Goal: Task Accomplishment & Management: Use online tool/utility

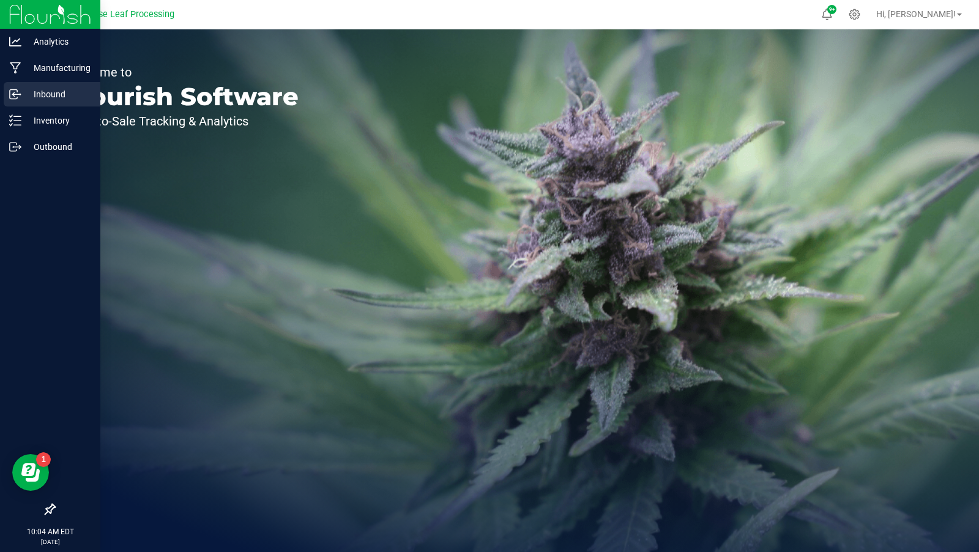
click at [25, 93] on p "Inbound" at bounding box center [57, 94] width 73 height 15
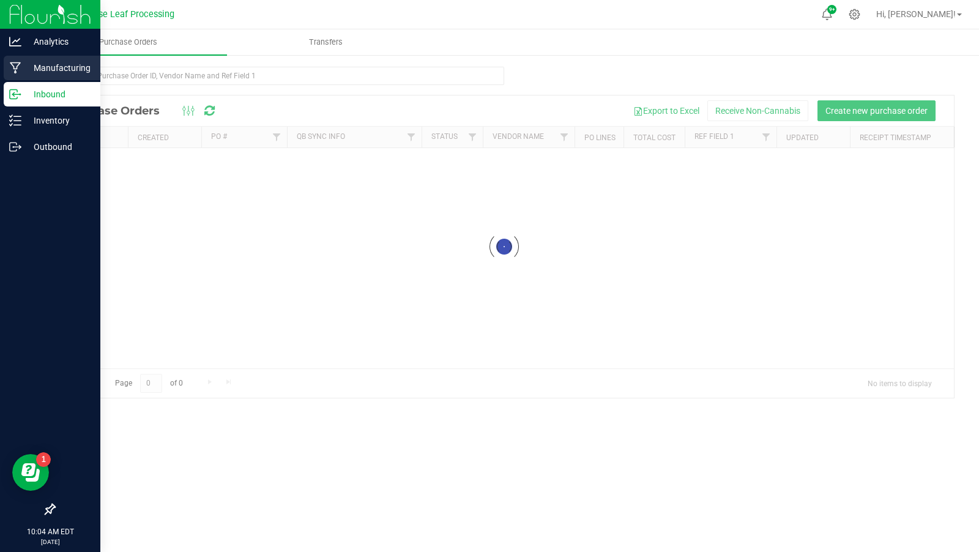
click at [39, 67] on p "Manufacturing" at bounding box center [57, 68] width 73 height 15
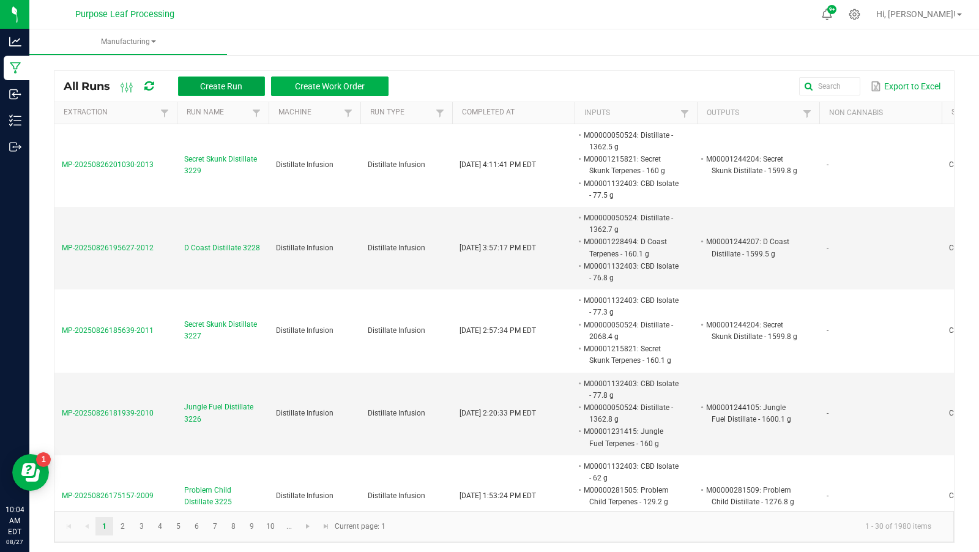
click at [209, 80] on button "Create Run" at bounding box center [221, 87] width 87 height 20
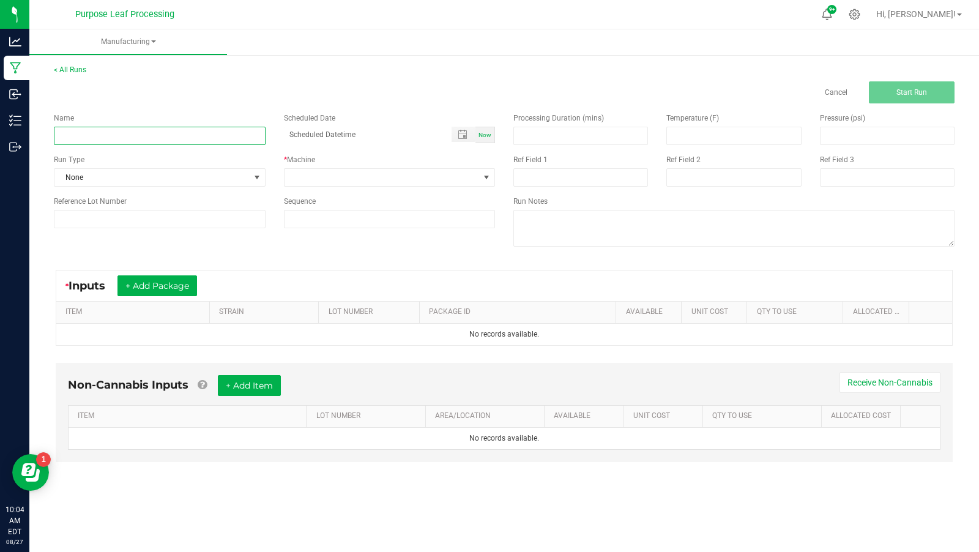
click at [201, 134] on input at bounding box center [160, 136] width 212 height 18
type input "English Brunch Distillate (3230)"
click at [160, 169] on span "None" at bounding box center [151, 177] width 195 height 17
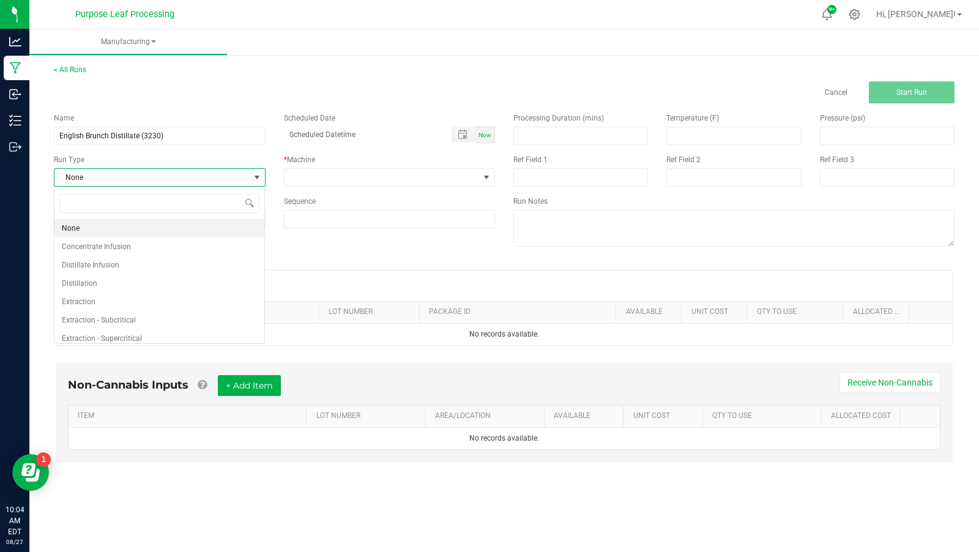
scroll to position [18, 211]
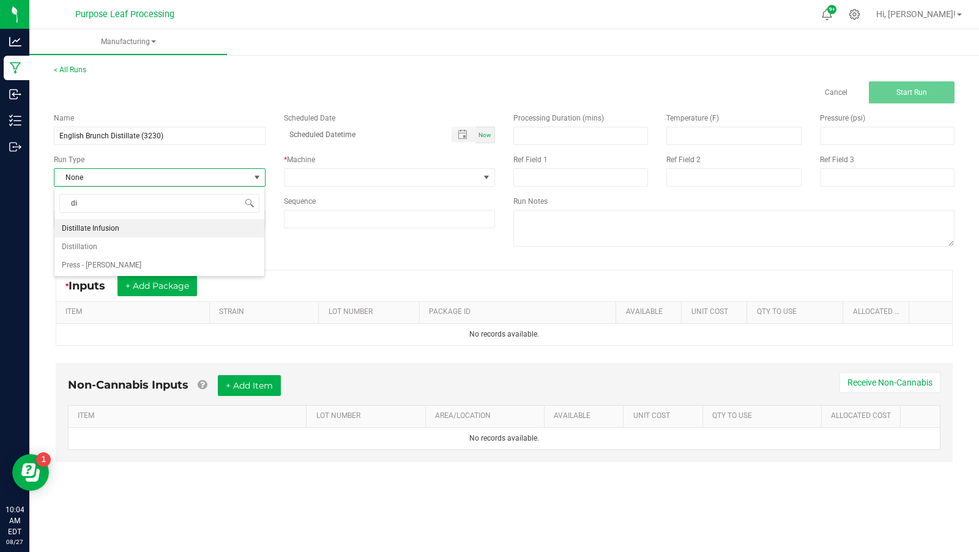
type input "dis"
click at [152, 226] on li "Distillate Infusion" at bounding box center [159, 228] width 210 height 18
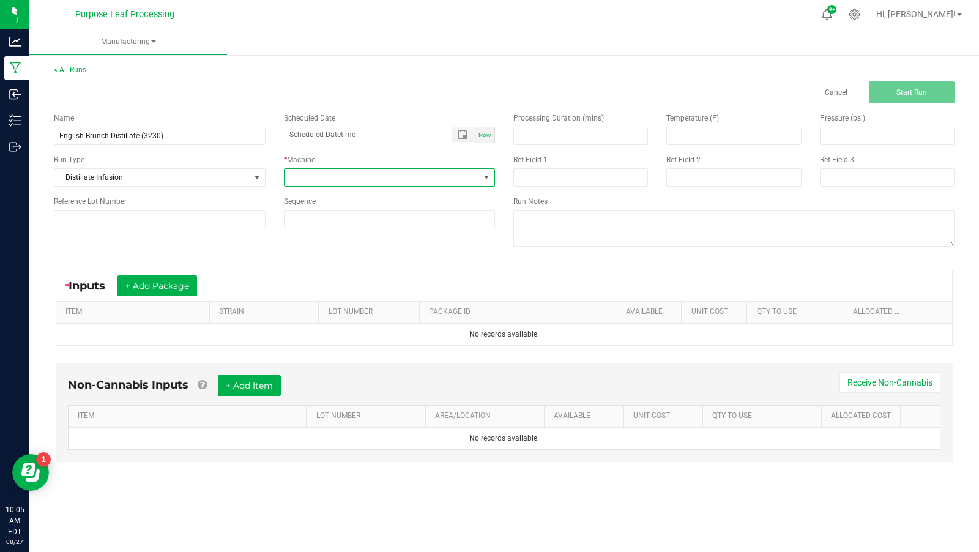
click at [307, 169] on span at bounding box center [382, 177] width 195 height 17
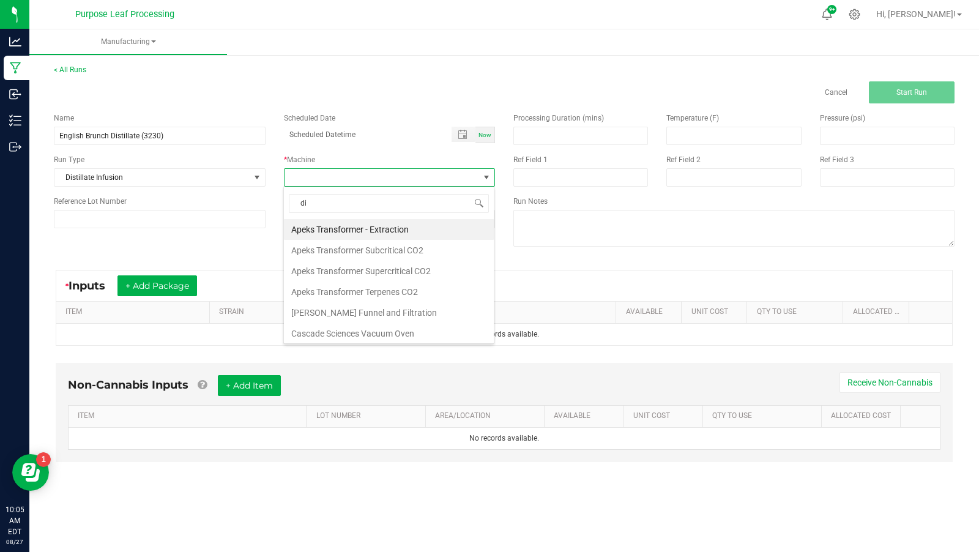
type input "dis"
click at [330, 227] on li "Distillate Infusion" at bounding box center [389, 229] width 210 height 21
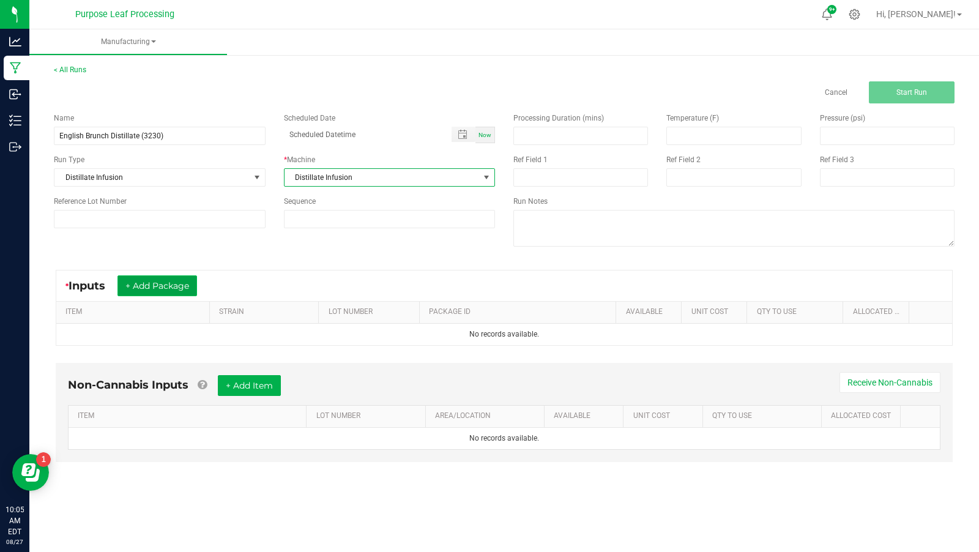
click at [186, 280] on button "+ Add Package" at bounding box center [158, 285] width 80 height 21
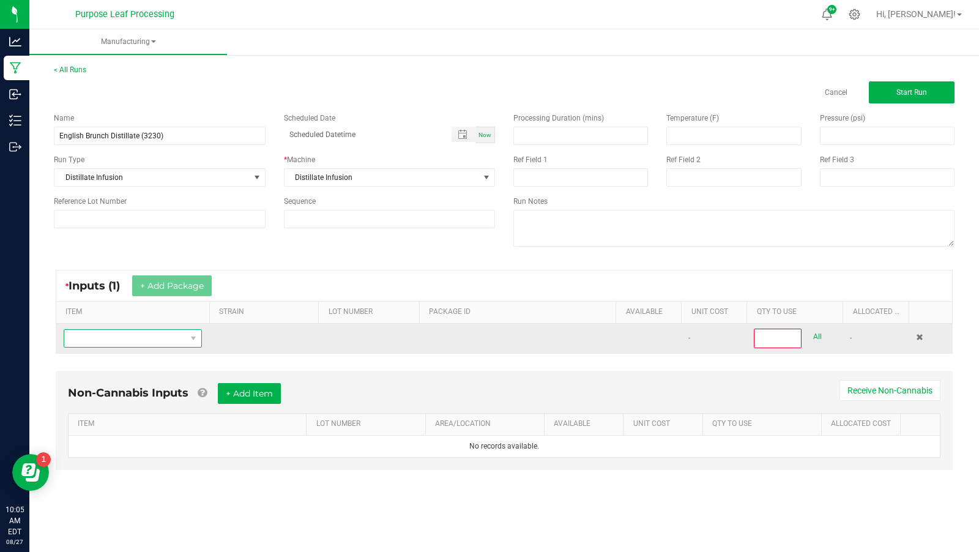
click at [173, 340] on span "NO DATA FOUND" at bounding box center [125, 338] width 122 height 17
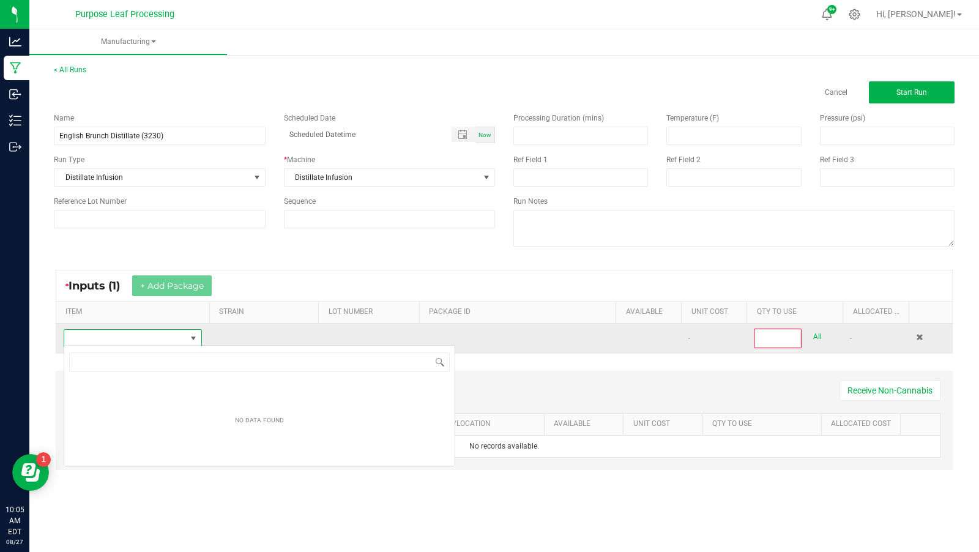
scroll to position [18, 138]
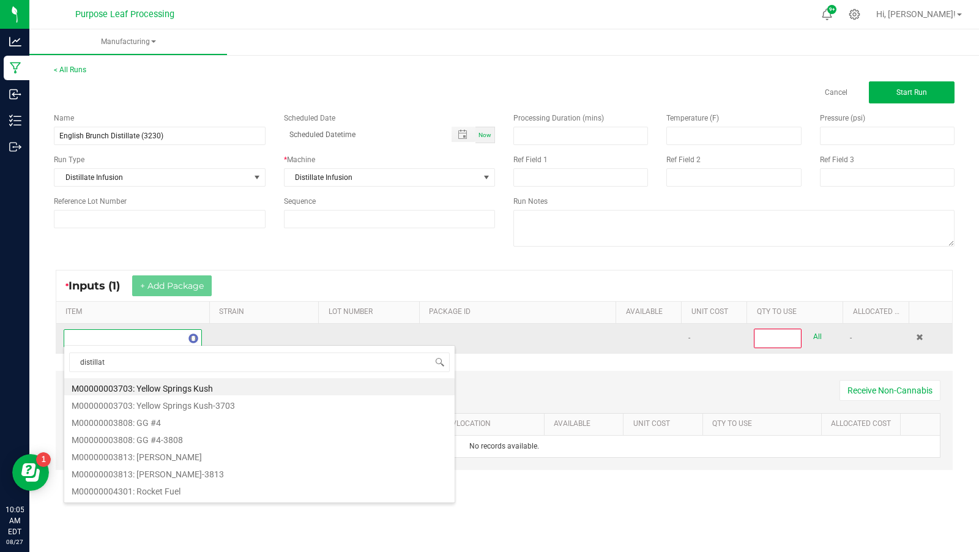
type input "distillate"
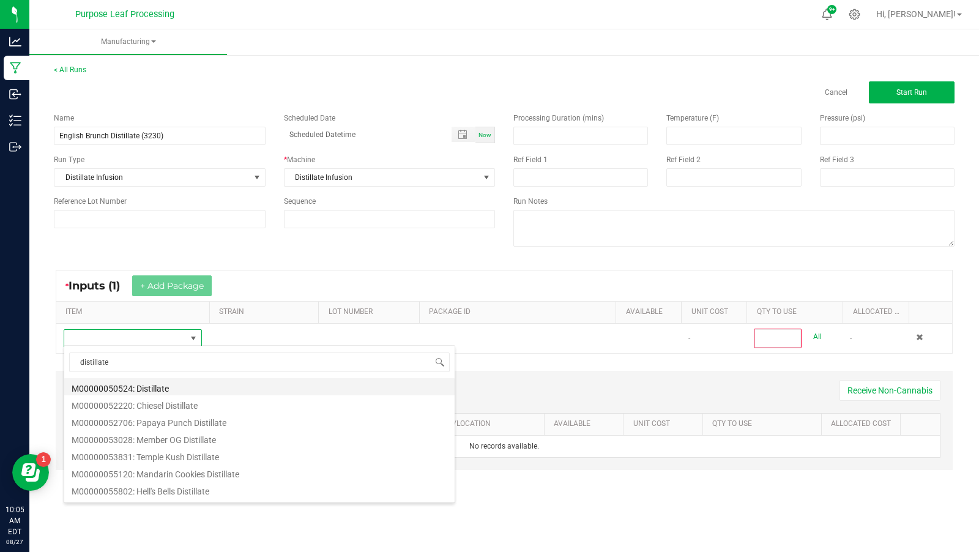
click at [207, 389] on li "M00000050524: Distillate" at bounding box center [259, 386] width 390 height 17
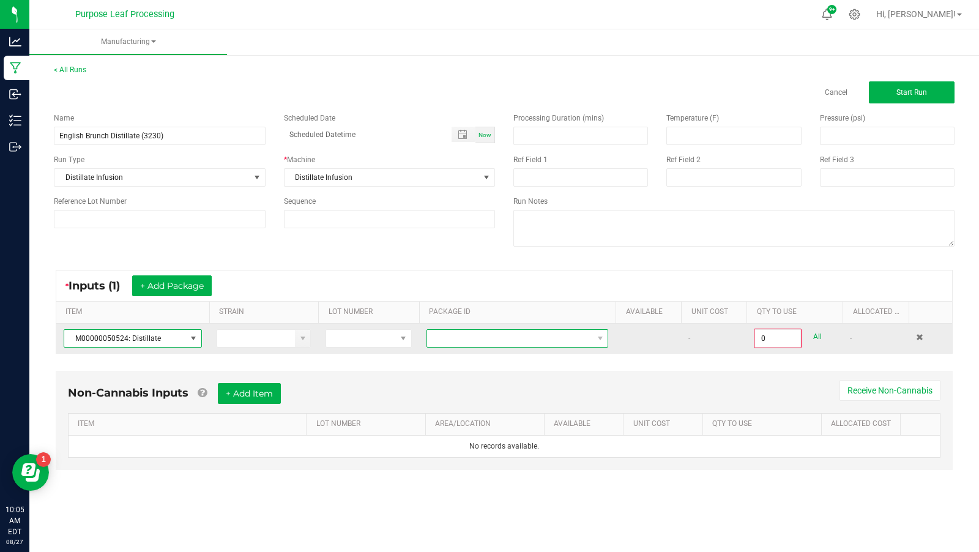
click at [577, 336] on span at bounding box center [509, 338] width 165 height 17
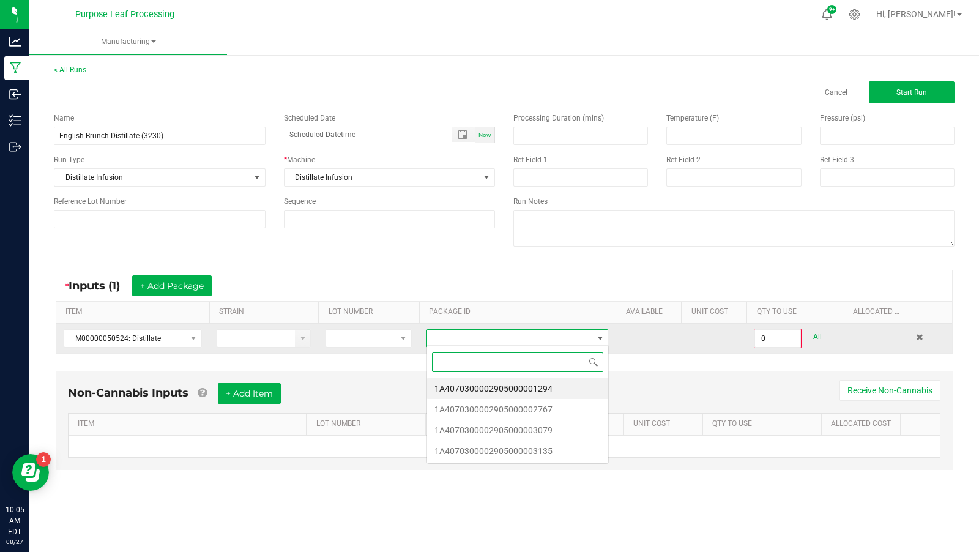
scroll to position [18, 182]
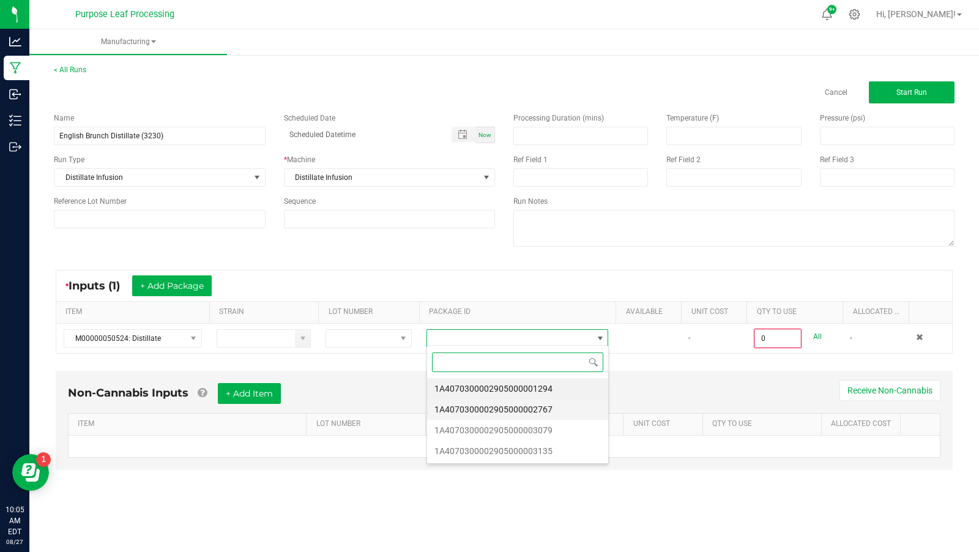
click at [580, 407] on li "1A4070300002905000002767" at bounding box center [517, 409] width 181 height 21
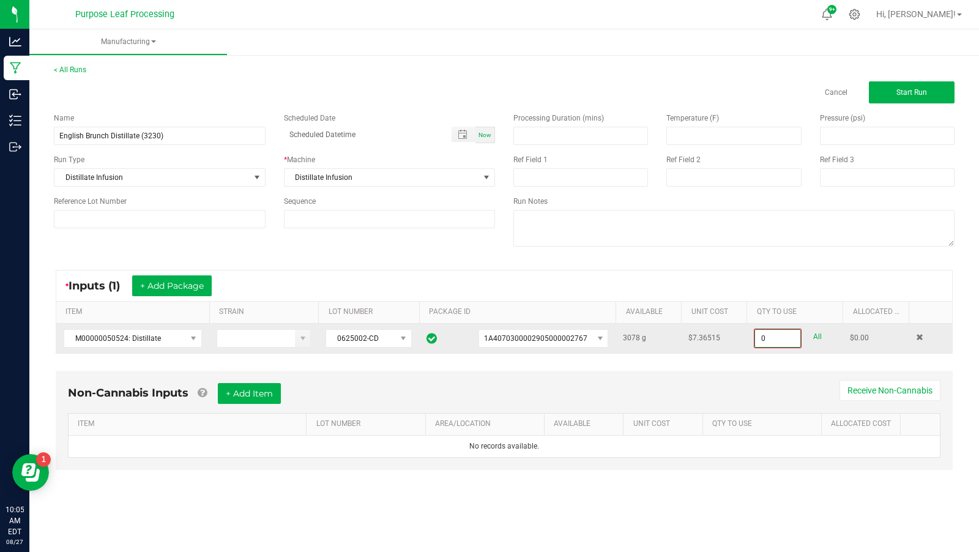
click at [781, 336] on input "0" at bounding box center [777, 338] width 45 height 17
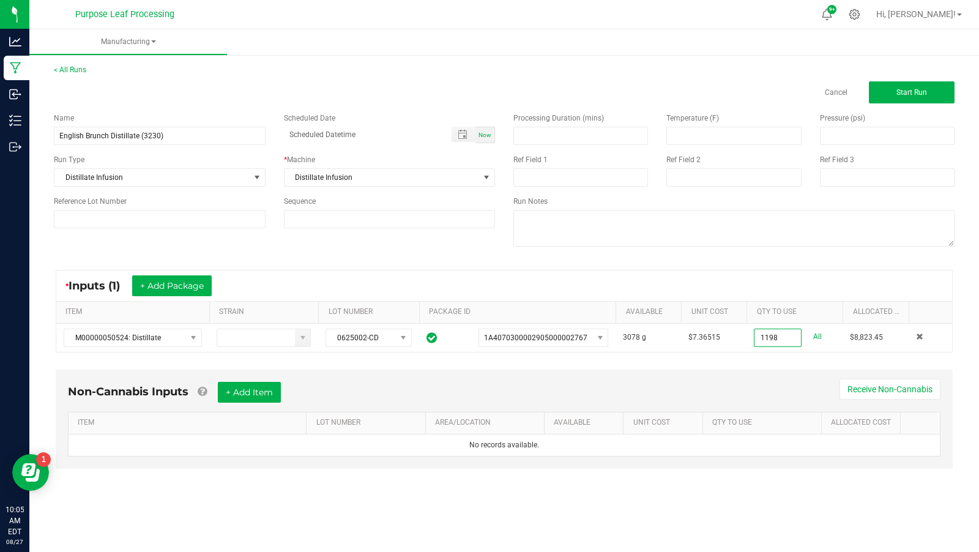
type input "1198.0000 g"
click at [778, 365] on div "Non-Cannabis Inputs + Add Item Receive Non-Cannabis ITEM LOT NUMBER AREA/LOCATI…" at bounding box center [504, 428] width 919 height 129
click at [180, 283] on button "+ Add Package" at bounding box center [172, 285] width 80 height 21
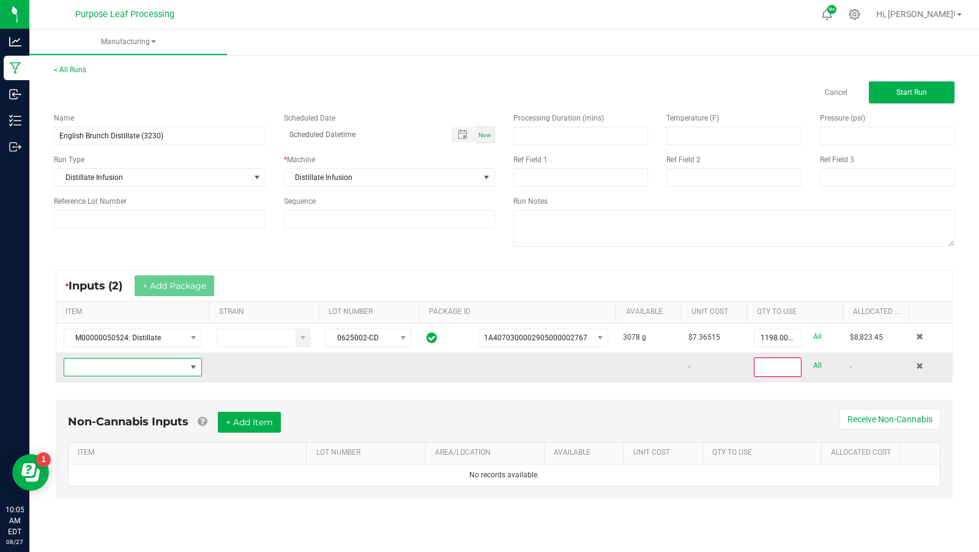
click at [147, 361] on span "NO DATA FOUND" at bounding box center [125, 367] width 122 height 17
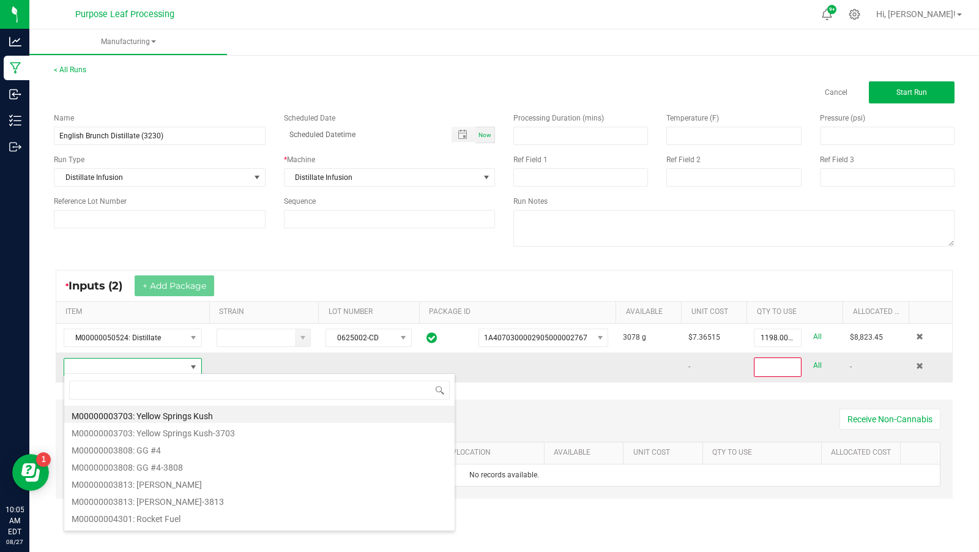
scroll to position [18, 138]
type input "cbd"
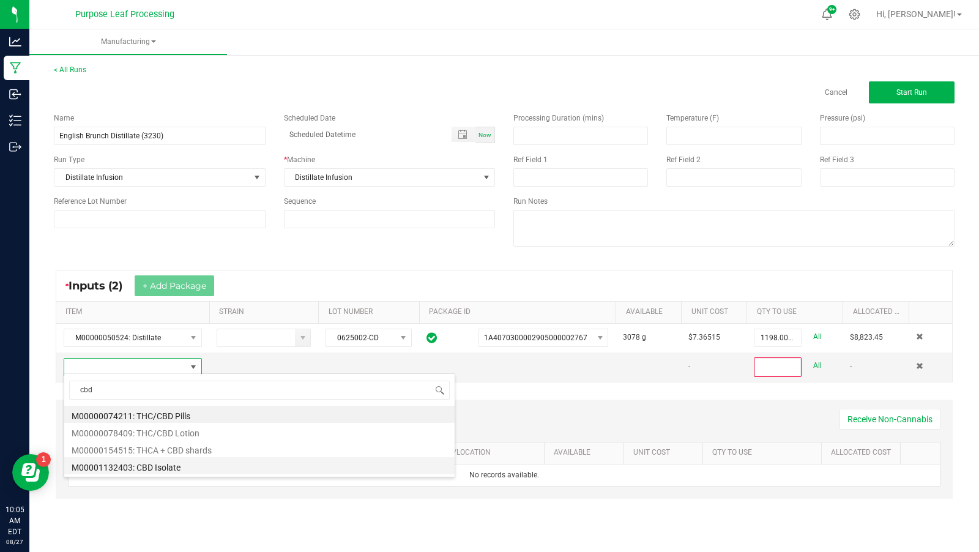
click at [185, 463] on li "M00001132403: CBD Isolate" at bounding box center [259, 465] width 390 height 17
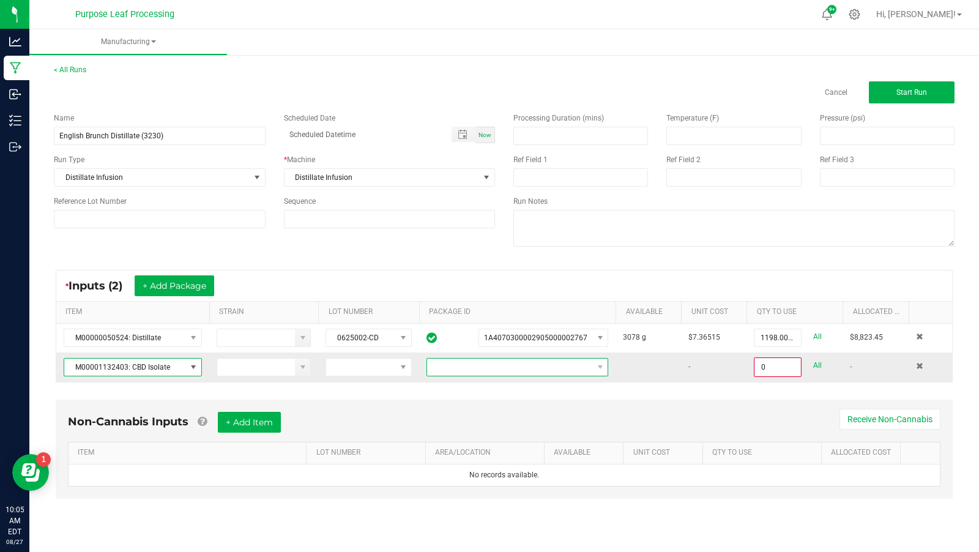
click at [480, 363] on span at bounding box center [509, 367] width 165 height 17
click at [512, 408] on li "1A4070300002905000000875" at bounding box center [517, 416] width 181 height 21
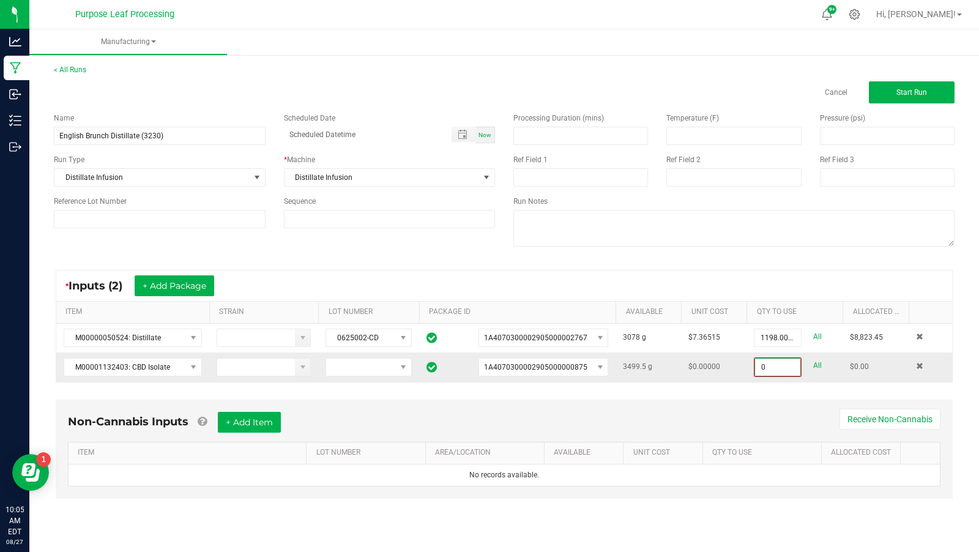
click at [788, 361] on input "0" at bounding box center [777, 367] width 45 height 17
type input "66.5000 g"
click at [728, 401] on div "Non-Cannabis Inputs + Add Item Receive Non-Cannabis ITEM LOT NUMBER AREA/LOCATI…" at bounding box center [504, 447] width 897 height 99
click at [167, 281] on button "+ Add Package" at bounding box center [175, 285] width 80 height 21
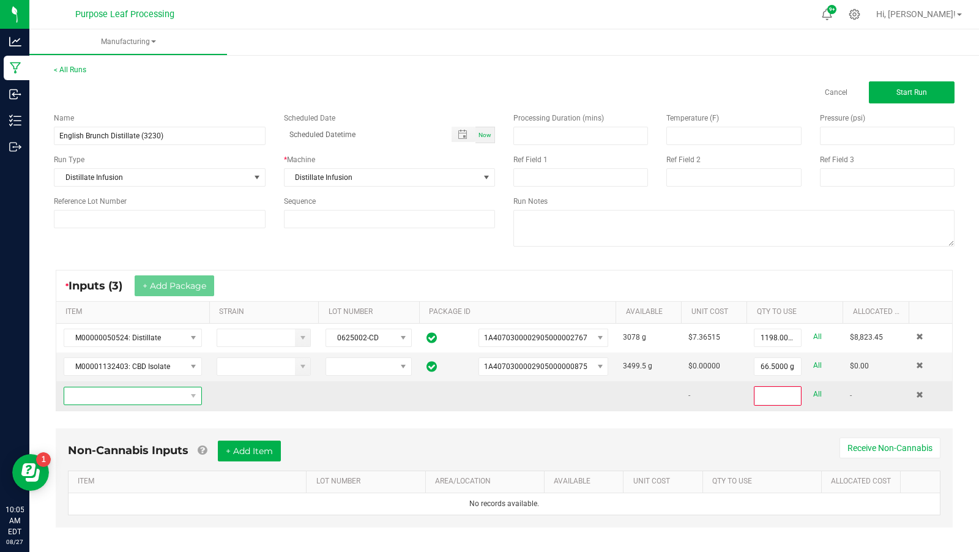
click at [138, 395] on span "NO DATA FOUND" at bounding box center [125, 395] width 122 height 17
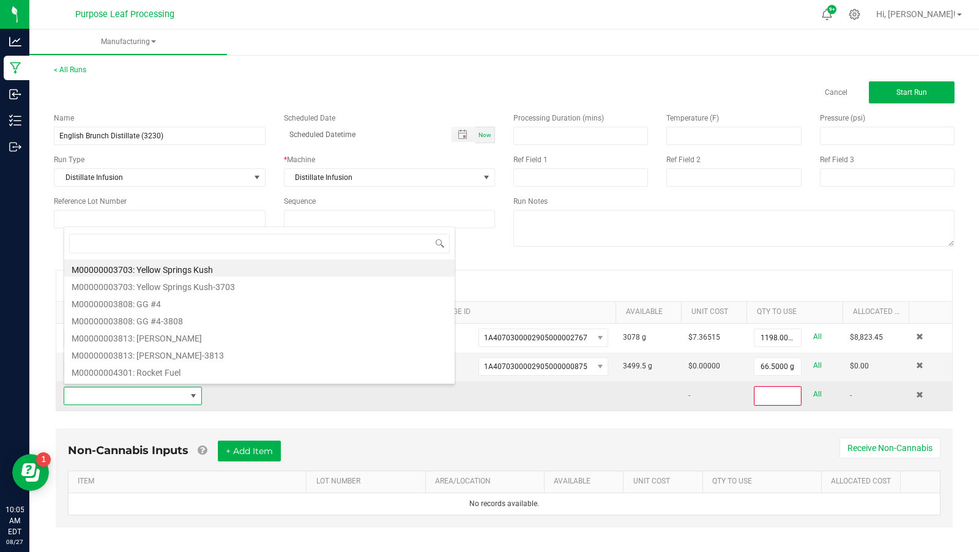
scroll to position [18, 138]
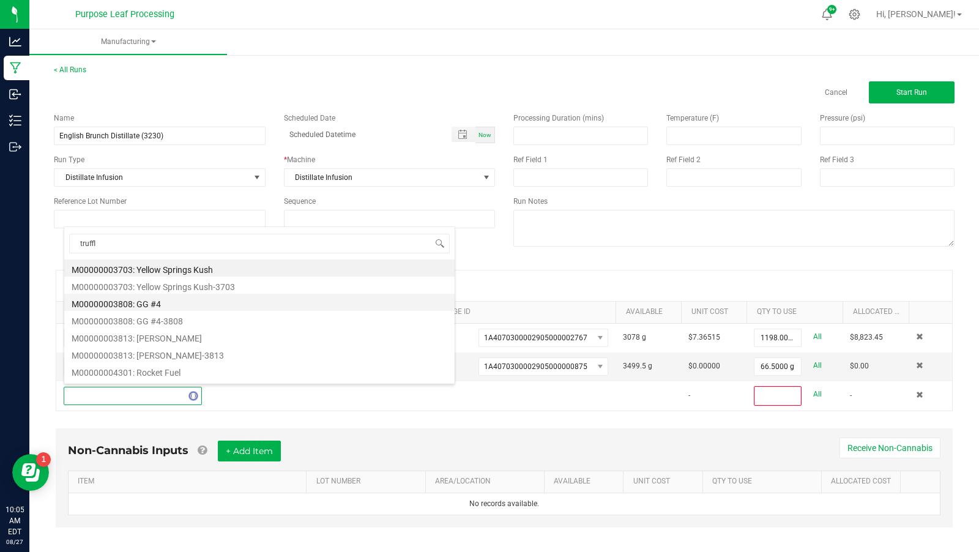
type input "truffle"
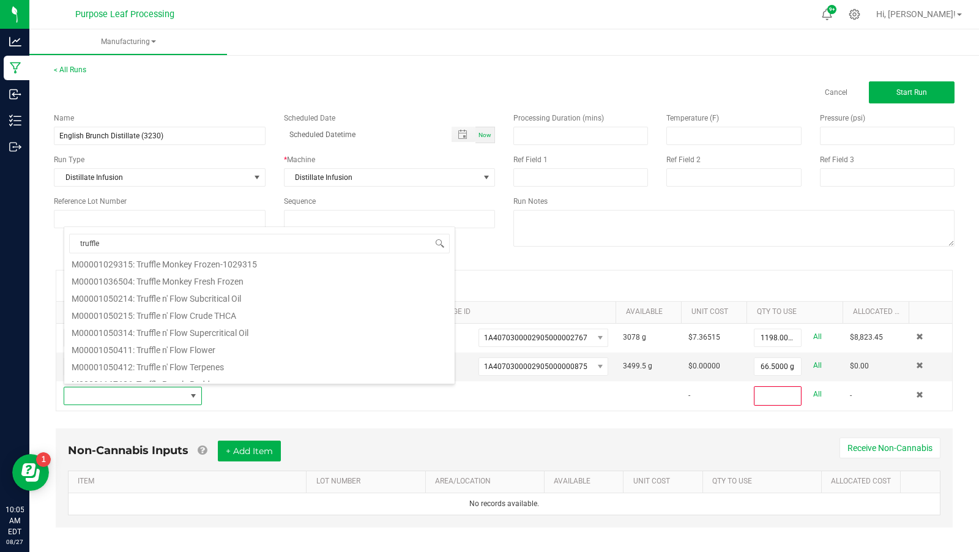
scroll to position [546, 0]
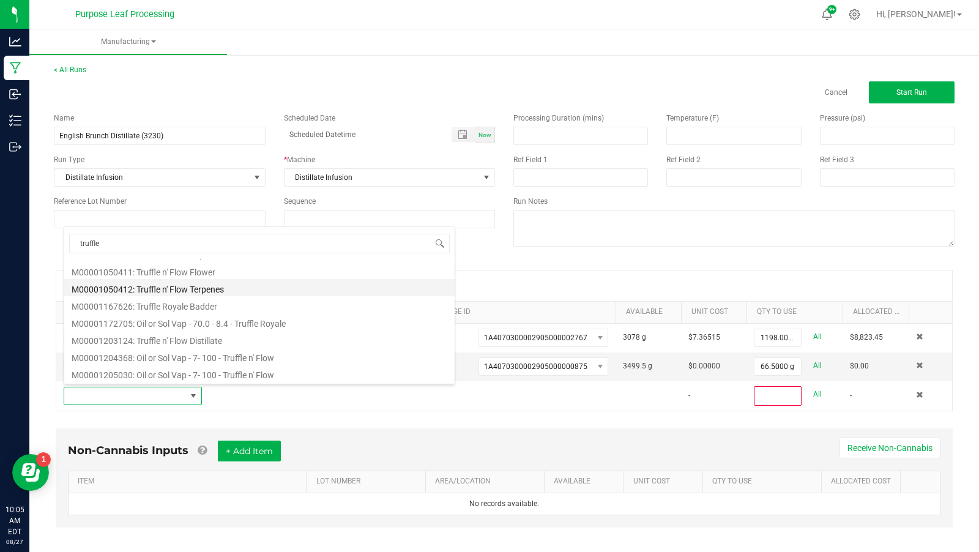
click at [203, 285] on li "M00001050412: Truffle n' Flow Terpenes" at bounding box center [259, 287] width 390 height 17
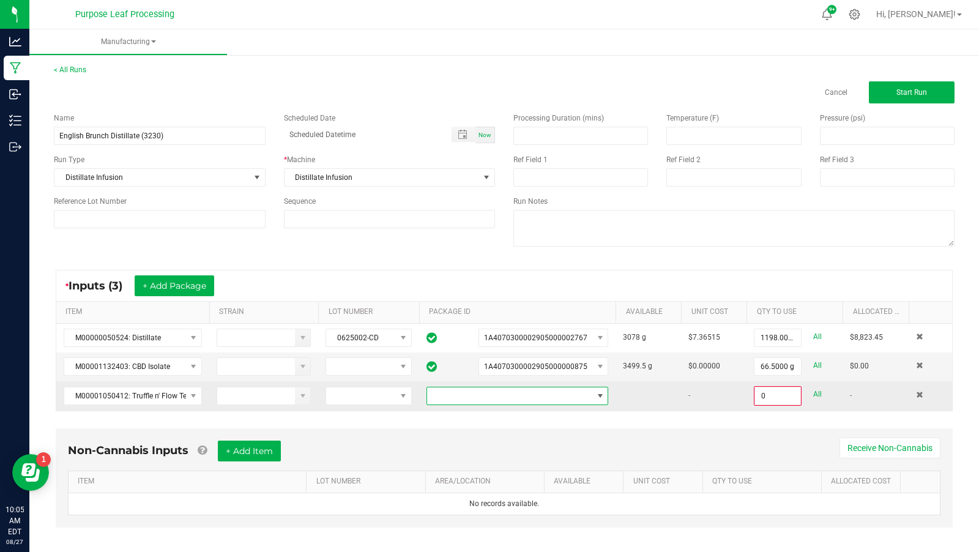
click at [507, 397] on span at bounding box center [509, 395] width 165 height 17
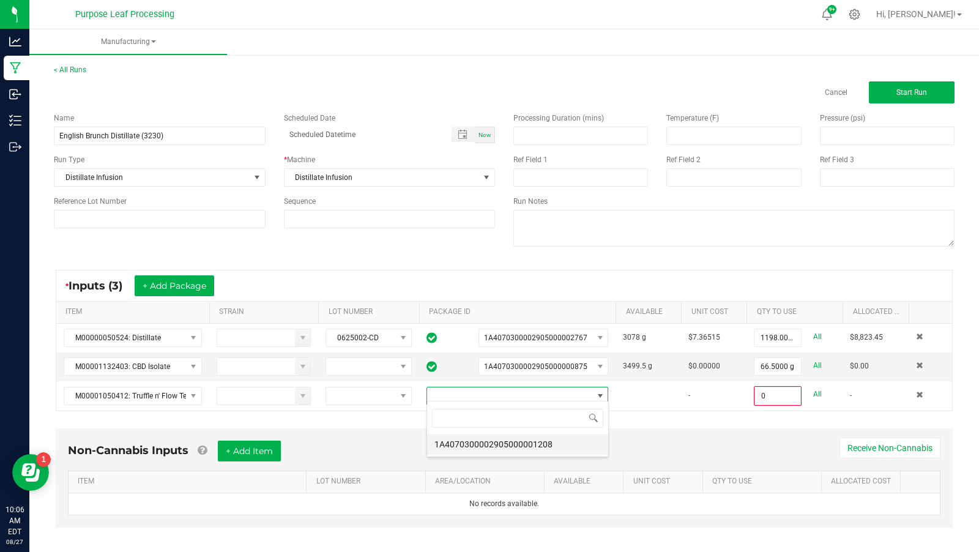
click at [524, 449] on li "1A4070300002905000001208" at bounding box center [517, 444] width 181 height 21
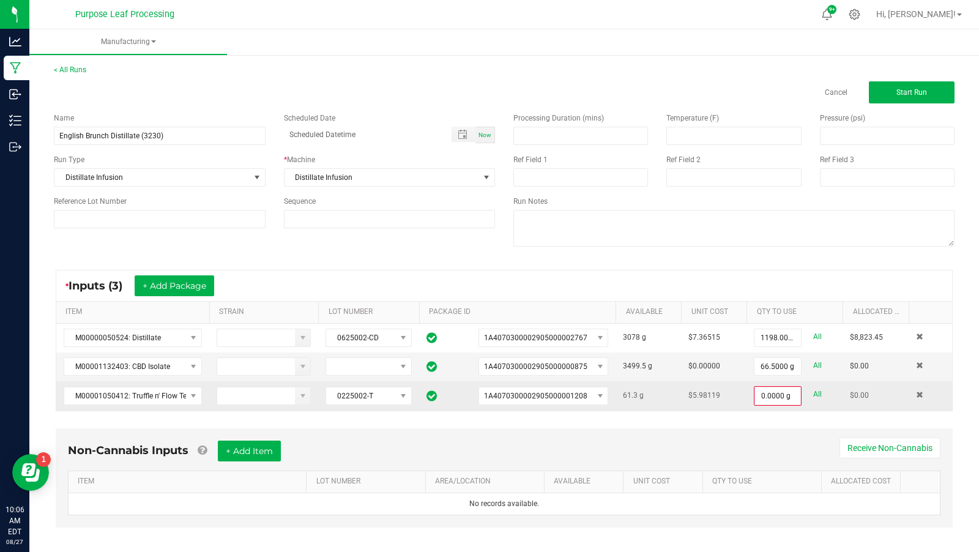
click at [818, 386] on link "All" at bounding box center [817, 394] width 9 height 17
type input "61.3000 g"
click at [162, 283] on button "+ Add Package" at bounding box center [175, 285] width 80 height 21
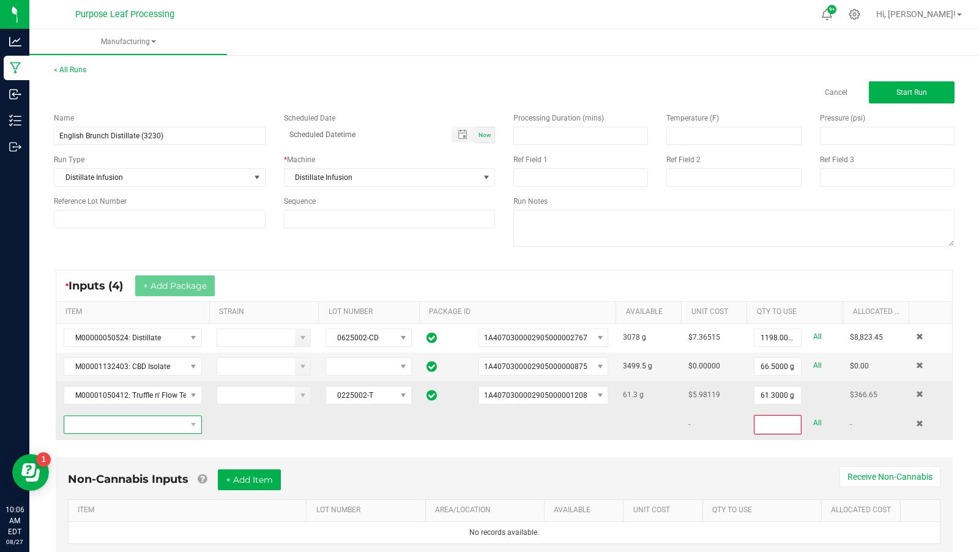
click at [140, 426] on span "NO DATA FOUND" at bounding box center [125, 424] width 122 height 17
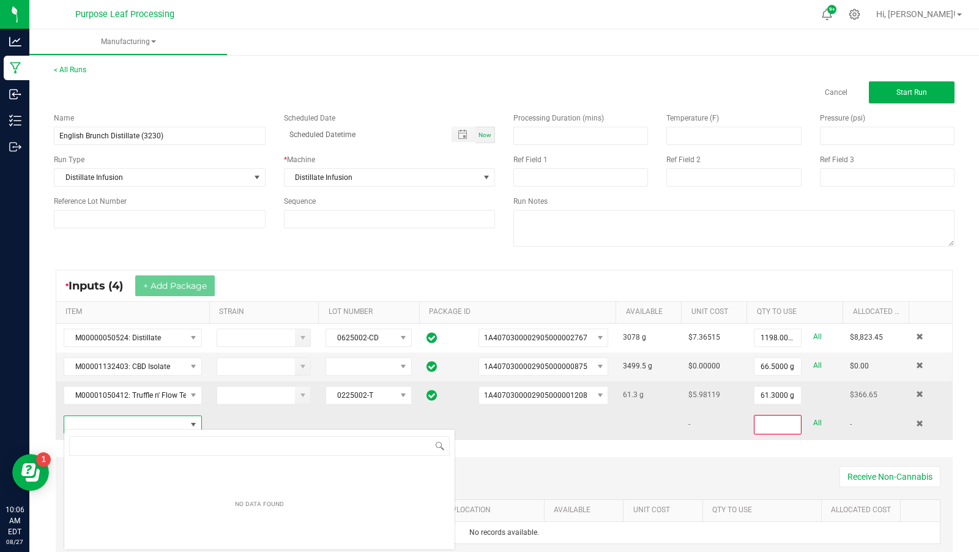
scroll to position [18, 138]
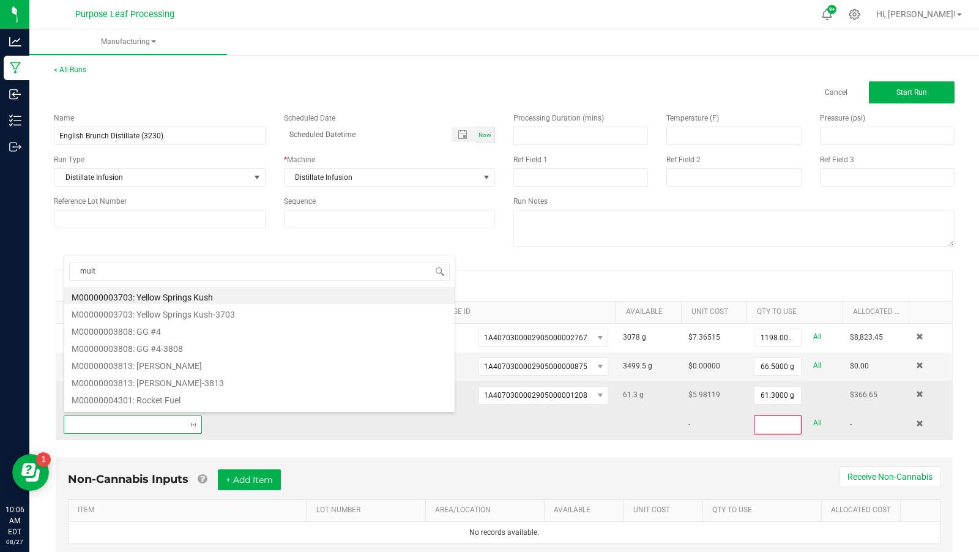
type input "multi"
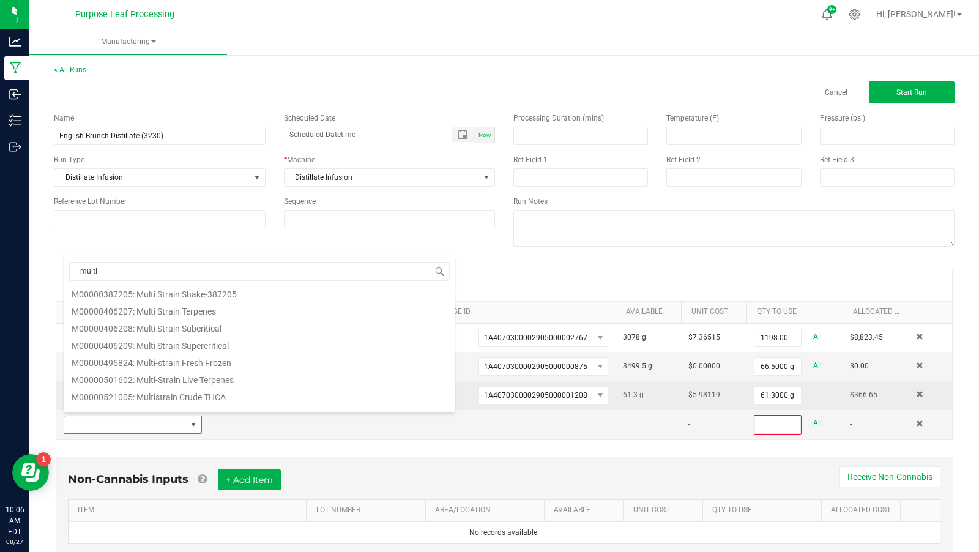
scroll to position [113, 0]
click at [211, 301] on li "M00000406207: Multi Strain Terpenes" at bounding box center [259, 302] width 390 height 17
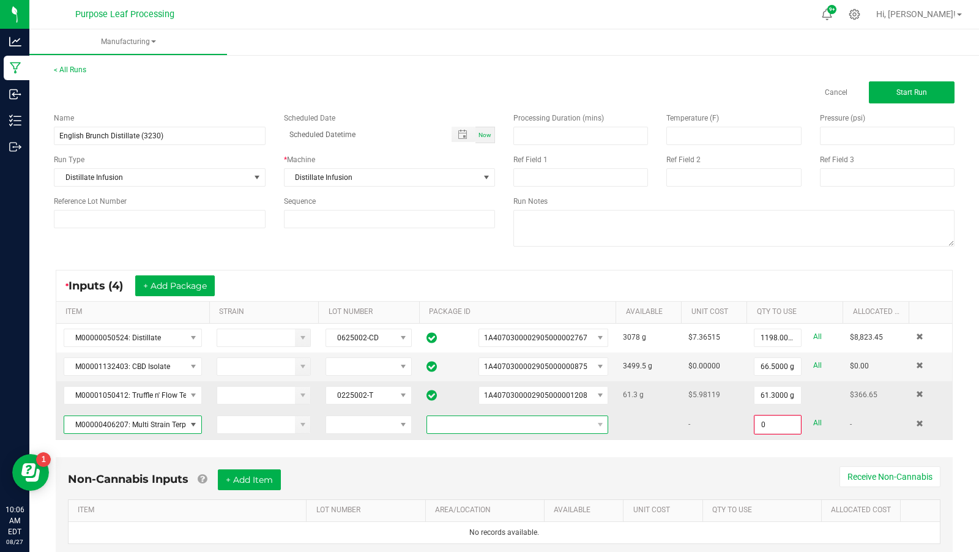
click at [521, 416] on span at bounding box center [509, 424] width 165 height 17
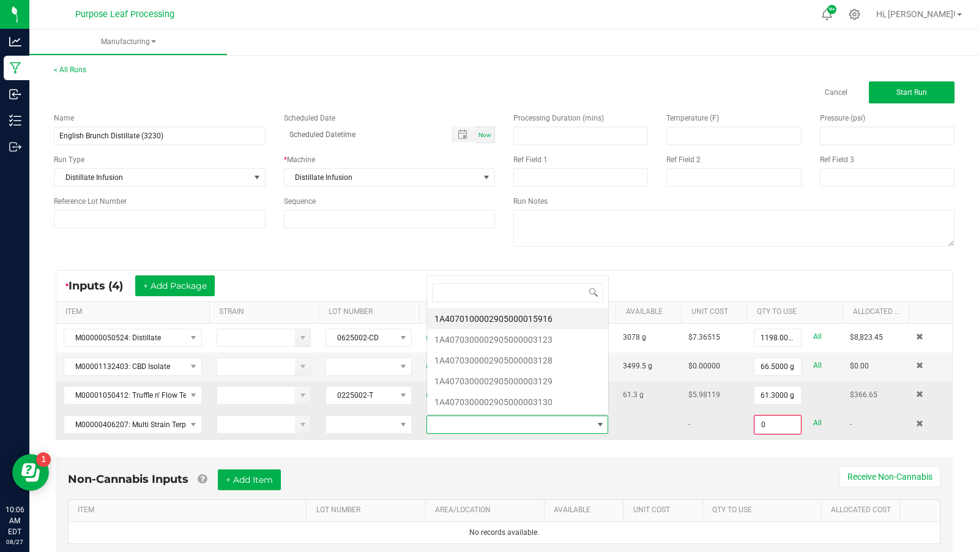
scroll to position [18, 182]
click at [542, 375] on li "1A4070300002905000003129" at bounding box center [517, 381] width 181 height 21
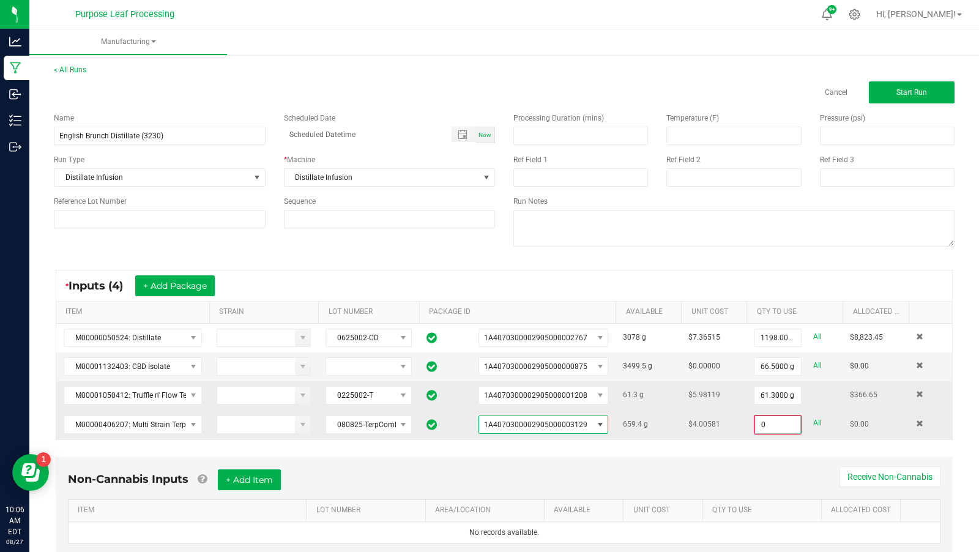
click at [765, 425] on input "0" at bounding box center [777, 424] width 45 height 17
type input "76.1000 g"
click at [596, 281] on div "* Inputs (4) + Add Package" at bounding box center [504, 286] width 896 height 31
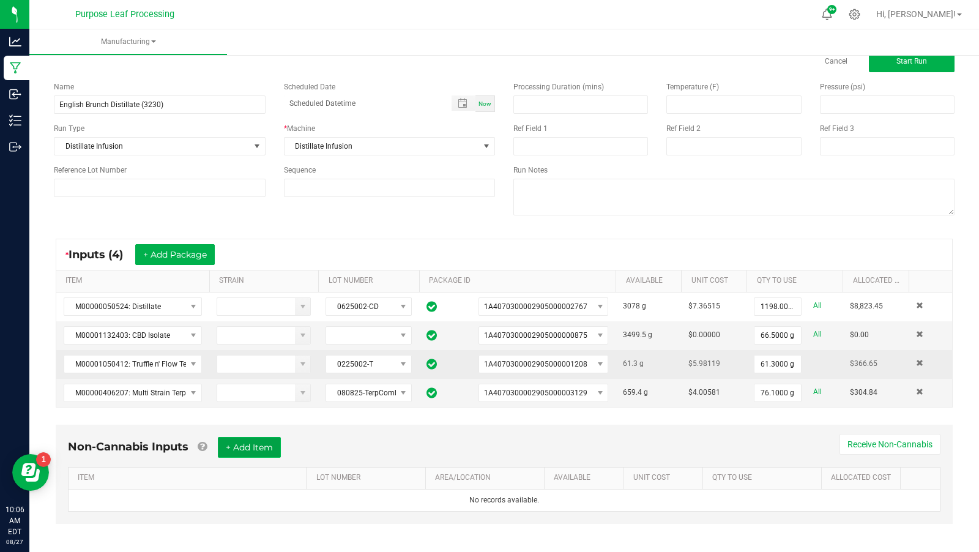
click at [280, 437] on button "+ Add Item" at bounding box center [249, 447] width 63 height 21
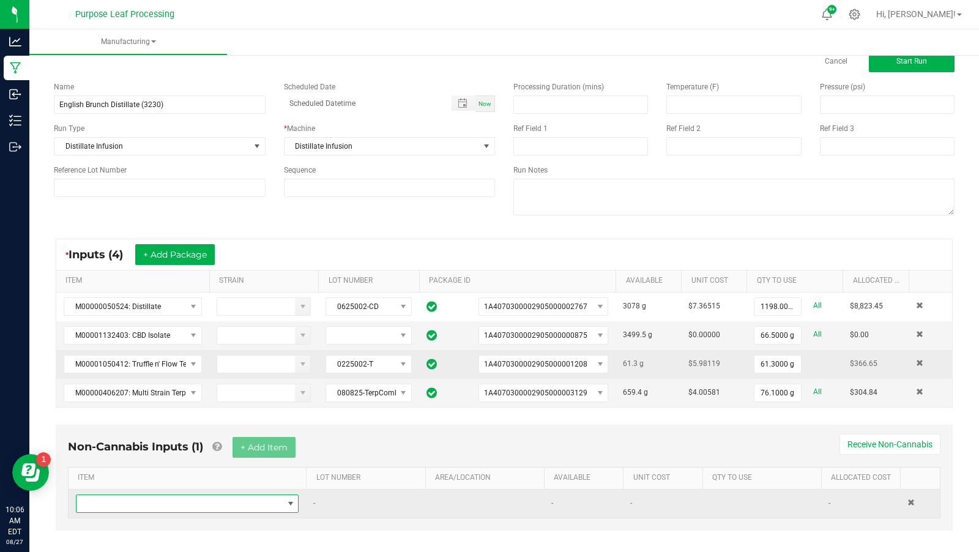
click at [222, 497] on span "NO DATA FOUND" at bounding box center [180, 503] width 206 height 17
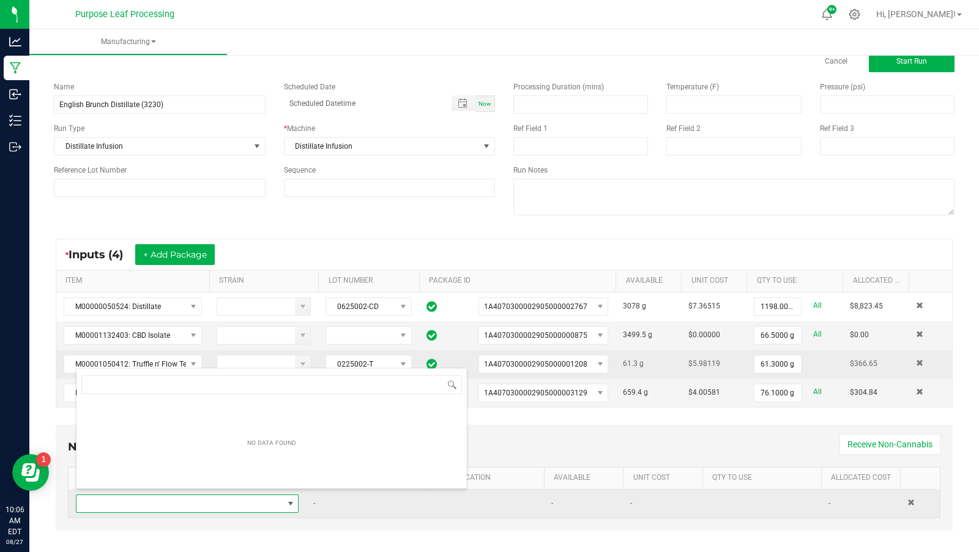
scroll to position [18, 223]
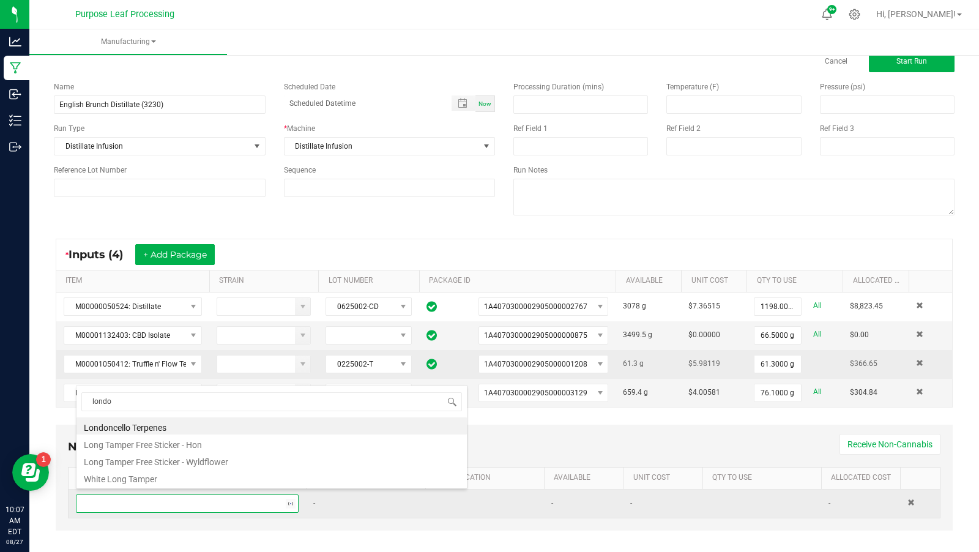
type input "london"
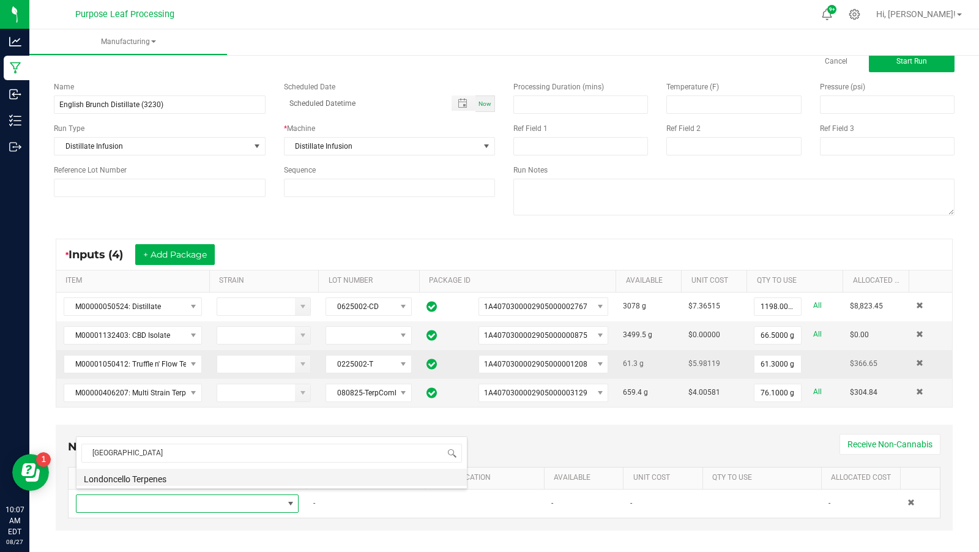
click at [220, 474] on li "Londoncello Terpenes" at bounding box center [272, 477] width 390 height 17
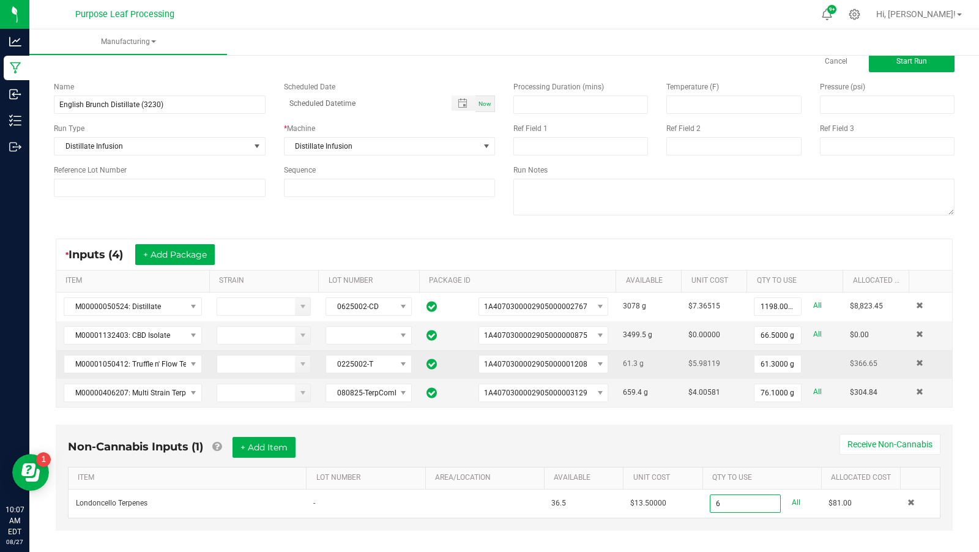
type input "6.0000 g"
click at [752, 442] on div "Non-Cannabis Inputs (1) + Add Item Receive Non-Cannabis" at bounding box center [504, 452] width 873 height 30
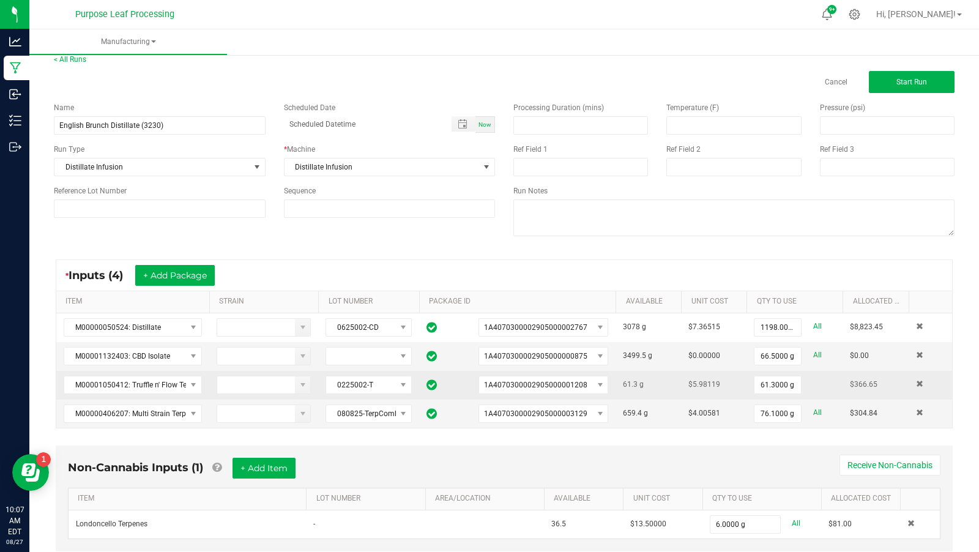
scroll to position [0, 0]
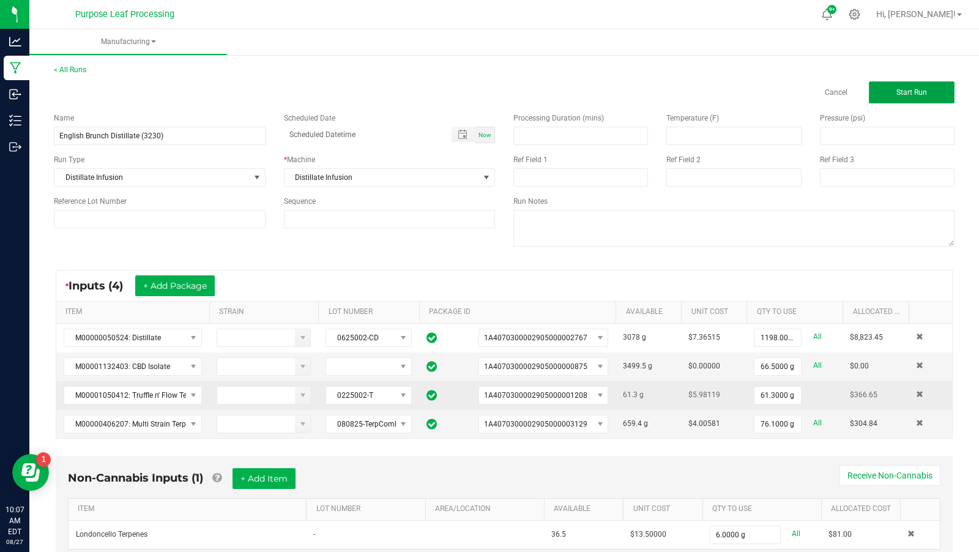
click at [907, 100] on button "Start Run" at bounding box center [912, 92] width 86 height 22
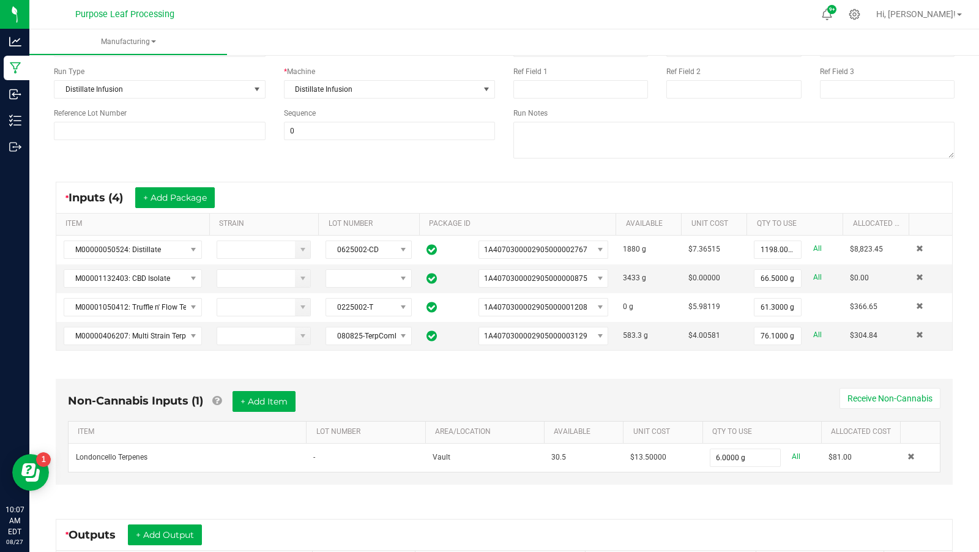
scroll to position [277, 0]
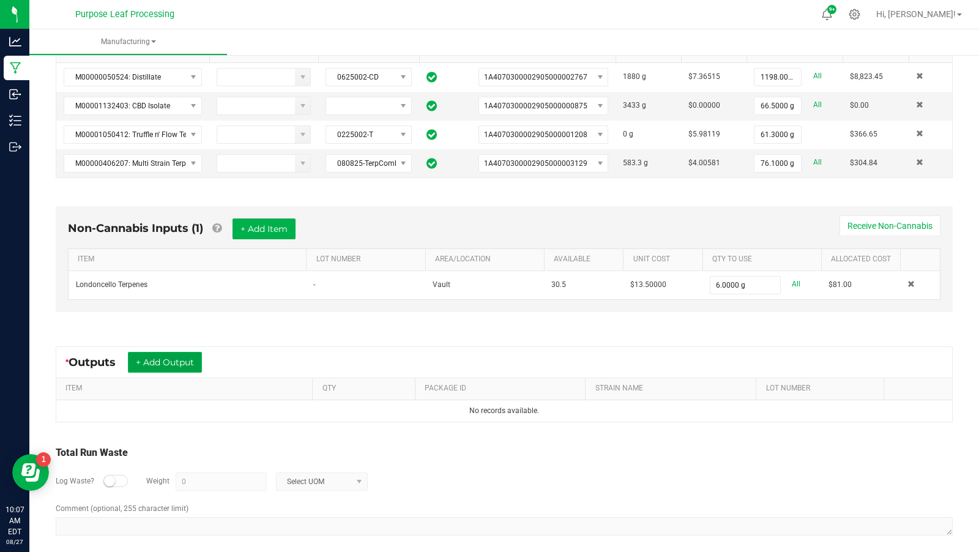
click at [177, 364] on button "+ Add Output" at bounding box center [165, 362] width 74 height 21
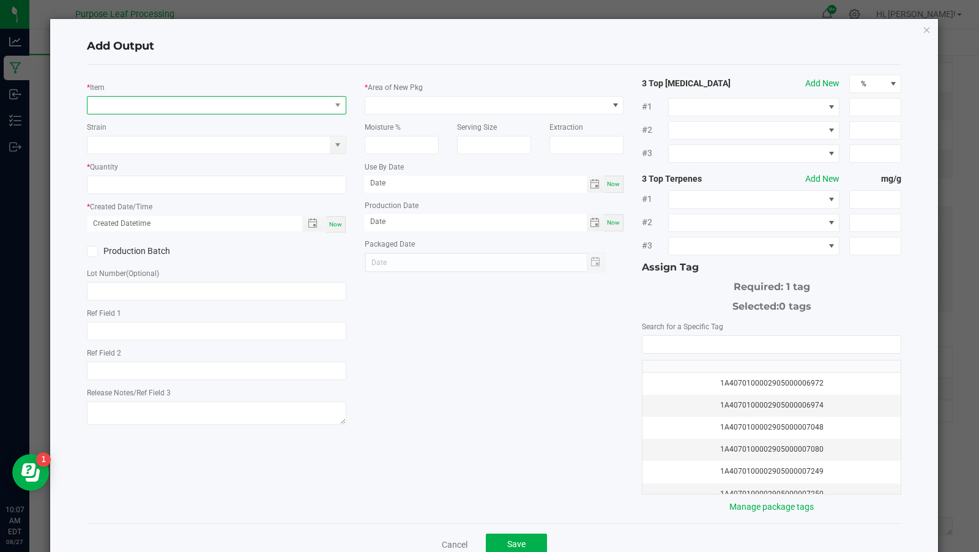
click at [205, 103] on span "NO DATA FOUND" at bounding box center [209, 105] width 243 height 17
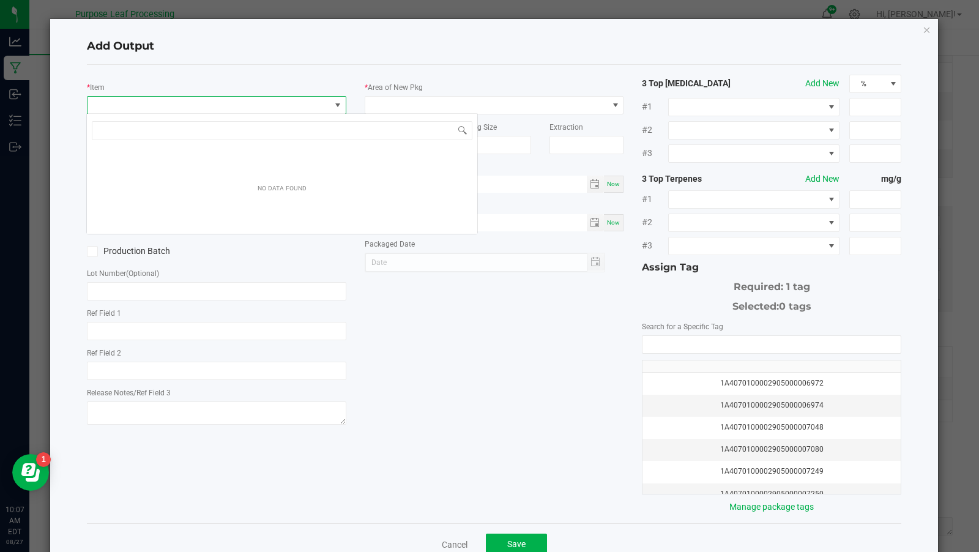
scroll to position [18, 259]
type input "english"
click at [458, 539] on link "Cancel" at bounding box center [455, 545] width 26 height 12
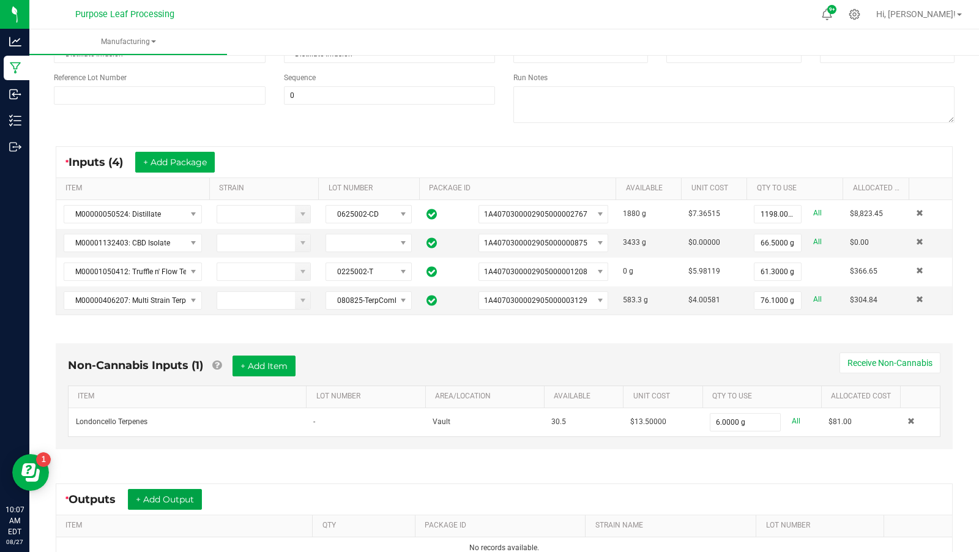
scroll to position [0, 0]
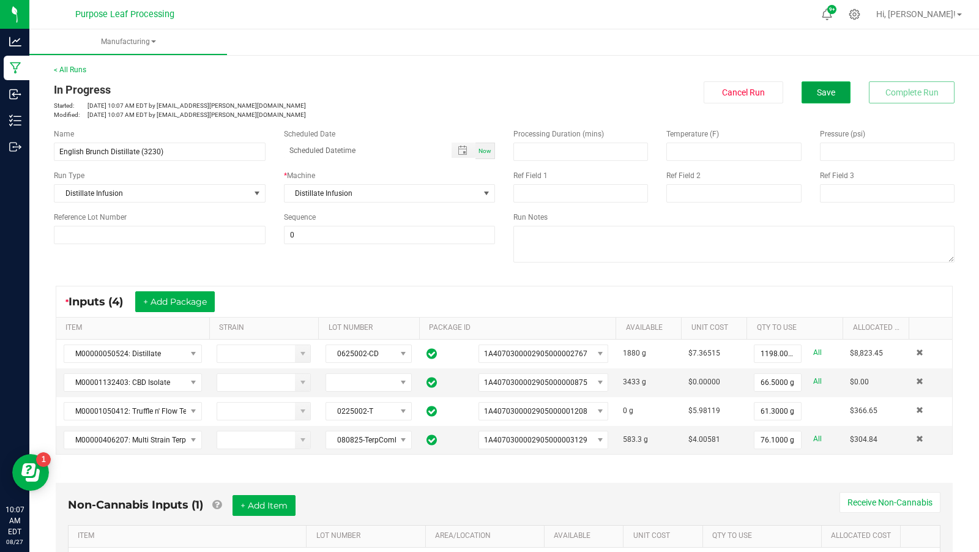
click at [837, 95] on button "Save" at bounding box center [826, 92] width 49 height 22
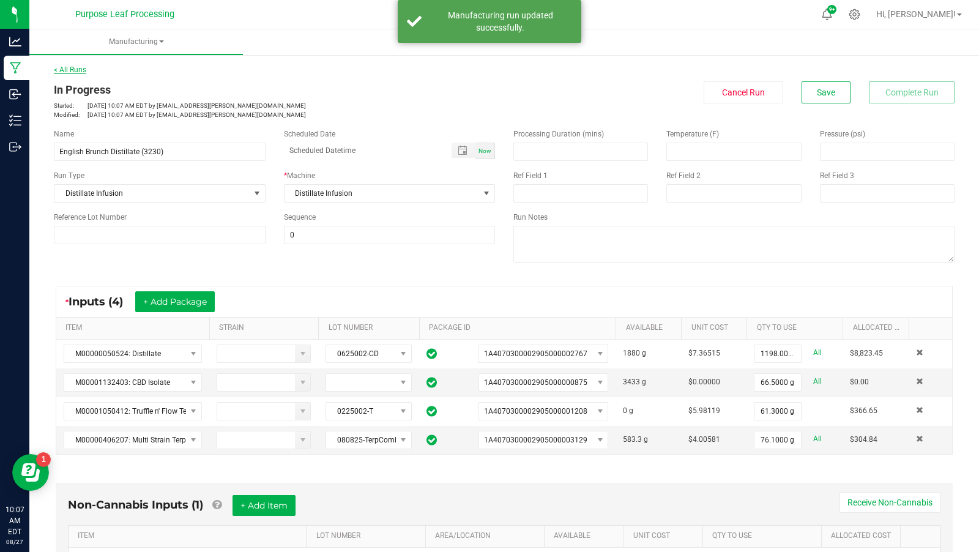
click at [74, 72] on link "< All Runs" at bounding box center [70, 69] width 32 height 9
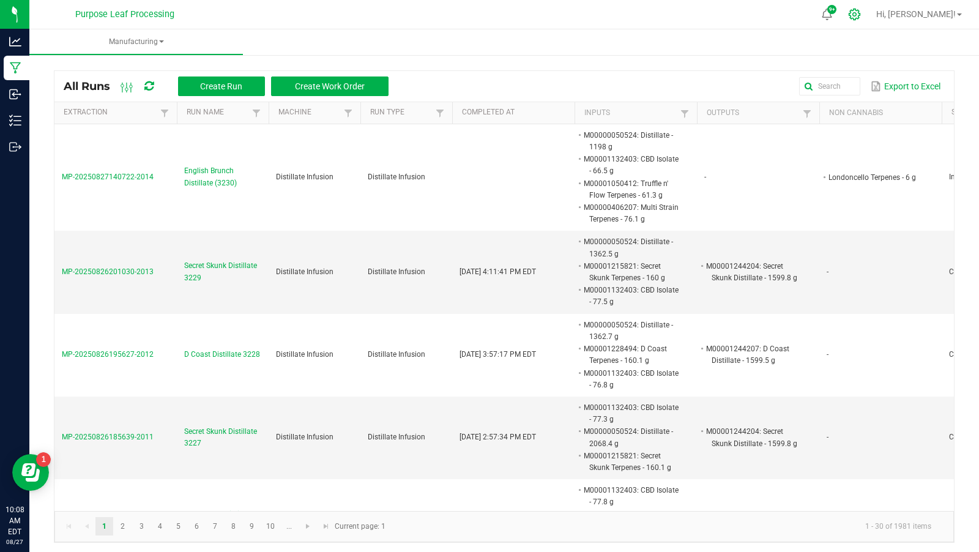
click at [860, 13] on icon at bounding box center [855, 15] width 12 height 12
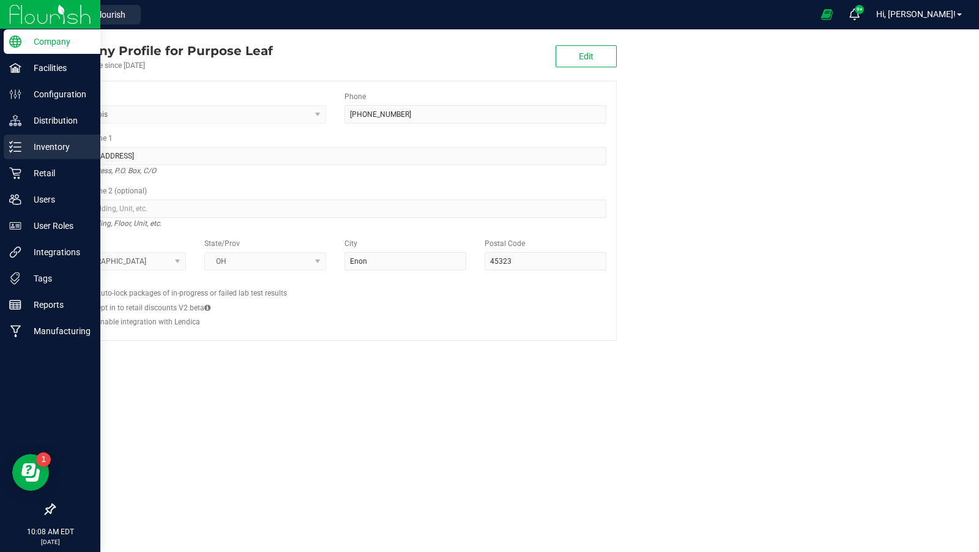
click at [50, 146] on p "Inventory" at bounding box center [57, 147] width 73 height 15
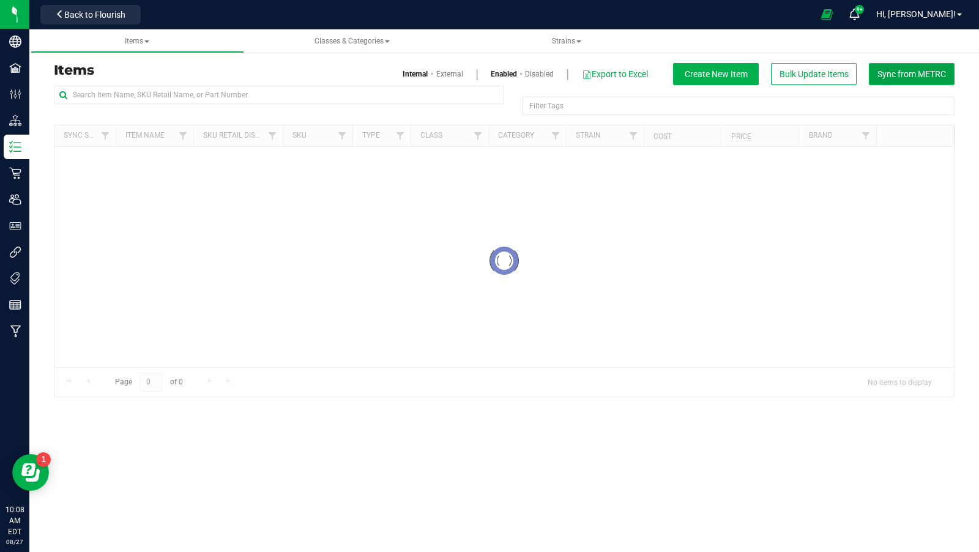
click at [915, 72] on span "Sync from METRC" at bounding box center [912, 74] width 69 height 10
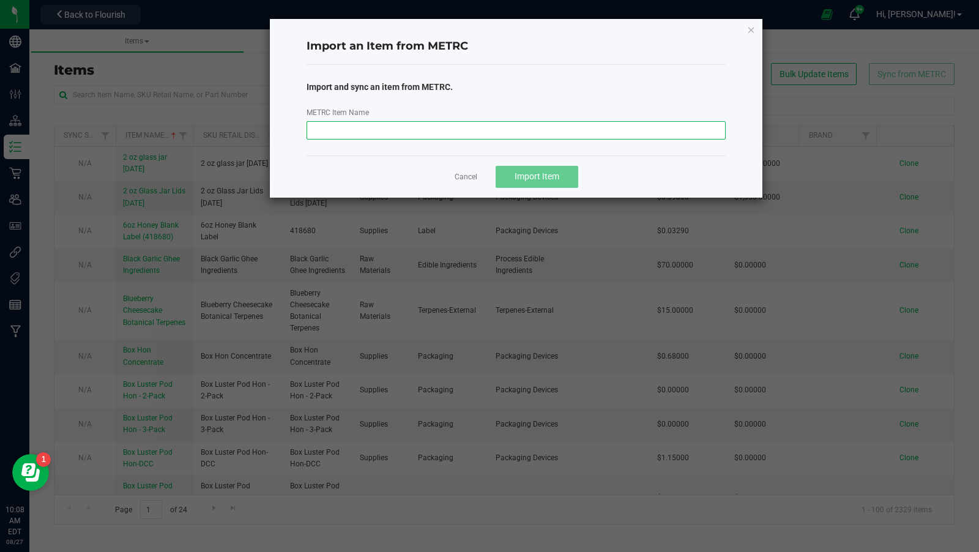
click at [482, 133] on input "METRC Item Name" at bounding box center [517, 130] width 420 height 18
paste input "M00001244429: English Brunch Distillate"
type input "M00001244429: English Brunch Distillate"
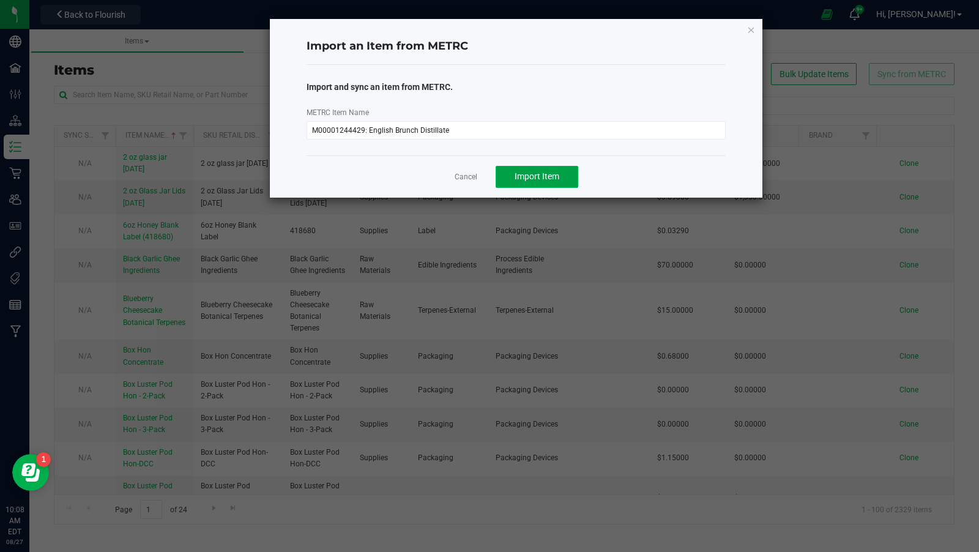
click at [523, 177] on span "Import Item" at bounding box center [537, 176] width 45 height 10
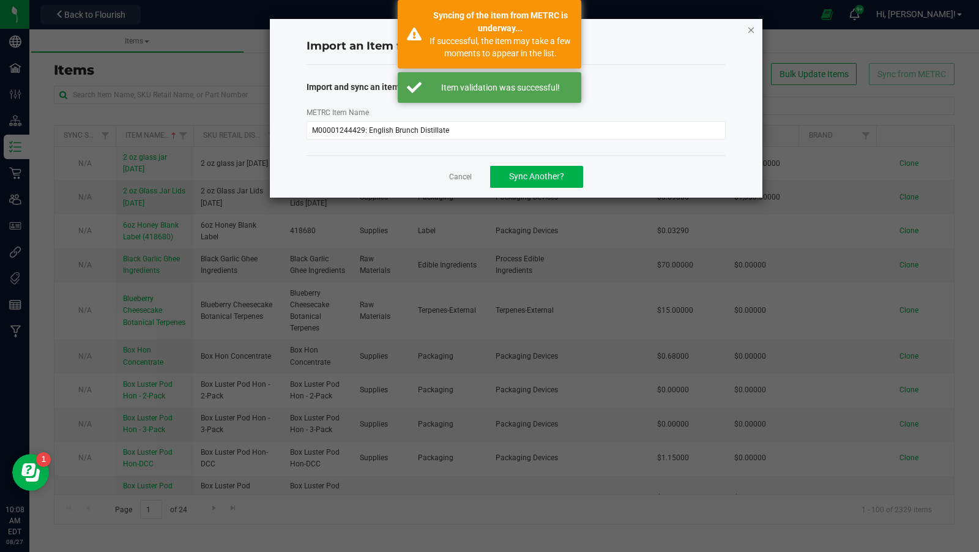
click at [750, 32] on icon "button" at bounding box center [751, 29] width 9 height 15
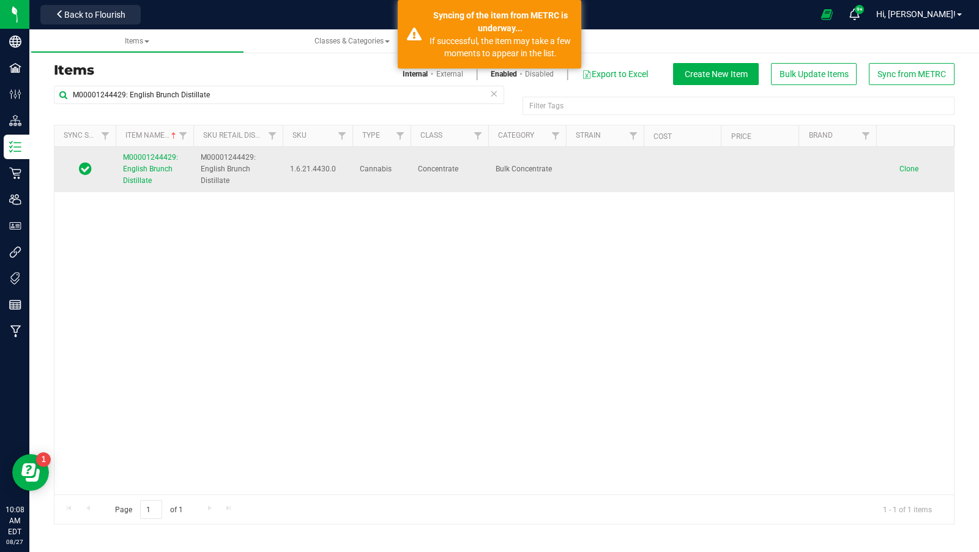
click at [157, 171] on span "M00001244429: English Brunch Distillate" at bounding box center [150, 169] width 55 height 32
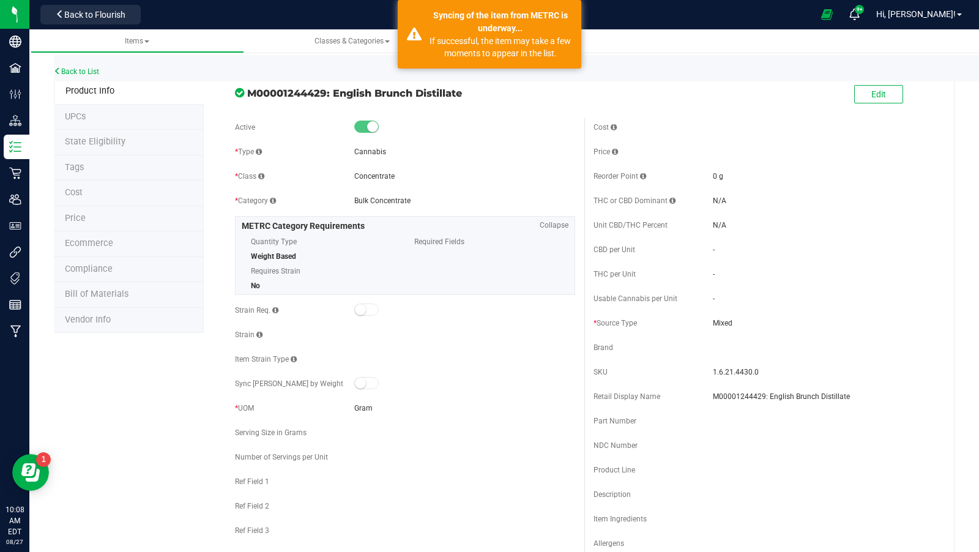
click at [870, 104] on div "Edit" at bounding box center [878, 95] width 49 height 25
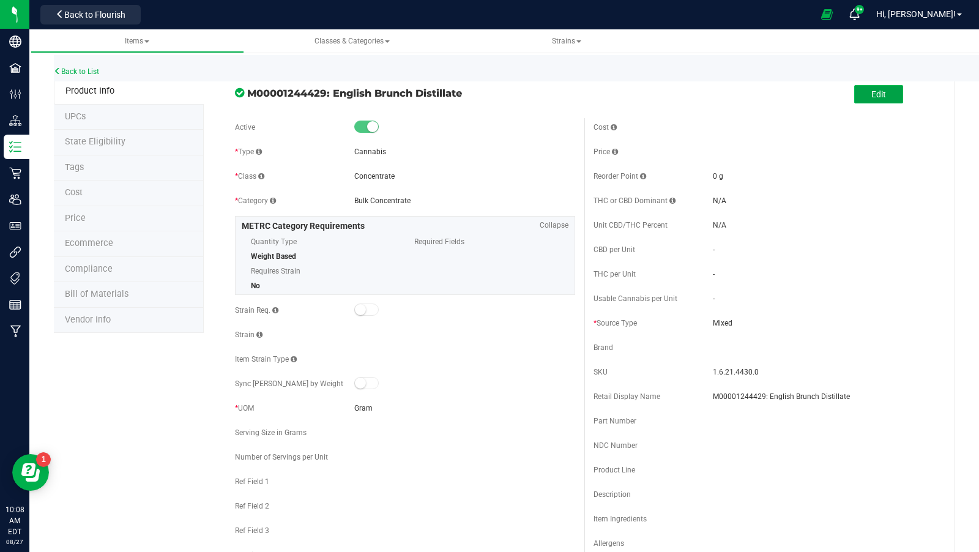
click at [873, 91] on span "Edit" at bounding box center [878, 94] width 15 height 10
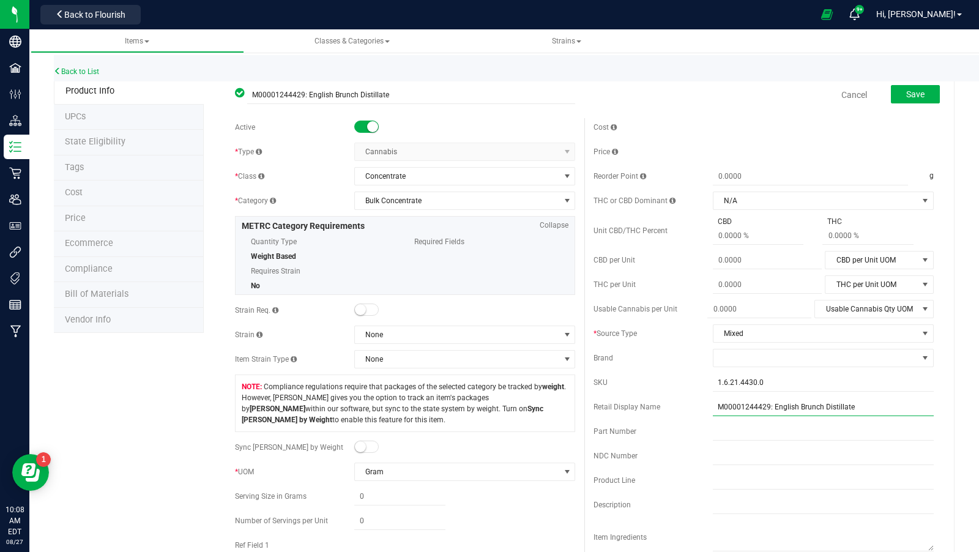
drag, startPoint x: 769, startPoint y: 405, endPoint x: 666, endPoint y: 402, distance: 102.8
click at [666, 402] on div "Retail Display Name M00001244429: English Brunch Distillate" at bounding box center [764, 407] width 340 height 18
click at [772, 383] on input "1.6.21.4430.0" at bounding box center [823, 382] width 221 height 18
paste input "M00001244429"
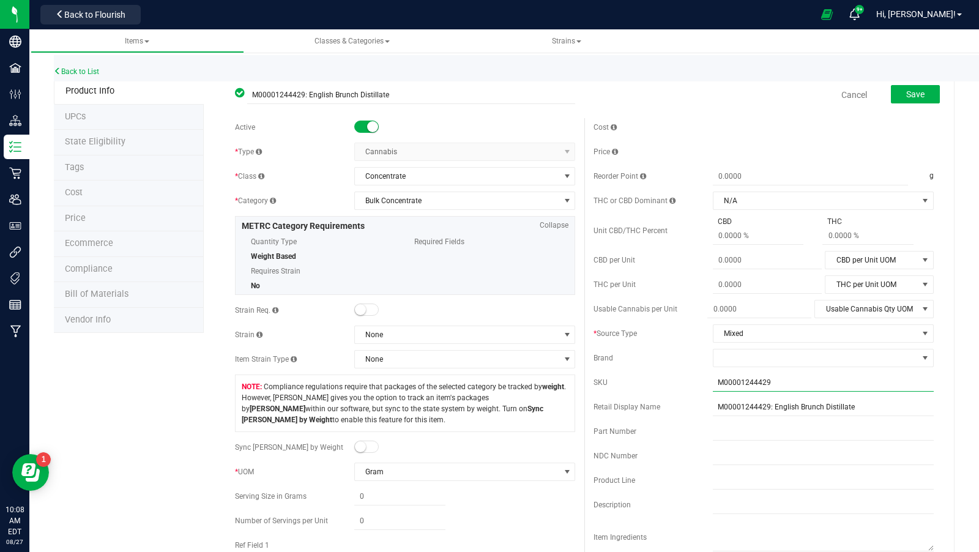
type input "M00001244429"
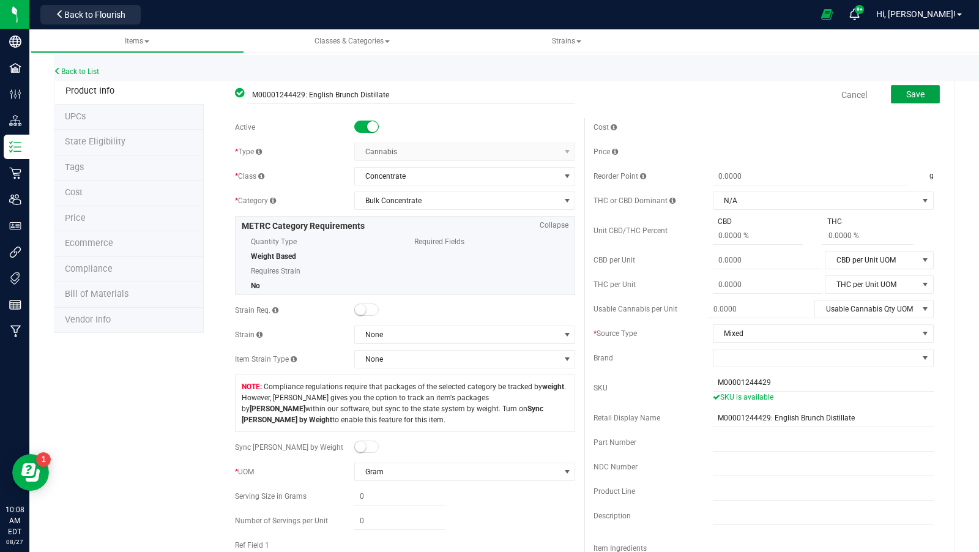
click at [921, 100] on button "Save" at bounding box center [915, 94] width 49 height 18
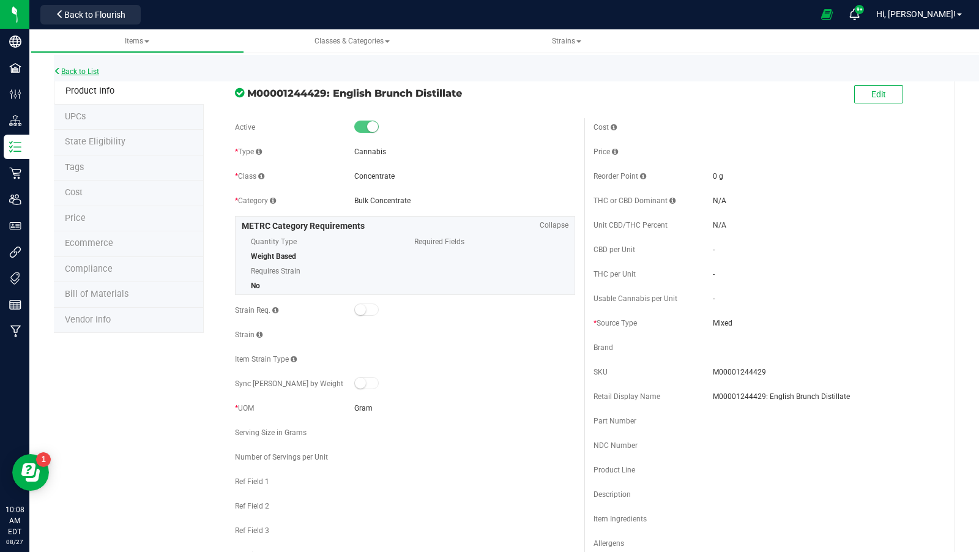
click at [91, 73] on link "Back to List" at bounding box center [76, 71] width 45 height 9
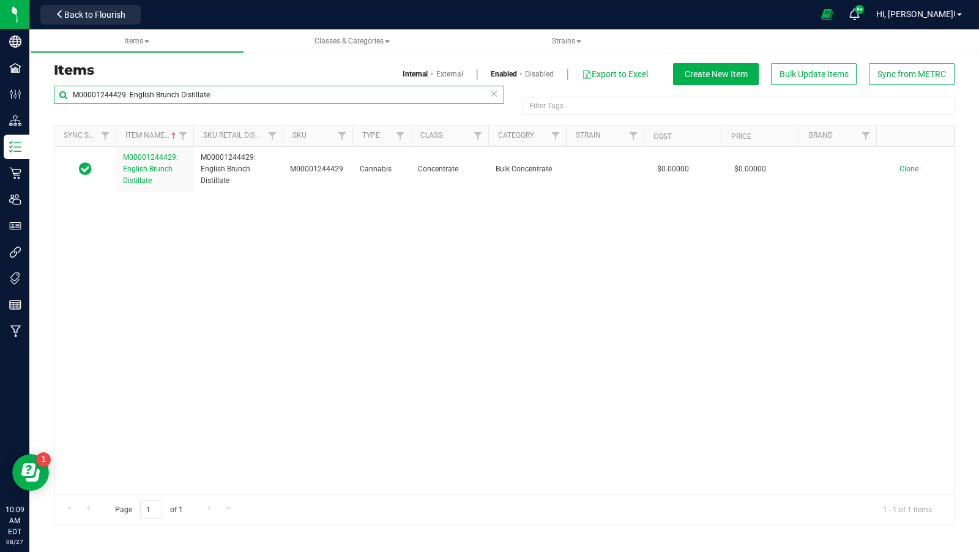
click at [217, 90] on input "M00001244429: English Brunch Distillate" at bounding box center [279, 95] width 450 height 18
type input "spiced cookie"
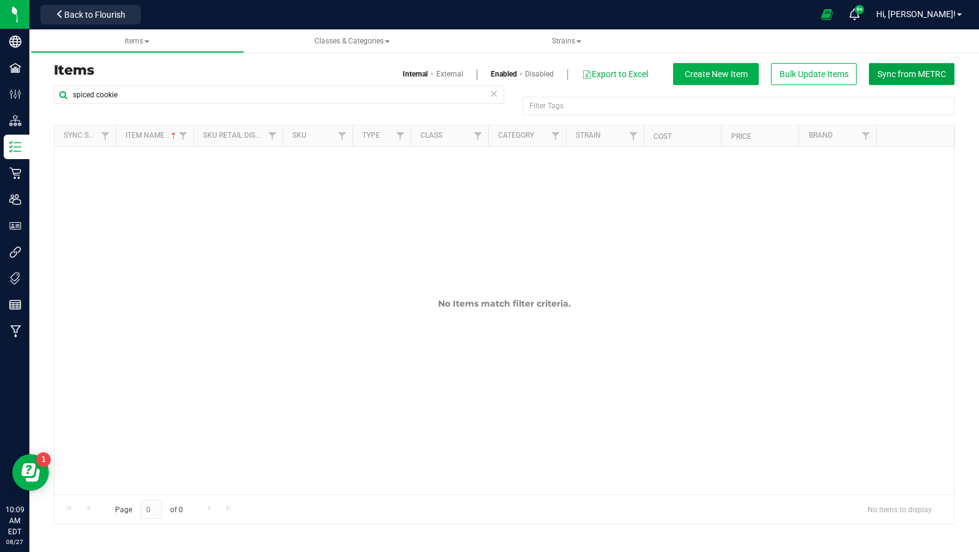
click at [943, 69] on span "Sync from METRC" at bounding box center [912, 74] width 69 height 10
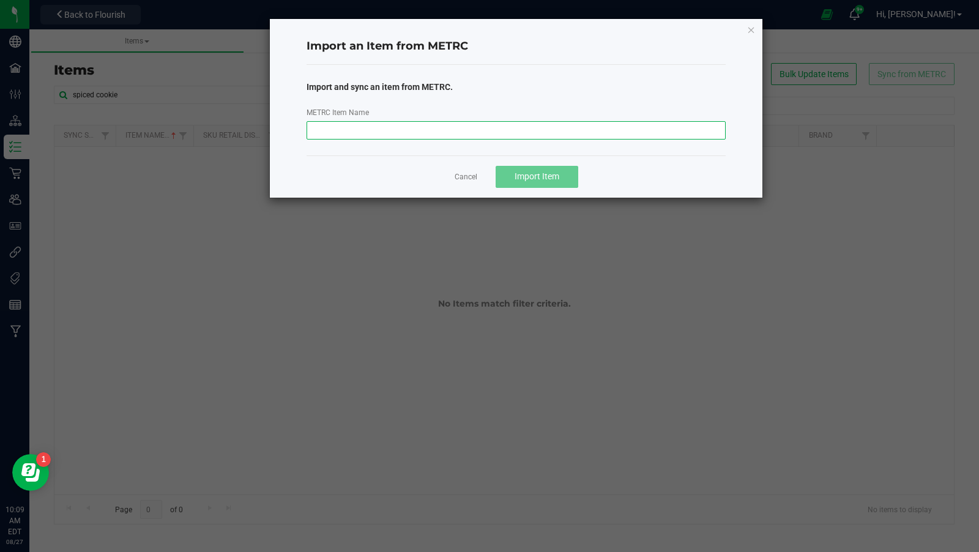
click at [565, 133] on input "METRC Item Name" at bounding box center [517, 130] width 420 height 18
paste input "M00001244520: Spiced Cookies Distillate"
type input "M00001244520: Spiced Cookies Distillate"
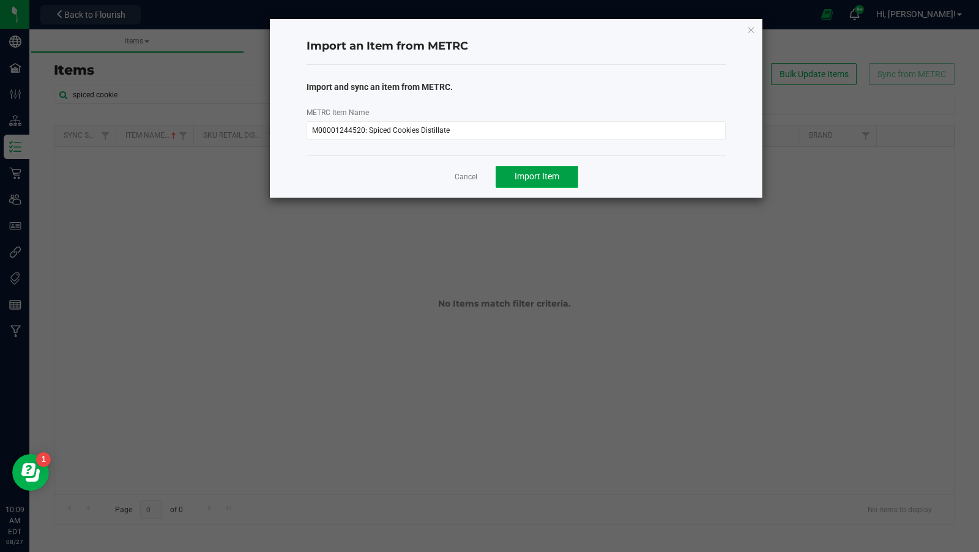
click at [521, 182] on button "Import Item" at bounding box center [537, 177] width 83 height 22
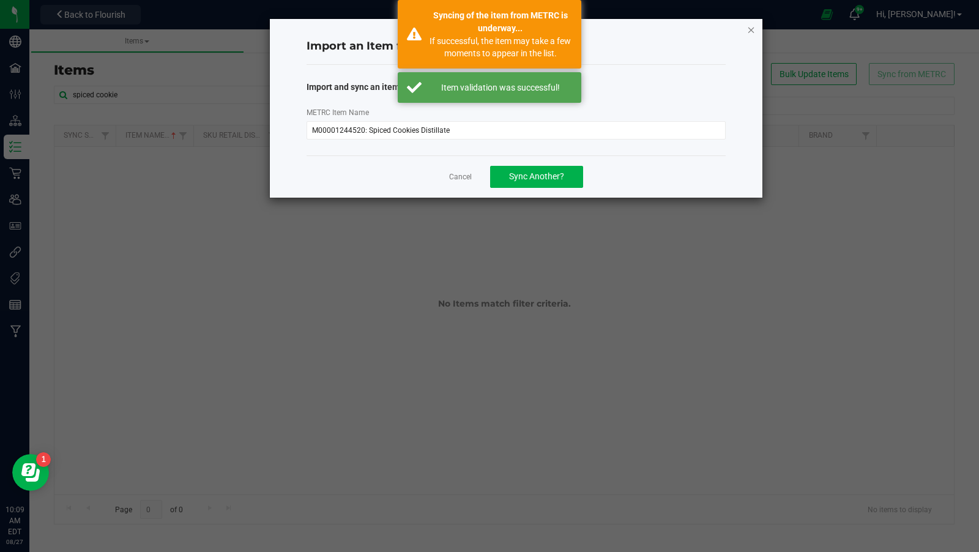
click at [751, 33] on icon "button" at bounding box center [751, 29] width 9 height 15
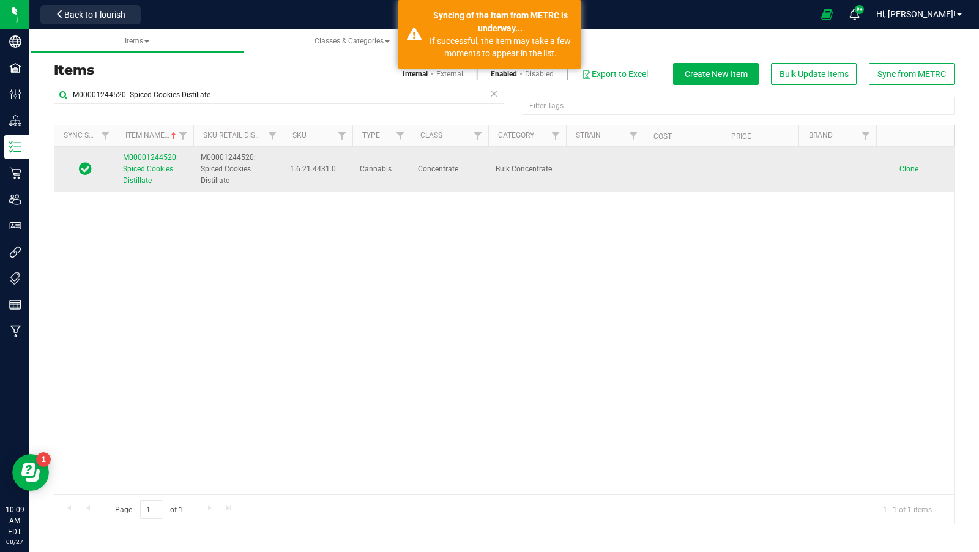
click at [153, 160] on span "M00001244520: Spiced Cookies Distillate" at bounding box center [150, 169] width 55 height 32
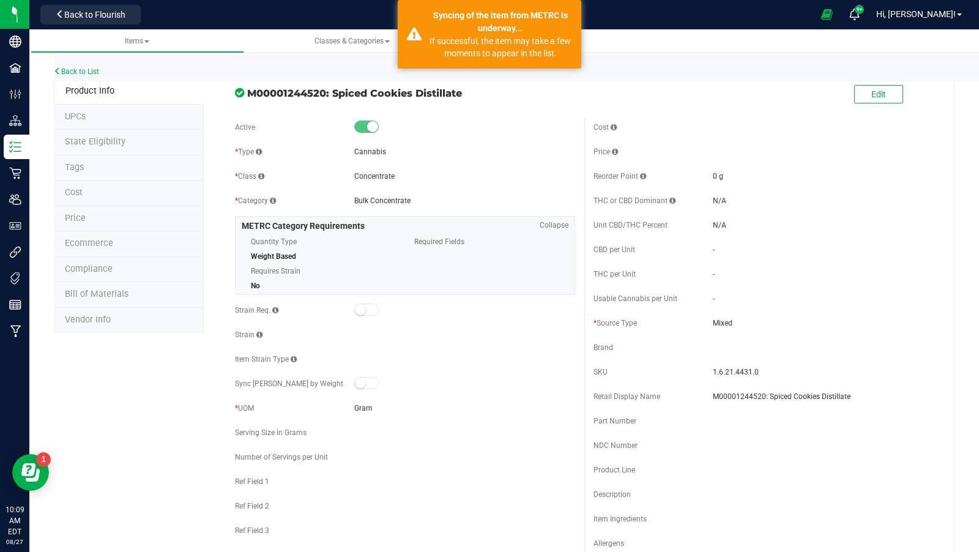
click at [854, 93] on div "Edit" at bounding box center [763, 95] width 359 height 31
click at [865, 93] on button "Edit" at bounding box center [878, 94] width 49 height 18
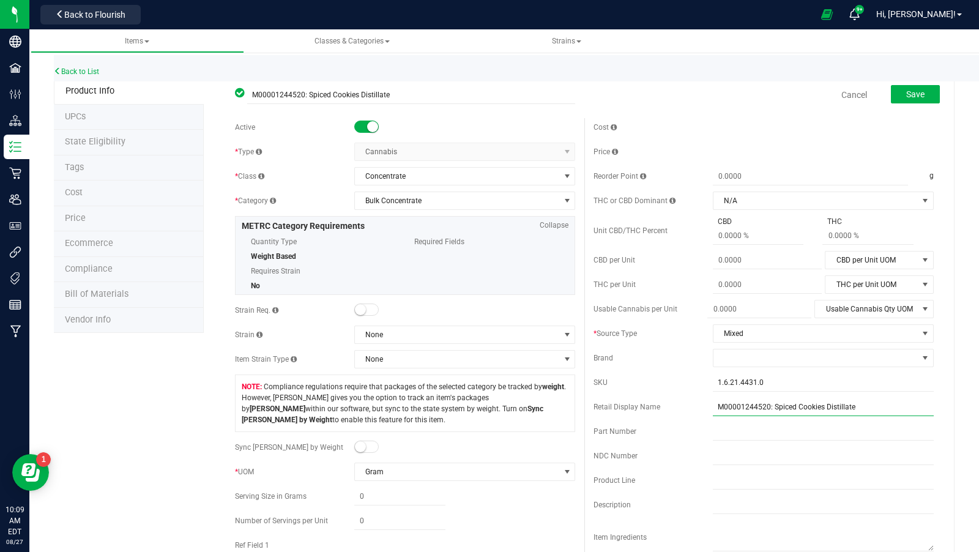
drag, startPoint x: 767, startPoint y: 405, endPoint x: 678, endPoint y: 403, distance: 89.4
click at [678, 403] on div "Retail Display Name M00001244520: Spiced Cookies Distillate" at bounding box center [764, 407] width 340 height 18
drag, startPoint x: 769, startPoint y: 405, endPoint x: 679, endPoint y: 399, distance: 90.2
click at [679, 399] on div "Retail Display Name M00001244520: Spiced Cookies Distillate" at bounding box center [764, 407] width 340 height 18
click at [791, 384] on input "1.6.21.4431.0" at bounding box center [823, 382] width 221 height 18
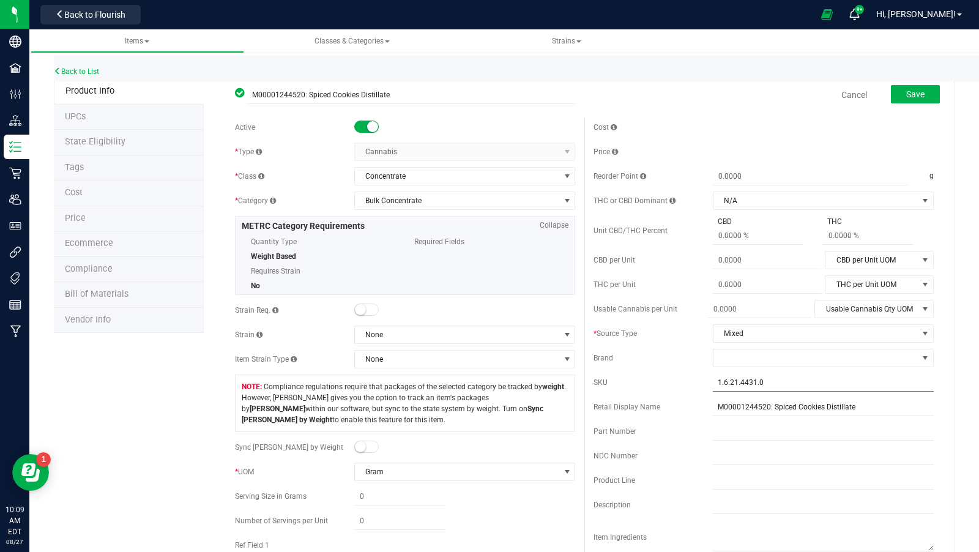
click at [791, 384] on input "1.6.21.4431.0" at bounding box center [823, 382] width 221 height 18
paste input "M0000124452"
type input "M00001244520"
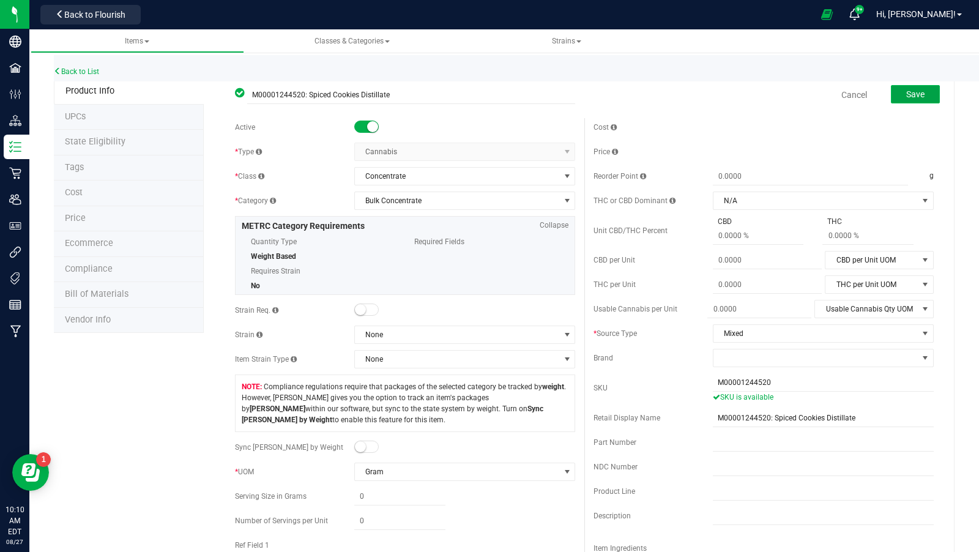
click at [914, 99] on button "Save" at bounding box center [915, 94] width 49 height 18
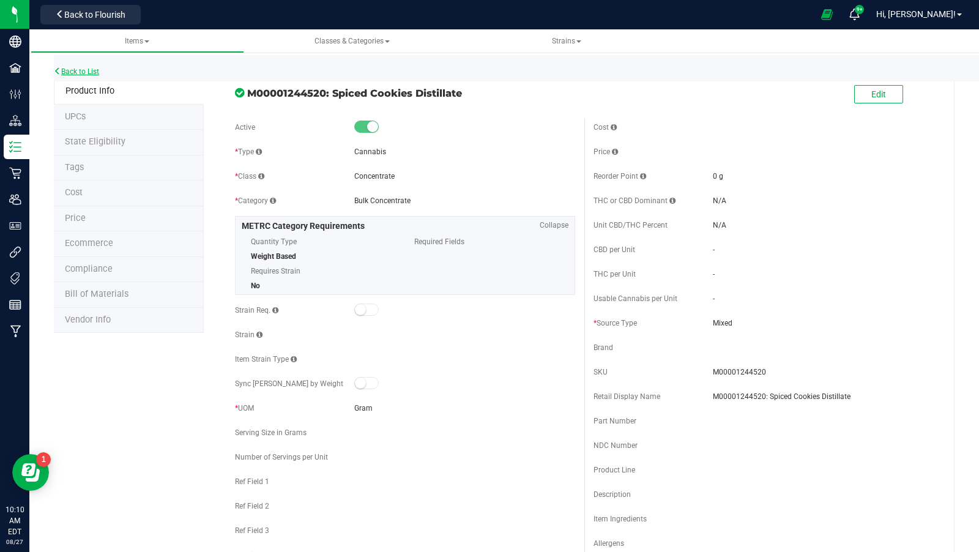
click at [90, 70] on link "Back to List" at bounding box center [76, 71] width 45 height 9
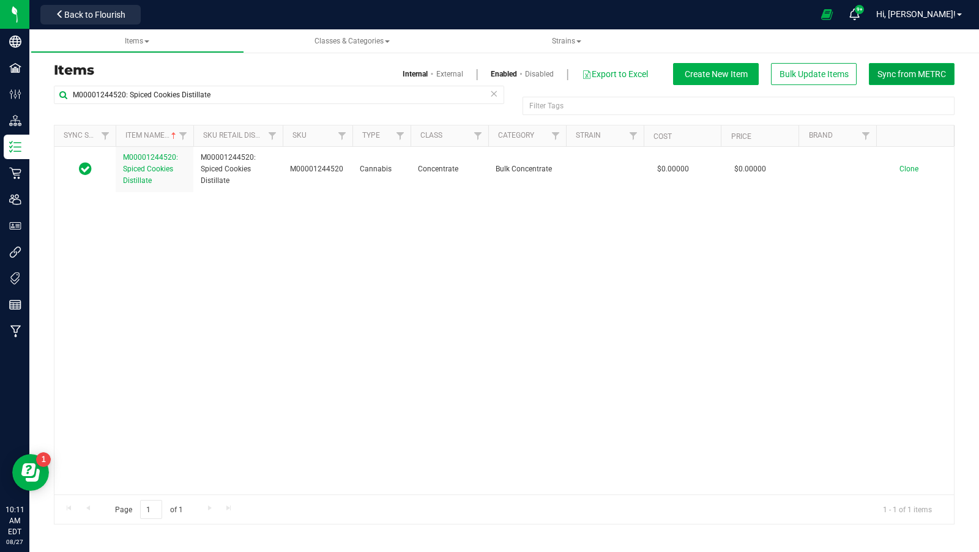
click at [928, 73] on span "Sync from METRC" at bounding box center [912, 74] width 69 height 10
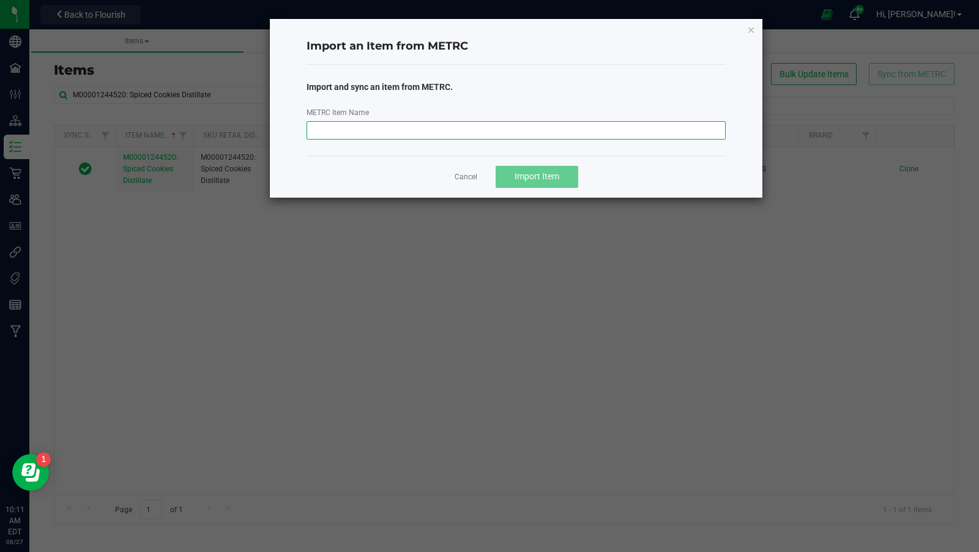
click at [598, 132] on input "METRC Item Name" at bounding box center [517, 130] width 420 height 18
paste input "M00001244432: Sweet Diesel Distillate"
type input "M00001244432: Sweet Diesel Distillate"
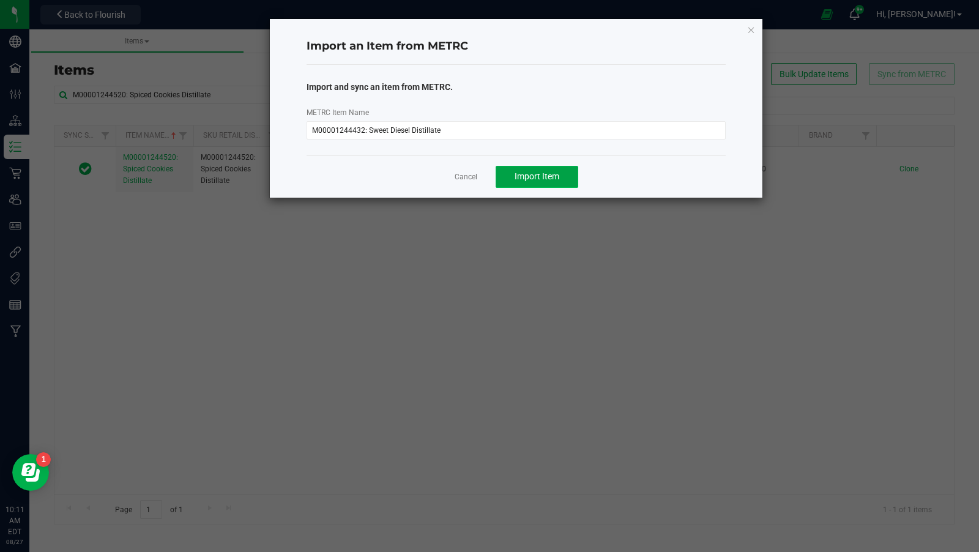
click at [546, 184] on button "Import Item" at bounding box center [537, 177] width 83 height 22
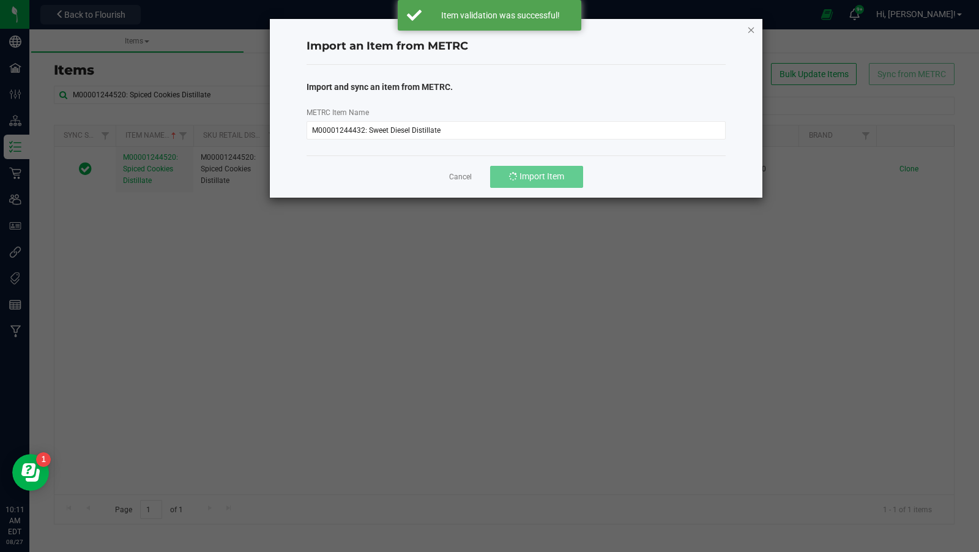
click at [751, 28] on icon "button" at bounding box center [751, 29] width 9 height 15
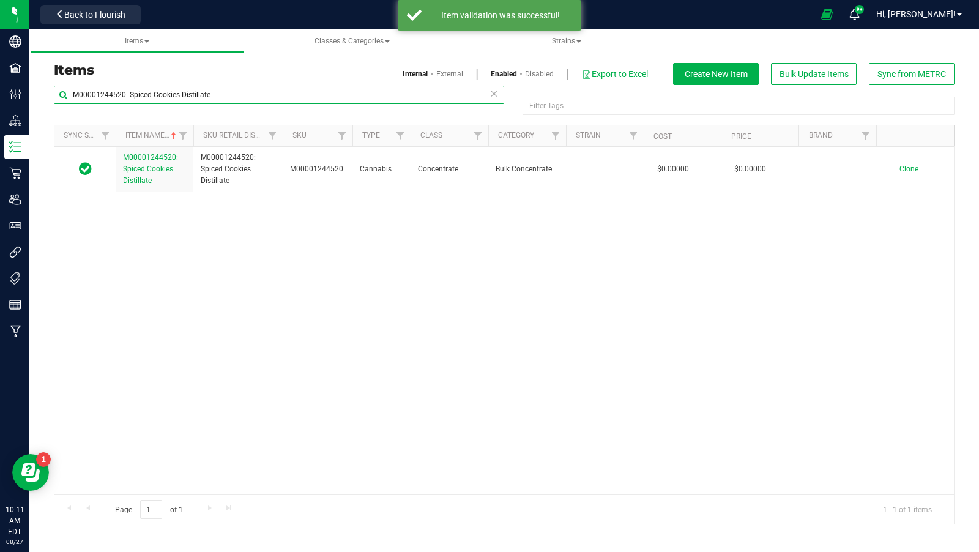
click at [267, 92] on input "M00001244520: Spiced Cookies Distillate" at bounding box center [279, 95] width 450 height 18
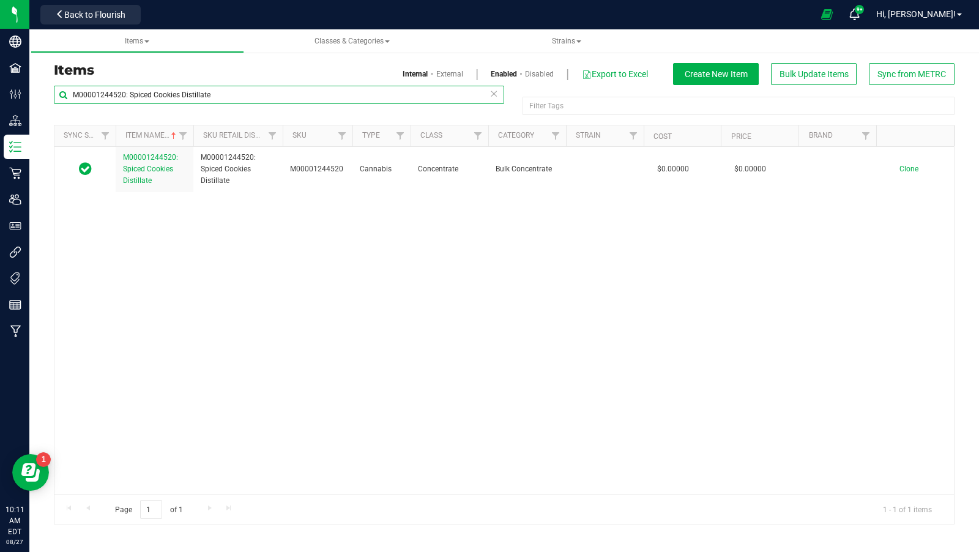
click at [267, 92] on input "M00001244520: Spiced Cookies Distillate" at bounding box center [279, 95] width 450 height 18
paste input "432: Sweet Diesel"
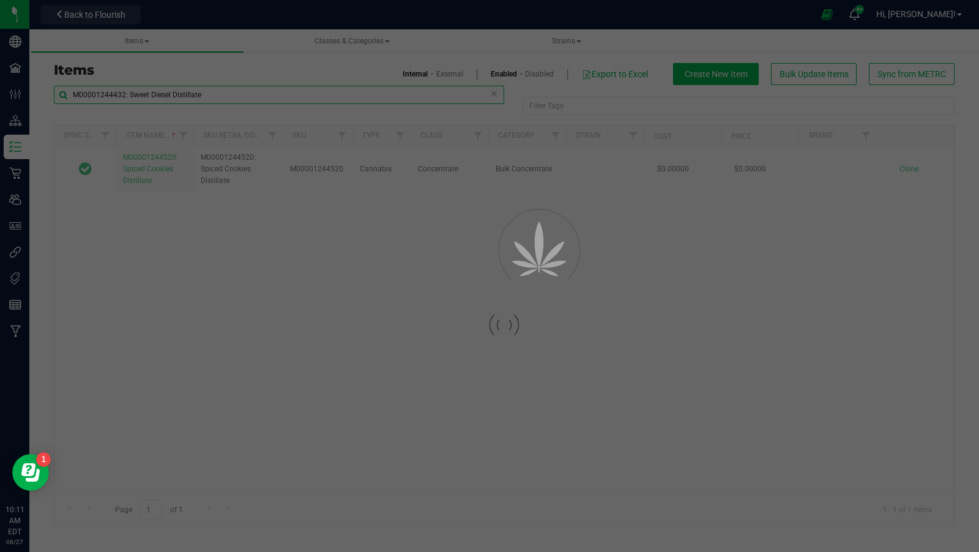
type input "M00001244432: Sweet Diesel Distillate"
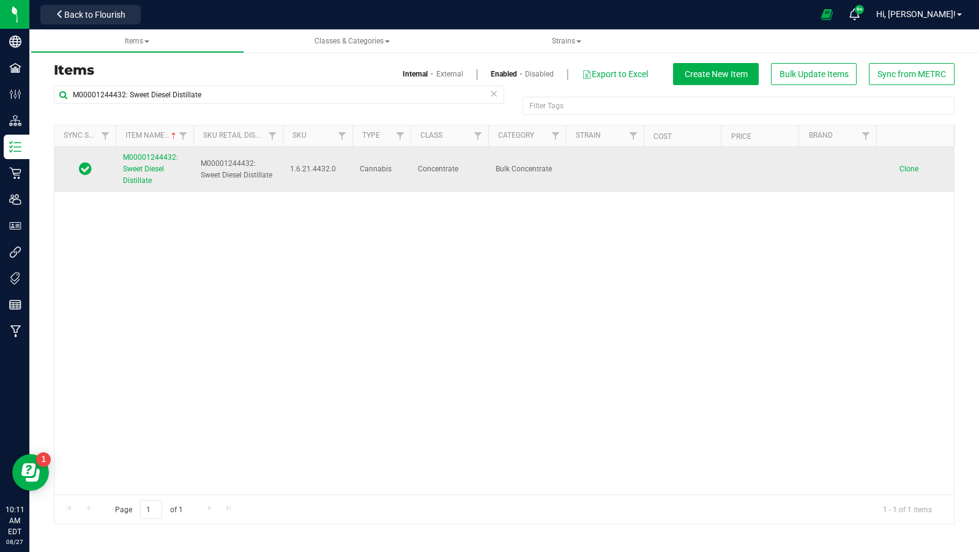
click at [141, 178] on span "M00001244432: Sweet Diesel Distillate" at bounding box center [150, 169] width 55 height 32
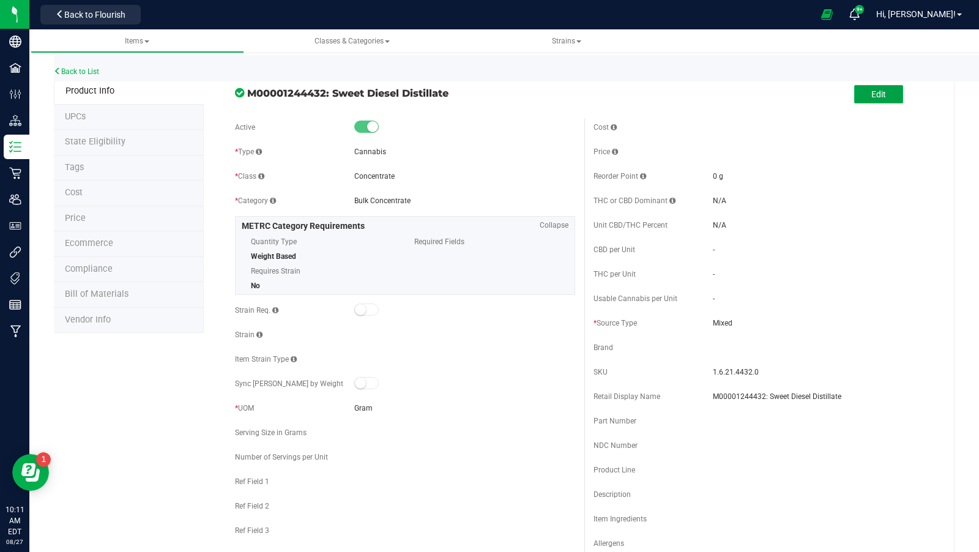
click at [883, 86] on button "Edit" at bounding box center [878, 94] width 49 height 18
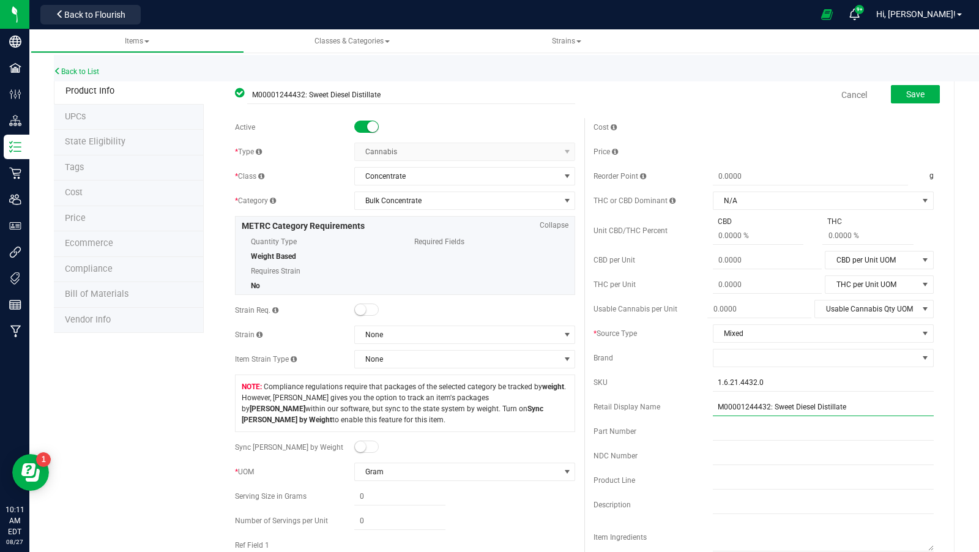
drag, startPoint x: 767, startPoint y: 402, endPoint x: 646, endPoint y: 406, distance: 121.8
click at [646, 406] on div "Retail Display Name M00001244432: Sweet Diesel Distillate" at bounding box center [764, 407] width 340 height 18
click at [770, 376] on input "1.6.21.4432.0" at bounding box center [823, 382] width 221 height 18
click at [771, 376] on input "1.6.21.4432.0" at bounding box center [823, 382] width 221 height 18
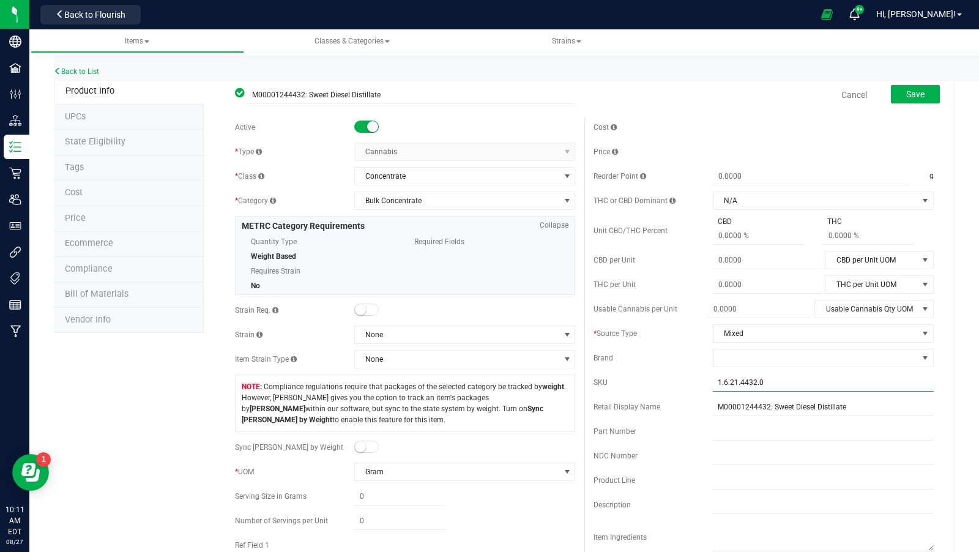
paste input "M00001244432"
type input "M00001244432"
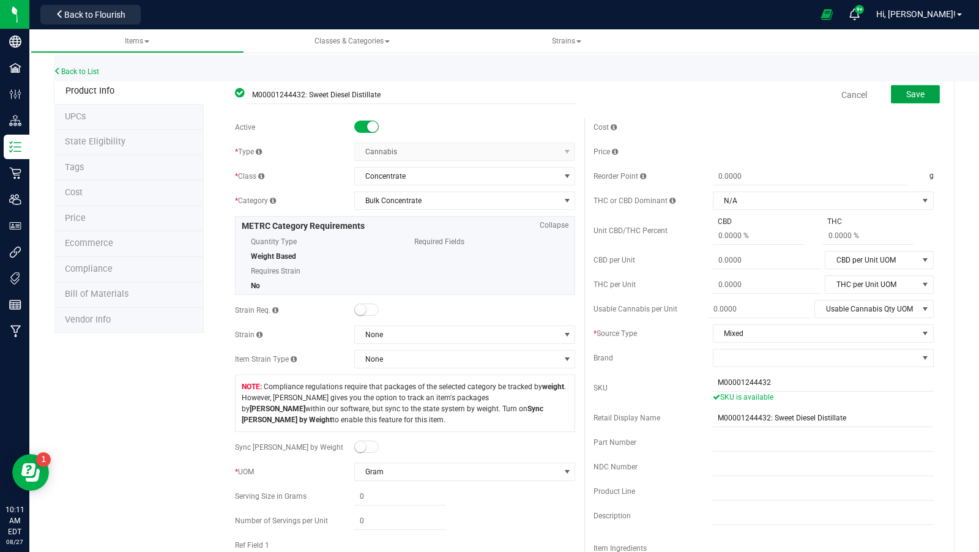
click at [906, 95] on span "Save" at bounding box center [915, 94] width 18 height 10
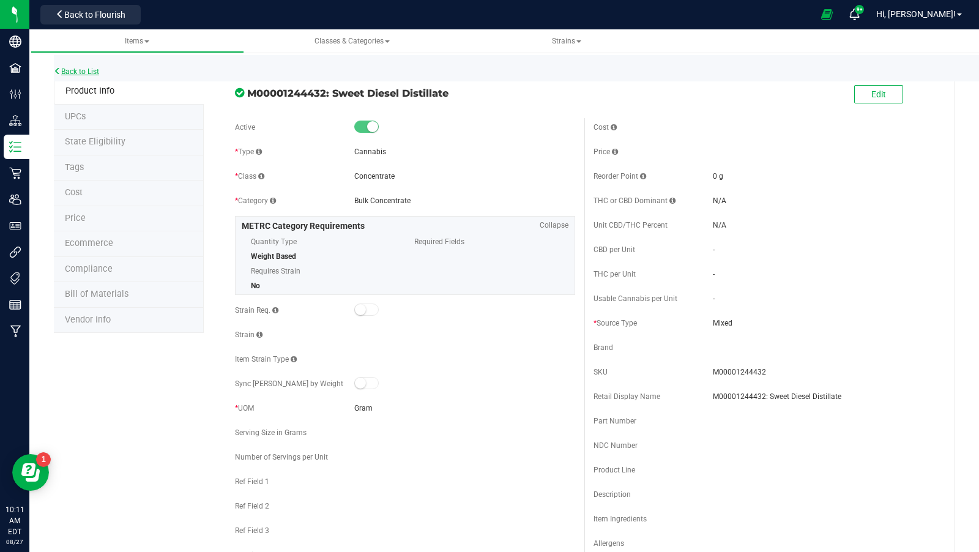
click at [76, 67] on link "Back to List" at bounding box center [76, 71] width 45 height 9
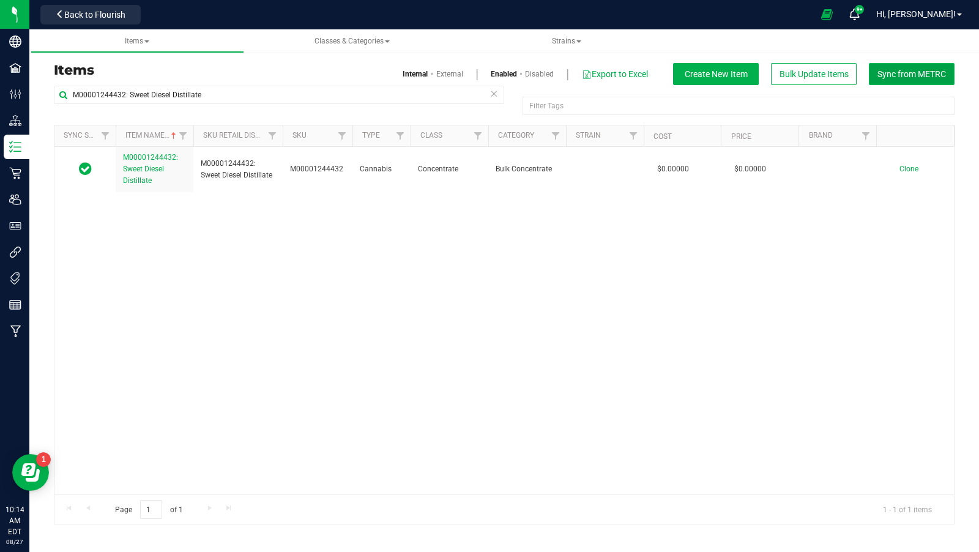
click at [900, 65] on button "Sync from METRC" at bounding box center [912, 74] width 86 height 22
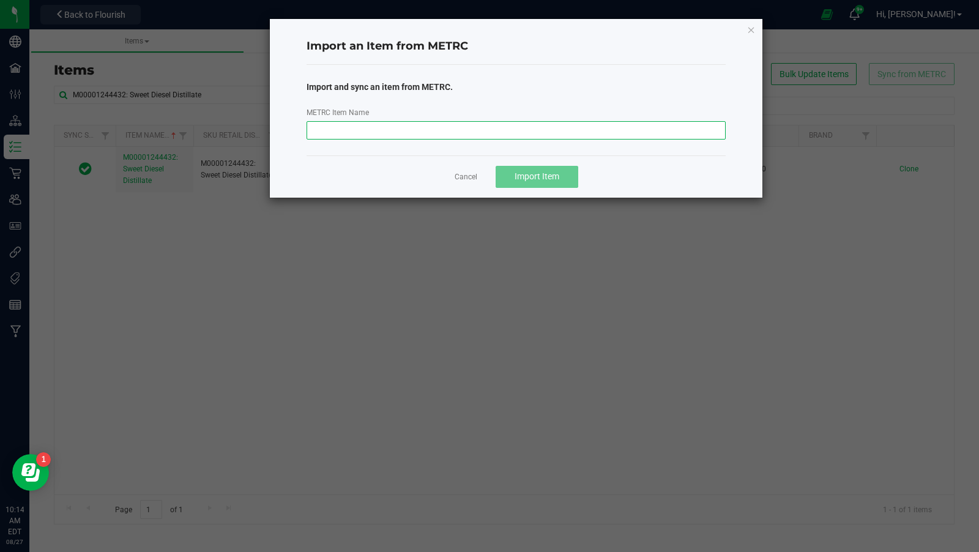
click at [475, 135] on input "METRC Item Name" at bounding box center [517, 130] width 420 height 18
paste input "M00001244521: Golden Crush Distillate"
type input "M00001244521: Golden Crush Distillate"
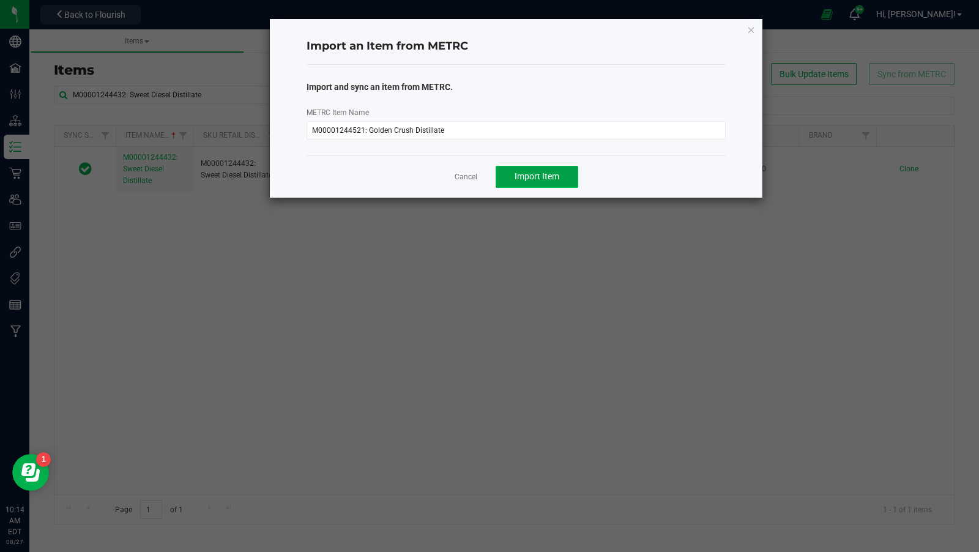
click at [519, 185] on button "Import Item" at bounding box center [537, 177] width 83 height 22
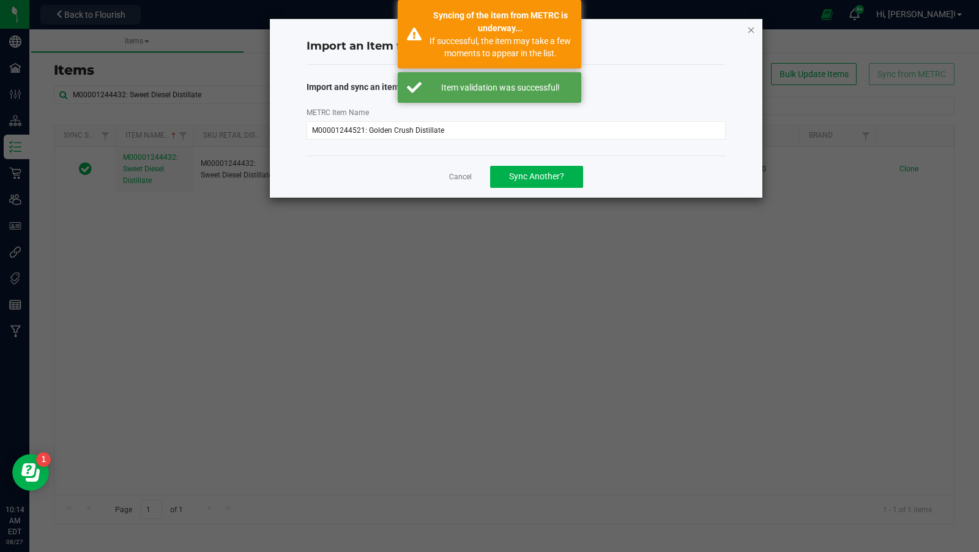
click at [752, 22] on icon "button" at bounding box center [751, 29] width 9 height 15
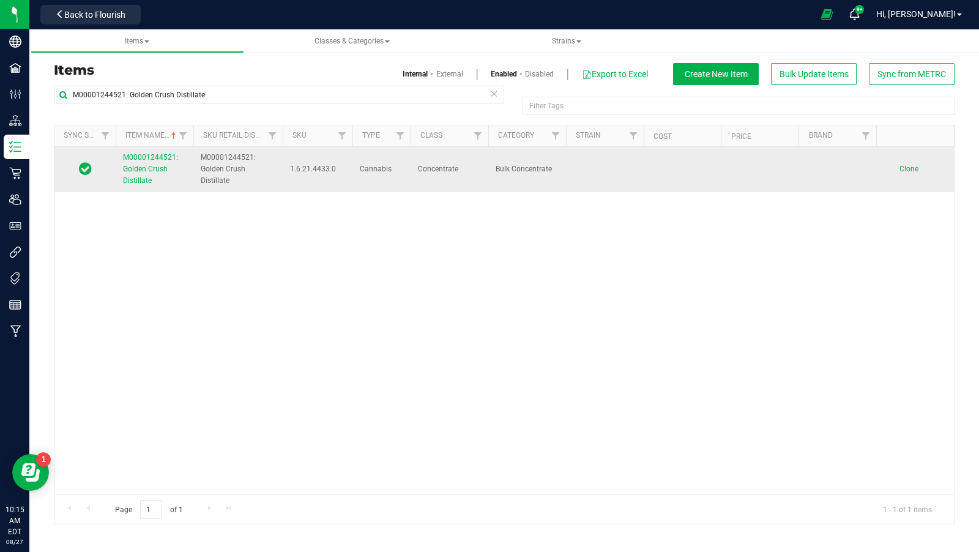
click at [151, 170] on span "M00001244521: Golden Crush Distillate" at bounding box center [150, 169] width 55 height 32
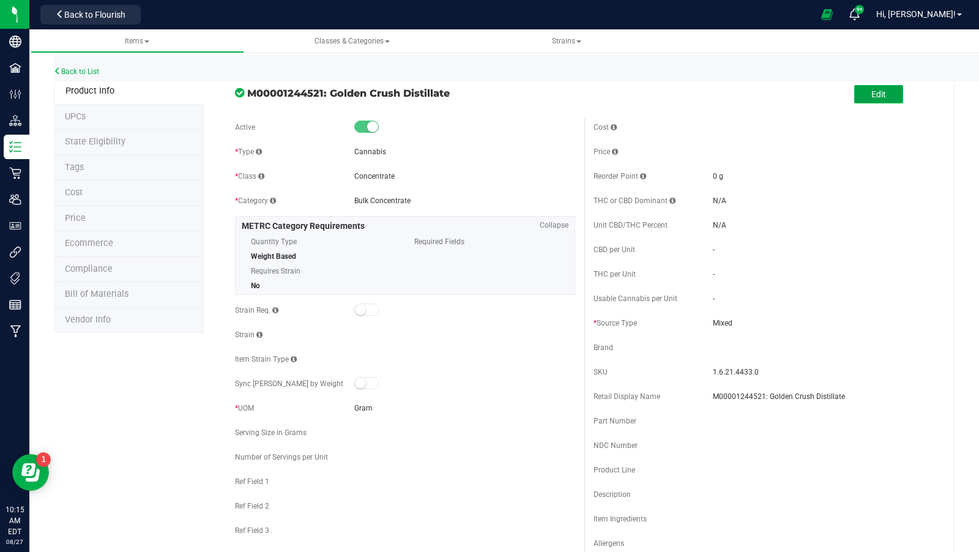
click at [874, 97] on span "Edit" at bounding box center [878, 94] width 15 height 10
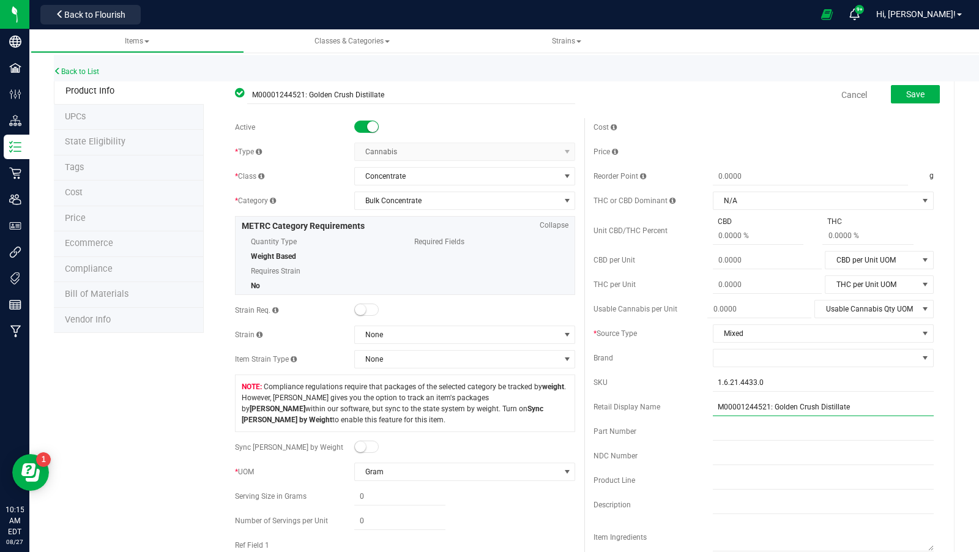
click at [766, 401] on input "M00001244521: Golden Crush Distillate" at bounding box center [823, 407] width 221 height 18
drag, startPoint x: 768, startPoint y: 403, endPoint x: 651, endPoint y: 393, distance: 117.4
click at [651, 393] on div "Cost Price Reorder Point g THC or CBD Dominant" at bounding box center [763, 359] width 359 height 483
click at [785, 383] on input "1.6.21.4433.0" at bounding box center [823, 382] width 221 height 18
click at [784, 383] on input "1.6.21.4433.0" at bounding box center [823, 382] width 221 height 18
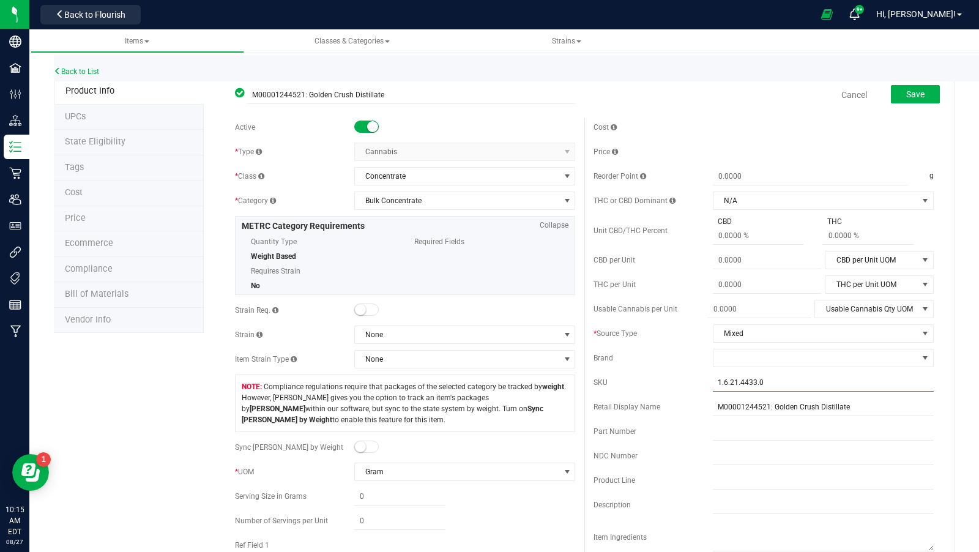
click at [784, 383] on input "1.6.21.4433.0" at bounding box center [823, 382] width 221 height 18
paste input "M00001244521"
type input "M00001244521"
click at [919, 90] on span "Save" at bounding box center [915, 94] width 18 height 10
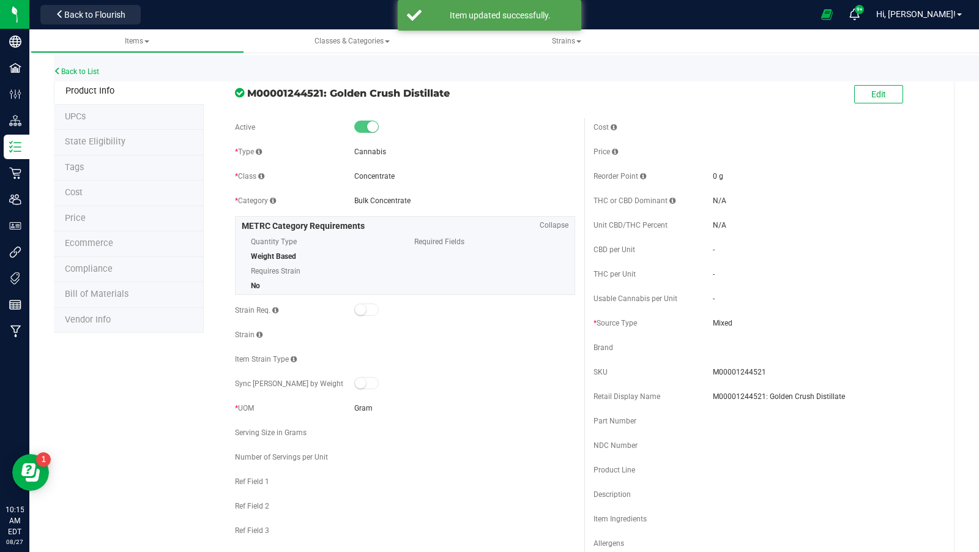
click at [80, 79] on div "Back to List" at bounding box center [543, 68] width 979 height 26
click at [83, 65] on div "Back to List" at bounding box center [543, 68] width 979 height 26
click at [79, 74] on link "Back to List" at bounding box center [76, 71] width 45 height 9
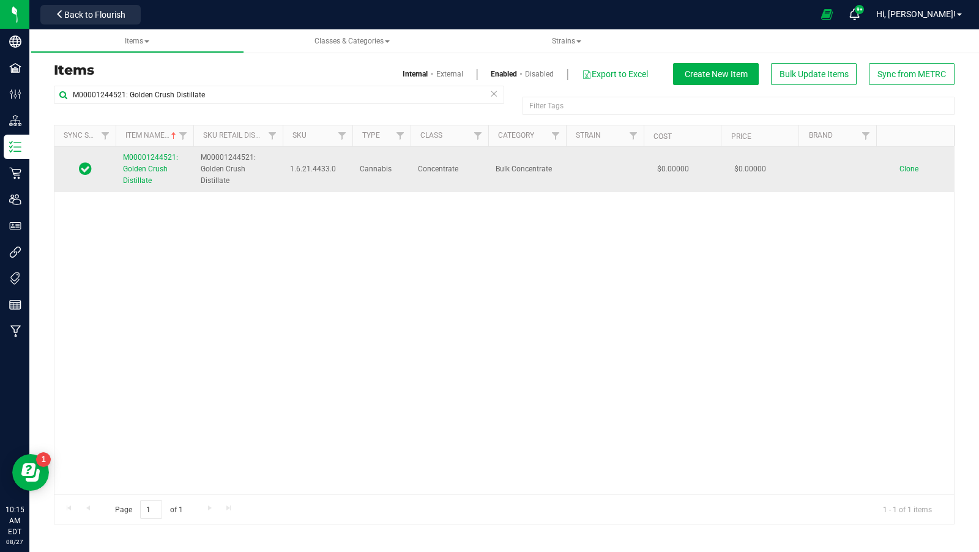
click at [144, 165] on span "M00001244521: Golden Crush Distillate" at bounding box center [150, 169] width 55 height 32
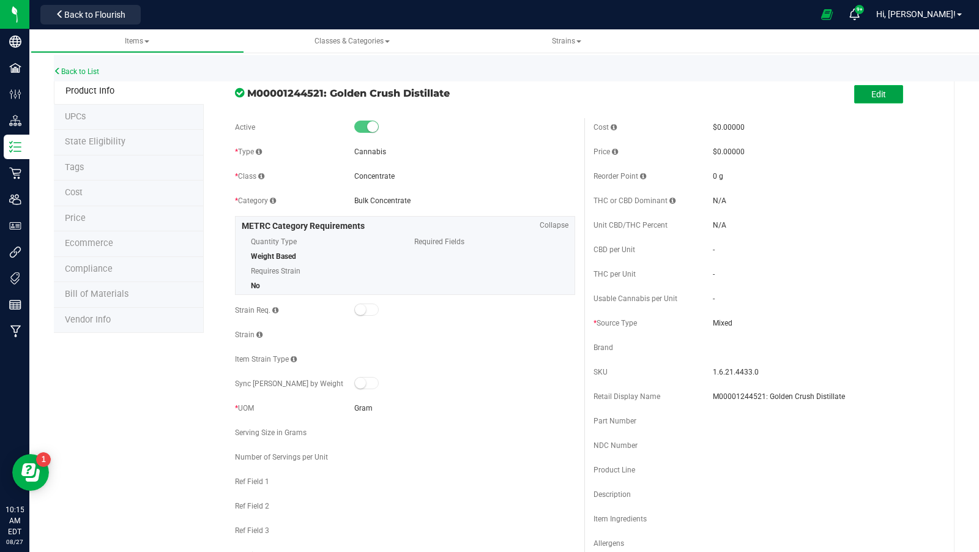
click at [887, 97] on button "Edit" at bounding box center [878, 94] width 49 height 18
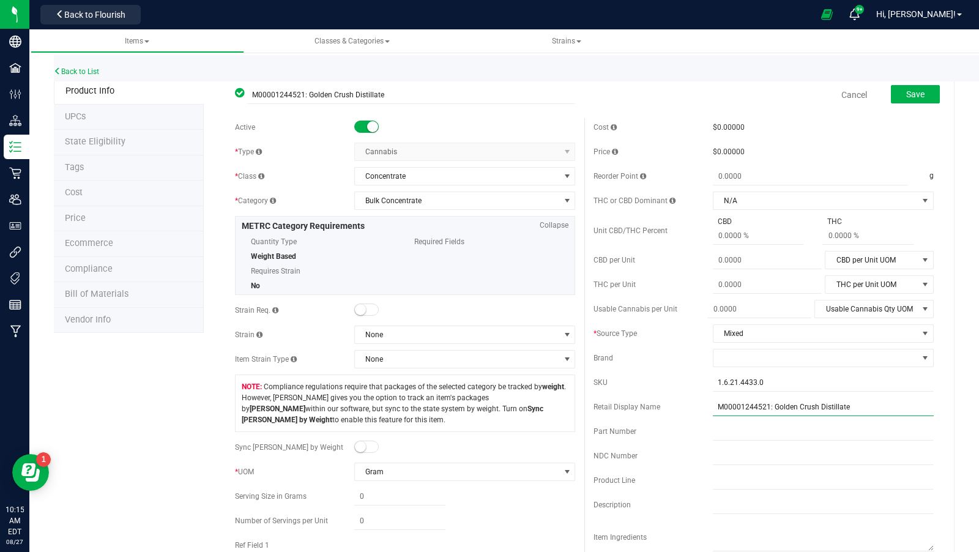
drag, startPoint x: 768, startPoint y: 402, endPoint x: 662, endPoint y: 405, distance: 105.9
click at [662, 403] on div "Retail Display Name M00001244521: Golden Crush Distillate" at bounding box center [764, 407] width 340 height 18
click at [775, 381] on input "1.6.21.4433.0" at bounding box center [823, 382] width 221 height 18
paste input "M00001244521"
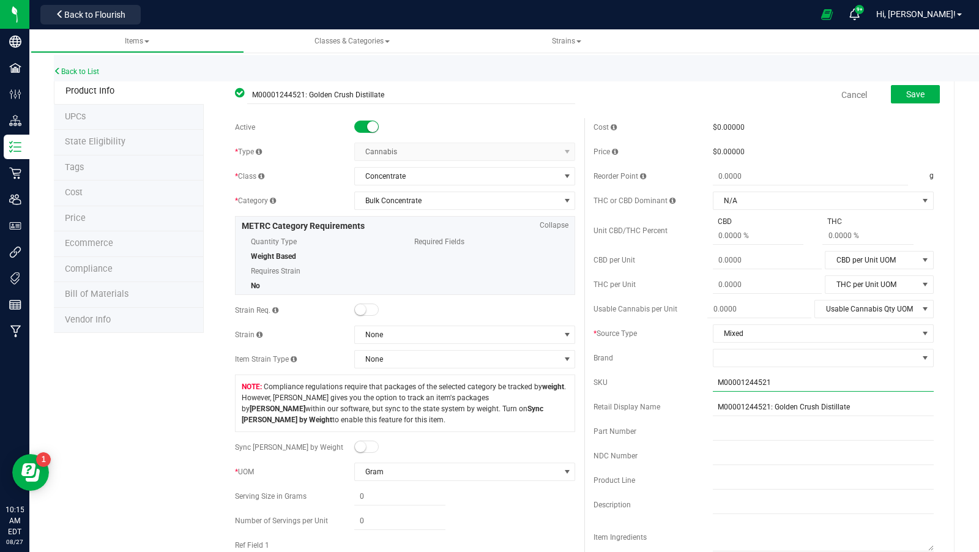
type input "M00001244521"
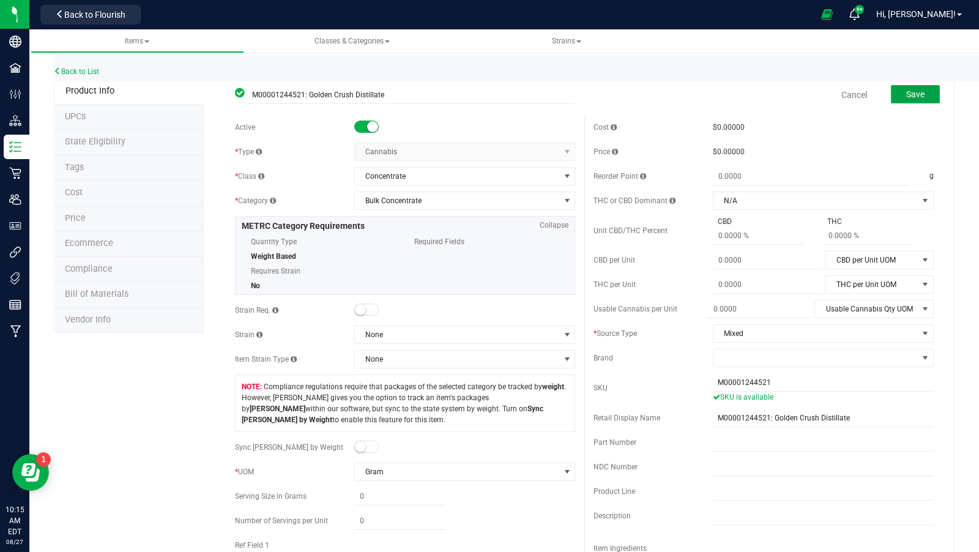
click at [922, 102] on button "Save" at bounding box center [915, 94] width 49 height 18
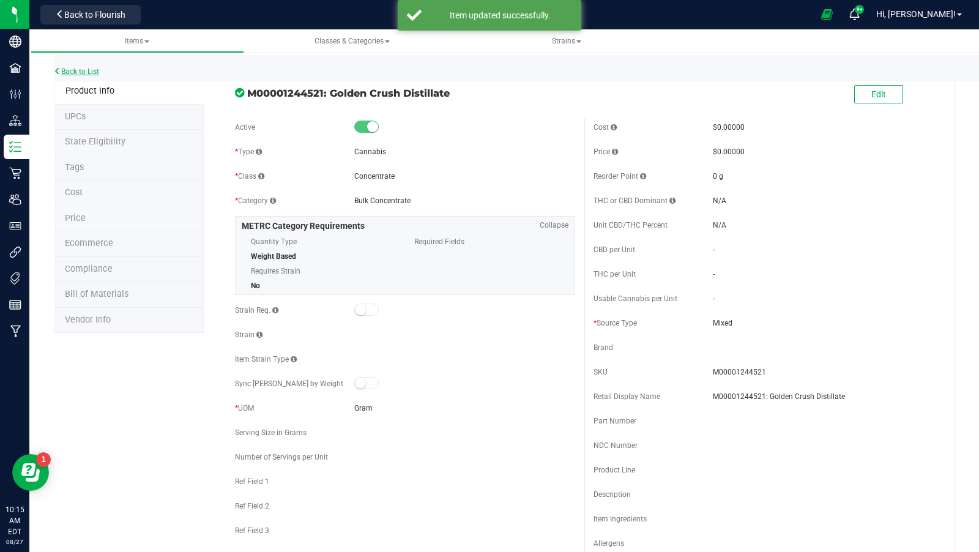
click at [91, 70] on link "Back to List" at bounding box center [76, 71] width 45 height 9
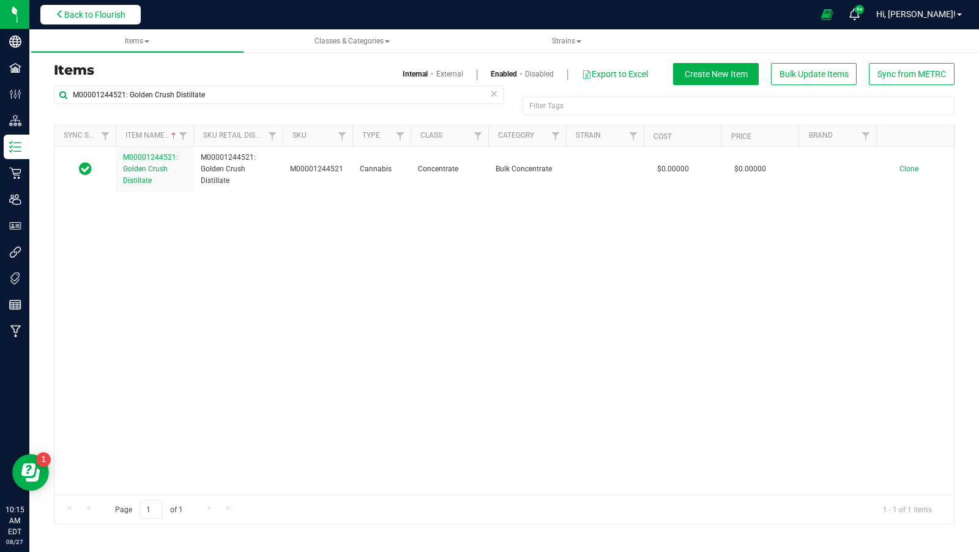
click at [53, 12] on button "Back to Flourish" at bounding box center [90, 15] width 100 height 20
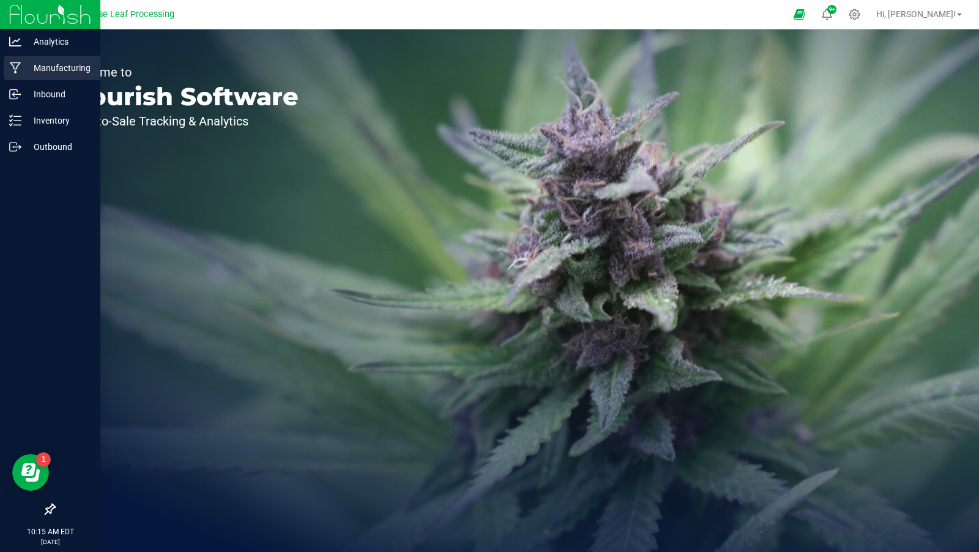
click at [11, 66] on icon at bounding box center [16, 68] width 12 height 12
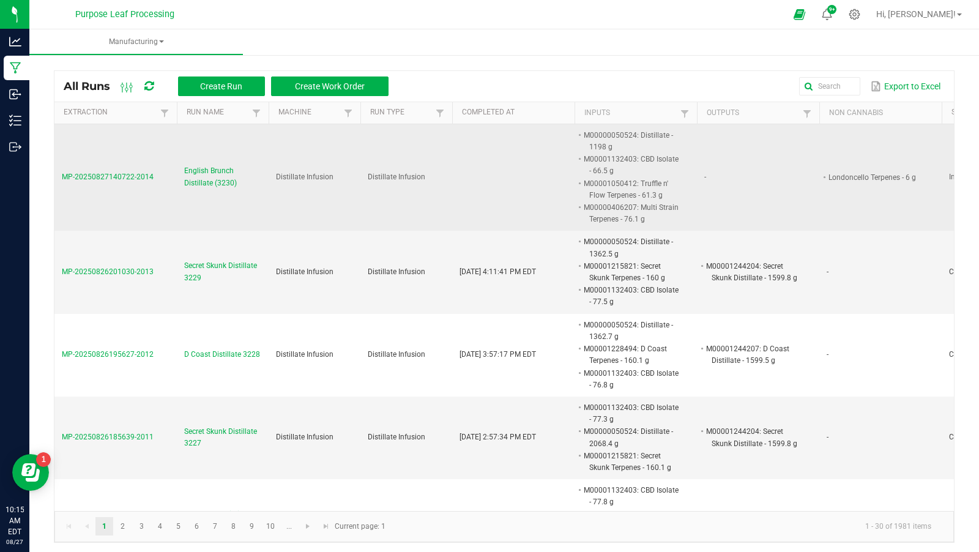
click at [227, 170] on span "English Brunch Distillate (3230)" at bounding box center [222, 176] width 77 height 23
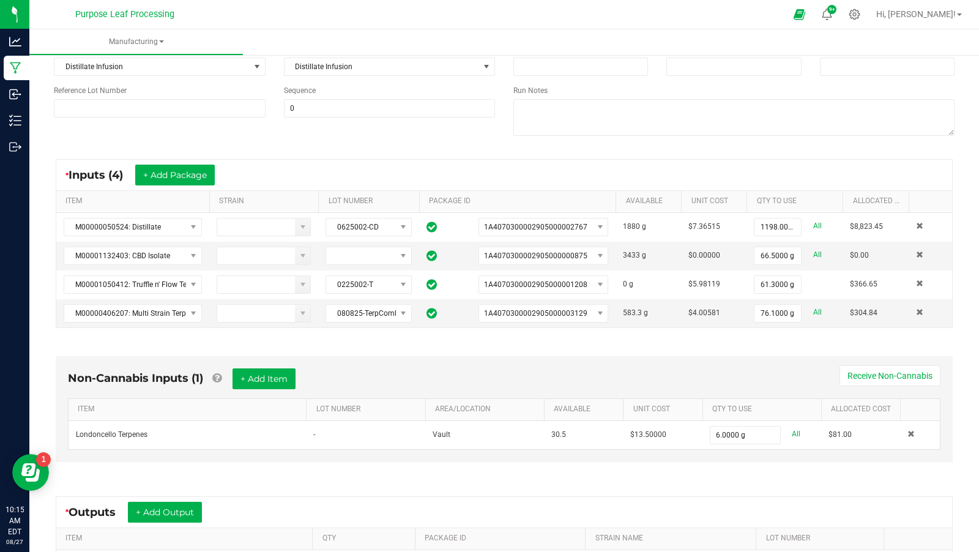
scroll to position [277, 0]
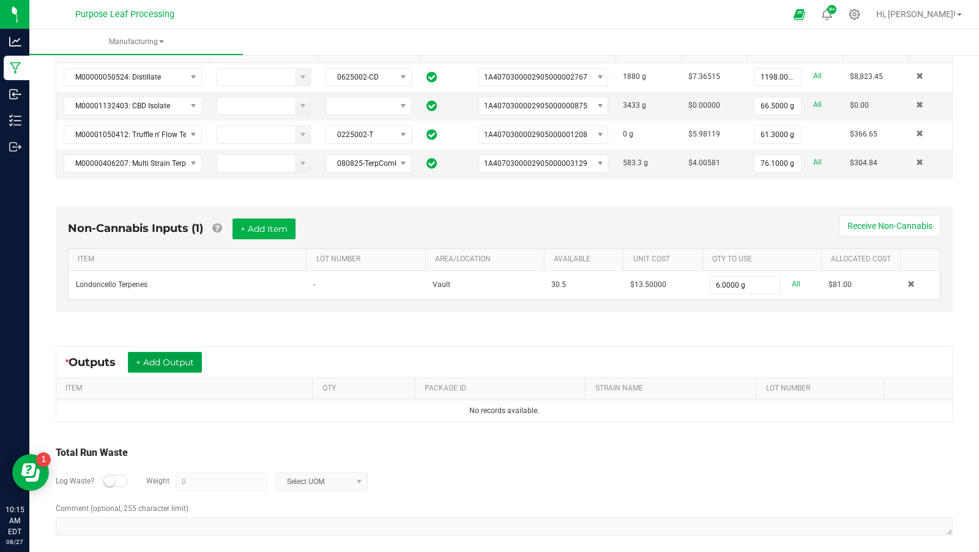
click at [180, 360] on button "+ Add Output" at bounding box center [165, 362] width 74 height 21
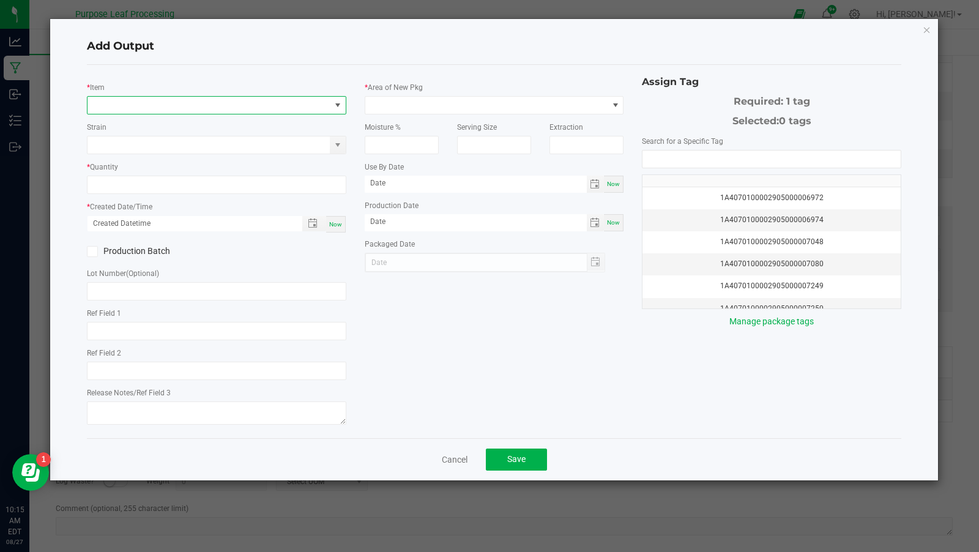
click at [253, 99] on span "NO DATA FOUND" at bounding box center [209, 105] width 243 height 17
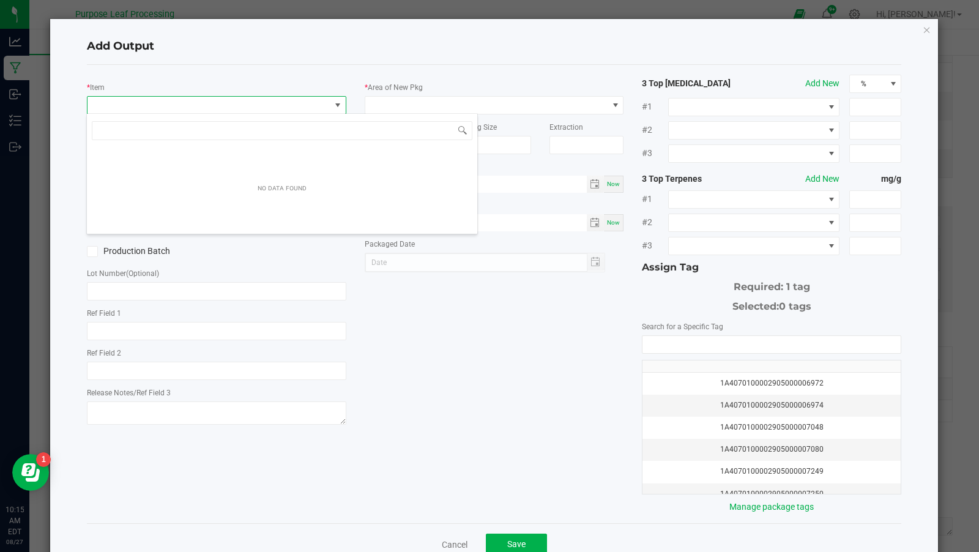
scroll to position [18, 259]
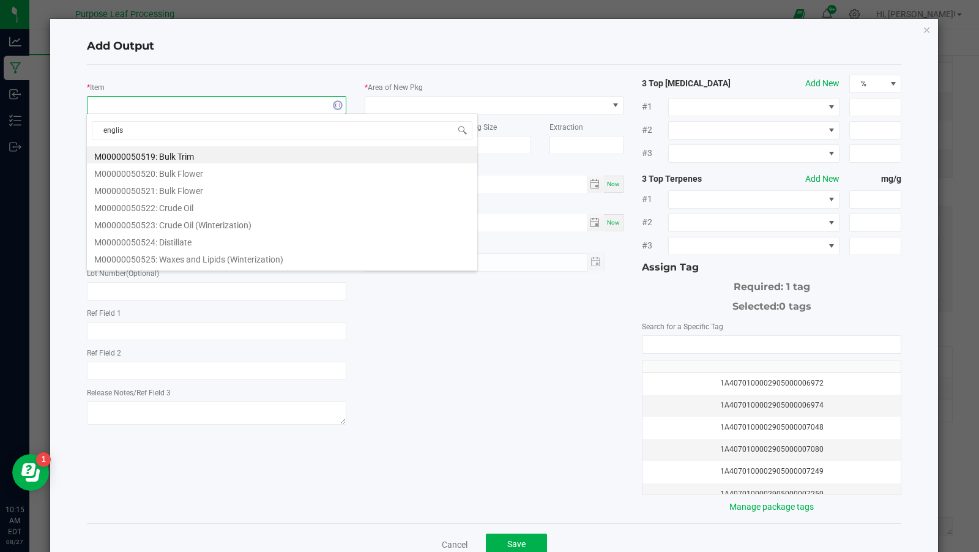
type input "english"
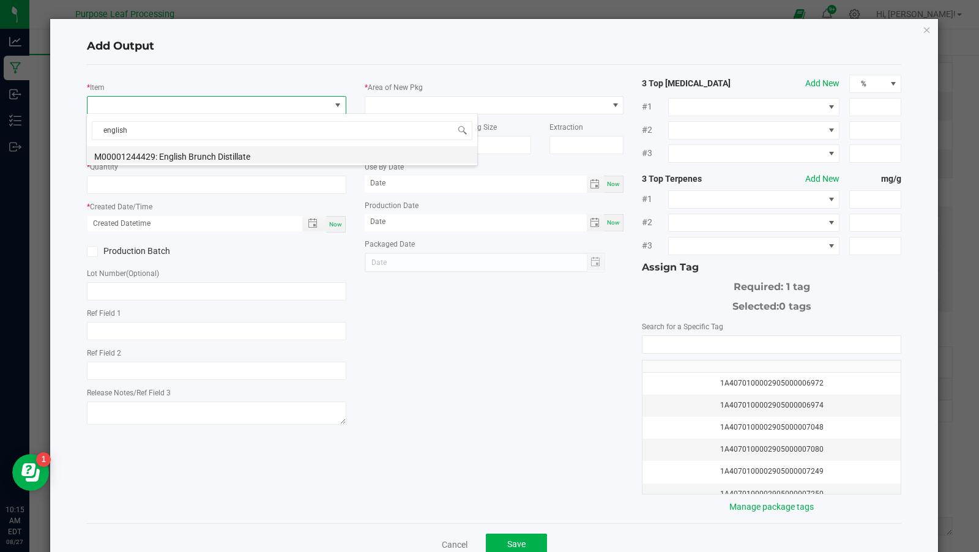
click at [280, 149] on li "M00001244429: English Brunch Distillate" at bounding box center [282, 154] width 390 height 17
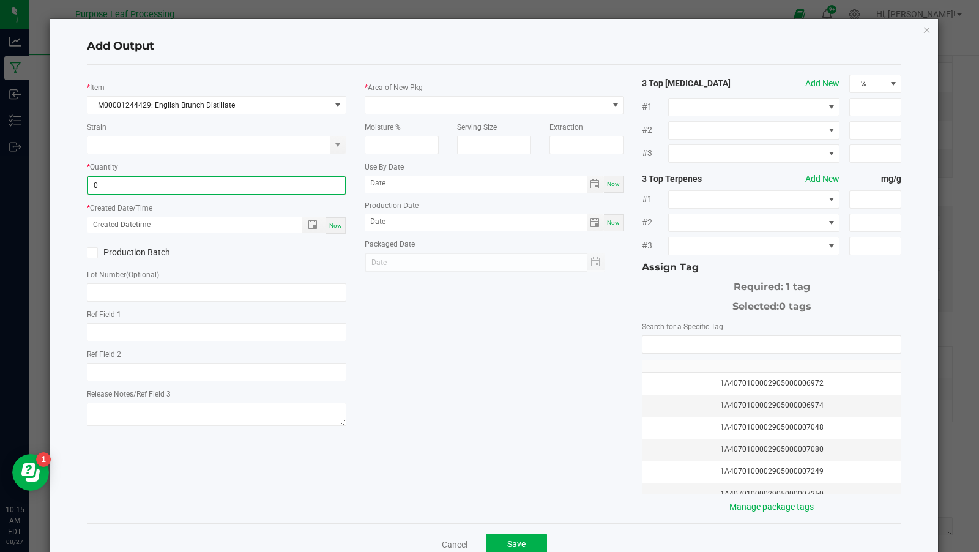
click at [244, 185] on input "0" at bounding box center [216, 185] width 257 height 17
type input "3"
type input "1395.9000 g"
click at [340, 218] on div "Now" at bounding box center [336, 224] width 20 height 17
type input "[DATE] 10:15 AM"
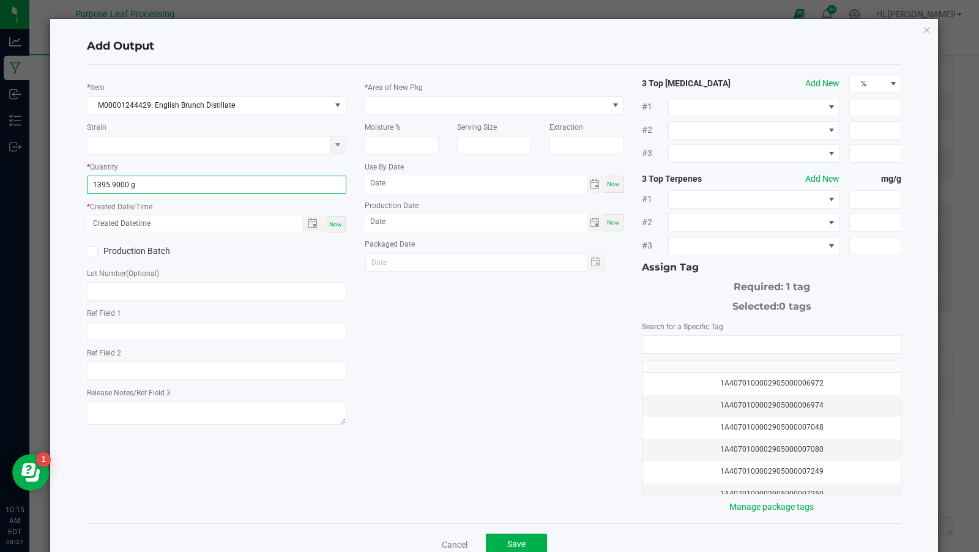
type input "[DATE]"
click at [400, 108] on span at bounding box center [486, 105] width 243 height 17
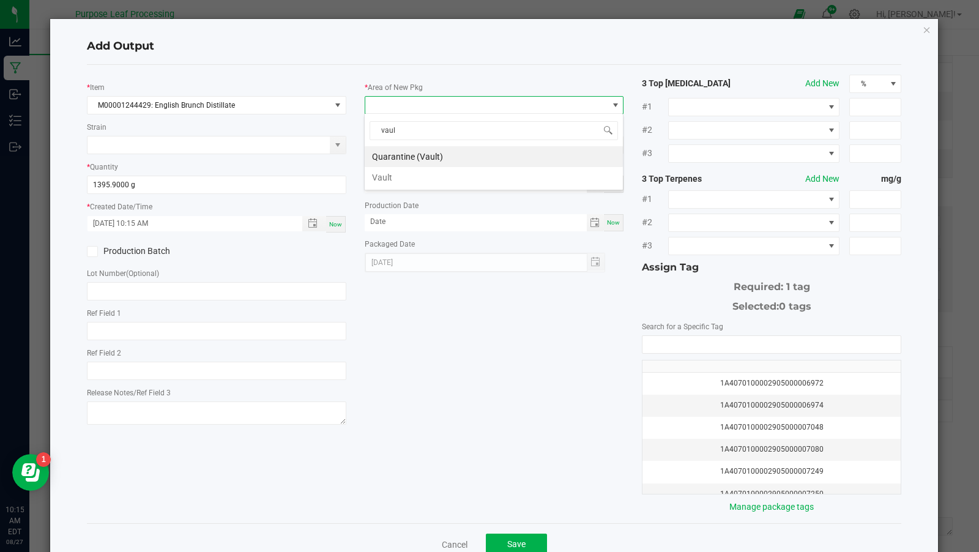
type input "vault"
click at [384, 177] on li "Vault" at bounding box center [494, 177] width 258 height 21
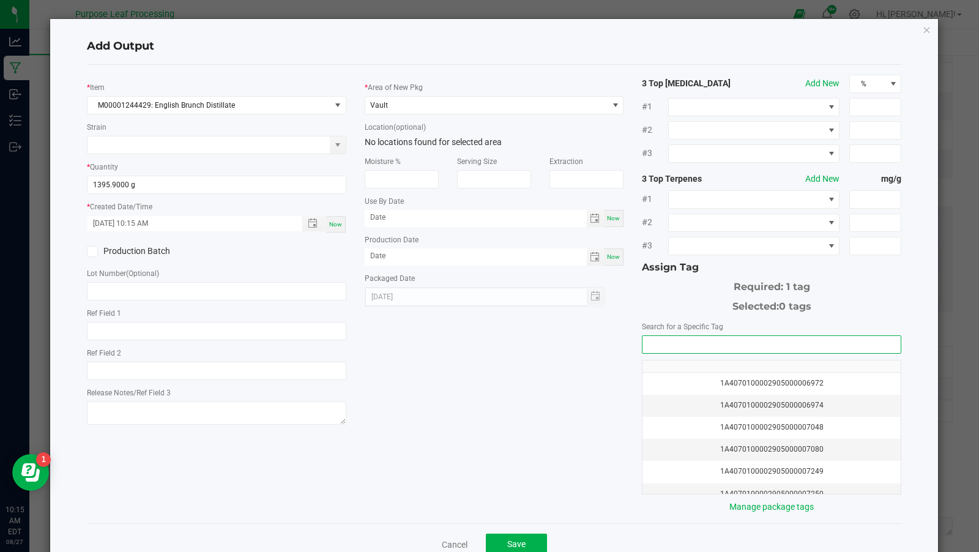
click at [684, 336] on input "NO DATA FOUND" at bounding box center [772, 344] width 258 height 17
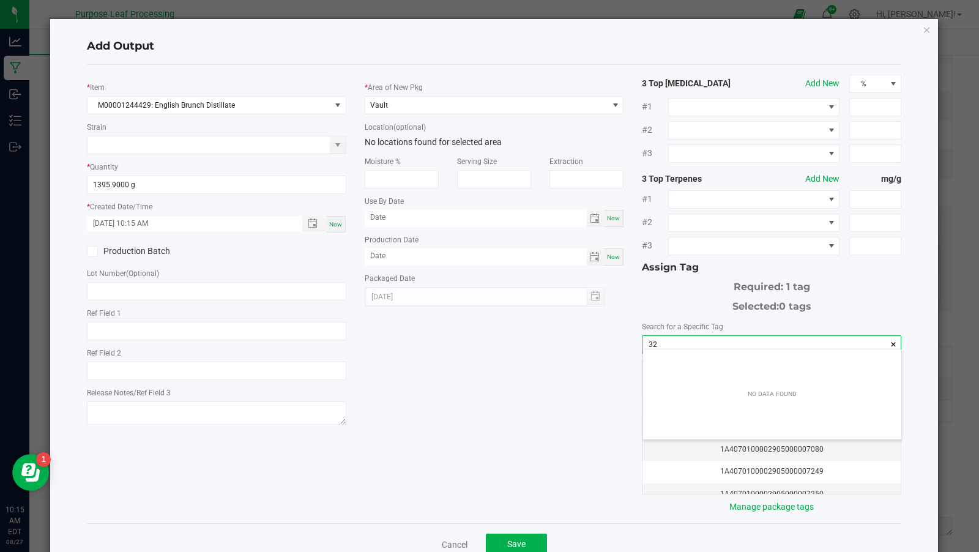
scroll to position [17, 259]
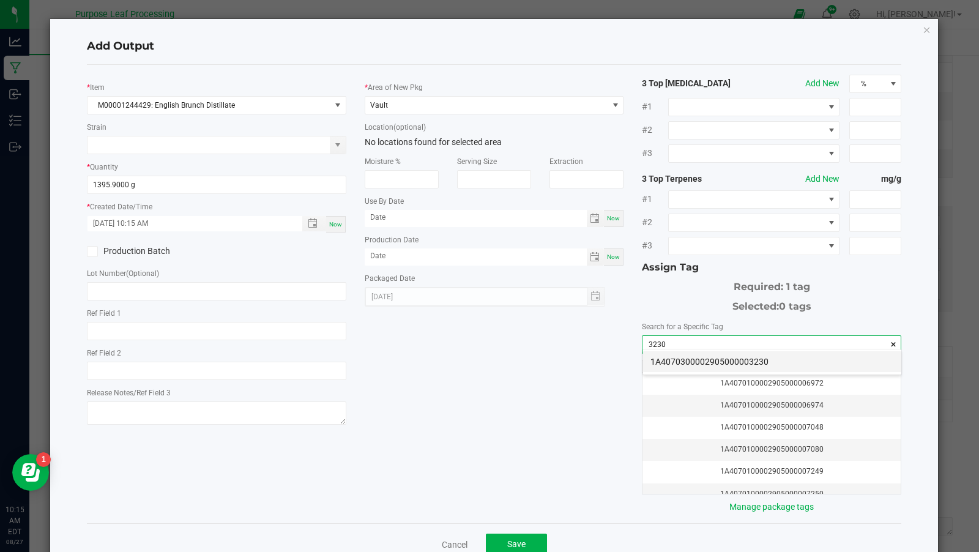
click at [711, 356] on li "1A4070300002905000003230" at bounding box center [772, 361] width 258 height 21
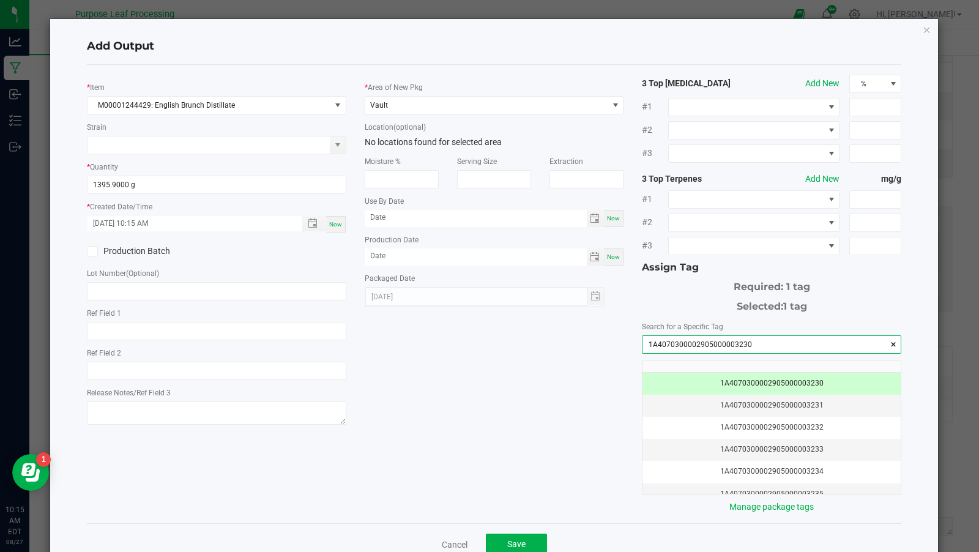
type input "1A4070300002905000003230"
click at [504, 331] on div "* Item M00001244429: English Brunch Distillate Strain * Quantity 1395.9000 g * …" at bounding box center [495, 294] width 834 height 439
click at [521, 534] on button "Save" at bounding box center [516, 545] width 61 height 22
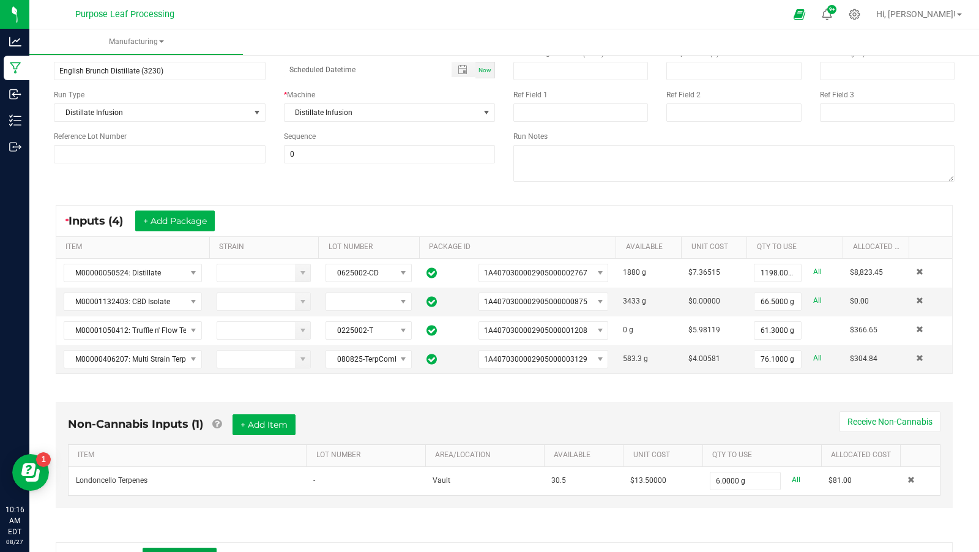
scroll to position [0, 0]
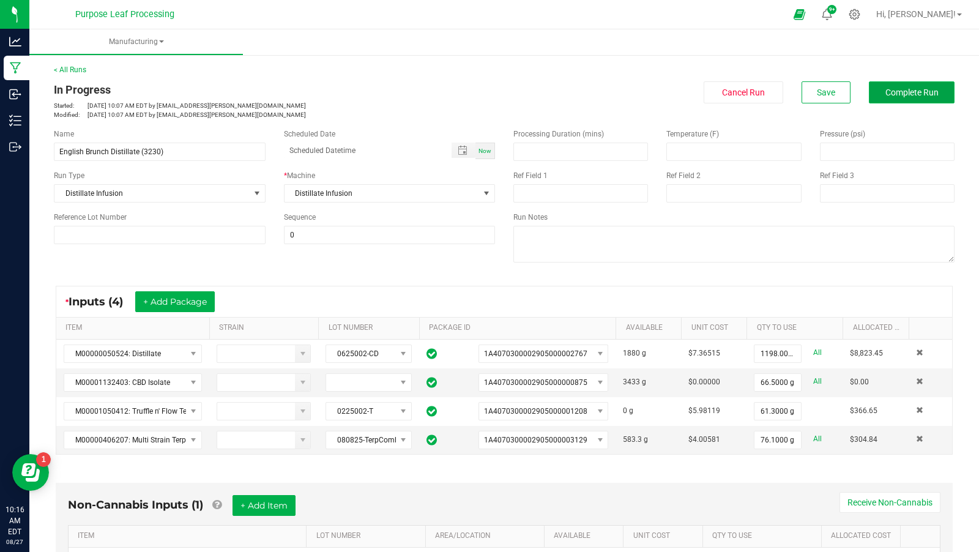
click at [914, 92] on span "Complete Run" at bounding box center [912, 93] width 53 height 10
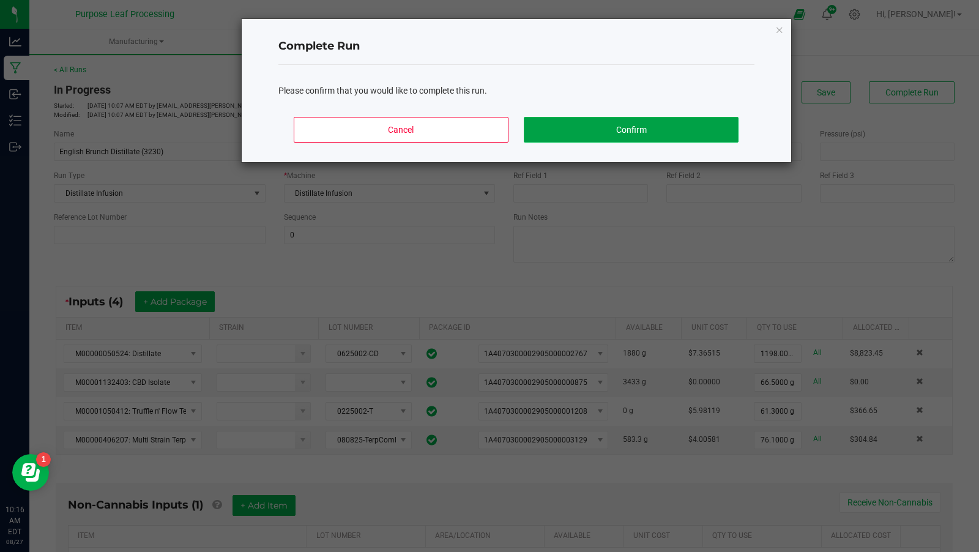
click at [700, 138] on button "Confirm" at bounding box center [631, 130] width 214 height 26
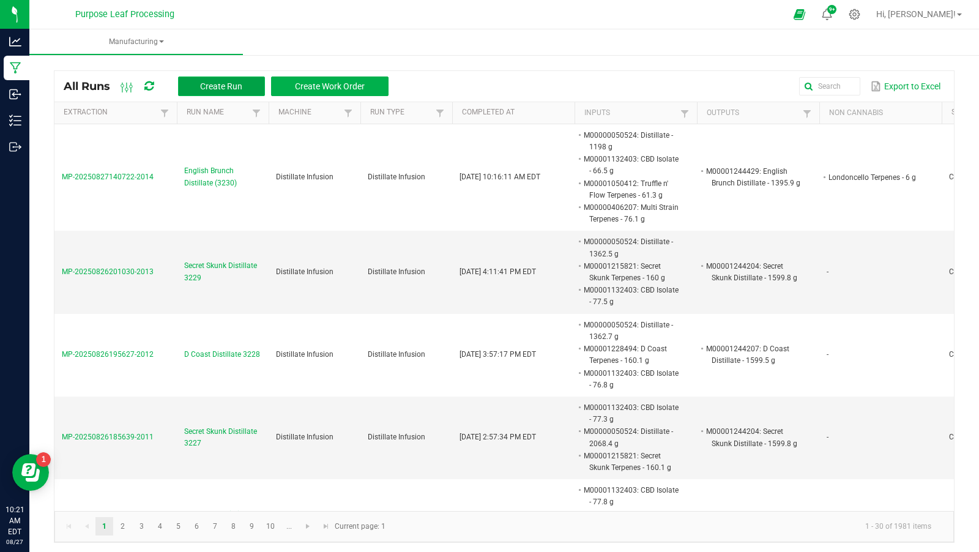
click at [215, 83] on span "Create Run" at bounding box center [221, 86] width 42 height 10
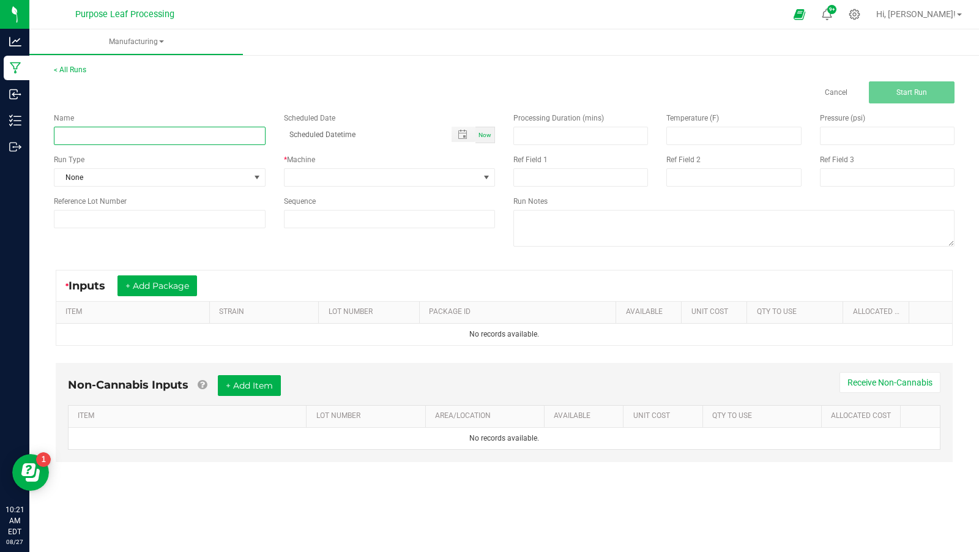
click at [143, 144] on input at bounding box center [160, 136] width 212 height 18
type input "Golden Crush Distillate (3231)"
click at [141, 157] on div "Run Type" at bounding box center [160, 159] width 212 height 11
click at [140, 166] on div "Run Type None" at bounding box center [160, 170] width 230 height 32
click at [138, 177] on span "None" at bounding box center [151, 177] width 195 height 17
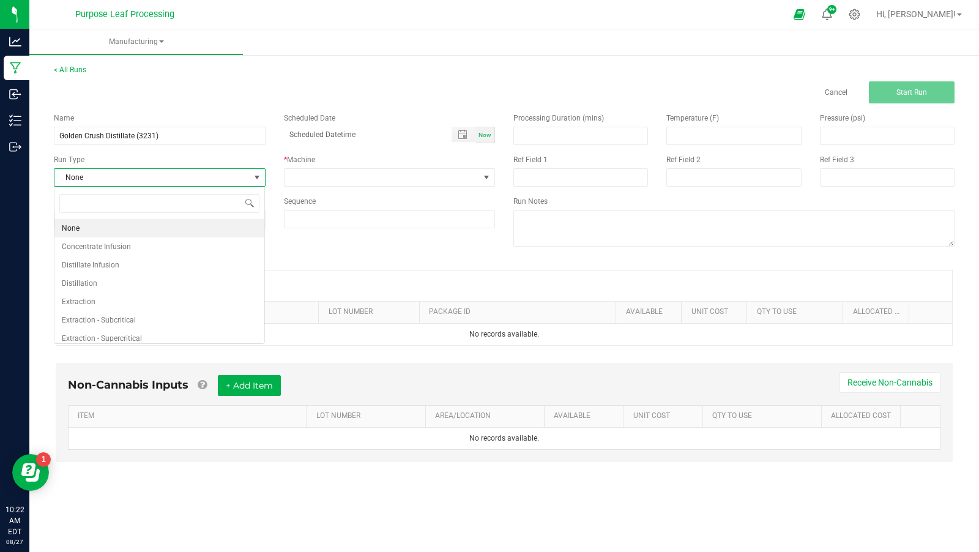
scroll to position [18, 211]
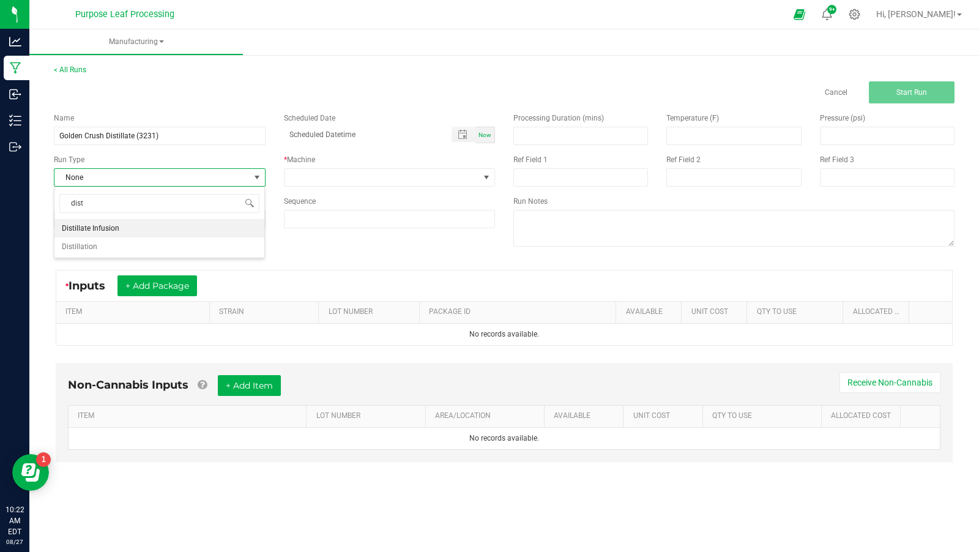
type input "disti"
click at [113, 229] on span "Distillate Infusion" at bounding box center [91, 228] width 58 height 12
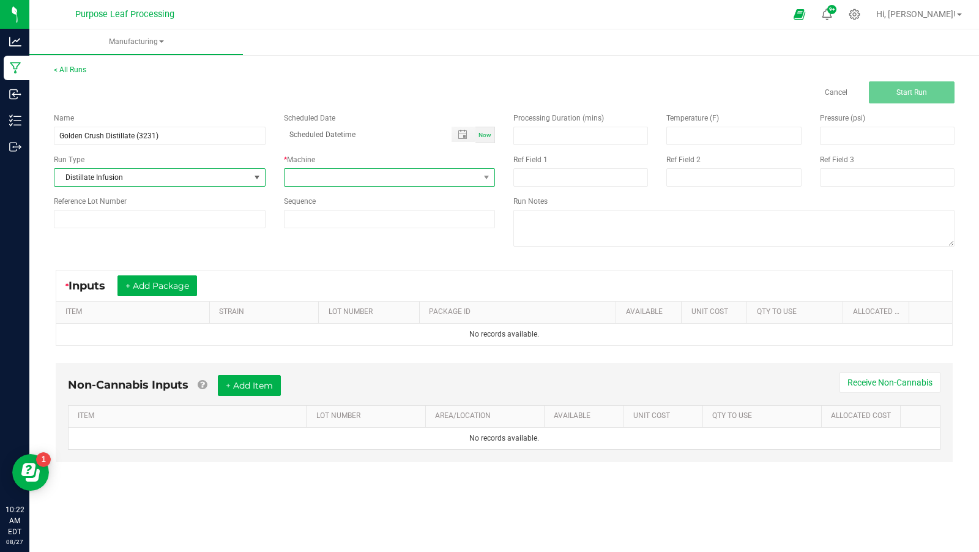
click at [350, 179] on span at bounding box center [382, 177] width 195 height 17
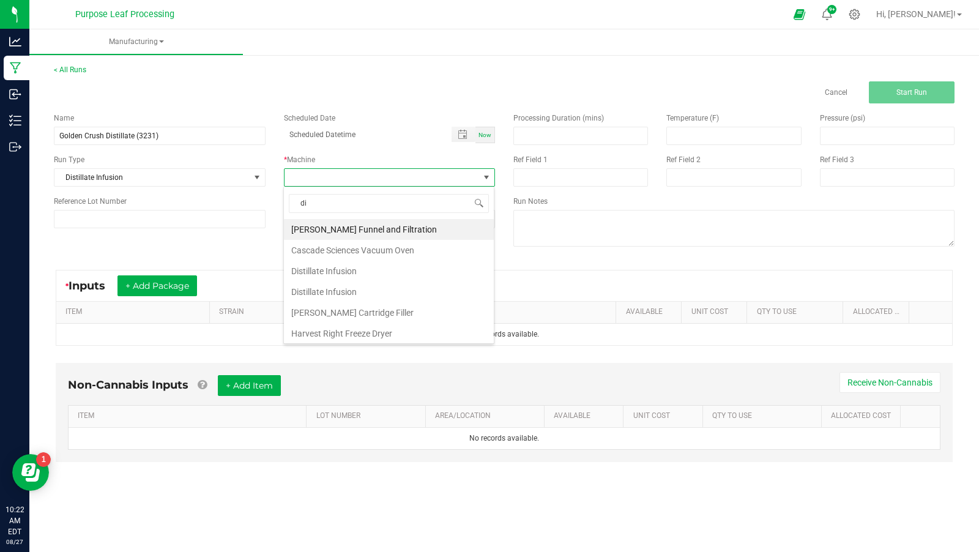
type input "dis"
click at [351, 225] on li "Distillate Infusion" at bounding box center [389, 229] width 210 height 21
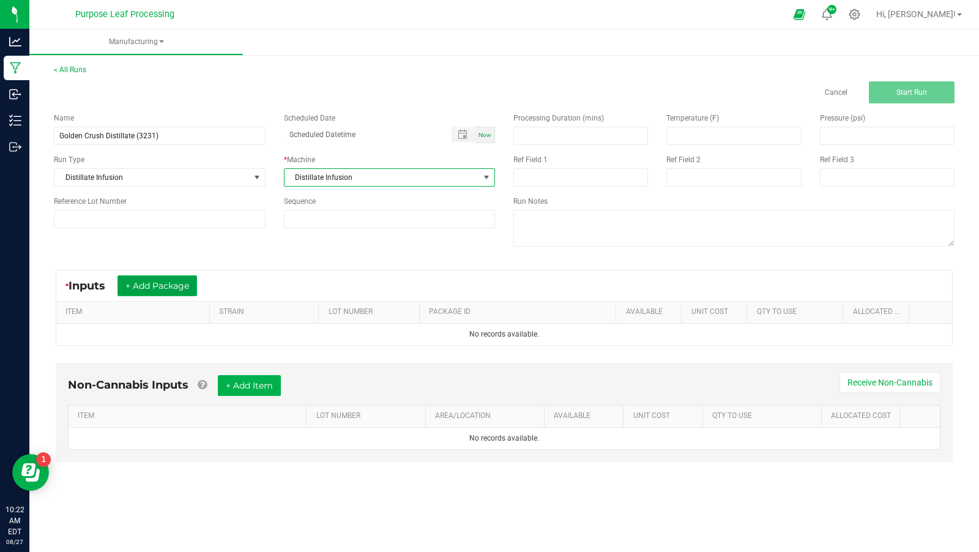
click at [193, 285] on button "+ Add Package" at bounding box center [158, 285] width 80 height 21
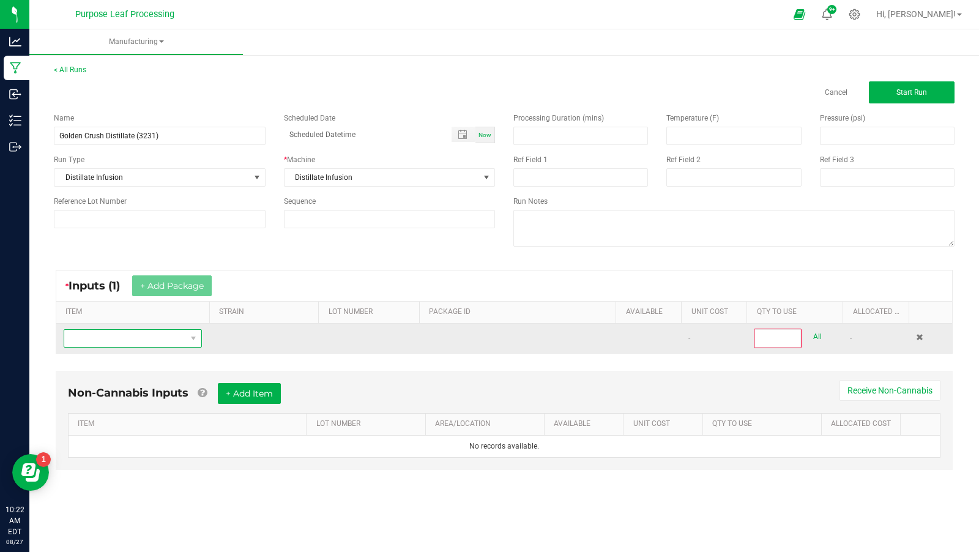
click at [179, 334] on span "NO DATA FOUND" at bounding box center [125, 338] width 122 height 17
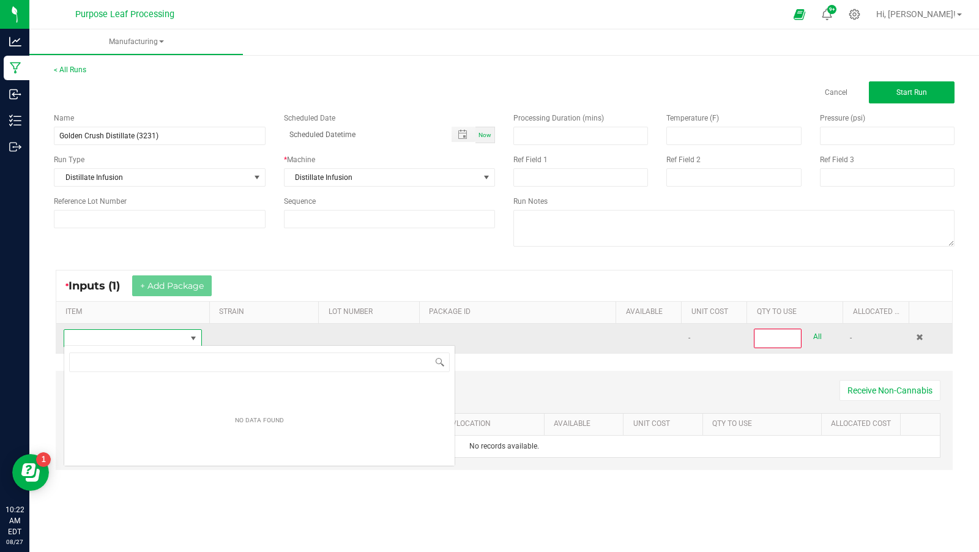
scroll to position [18, 138]
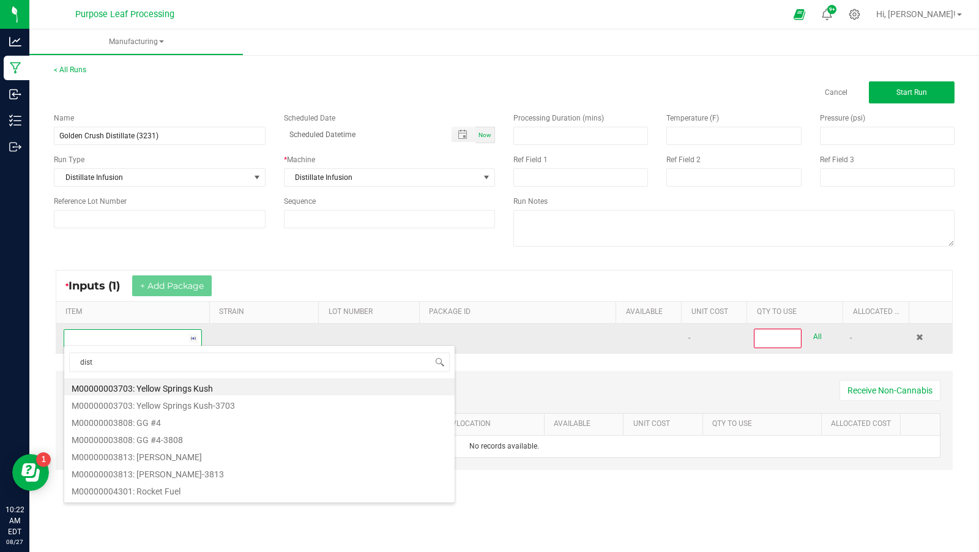
type input "disti"
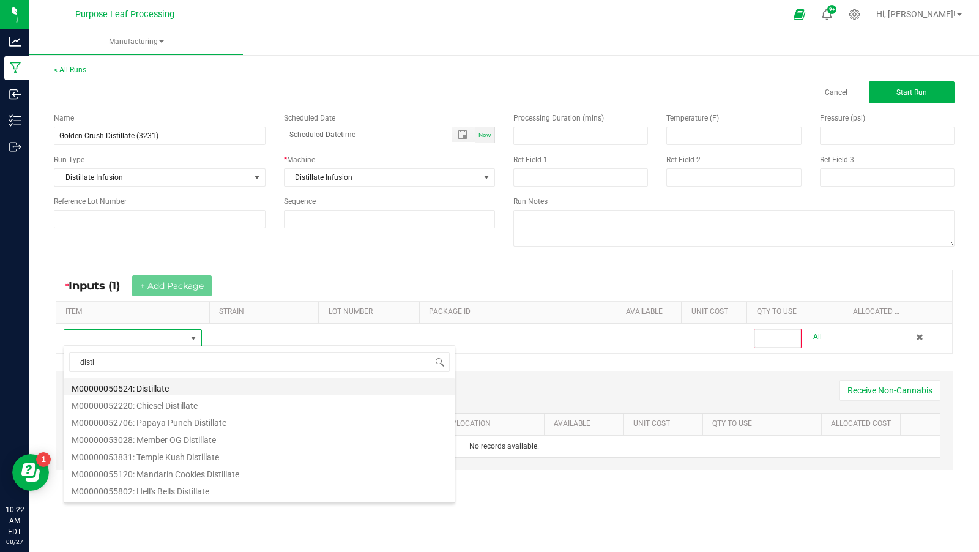
click at [210, 387] on li "M00000050524: Distillate" at bounding box center [259, 386] width 390 height 17
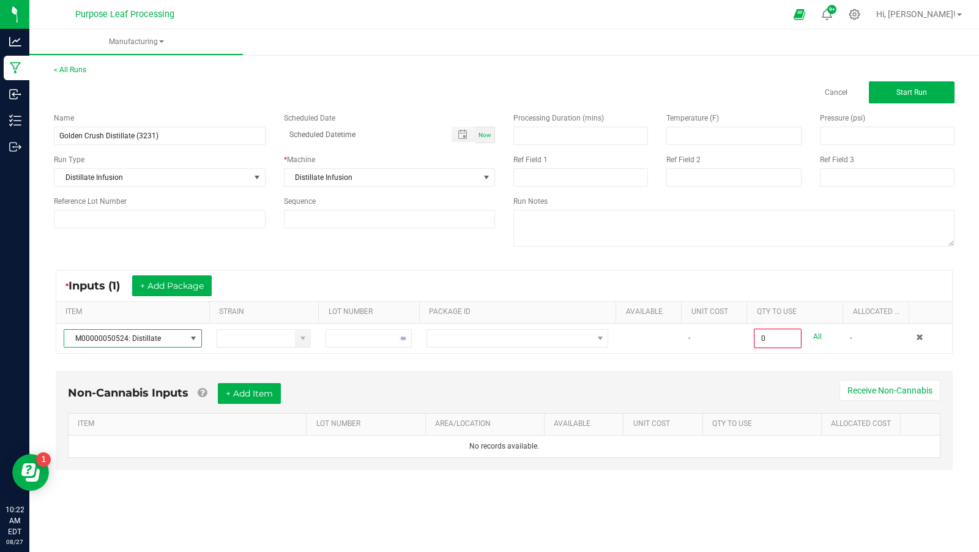
click at [479, 316] on th "PACKAGE ID" at bounding box center [517, 313] width 196 height 22
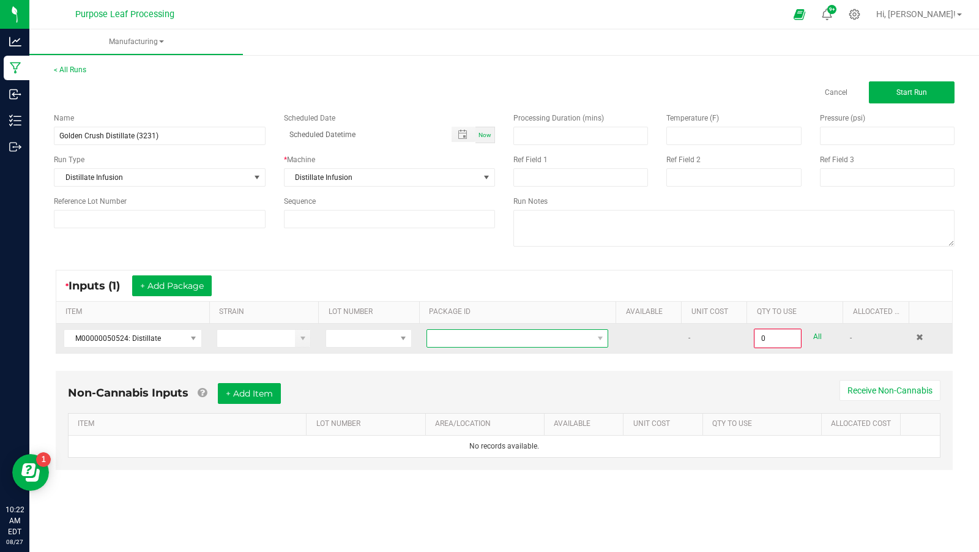
click at [479, 330] on span at bounding box center [509, 338] width 165 height 17
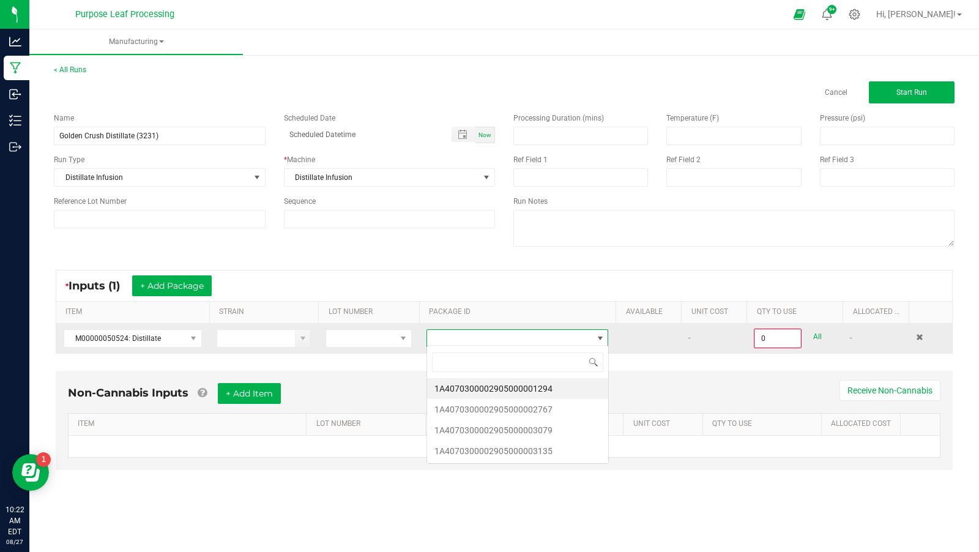
scroll to position [18, 182]
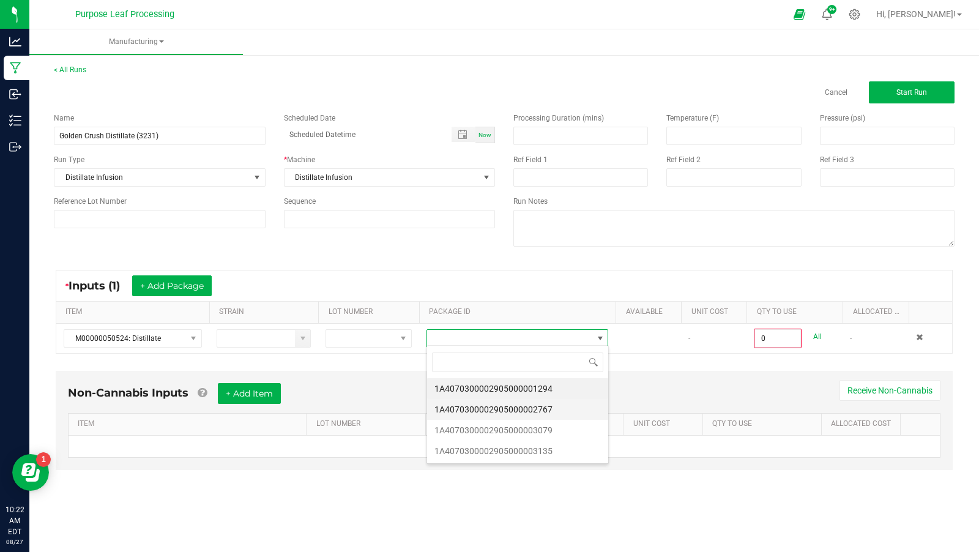
click at [539, 405] on li "1A4070300002905000002767" at bounding box center [517, 409] width 181 height 21
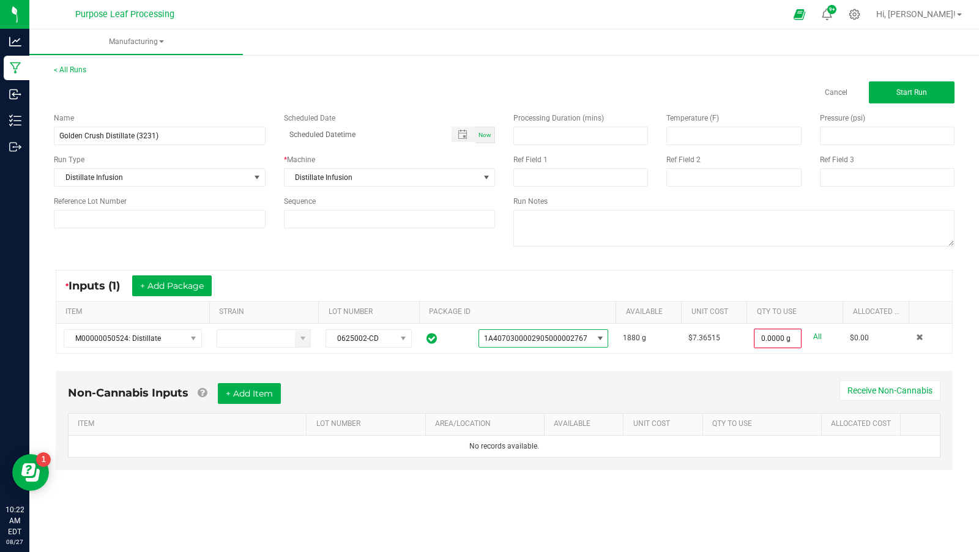
click at [752, 354] on div "* Inputs (1) + Add Package ITEM STRAIN LOT NUMBER PACKAGE ID AVAILABLE Unit Cos…" at bounding box center [504, 312] width 919 height 106
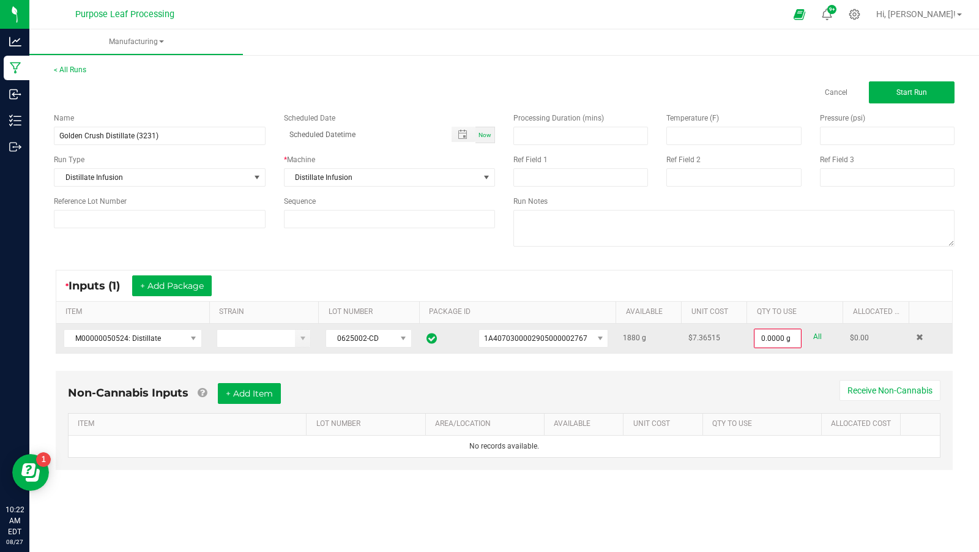
click at [764, 346] on td "0.0000 g All" at bounding box center [795, 338] width 96 height 29
click at [764, 341] on input "0" at bounding box center [777, 338] width 45 height 17
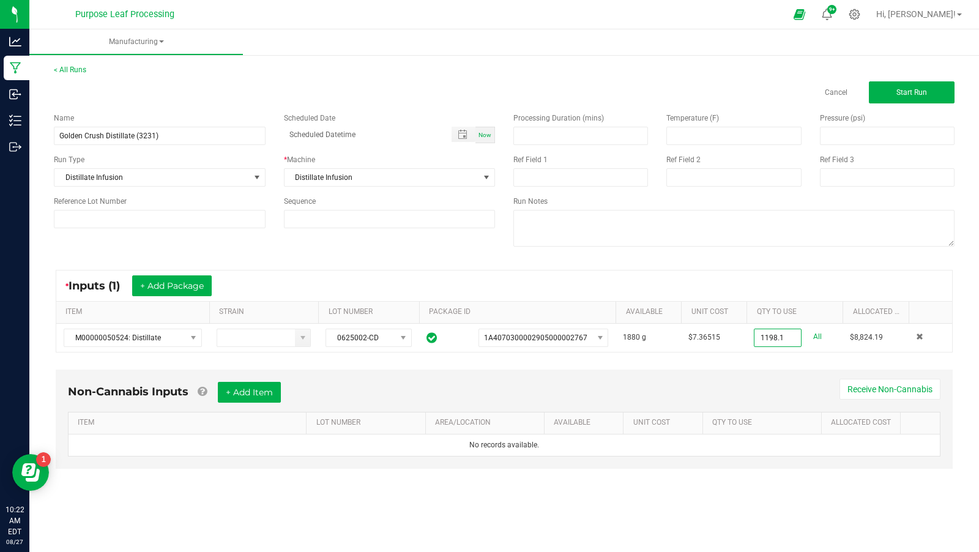
type input "1198.1000 g"
click at [761, 364] on div "Non-Cannabis Inputs + Add Item Receive Non-Cannabis ITEM LOT NUMBER AREA/LOCATI…" at bounding box center [504, 428] width 919 height 129
click at [159, 294] on button "+ Add Package" at bounding box center [172, 285] width 80 height 21
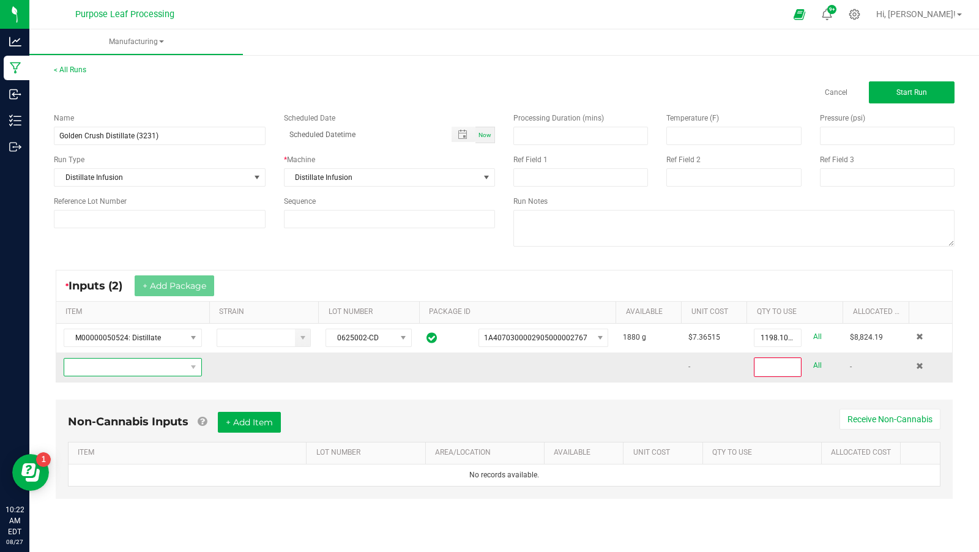
click at [149, 359] on span "NO DATA FOUND" at bounding box center [125, 367] width 122 height 17
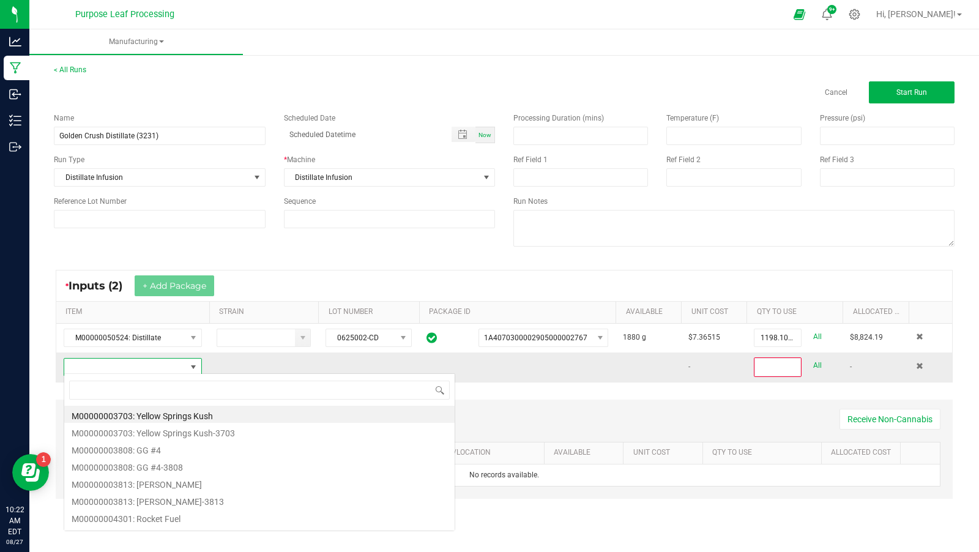
scroll to position [18, 138]
type input "cbd"
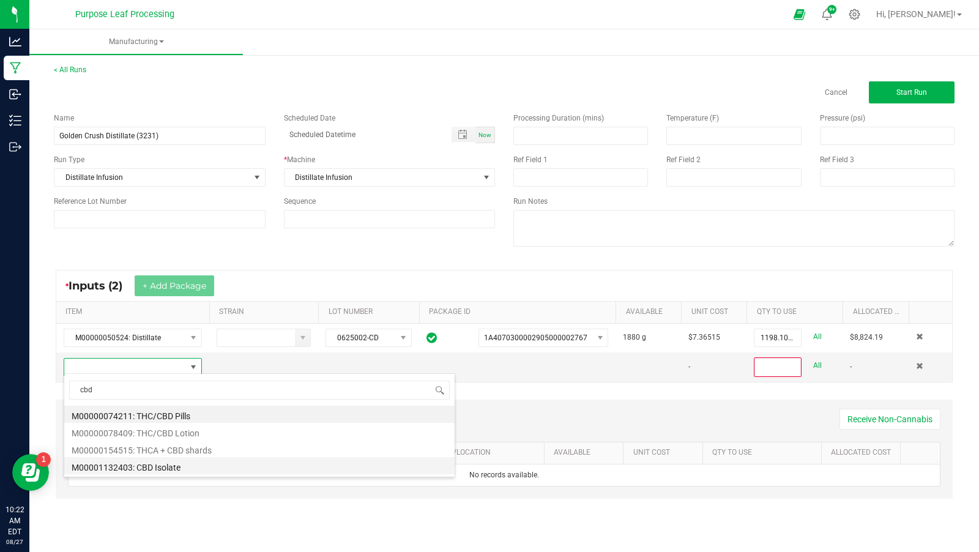
click at [201, 465] on li "M00001132403: CBD Isolate" at bounding box center [259, 465] width 390 height 17
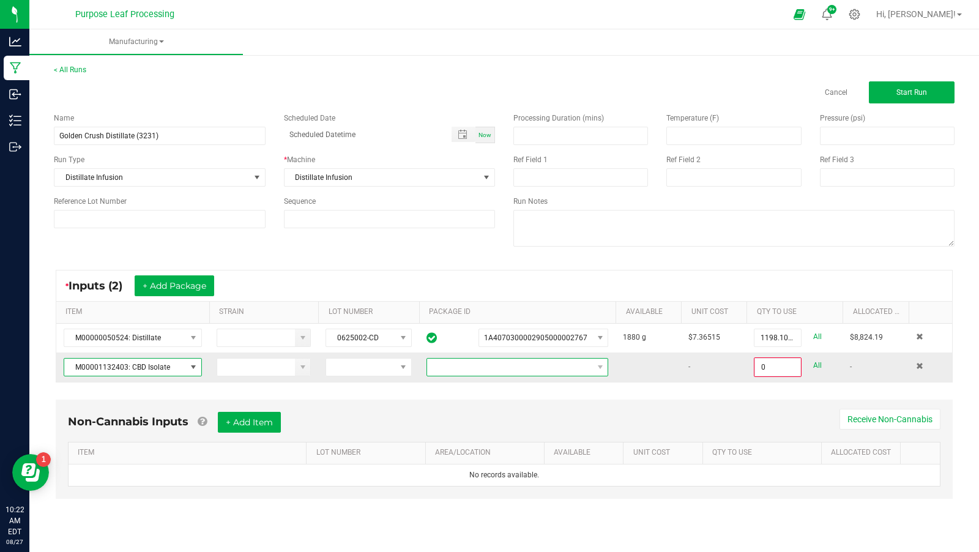
click at [582, 360] on span at bounding box center [509, 367] width 165 height 17
click at [540, 419] on li "1A4070300002905000000875" at bounding box center [517, 416] width 181 height 21
click at [786, 374] on td "0.0000 g All" at bounding box center [795, 367] width 96 height 29
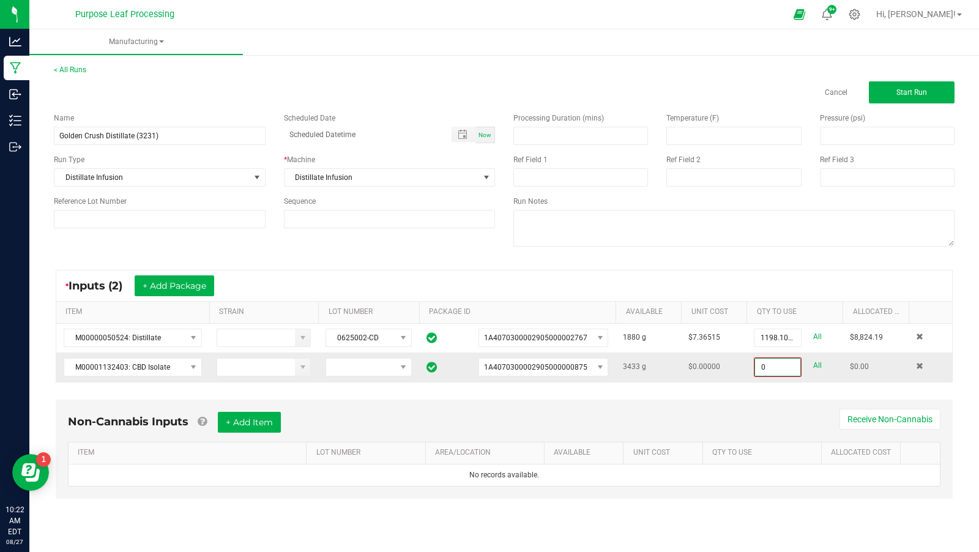
click at [786, 367] on input "0" at bounding box center [777, 367] width 45 height 17
type input "66.7000 g"
click at [169, 291] on button "+ Add Package" at bounding box center [175, 285] width 80 height 21
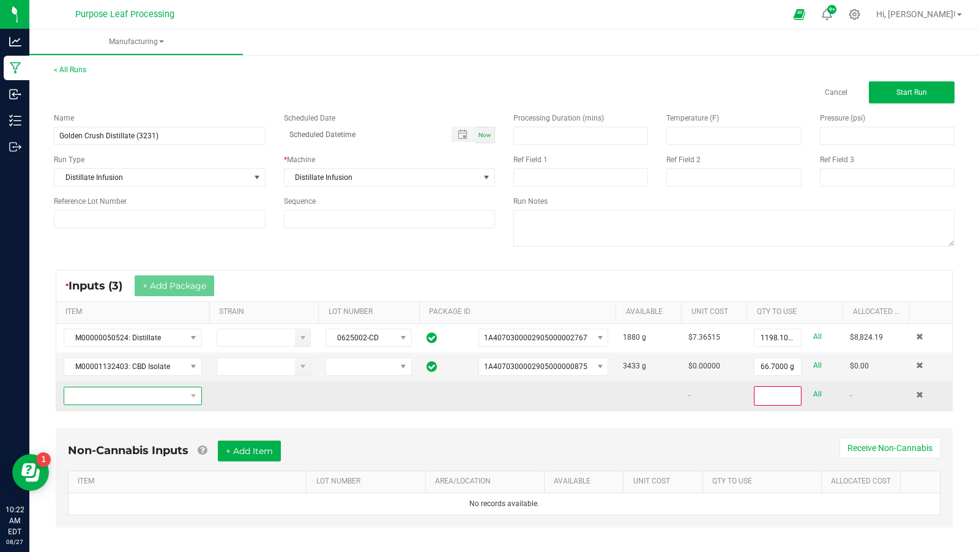
click at [172, 387] on span "NO DATA FOUND" at bounding box center [125, 395] width 122 height 17
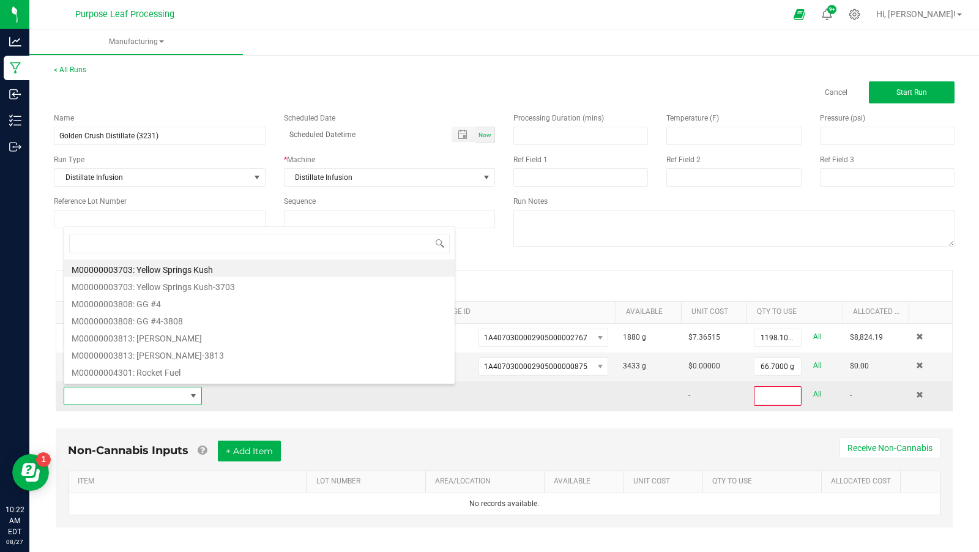
scroll to position [18, 138]
type input "girl crush"
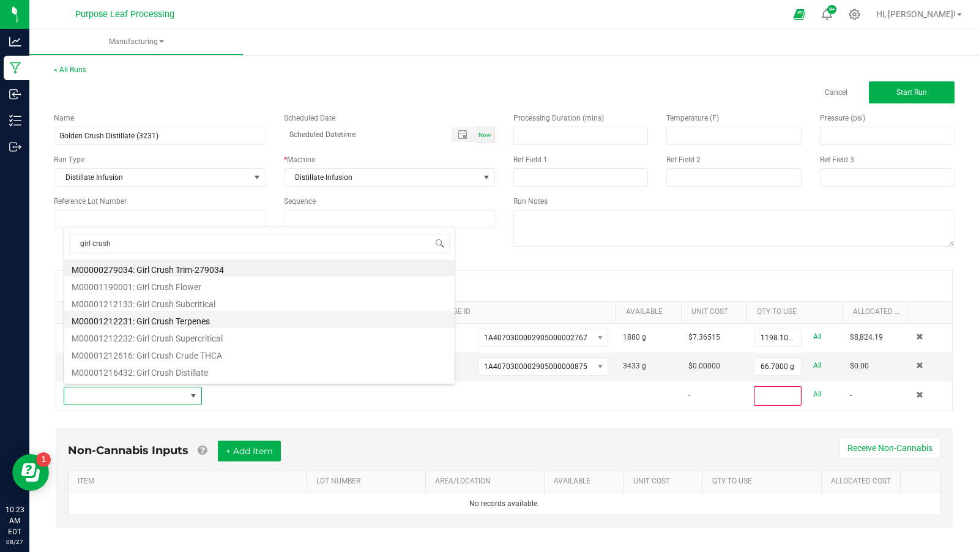
click at [212, 323] on li "M00001212231: Girl Crush Terpenes" at bounding box center [259, 319] width 390 height 17
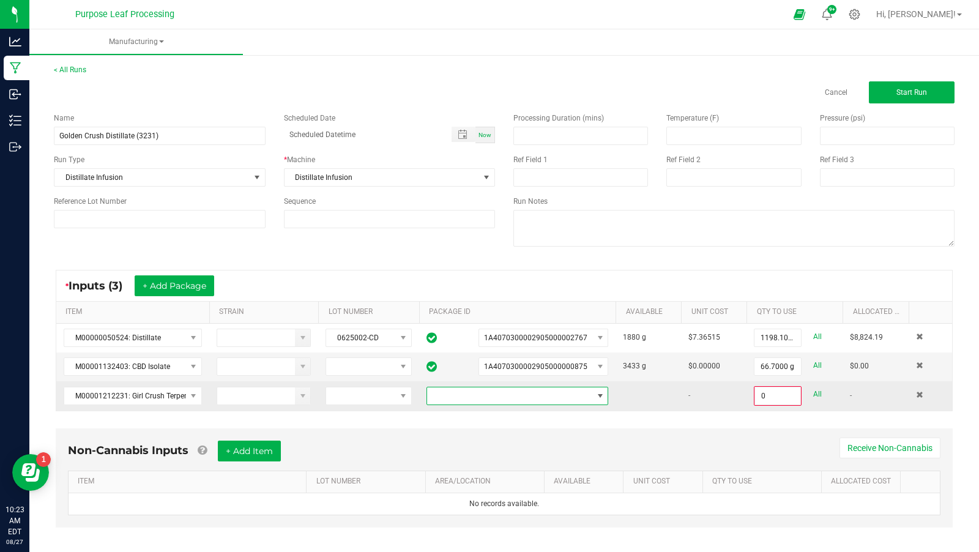
click at [471, 400] on span at bounding box center [509, 395] width 165 height 17
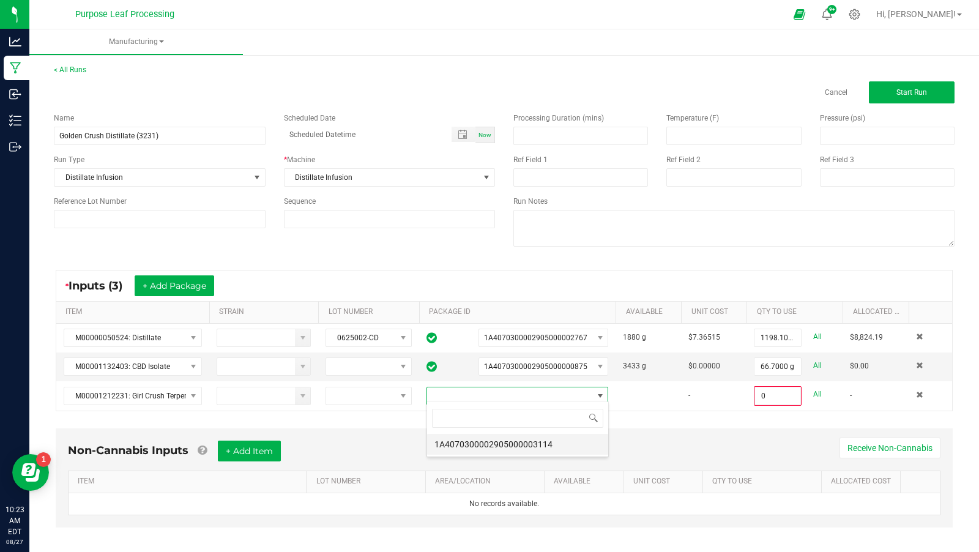
scroll to position [18, 182]
click at [518, 447] on li "1A4070300002905000003114" at bounding box center [517, 444] width 181 height 21
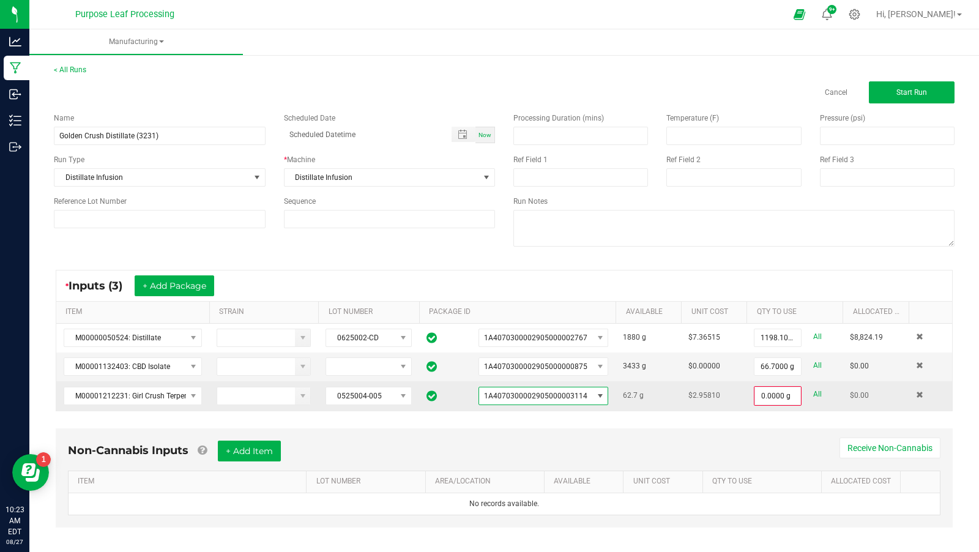
click at [818, 393] on link "All" at bounding box center [817, 394] width 9 height 17
type input "62.7000 g"
click at [178, 280] on button "+ Add Package" at bounding box center [175, 285] width 80 height 21
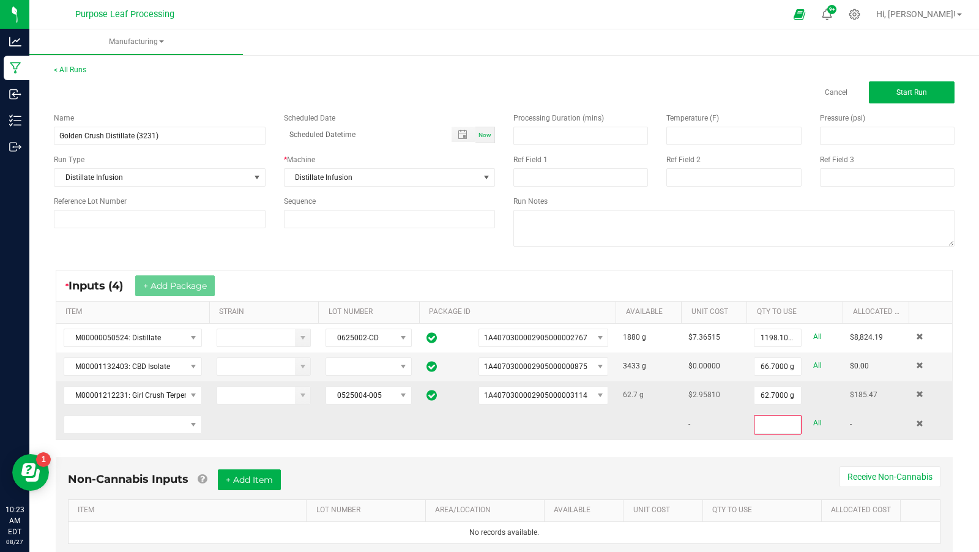
click at [149, 430] on td at bounding box center [132, 424] width 153 height 29
click at [146, 430] on td at bounding box center [132, 424] width 153 height 29
click at [148, 422] on span "NO DATA FOUND" at bounding box center [125, 424] width 122 height 17
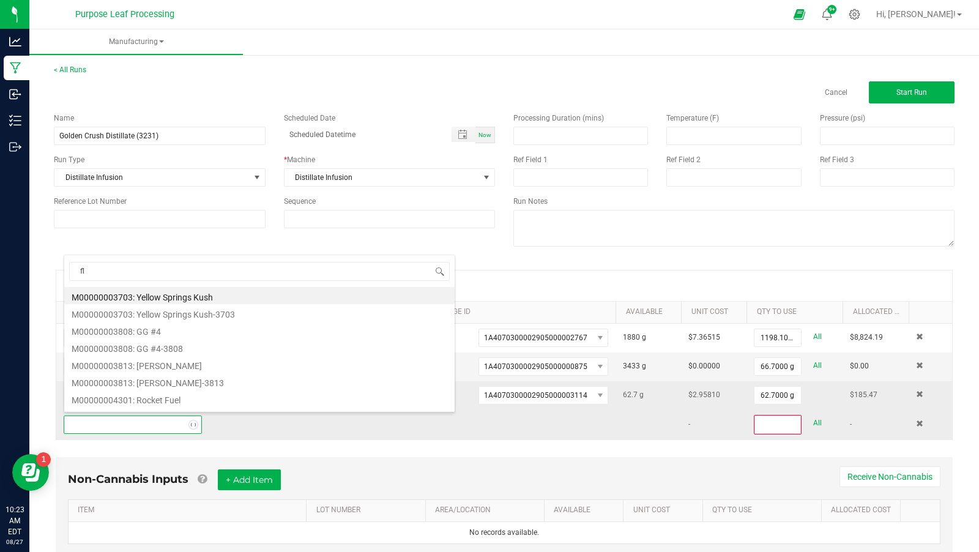
scroll to position [18, 138]
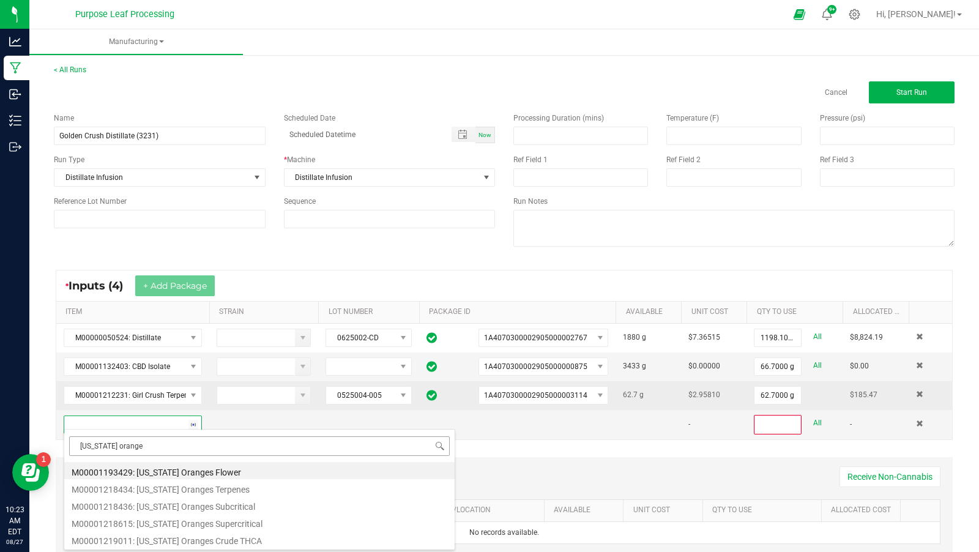
type input "[US_STATE] oranges"
click at [176, 488] on li "M00001218434: [US_STATE] Oranges Terpenes" at bounding box center [259, 487] width 390 height 17
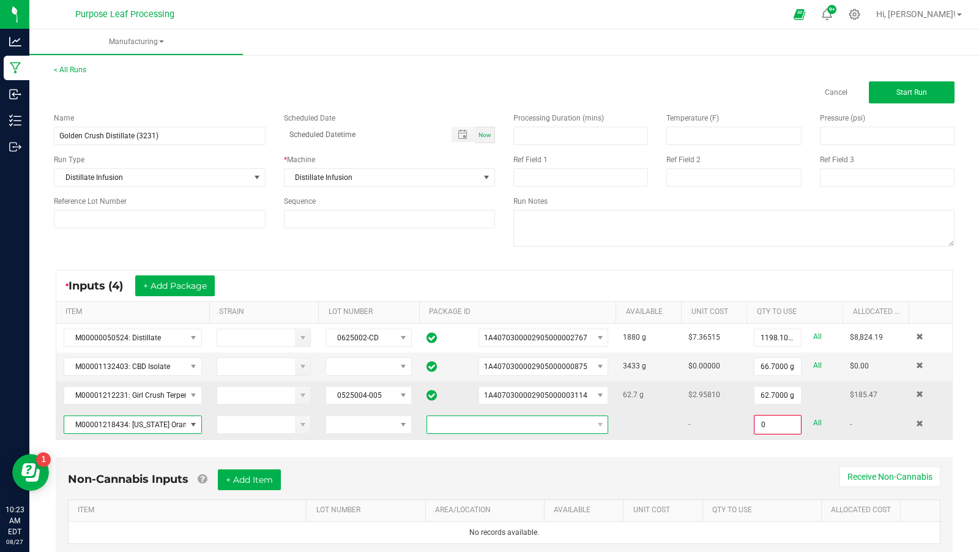
click at [463, 417] on span at bounding box center [509, 424] width 165 height 17
click at [483, 470] on li "1A4070300002905000003112" at bounding box center [517, 472] width 181 height 21
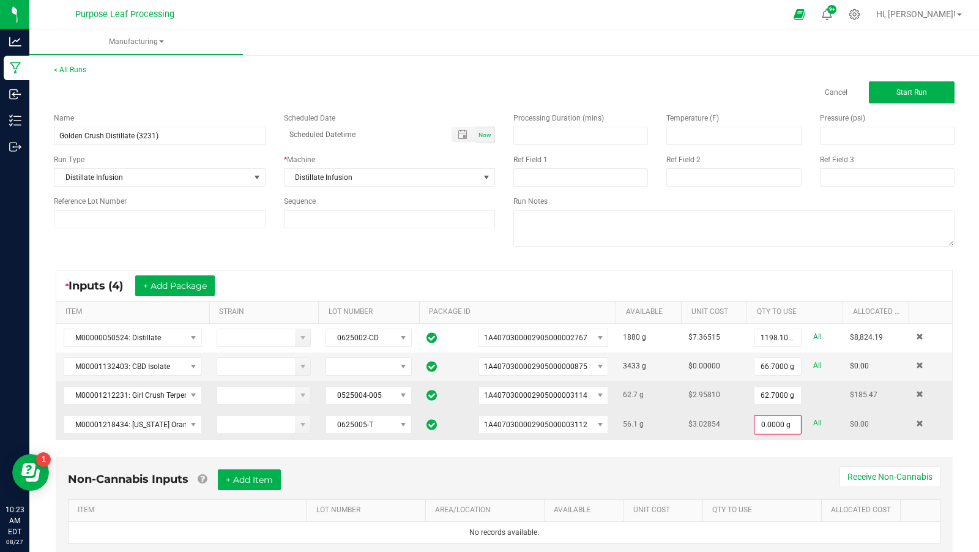
click at [819, 417] on link "All" at bounding box center [817, 423] width 9 height 17
type input "56.1000 g"
click at [163, 284] on button "+ Add Package" at bounding box center [175, 285] width 80 height 21
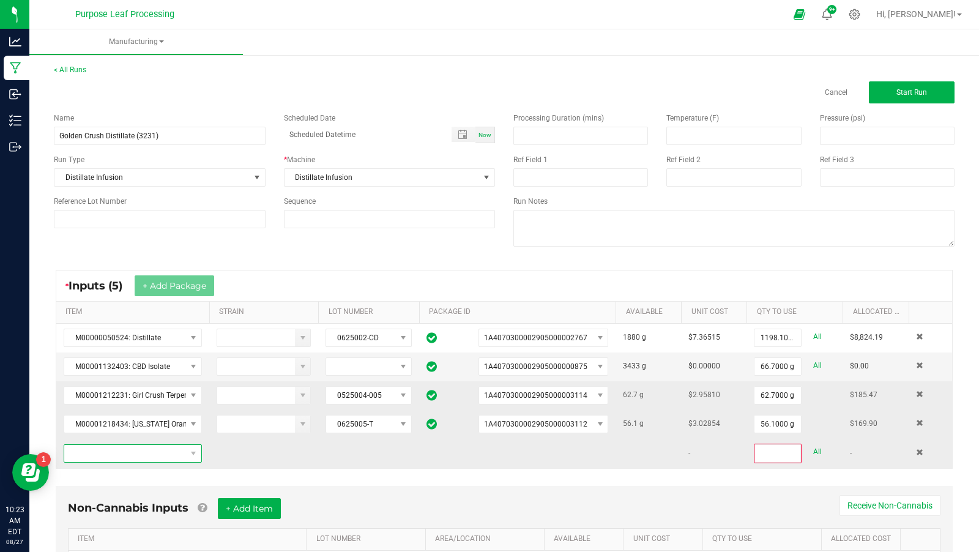
click at [180, 449] on span "NO DATA FOUND" at bounding box center [125, 453] width 122 height 17
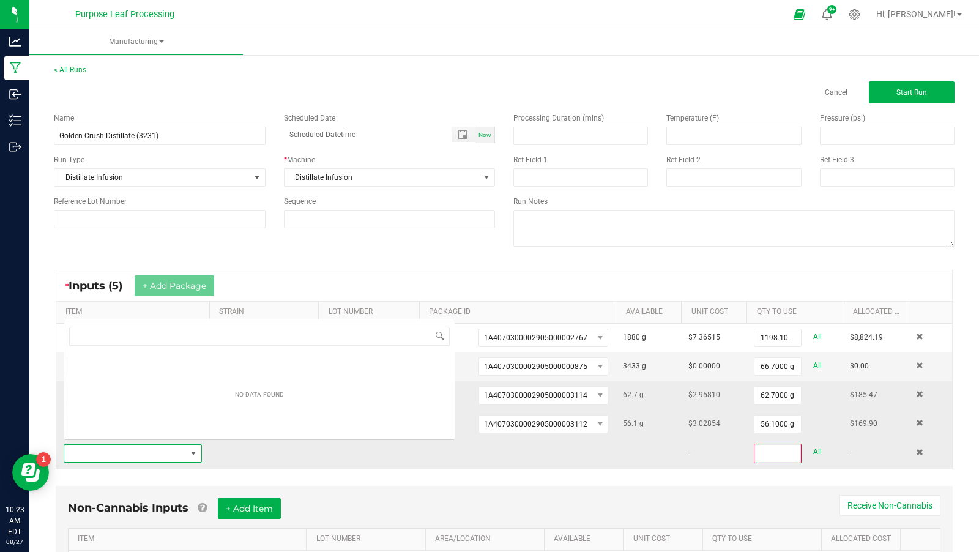
scroll to position [18, 138]
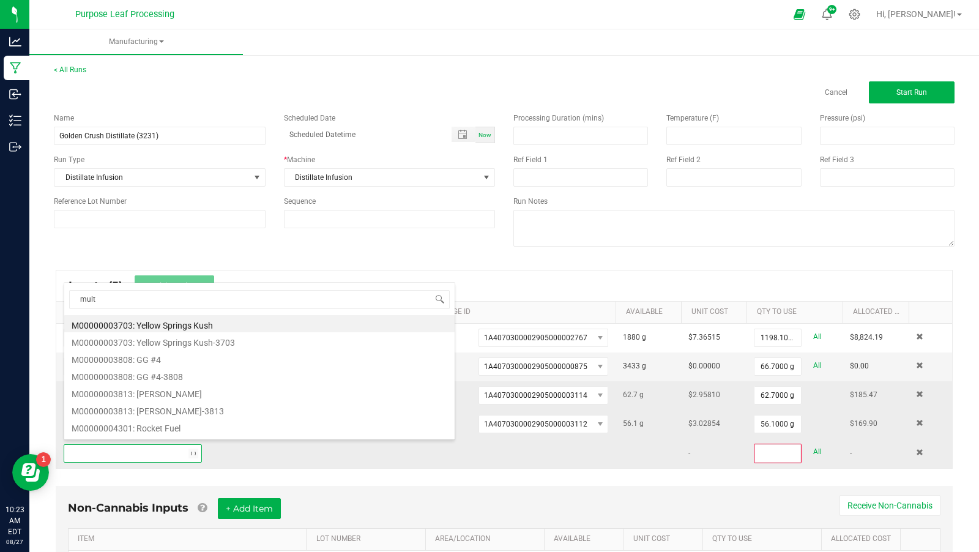
type input "multi"
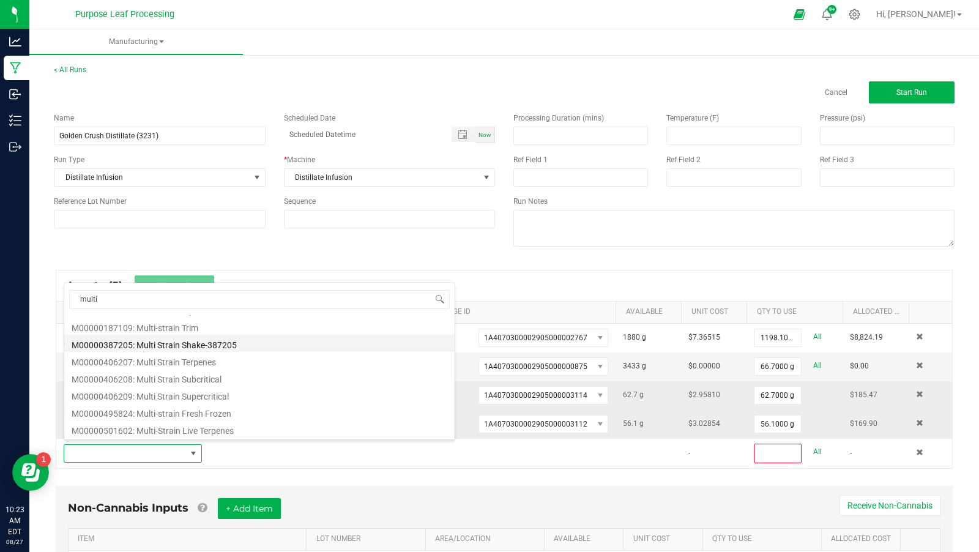
scroll to position [86, 0]
click at [236, 356] on li "M00000406207: Multi Strain Terpenes" at bounding box center [259, 357] width 390 height 17
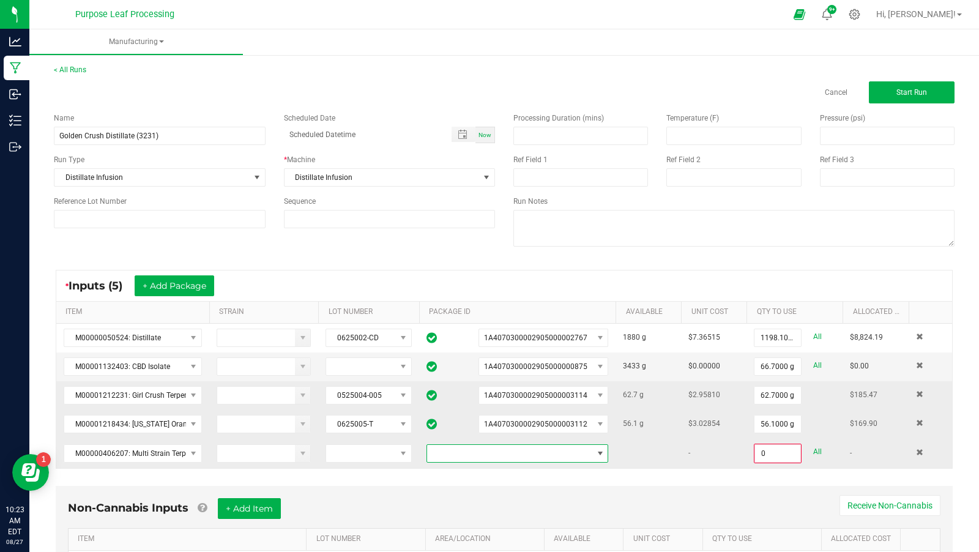
click at [467, 446] on span at bounding box center [509, 453] width 165 height 17
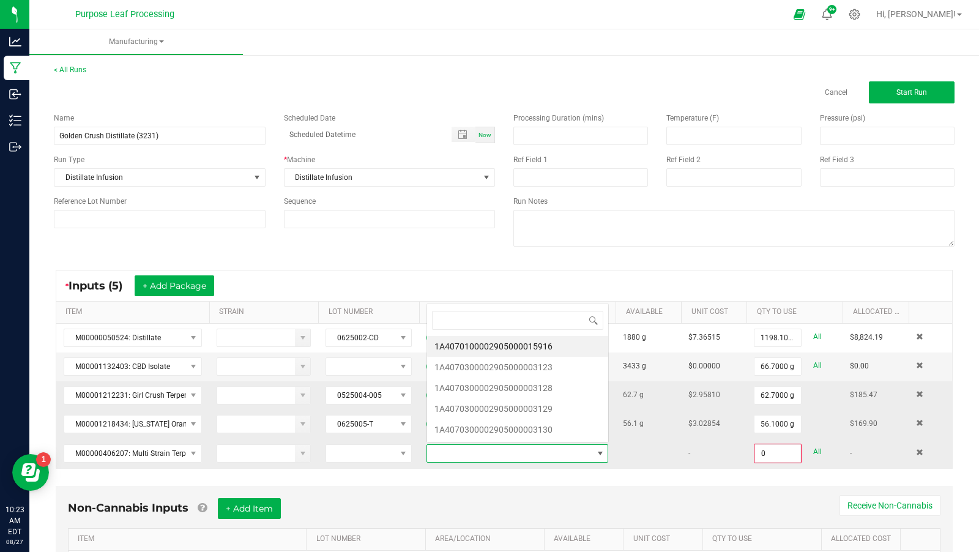
scroll to position [18, 182]
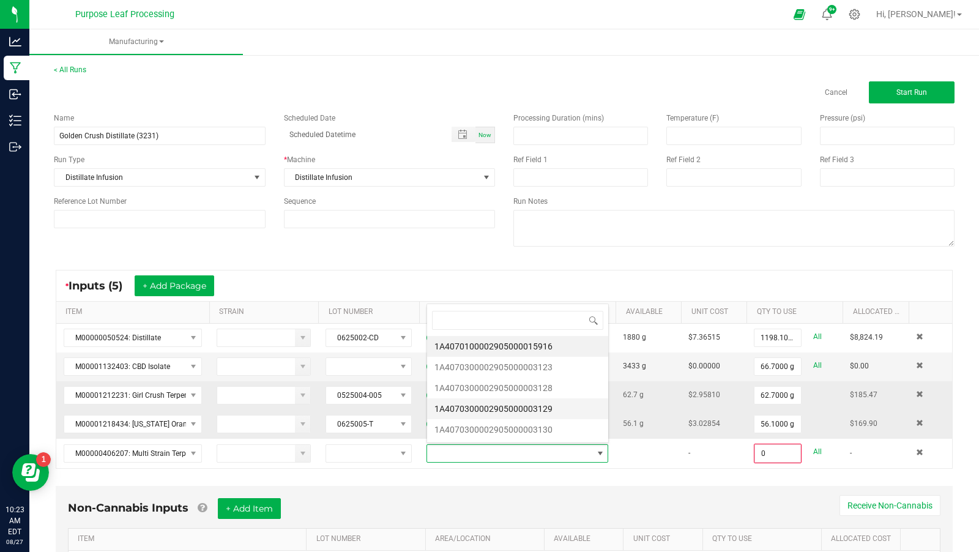
click at [501, 400] on li "1A4070300002905000003129" at bounding box center [517, 408] width 181 height 21
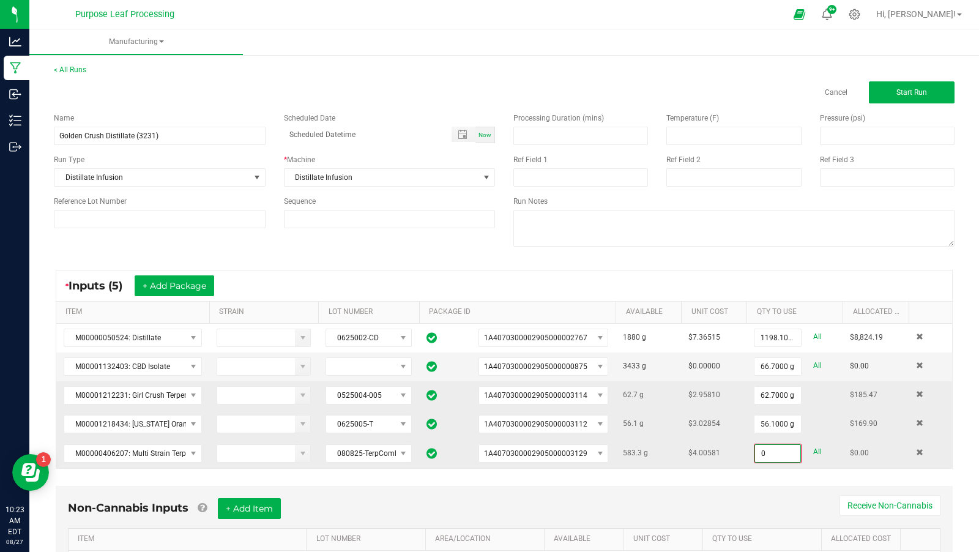
click at [783, 455] on input "0" at bounding box center [777, 453] width 45 height 17
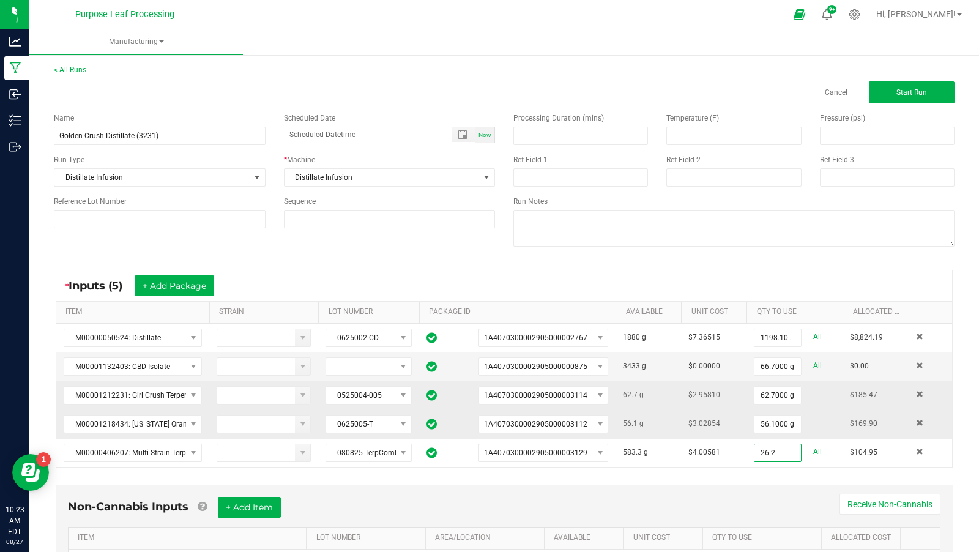
type input "26.2000 g"
click at [772, 468] on div "* Inputs (5) + Add Package ITEM STRAIN LOT NUMBER PACKAGE ID AVAILABLE Unit Cos…" at bounding box center [504, 369] width 919 height 220
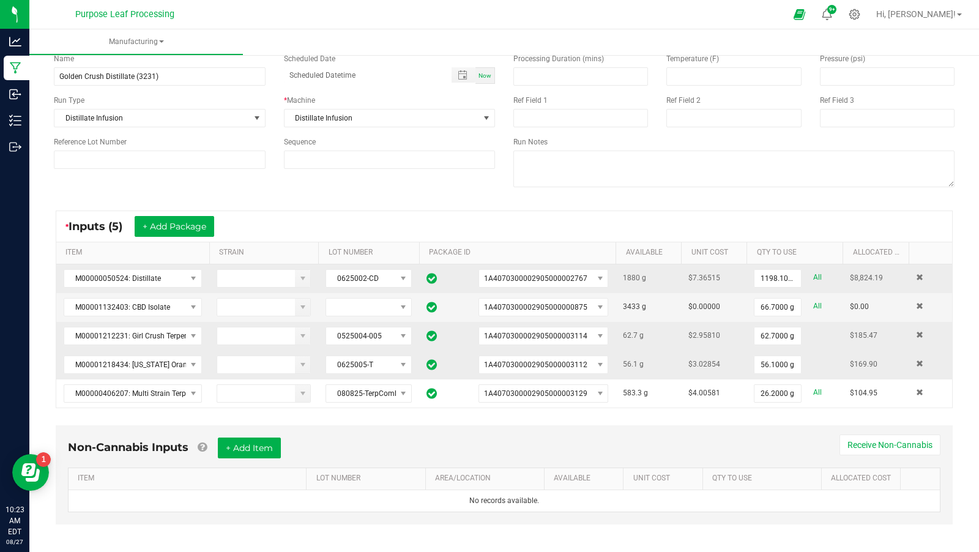
scroll to position [0, 0]
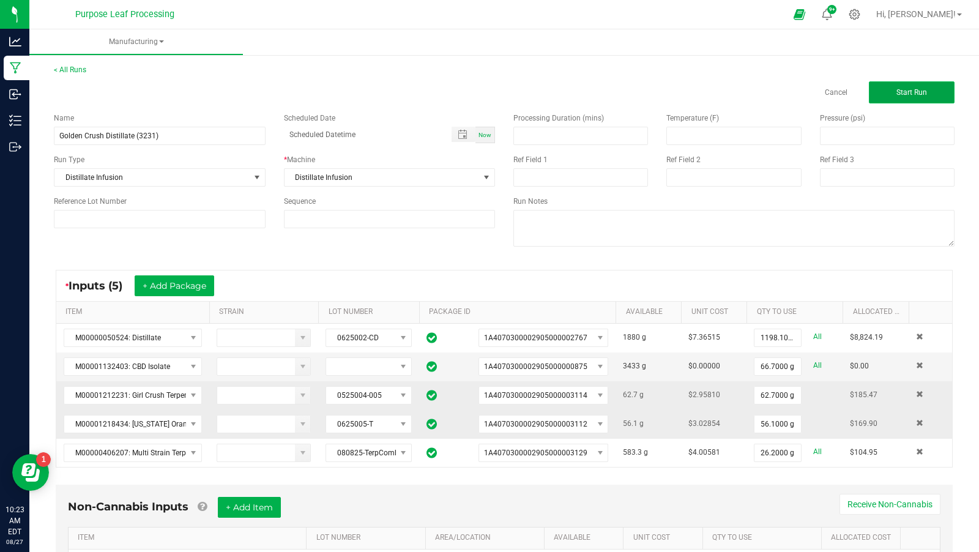
click at [887, 92] on button "Start Run" at bounding box center [912, 92] width 86 height 22
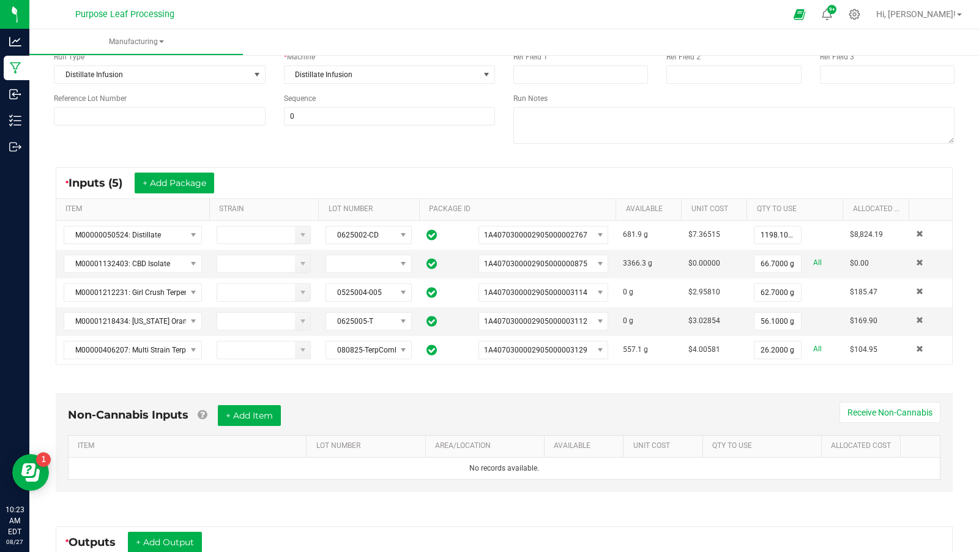
scroll to position [218, 0]
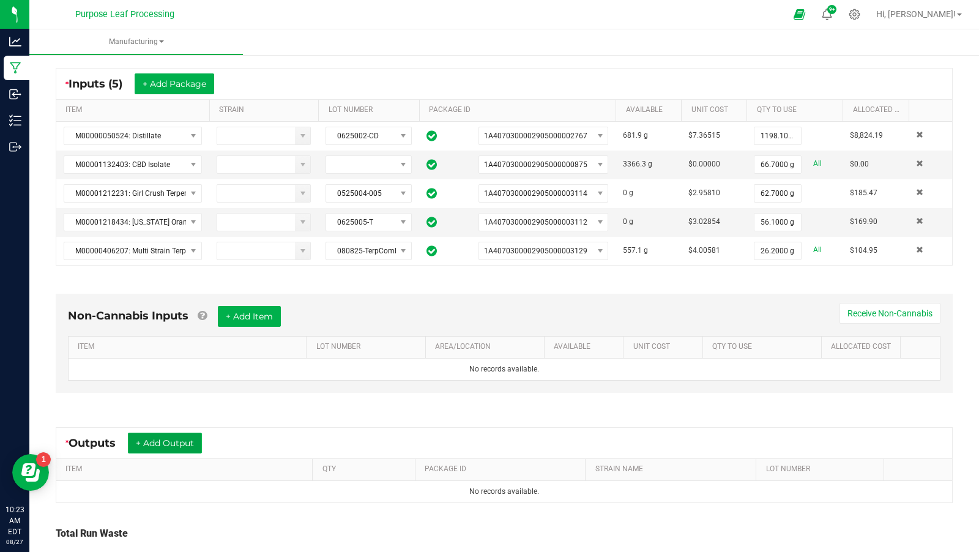
click at [184, 433] on button "+ Add Output" at bounding box center [165, 443] width 74 height 21
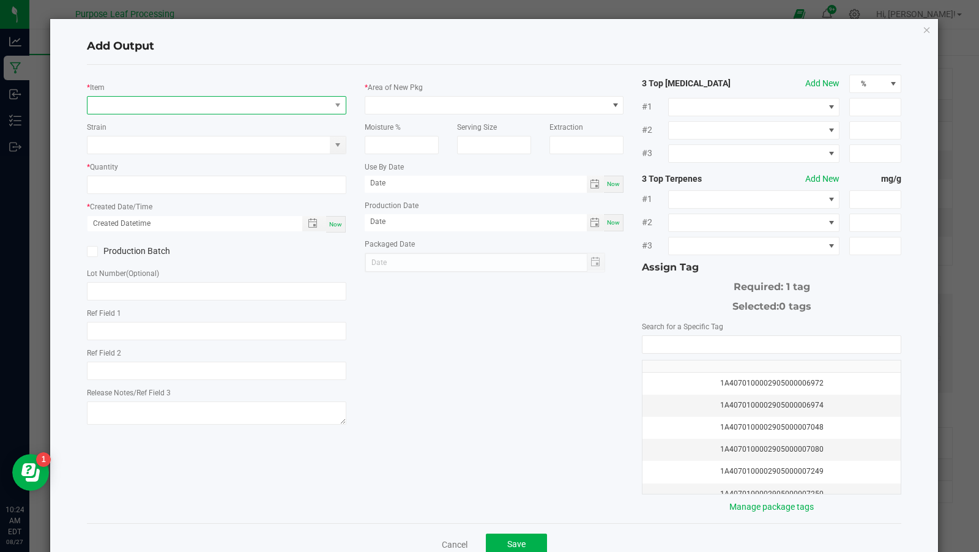
click at [209, 109] on span "NO DATA FOUND" at bounding box center [209, 105] width 243 height 17
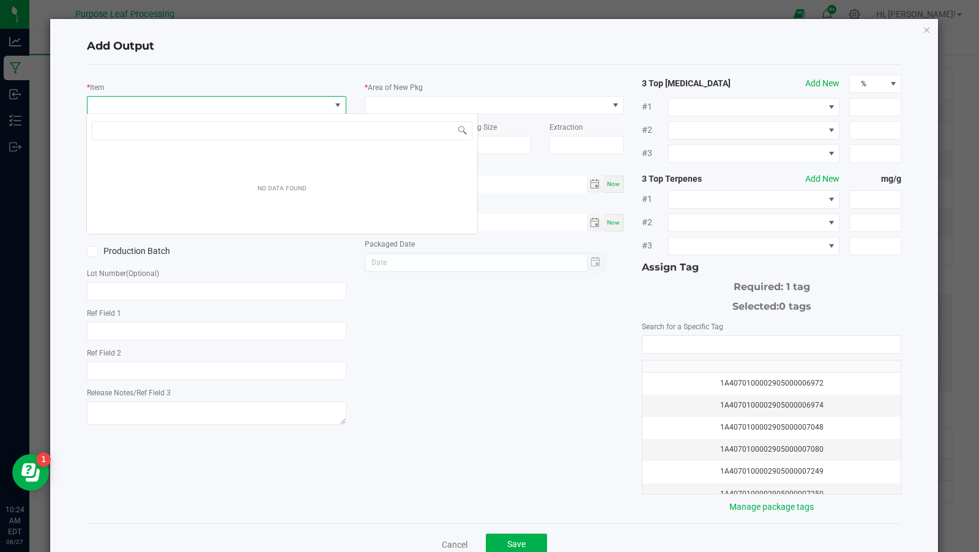
scroll to position [18, 259]
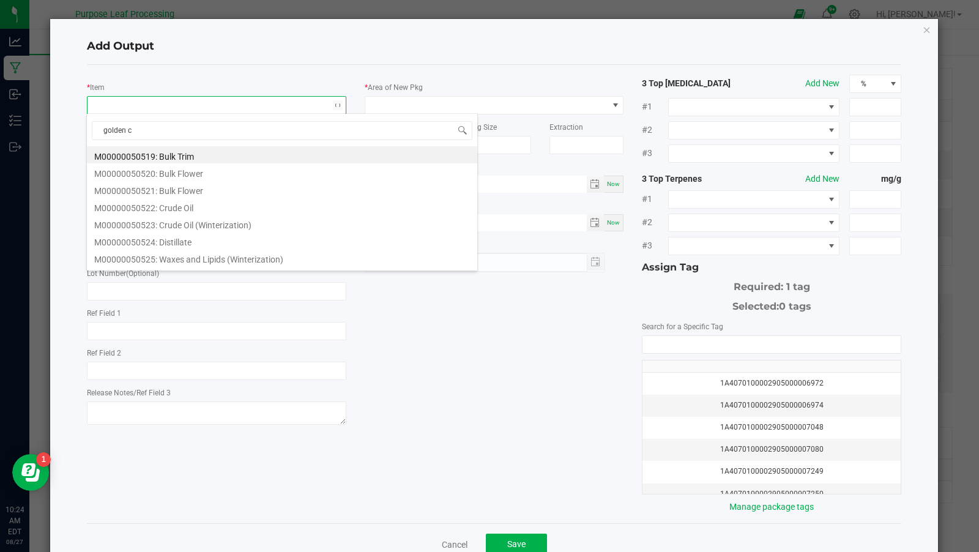
type input "golden cr"
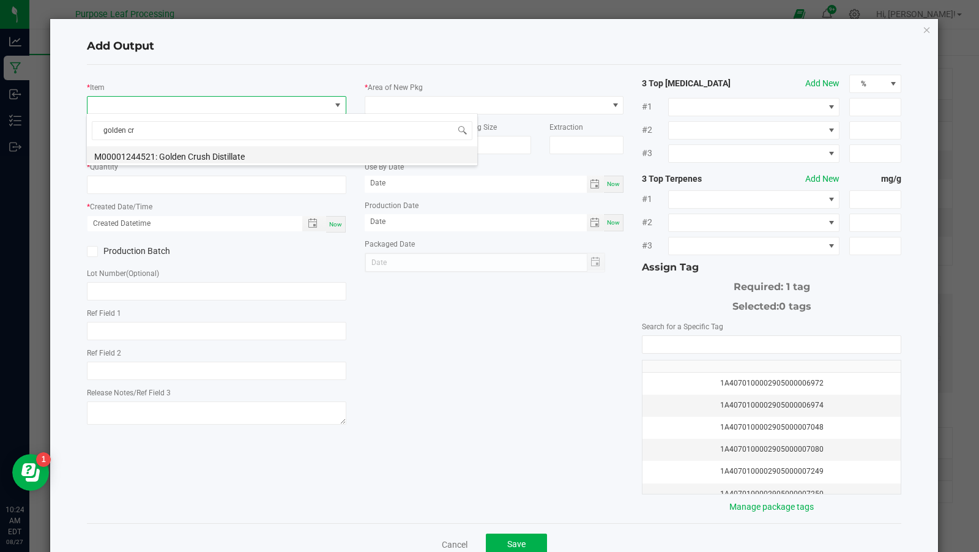
click at [229, 149] on li "M00001244521: Golden Crush Distillate" at bounding box center [282, 154] width 390 height 17
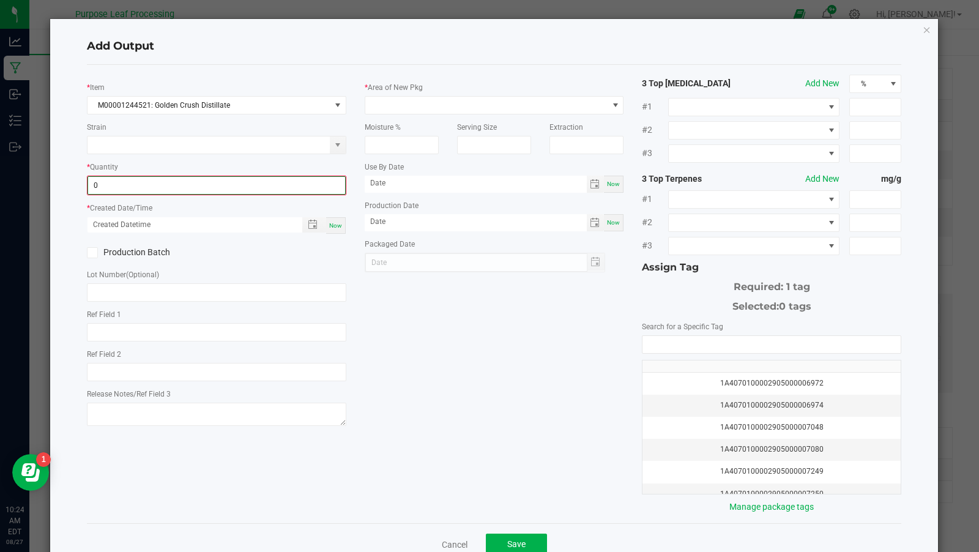
click at [211, 184] on input "0" at bounding box center [216, 185] width 257 height 17
type input "1401.5000 g"
click at [340, 221] on span "Now" at bounding box center [335, 224] width 13 height 7
type input "[DATE] 10:24 AM"
type input "[DATE]"
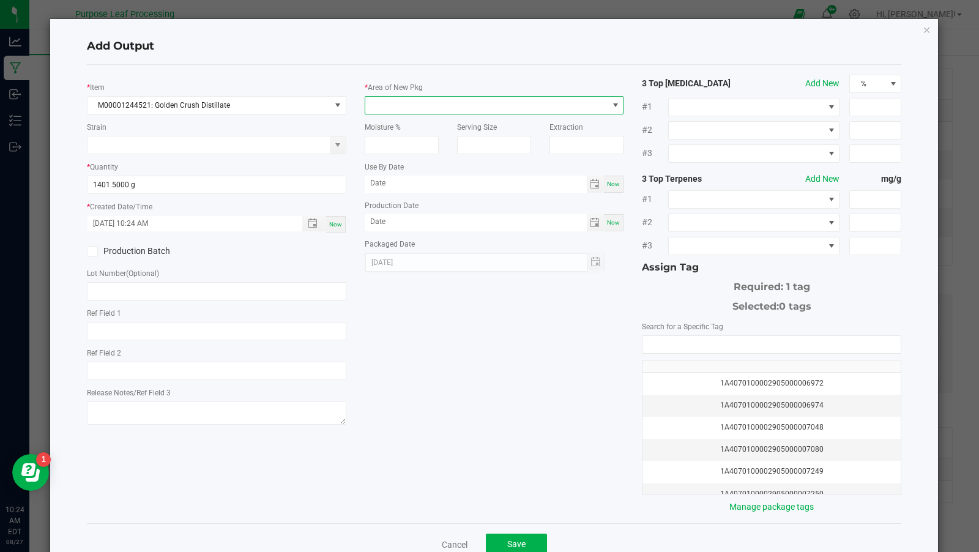
click at [400, 105] on span at bounding box center [486, 105] width 243 height 17
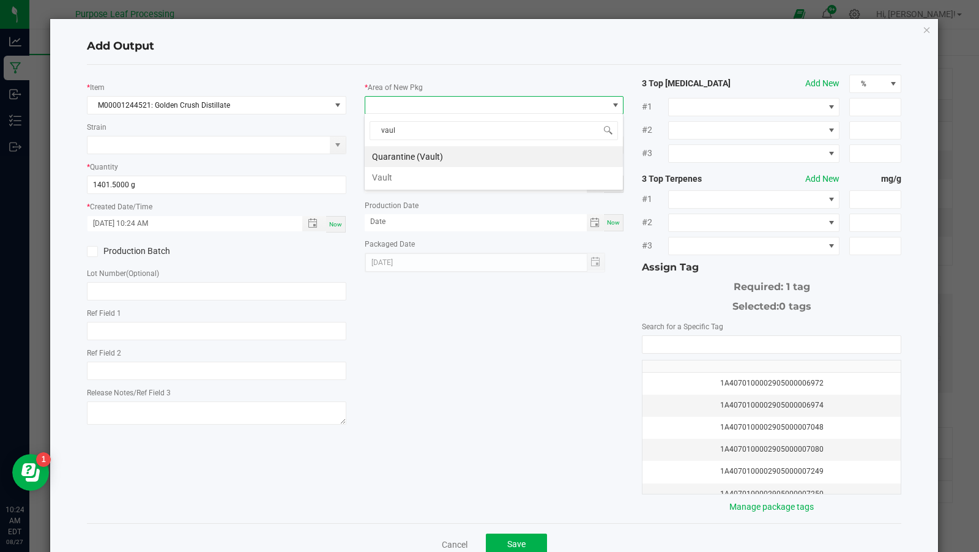
type input "vault"
click at [403, 176] on li "Vault" at bounding box center [494, 177] width 258 height 21
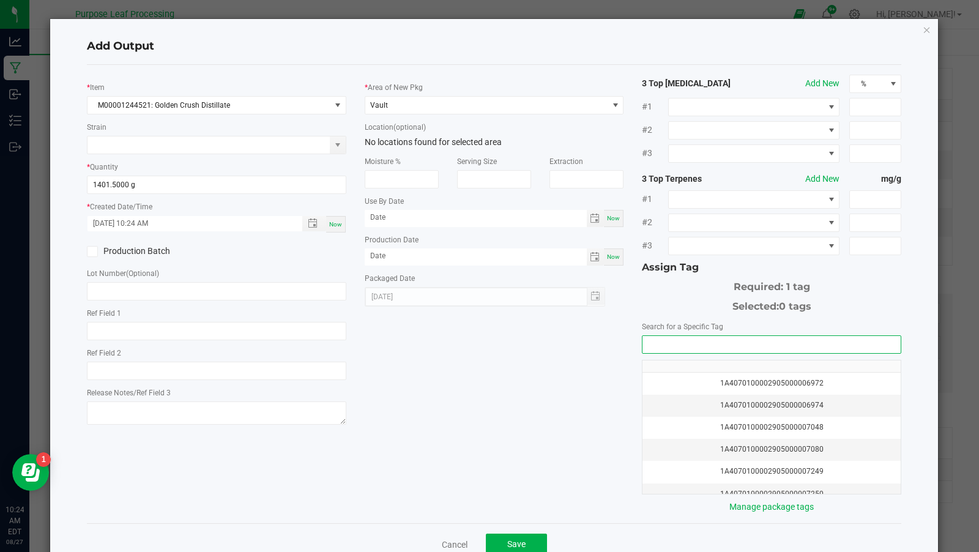
click at [685, 341] on input "NO DATA FOUND" at bounding box center [772, 344] width 258 height 17
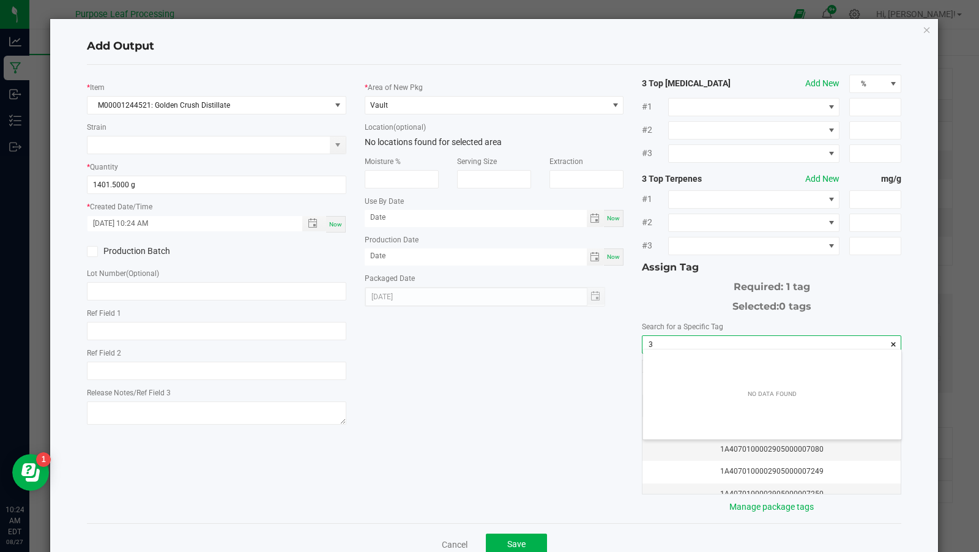
scroll to position [17, 259]
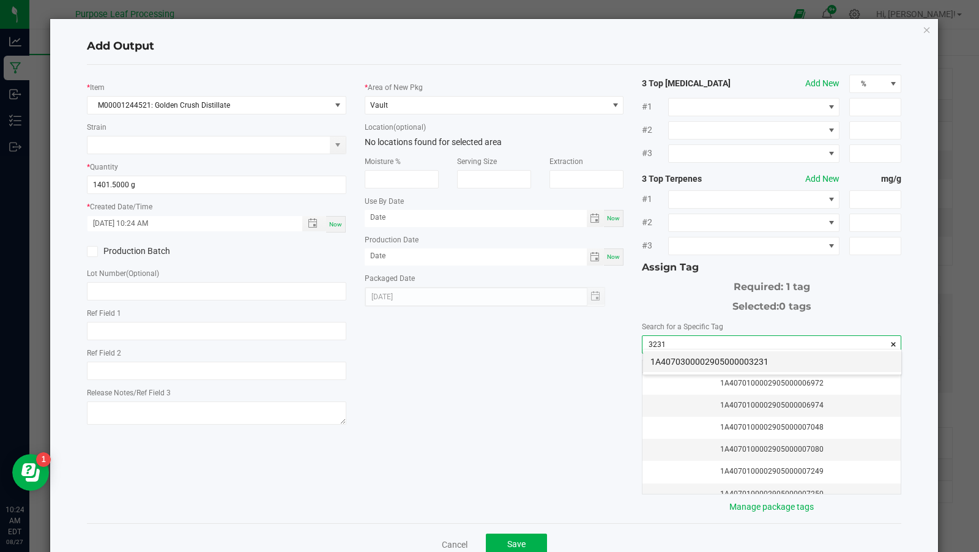
click at [729, 358] on li "1A4070300002905000003231" at bounding box center [772, 361] width 258 height 21
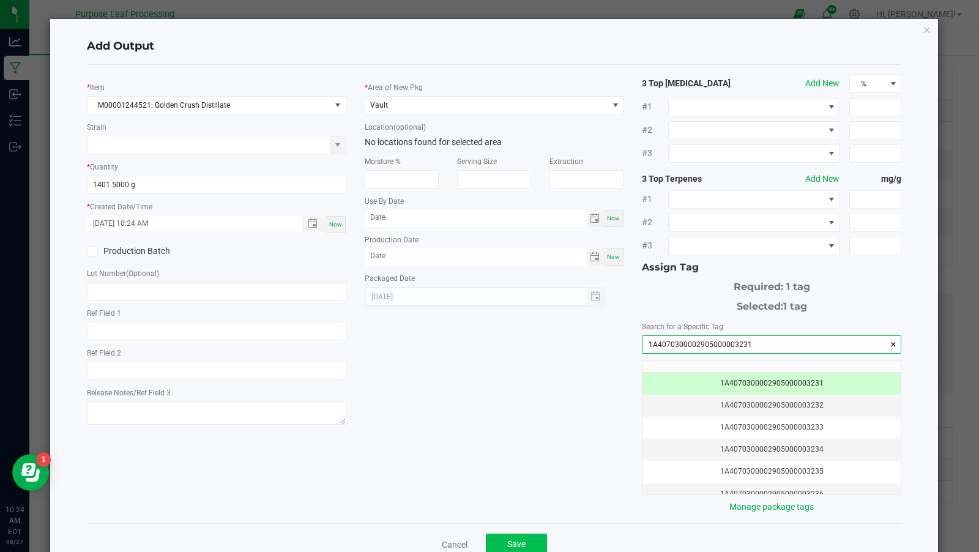
type input "1A4070300002905000003231"
click at [504, 538] on button "Save" at bounding box center [516, 545] width 61 height 22
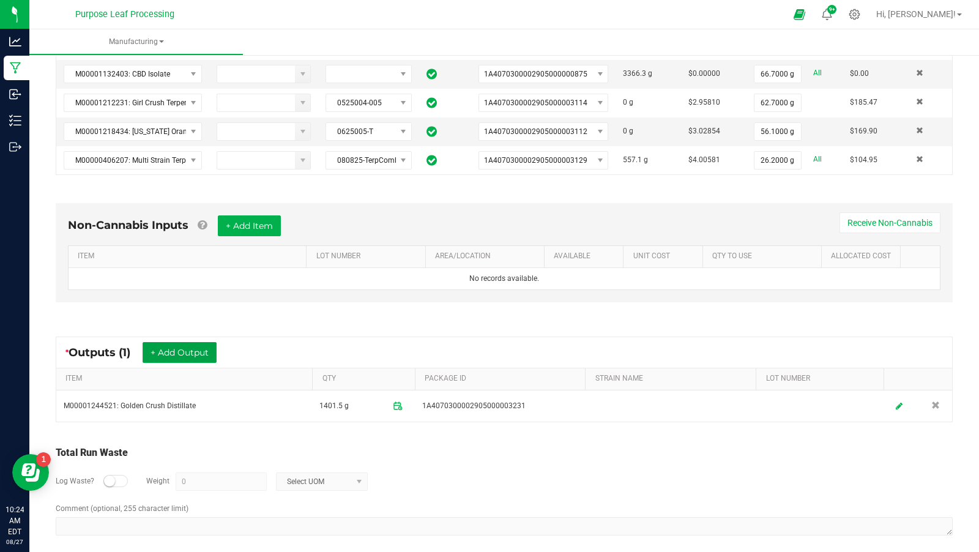
scroll to position [0, 0]
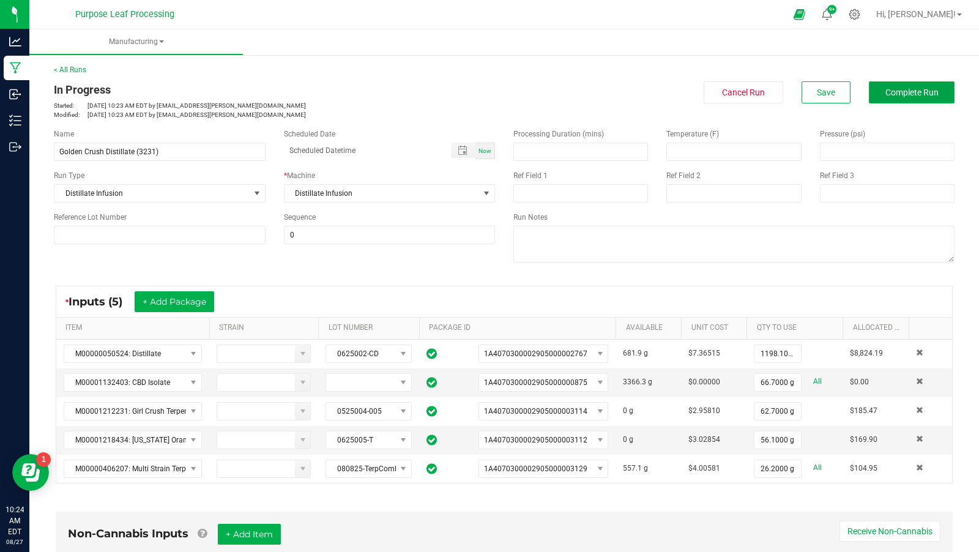
click at [920, 83] on button "Complete Run" at bounding box center [912, 92] width 86 height 22
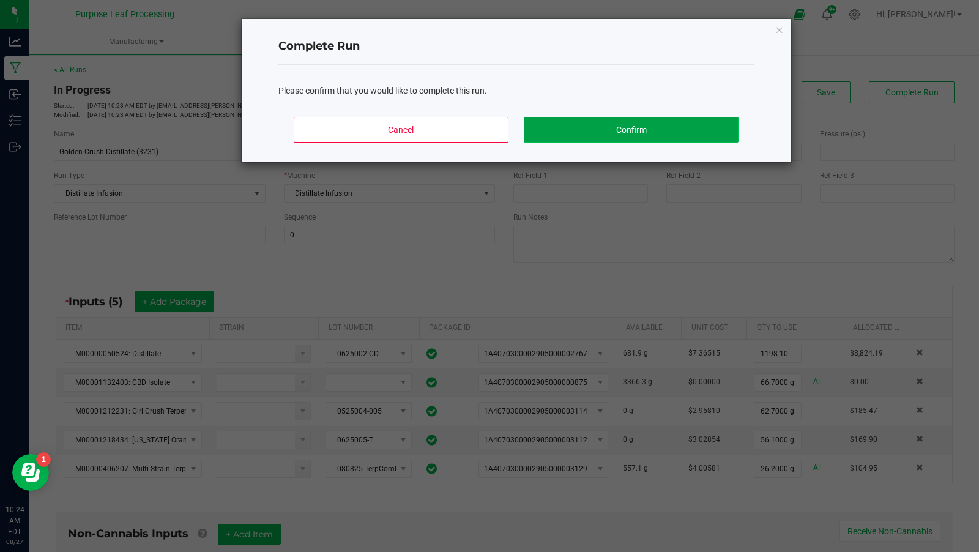
click at [674, 133] on button "Confirm" at bounding box center [631, 130] width 214 height 26
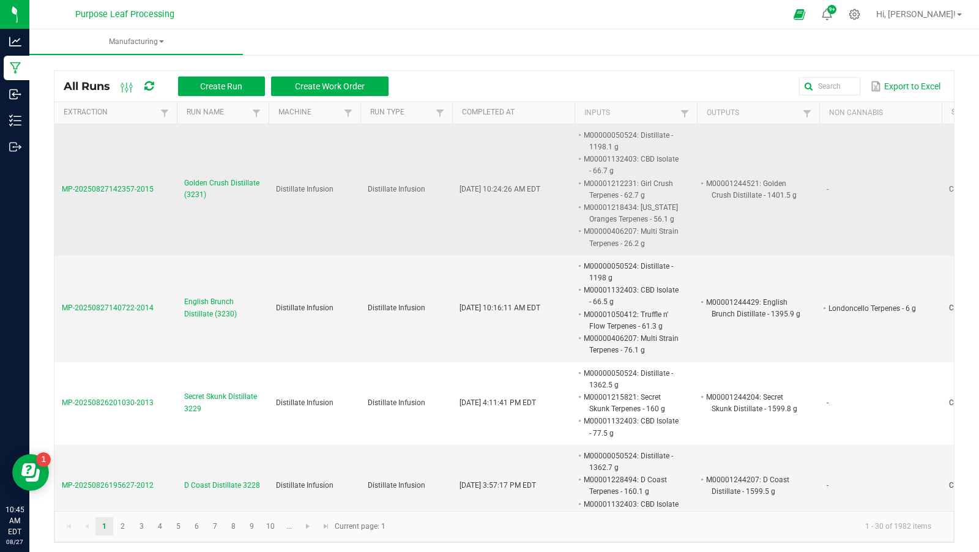
click at [206, 185] on span "Golden Crush Distillate (3231)" at bounding box center [222, 188] width 77 height 23
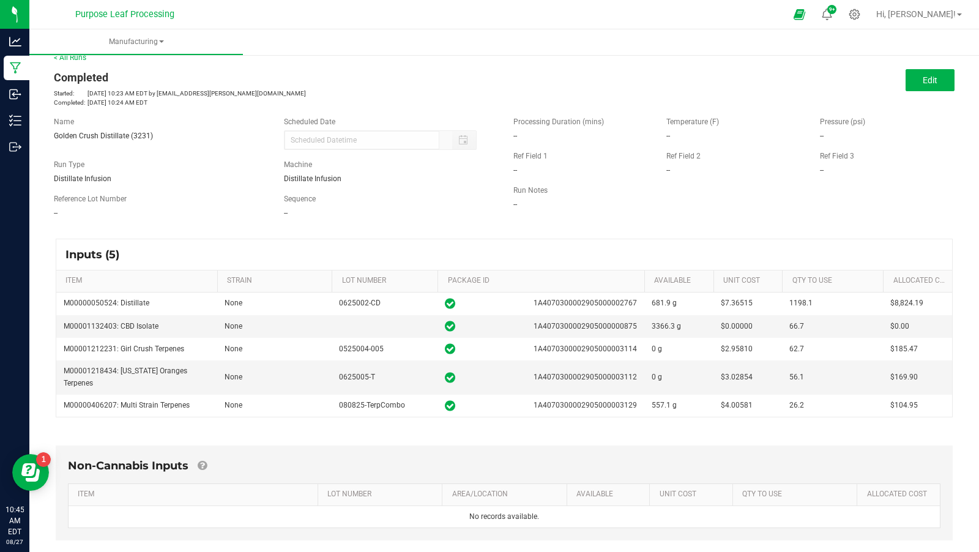
scroll to position [16, 0]
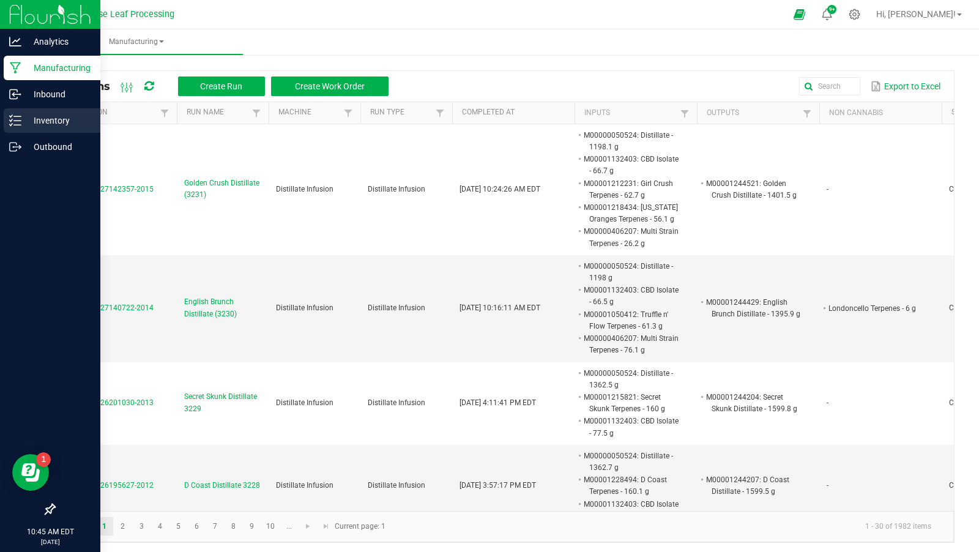
click at [16, 118] on icon at bounding box center [15, 120] width 12 height 12
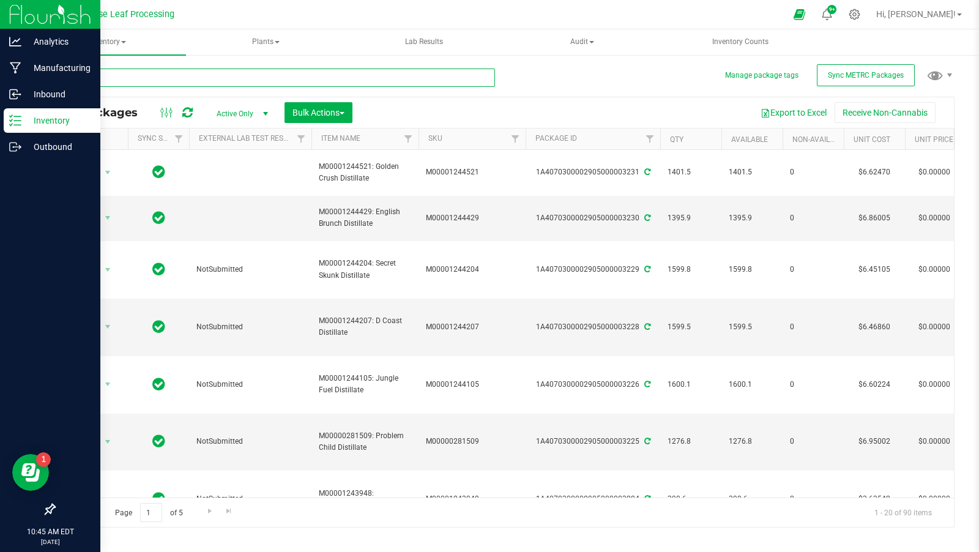
click at [214, 83] on input "text" at bounding box center [274, 78] width 441 height 18
type input "distillate"
click at [22, 71] on p "Manufacturing" at bounding box center [57, 68] width 73 height 15
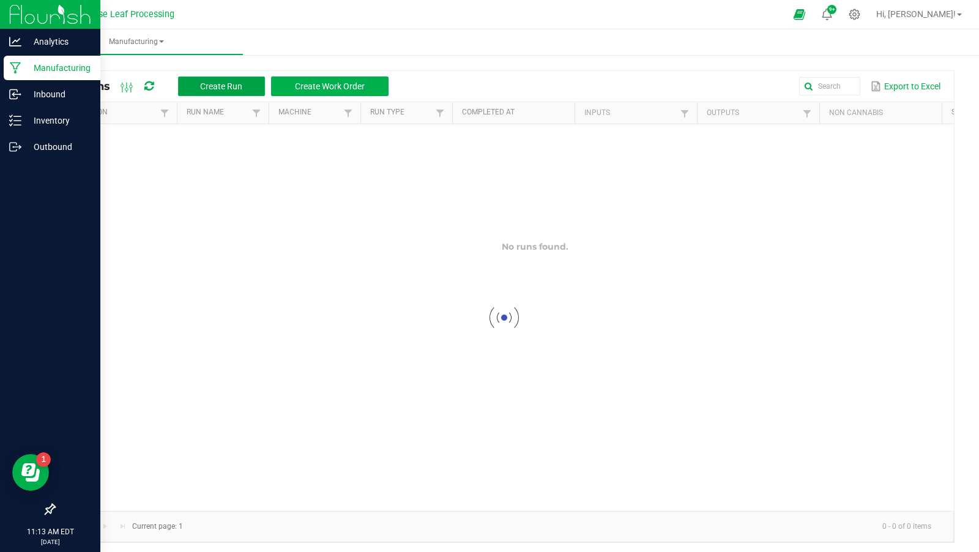
click at [201, 88] on span "Create Run" at bounding box center [221, 86] width 42 height 10
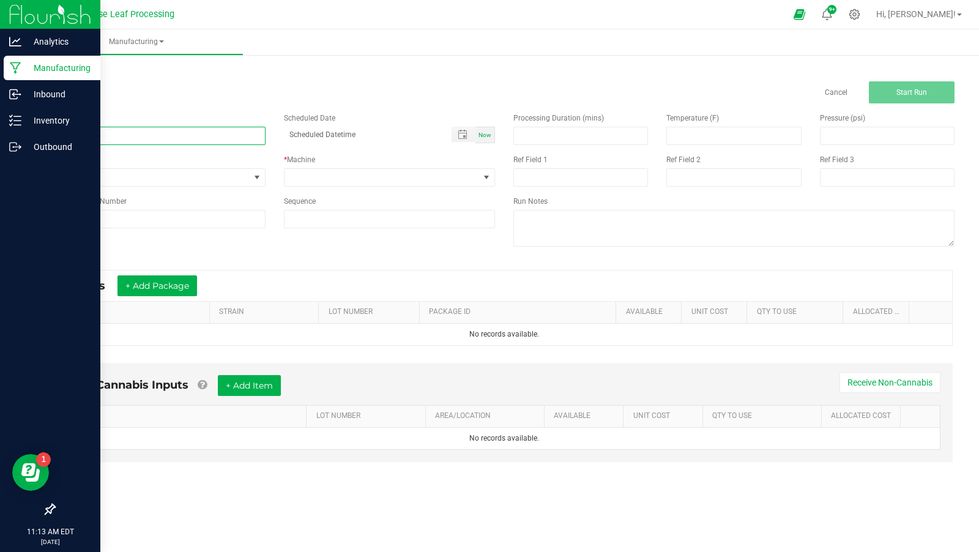
click at [203, 131] on input at bounding box center [160, 136] width 212 height 18
type input "Sweet Diesel Distillate (3232)"
click at [160, 183] on span "None" at bounding box center [151, 177] width 195 height 17
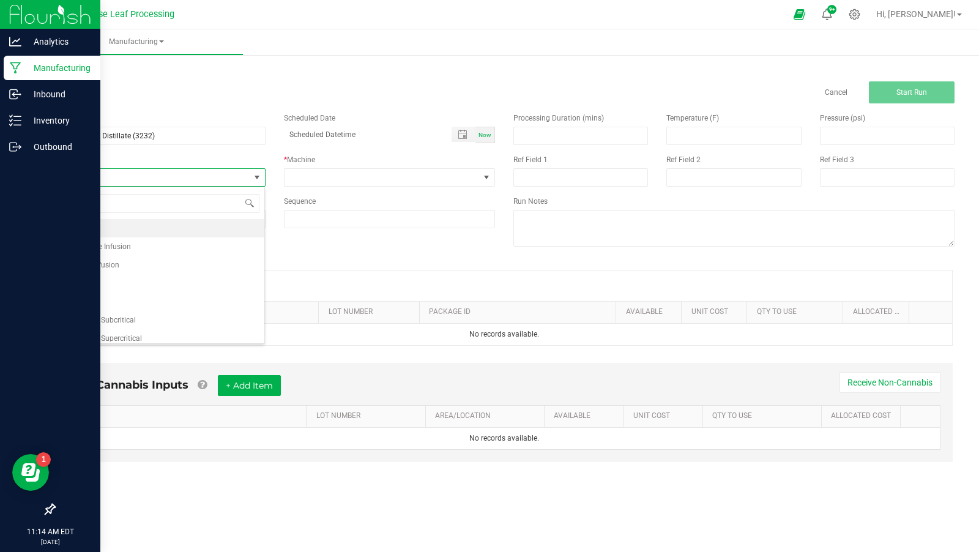
scroll to position [18, 211]
type input "dis"
click at [160, 225] on li "Distillate Infusion" at bounding box center [159, 228] width 210 height 18
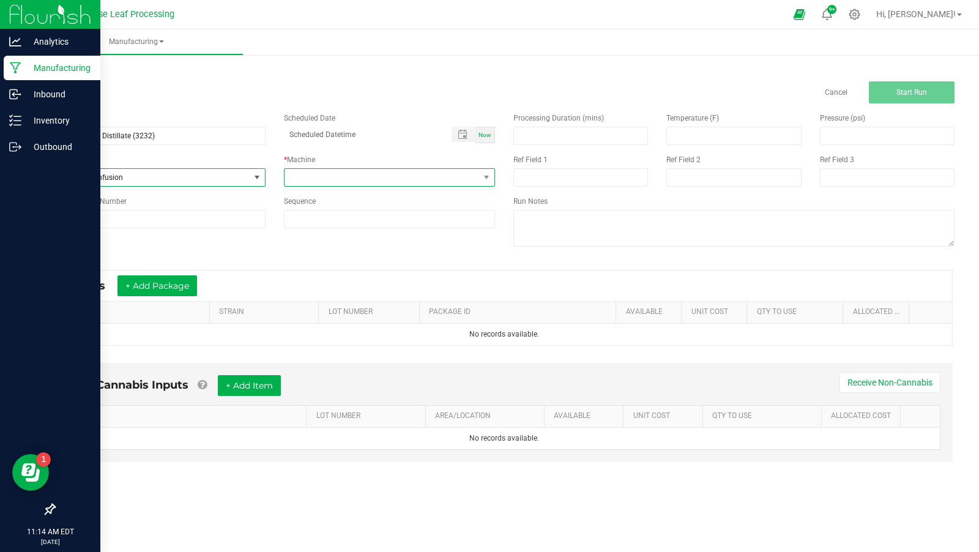
click at [308, 179] on span at bounding box center [382, 177] width 195 height 17
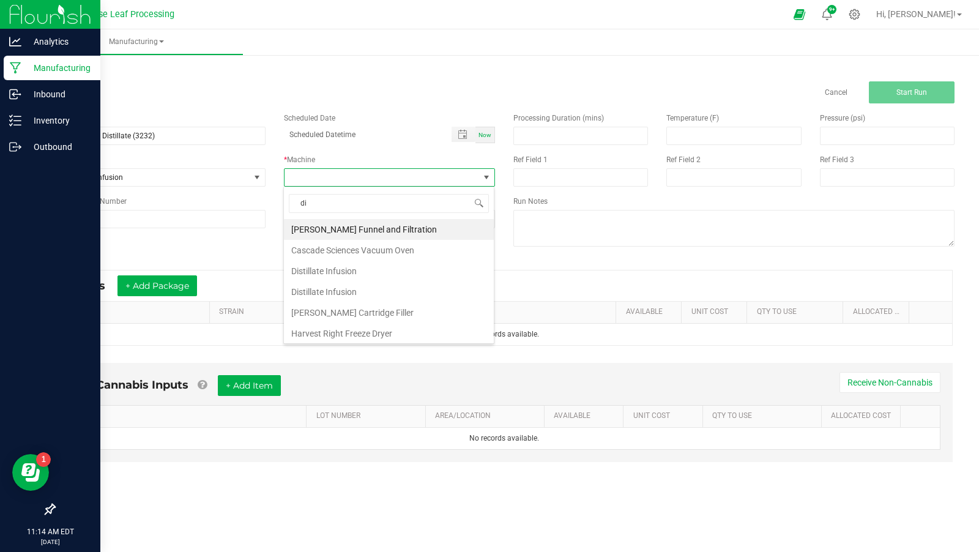
type input "dis"
click at [343, 228] on li "Distillate Infusion" at bounding box center [389, 229] width 210 height 21
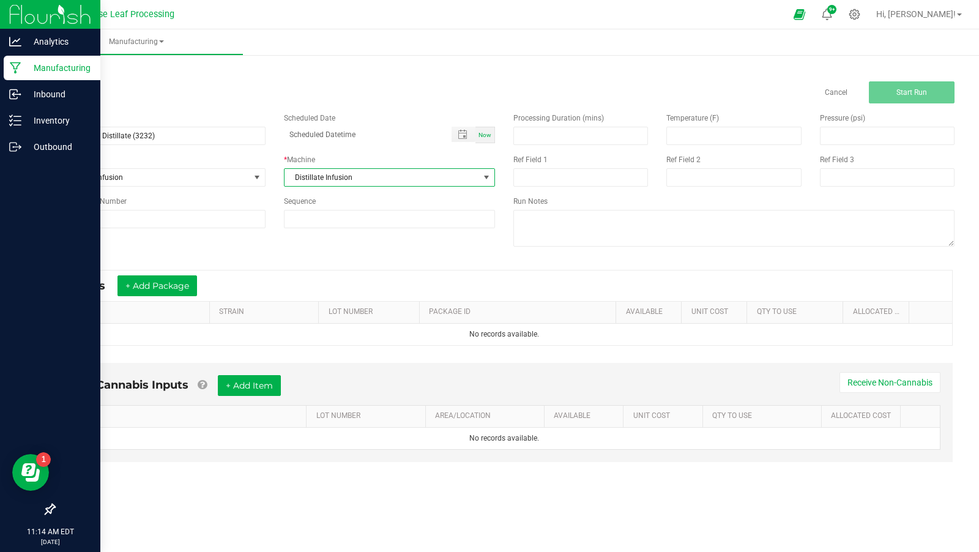
click at [206, 246] on div "Name Sweet Diesel Distillate (3232) Scheduled Date Now Run Type Distillate Infu…" at bounding box center [504, 180] width 919 height 155
click at [166, 277] on button "+ Add Package" at bounding box center [158, 285] width 80 height 21
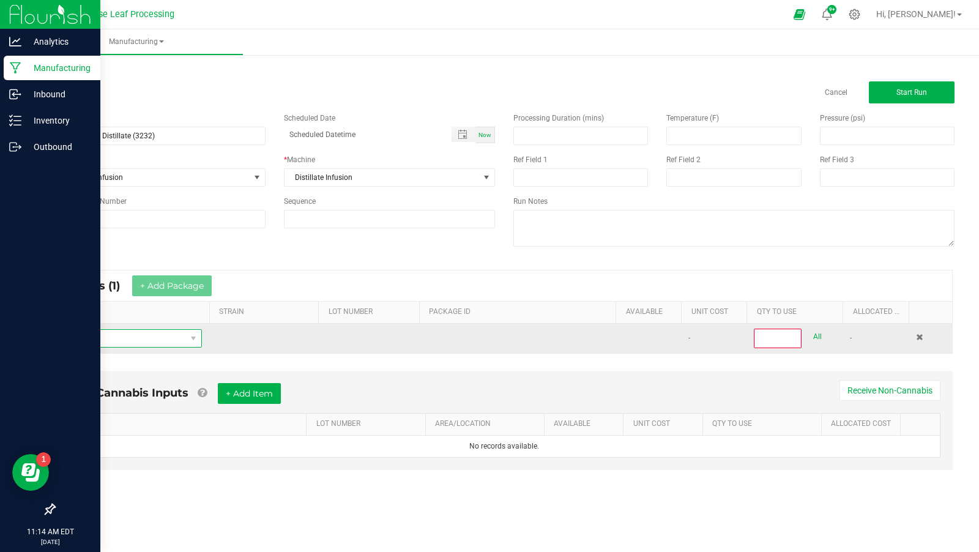
click at [157, 341] on span "NO DATA FOUND" at bounding box center [125, 338] width 122 height 17
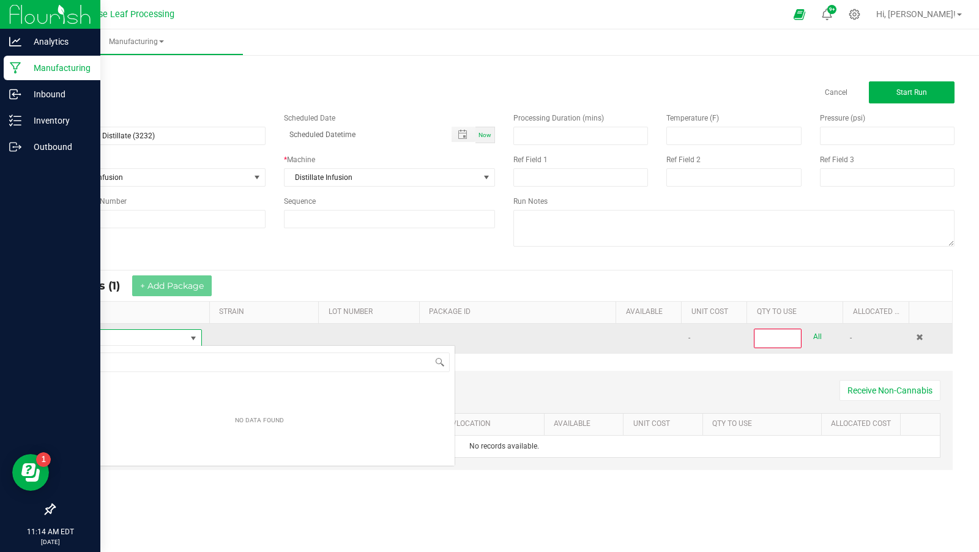
scroll to position [18, 138]
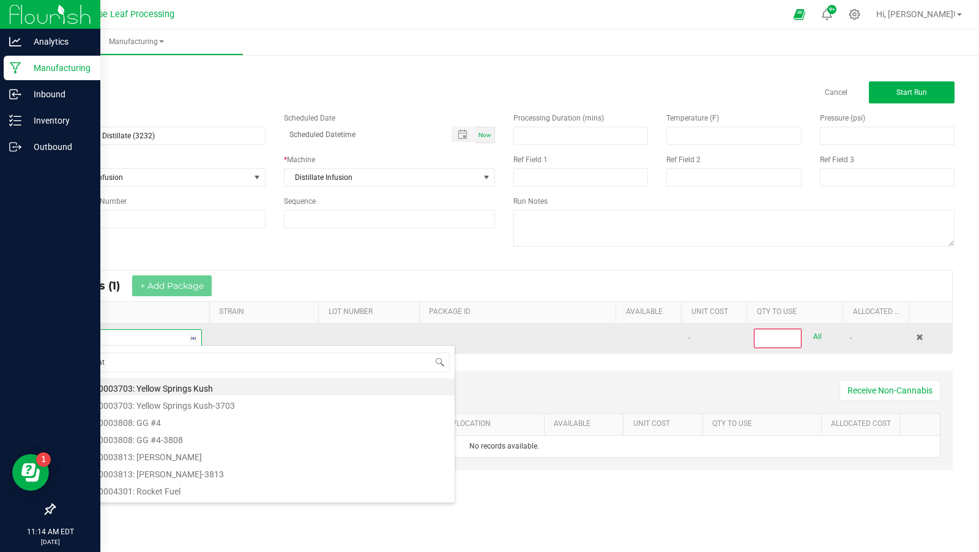
type input "distillate"
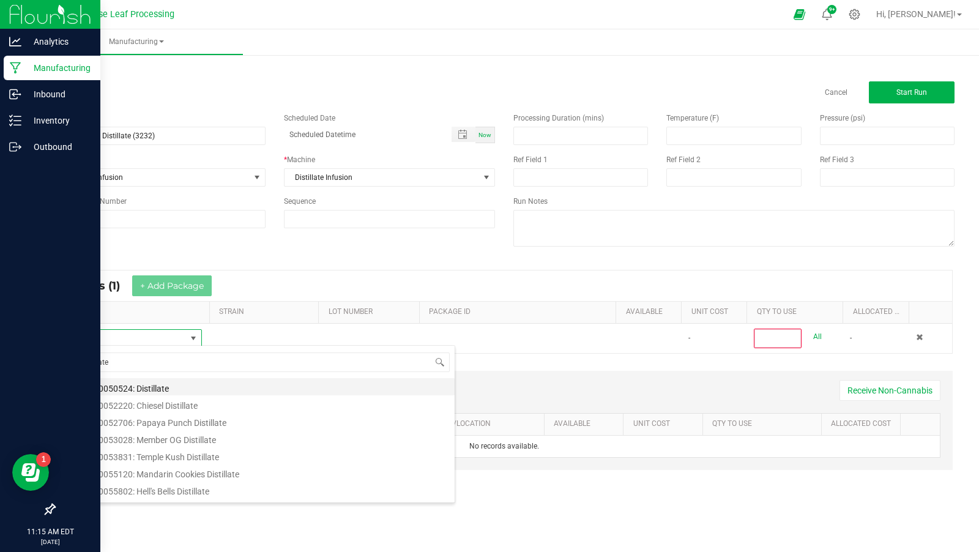
click at [177, 380] on li "M00000050524: Distillate" at bounding box center [259, 386] width 390 height 17
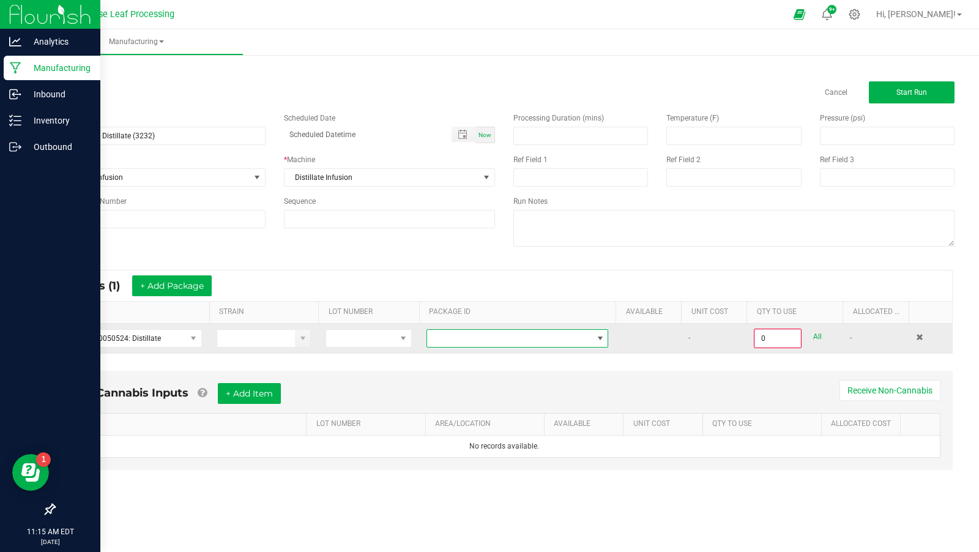
click at [529, 334] on span at bounding box center [509, 338] width 165 height 17
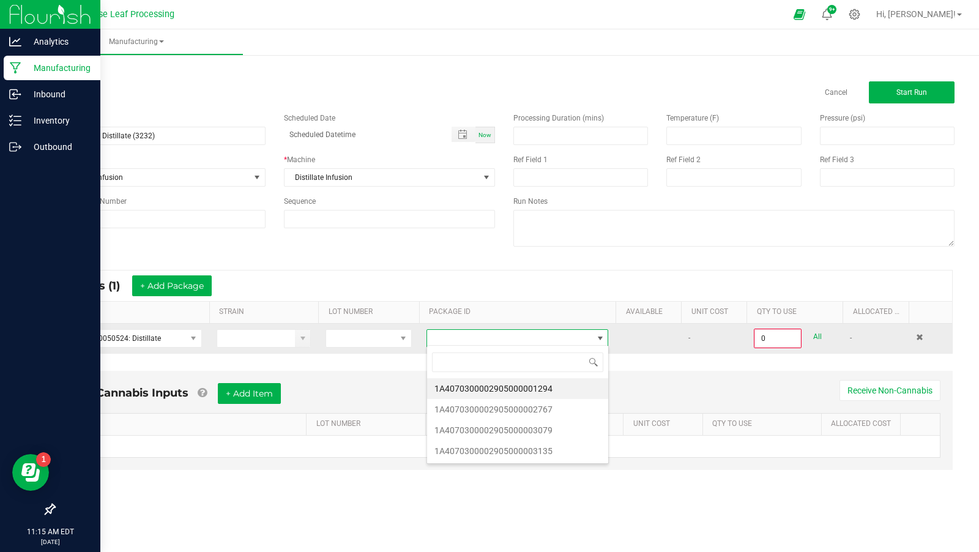
scroll to position [18, 182]
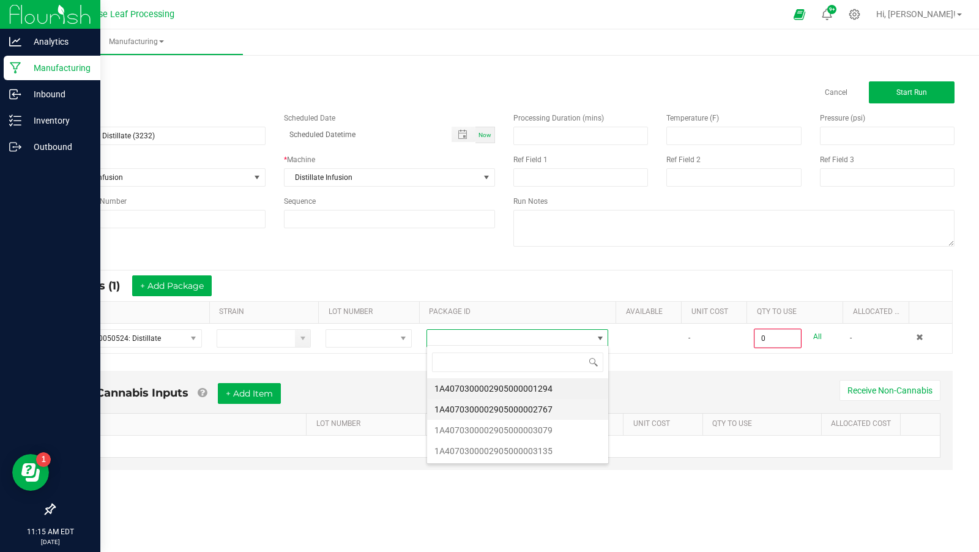
click at [532, 415] on li "1A4070300002905000002767" at bounding box center [517, 409] width 181 height 21
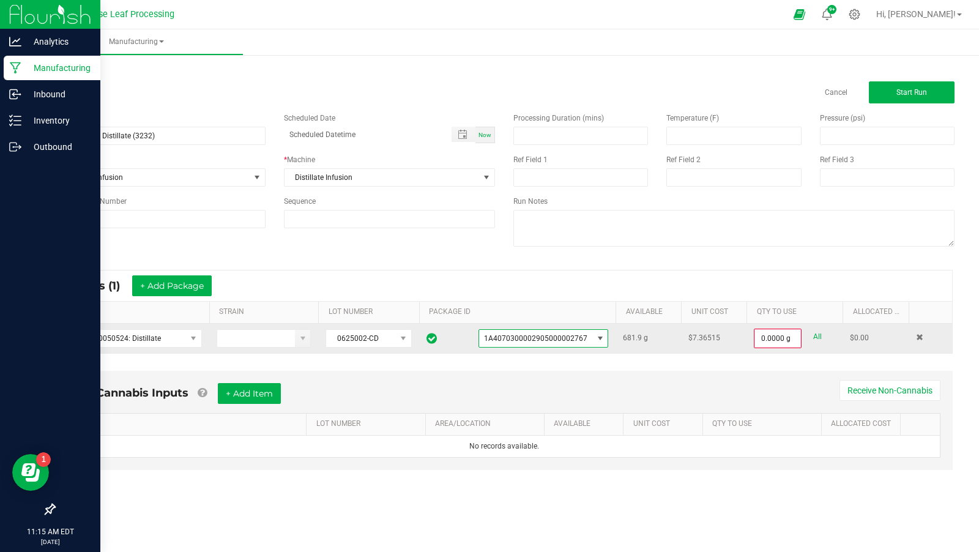
click at [818, 339] on link "All" at bounding box center [817, 337] width 9 height 17
type input "681.9000 g"
click at [191, 289] on button "+ Add Package" at bounding box center [172, 285] width 80 height 21
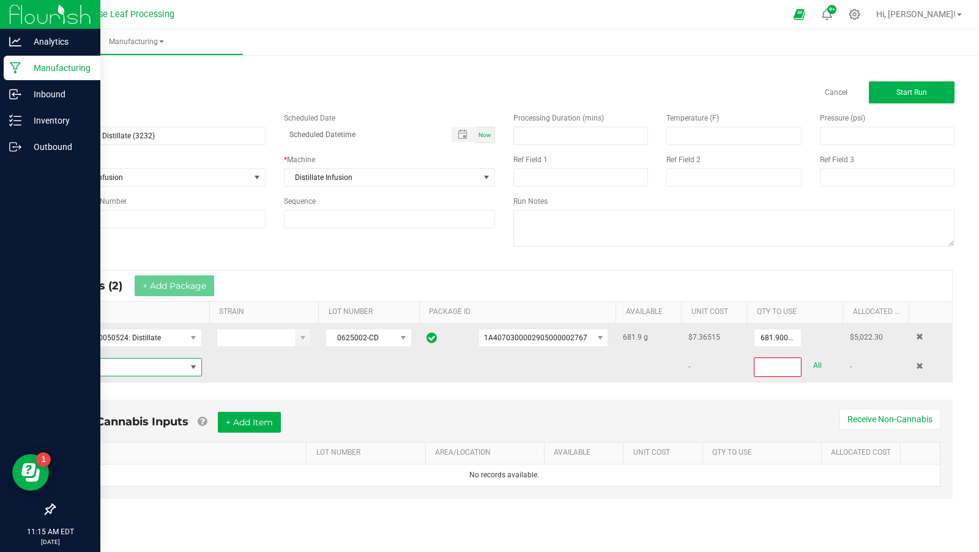
click at [157, 361] on span "NO DATA FOUND" at bounding box center [125, 367] width 122 height 17
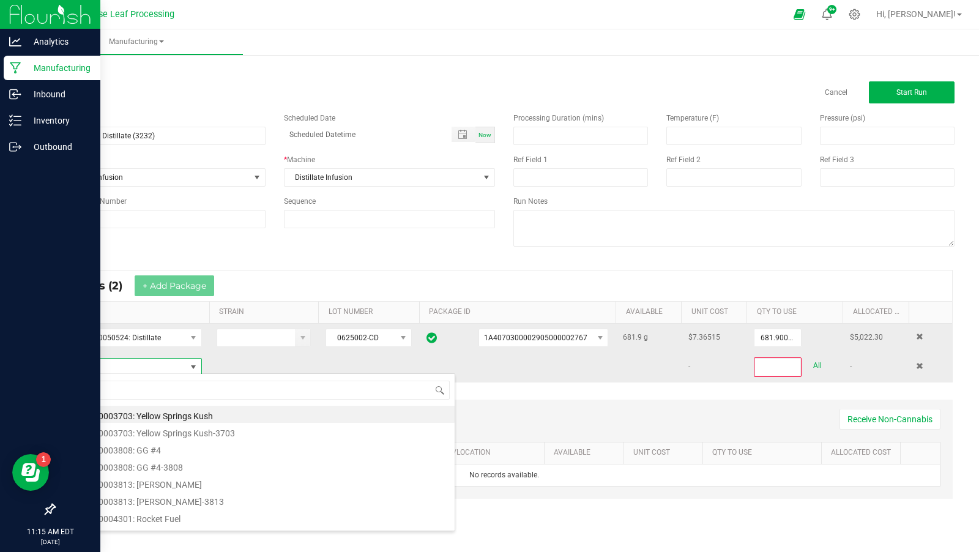
scroll to position [18, 138]
type input "distillate"
click at [215, 409] on li "M00000050524: Distillate" at bounding box center [259, 414] width 390 height 17
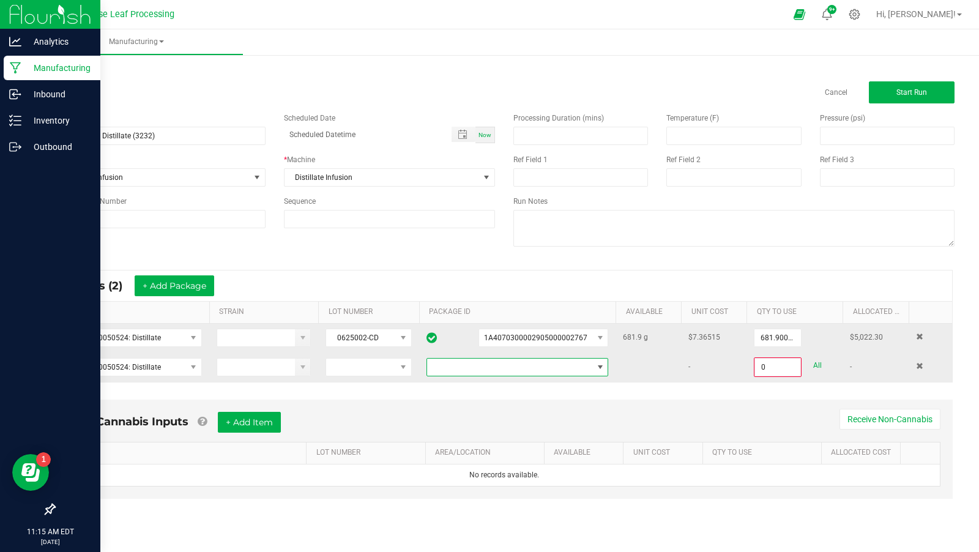
click at [539, 359] on span at bounding box center [509, 367] width 165 height 17
click at [558, 438] on li "1A4070300002905000003079" at bounding box center [517, 437] width 181 height 21
click at [782, 359] on input "0" at bounding box center [777, 367] width 45 height 17
type input "590.8000 g"
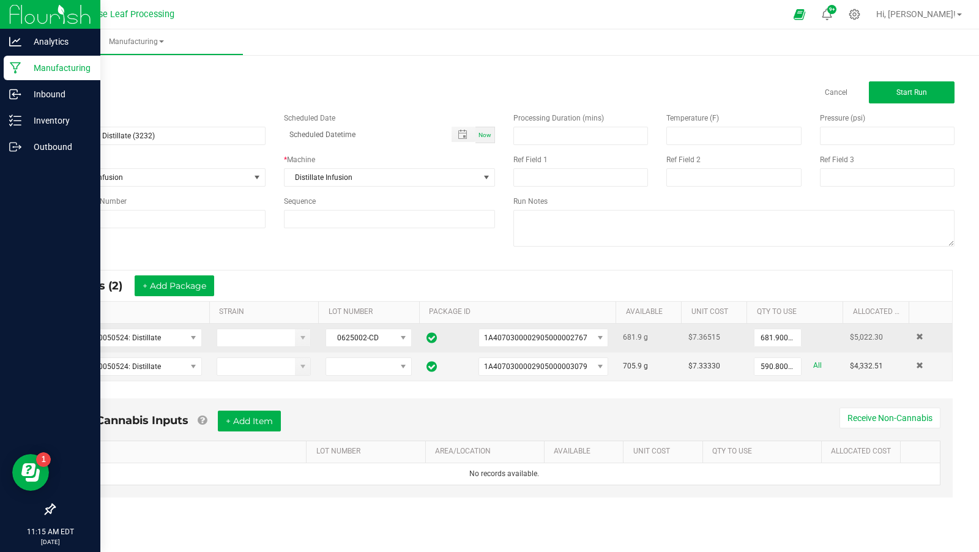
click at [769, 399] on div "Non-Cannabis Inputs + Add Item Receive Non-Cannabis ITEM LOT NUMBER AREA/LOCATI…" at bounding box center [504, 447] width 897 height 99
click at [188, 294] on button "+ Add Package" at bounding box center [175, 285] width 80 height 21
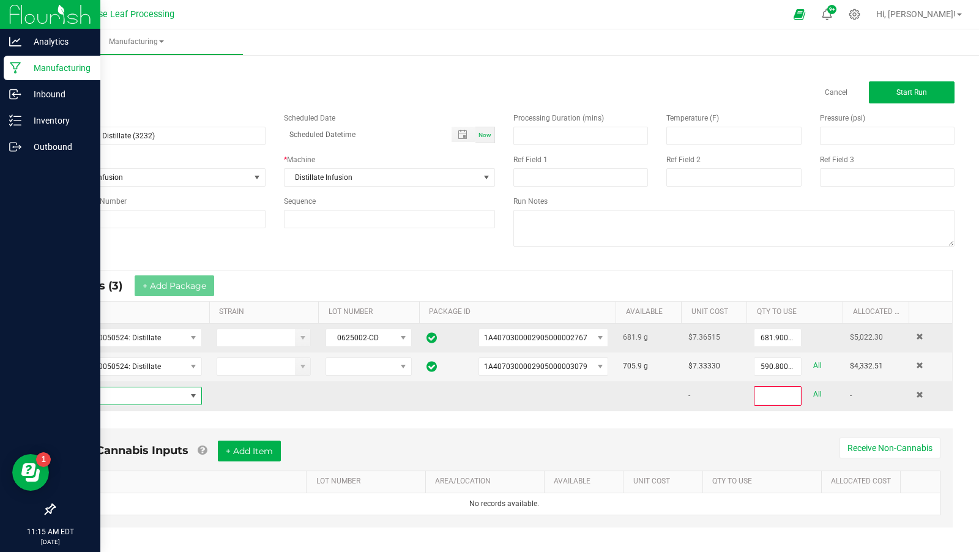
click at [150, 387] on span "NO DATA FOUND" at bounding box center [125, 395] width 122 height 17
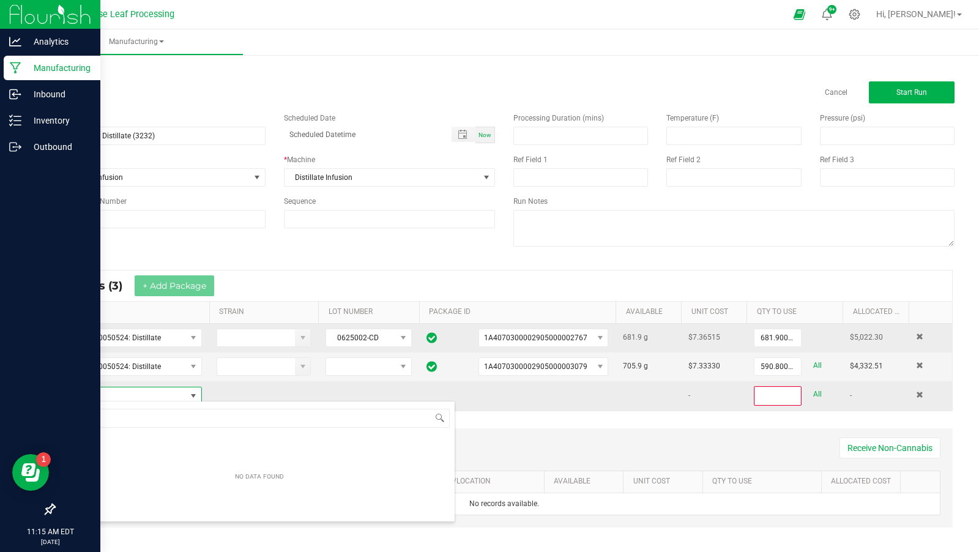
scroll to position [18, 138]
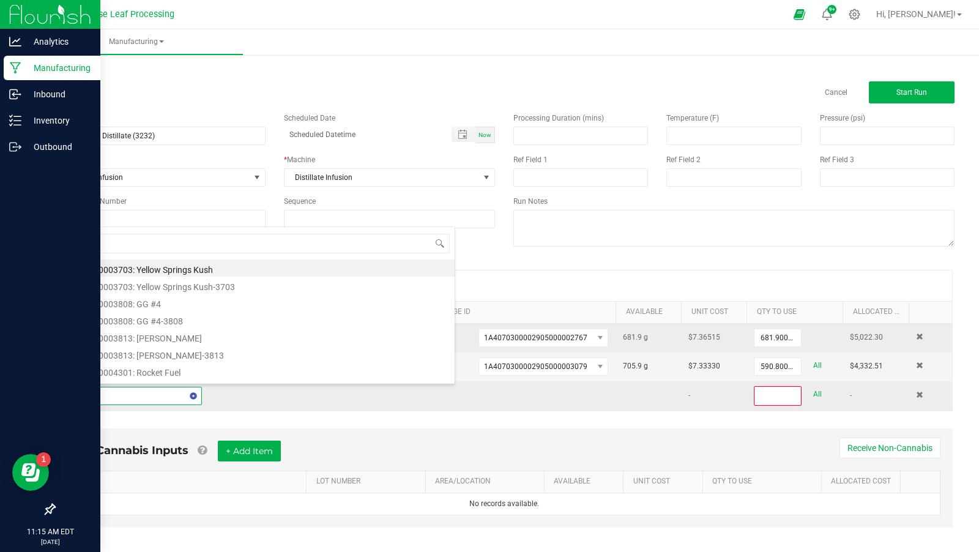
type input "cbd is"
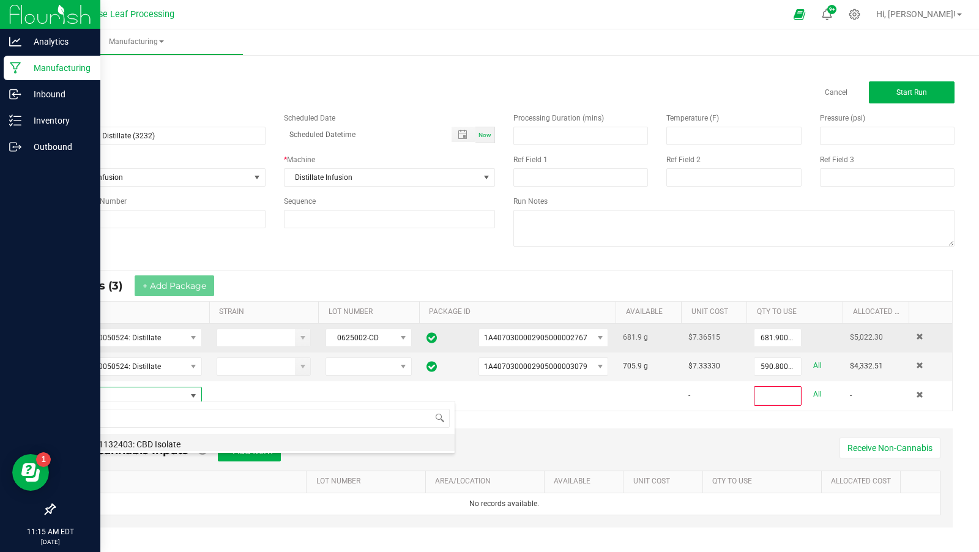
click at [163, 446] on li "M00001132403: CBD Isolate" at bounding box center [259, 442] width 390 height 17
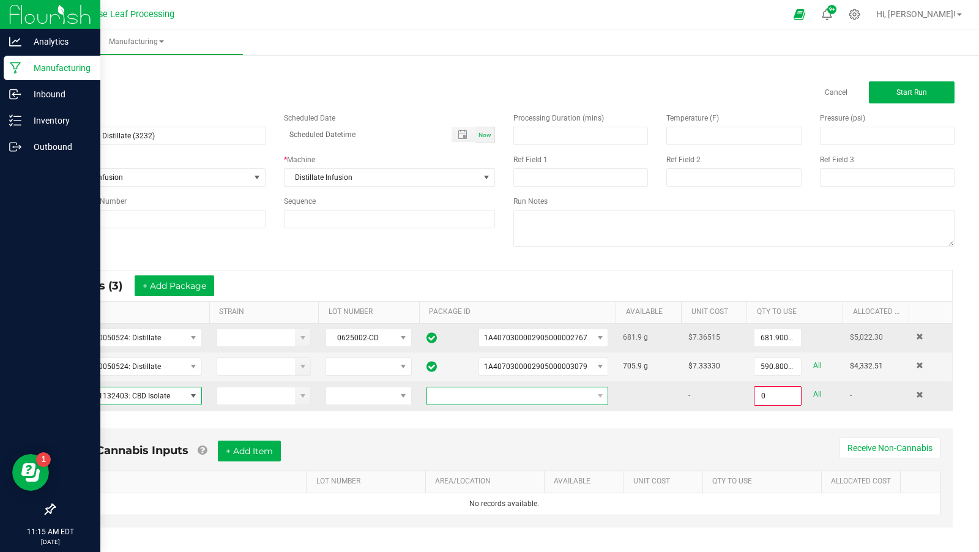
click at [512, 387] on span at bounding box center [509, 395] width 165 height 17
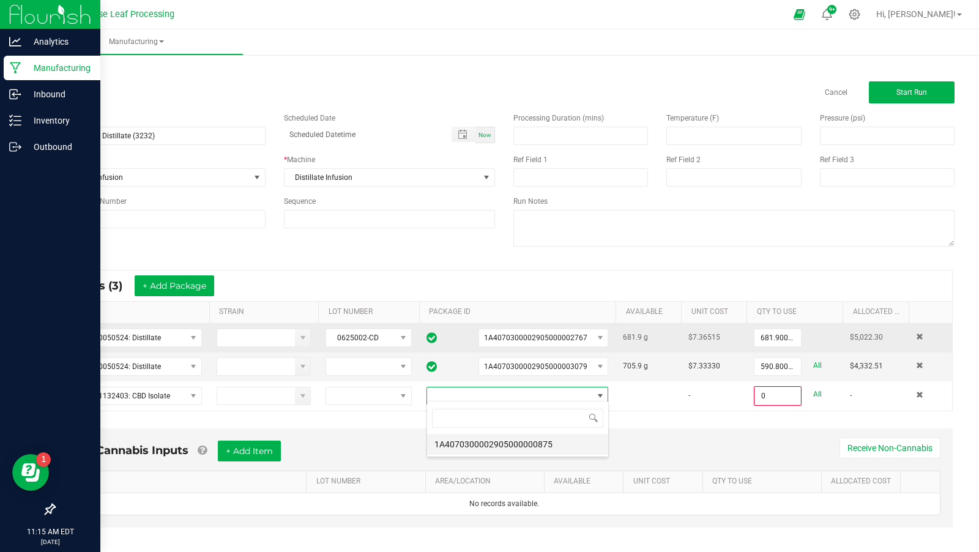
click at [524, 441] on li "1A4070300002905000000875" at bounding box center [517, 444] width 181 height 21
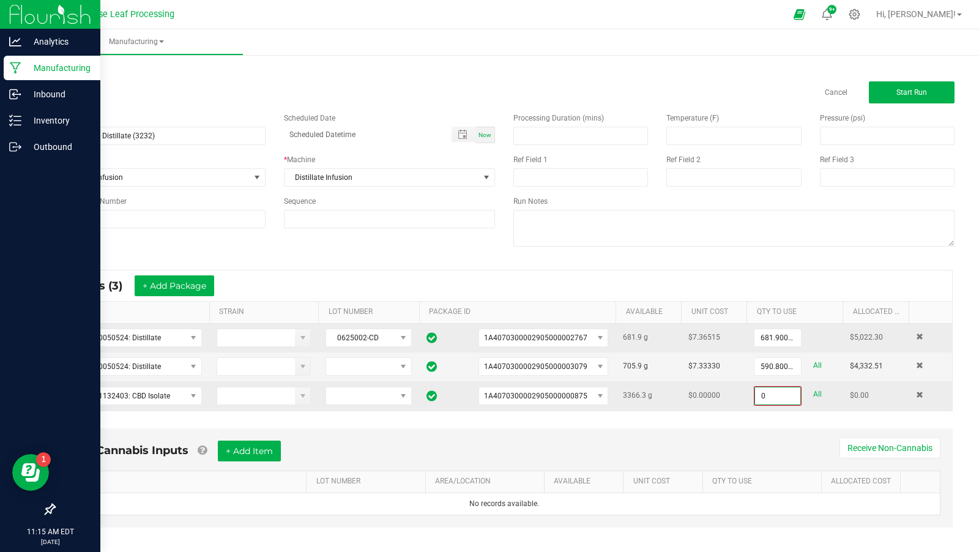
click at [775, 396] on input "0" at bounding box center [777, 395] width 45 height 17
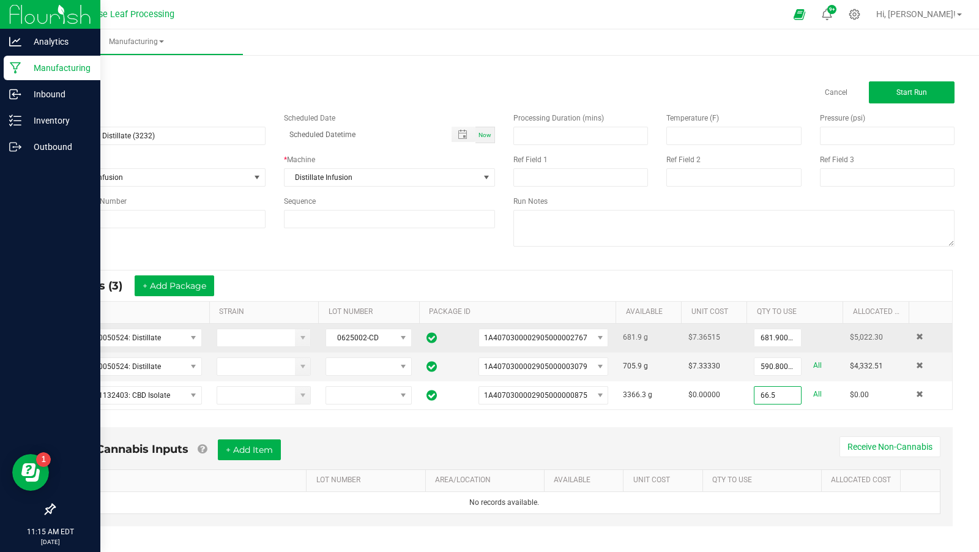
type input "66.5000 g"
click at [741, 421] on div "Non-Cannabis Inputs + Add Item Receive Non-Cannabis ITEM LOT NUMBER AREA/LOCATI…" at bounding box center [504, 485] width 919 height 129
click at [176, 281] on button "+ Add Package" at bounding box center [175, 285] width 80 height 21
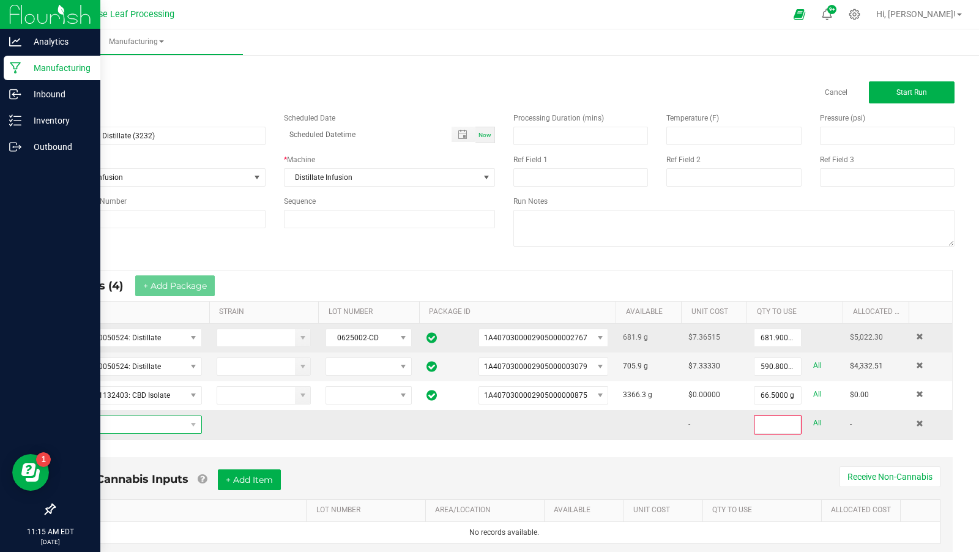
click at [161, 427] on span "NO DATA FOUND" at bounding box center [125, 424] width 122 height 17
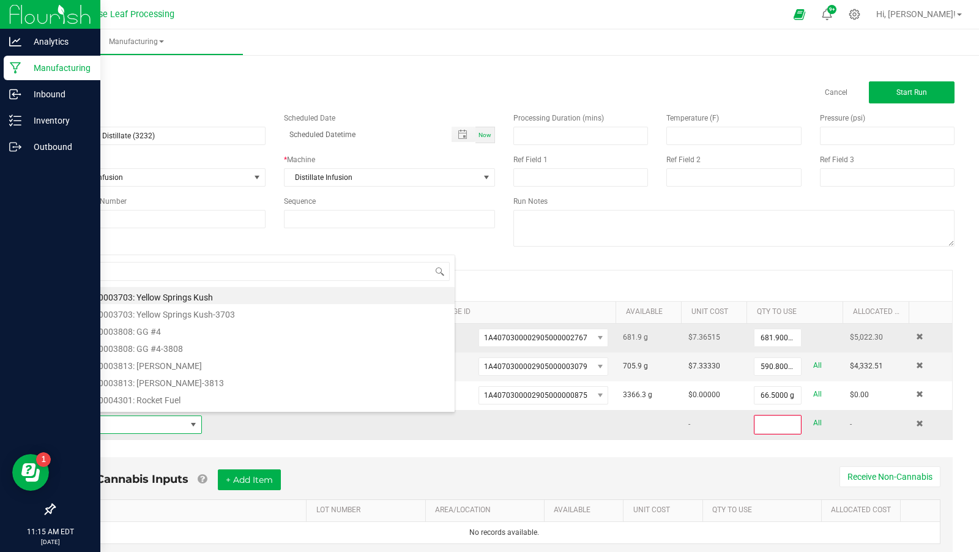
scroll to position [18, 138]
type input "[US_STATE] gas"
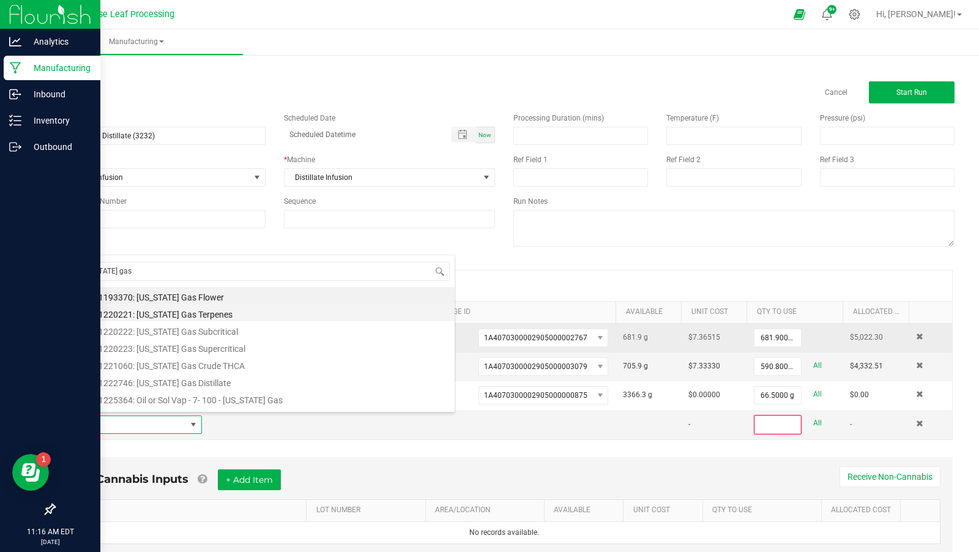
click at [202, 319] on li "M00001220221: [US_STATE] Gas Terpenes" at bounding box center [259, 312] width 390 height 17
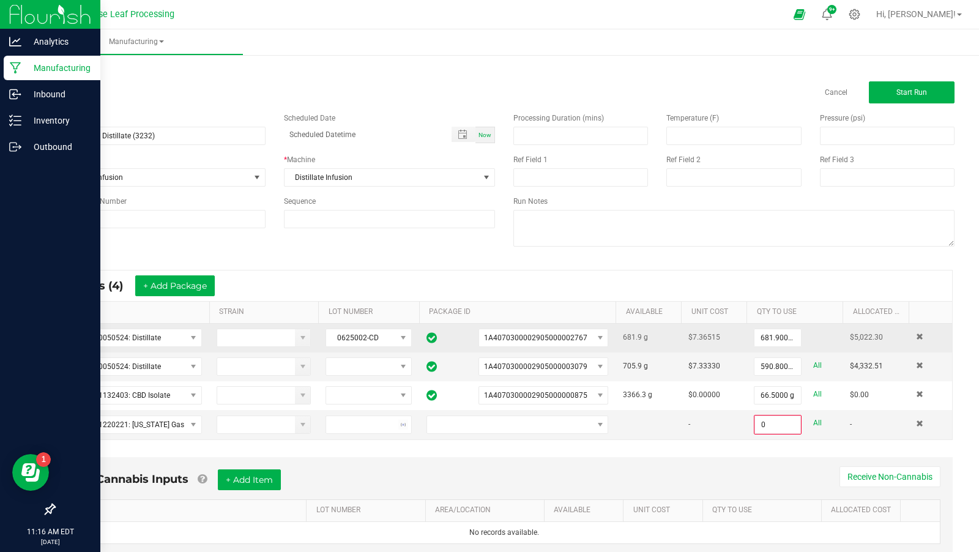
click at [622, 439] on div "* Inputs (4) + Add Package ITEM STRAIN LOT NUMBER PACKAGE ID AVAILABLE Unit Cos…" at bounding box center [504, 355] width 919 height 192
click at [605, 422] on span "NO DATA FOUND" at bounding box center [600, 425] width 10 height 10
click at [569, 468] on li "1A4070300002905000002555" at bounding box center [517, 472] width 181 height 21
click at [774, 422] on input "0" at bounding box center [777, 424] width 45 height 17
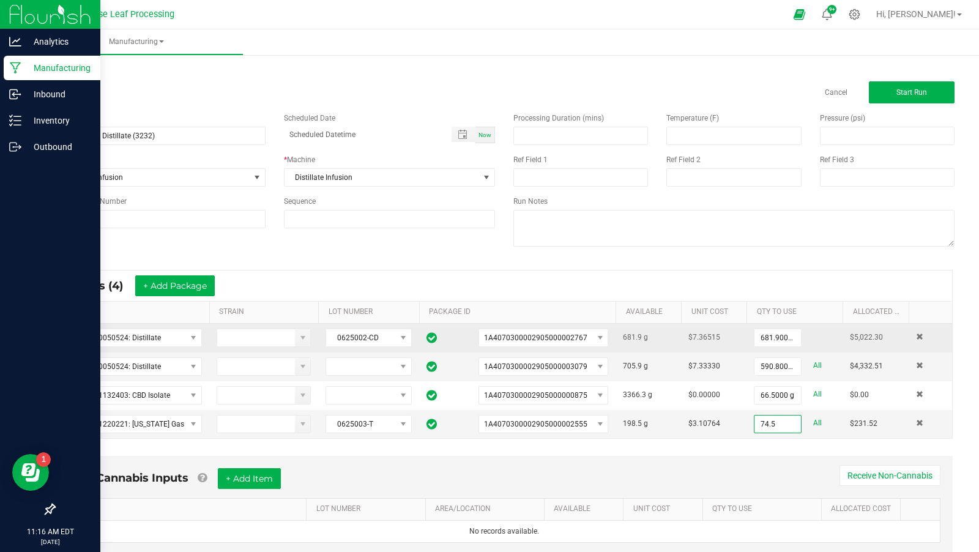
type input "74.5000 g"
click at [752, 456] on div "Non-Cannabis Inputs + Add Item Receive Non-Cannabis ITEM LOT NUMBER AREA/LOCATI…" at bounding box center [504, 505] width 897 height 99
click at [206, 288] on button "+ Add Package" at bounding box center [175, 285] width 80 height 21
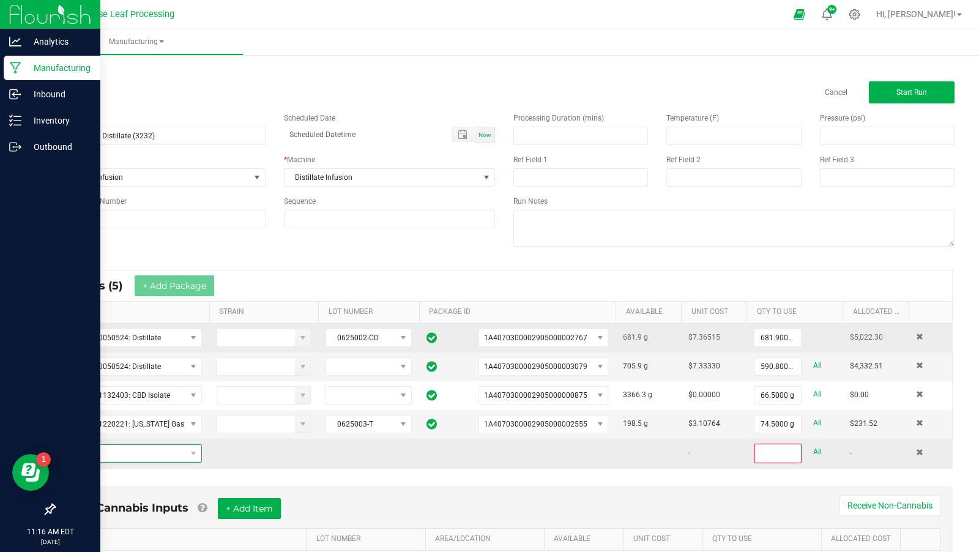
click at [122, 456] on span "NO DATA FOUND" at bounding box center [133, 453] width 138 height 18
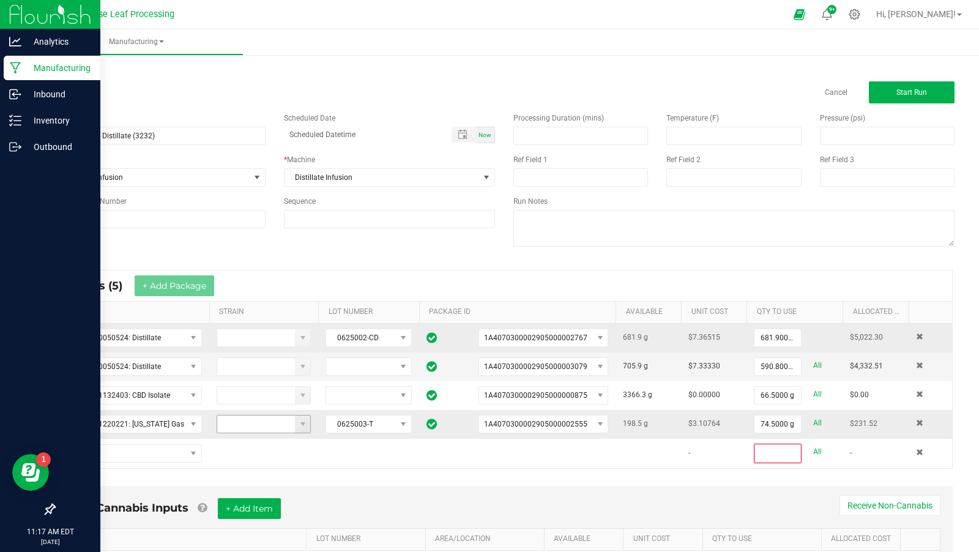
scroll to position [60, 0]
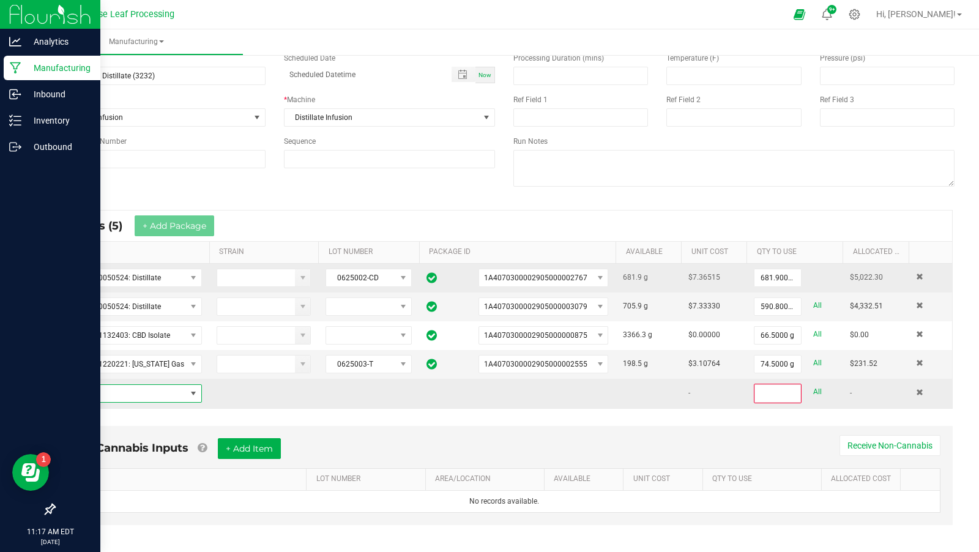
click at [157, 386] on span "NO DATA FOUND" at bounding box center [125, 393] width 122 height 17
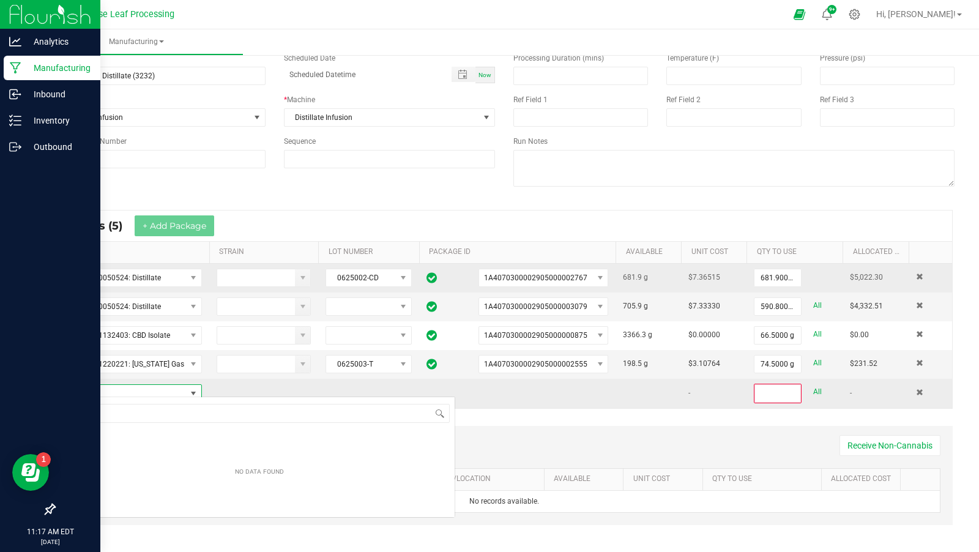
scroll to position [18, 138]
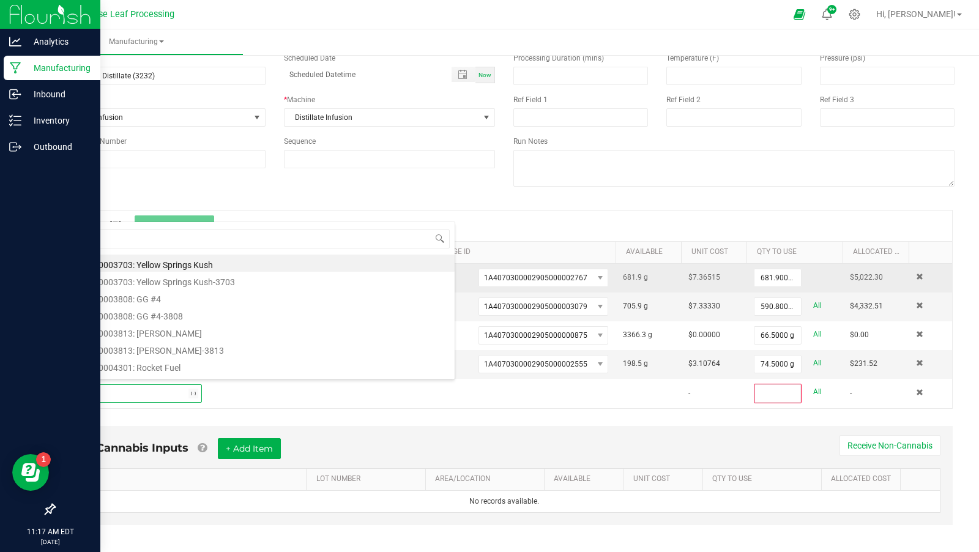
type input "gusher"
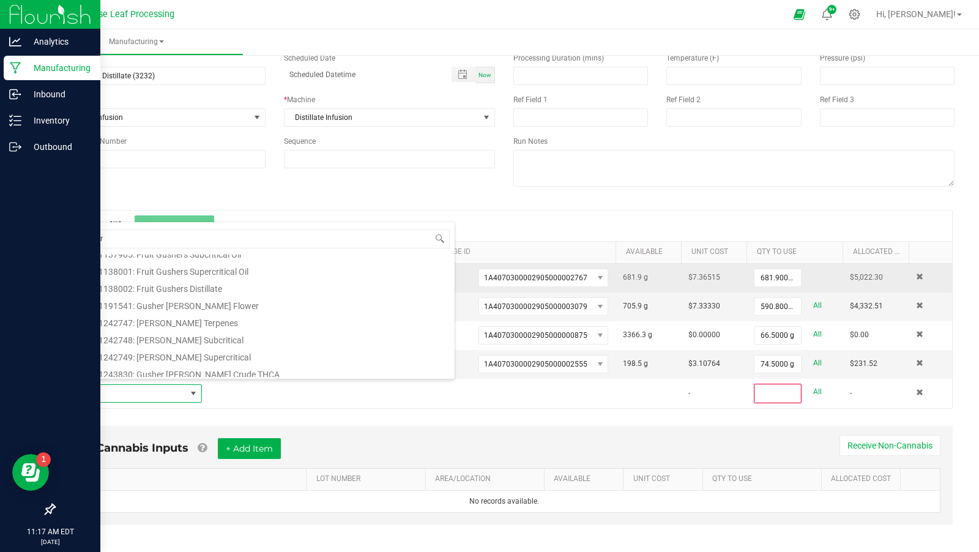
scroll to position [97, 0]
click at [230, 322] on li "M00001242747: [PERSON_NAME] Terpenes" at bounding box center [259, 320] width 390 height 17
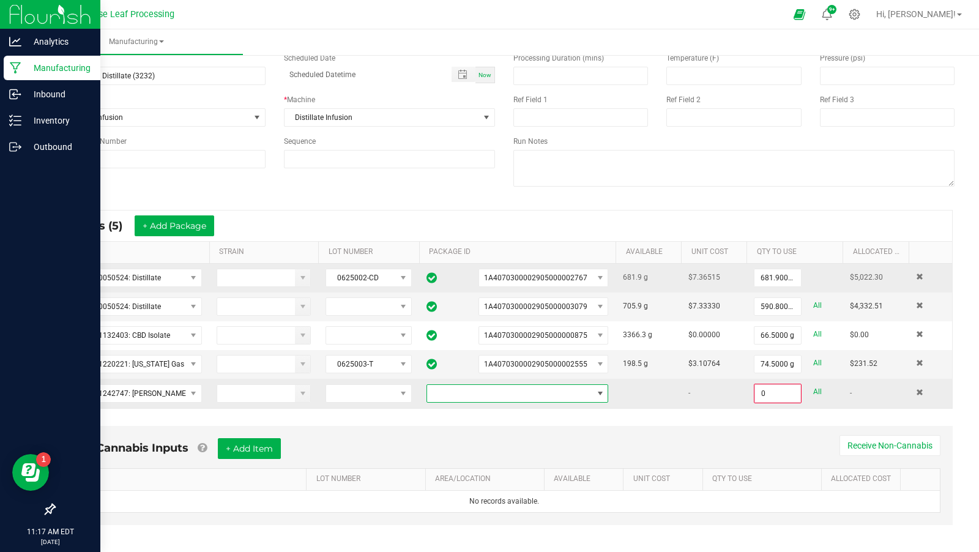
click at [586, 385] on span at bounding box center [509, 393] width 165 height 17
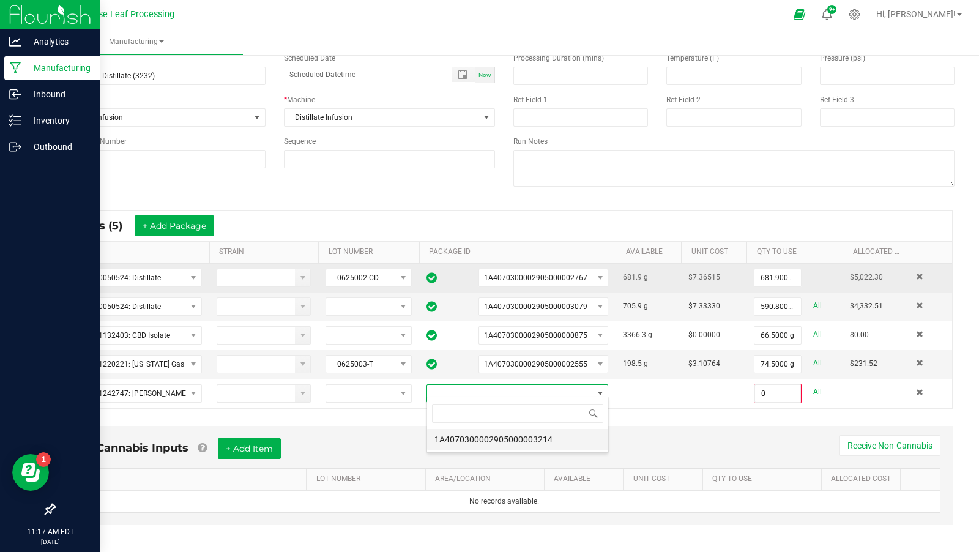
click at [540, 440] on li "1A4070300002905000003214" at bounding box center [517, 439] width 181 height 21
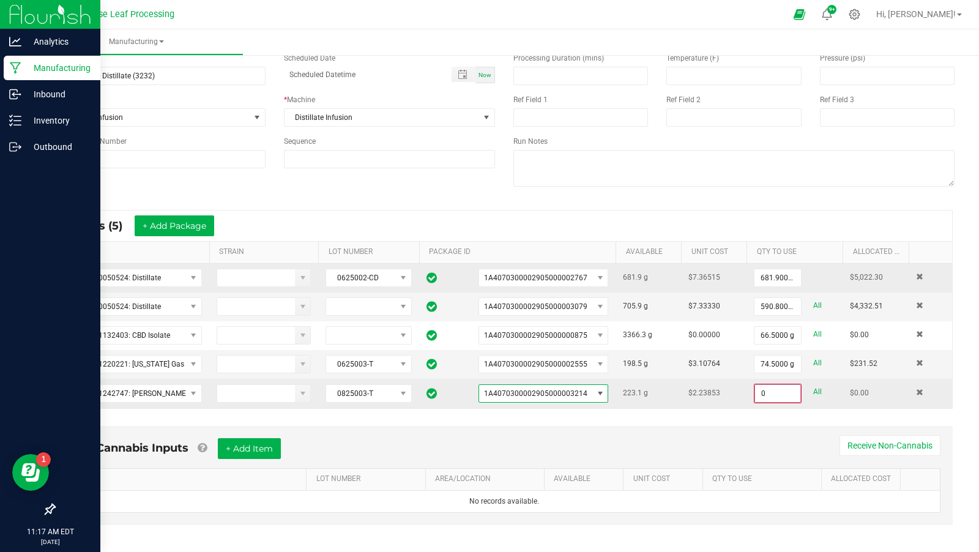
click at [773, 388] on input "0" at bounding box center [777, 393] width 45 height 17
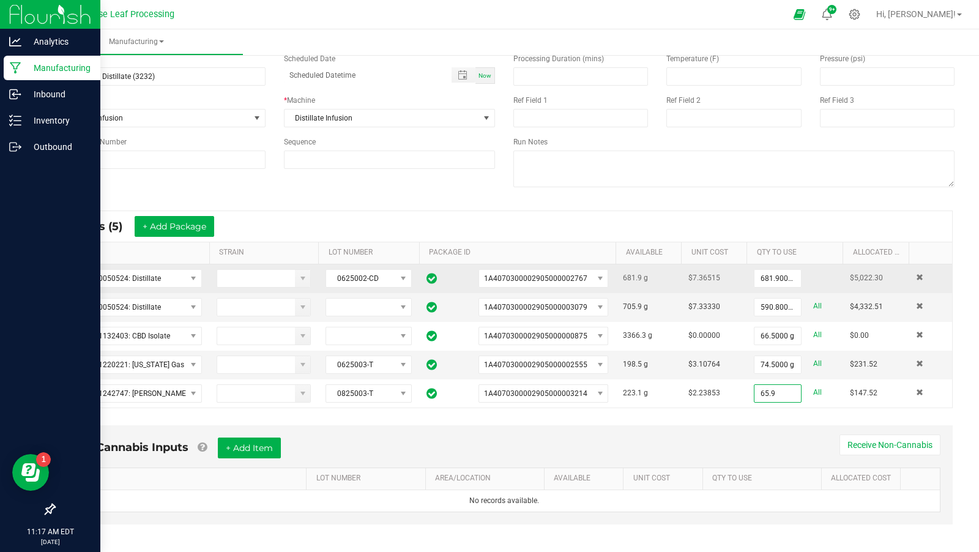
type input "65.9000 g"
click at [755, 425] on div "Non-Cannabis Inputs + Add Item Receive Non-Cannabis ITEM LOT NUMBER AREA/LOCATI…" at bounding box center [504, 474] width 897 height 99
click at [751, 425] on div "Non-Cannabis Inputs + Add Item Receive Non-Cannabis ITEM LOT NUMBER AREA/LOCATI…" at bounding box center [504, 474] width 897 height 99
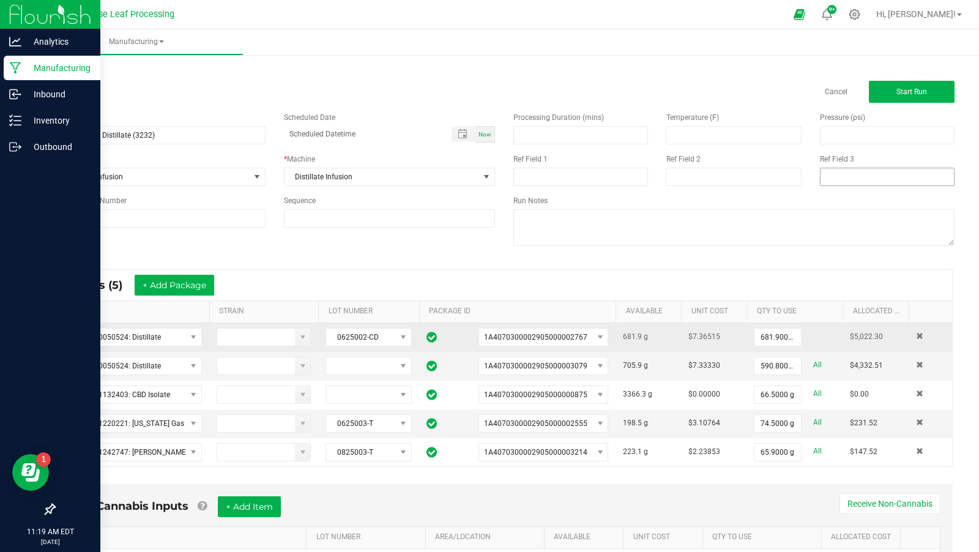
scroll to position [0, 0]
click at [905, 94] on span "Start Run" at bounding box center [912, 92] width 31 height 9
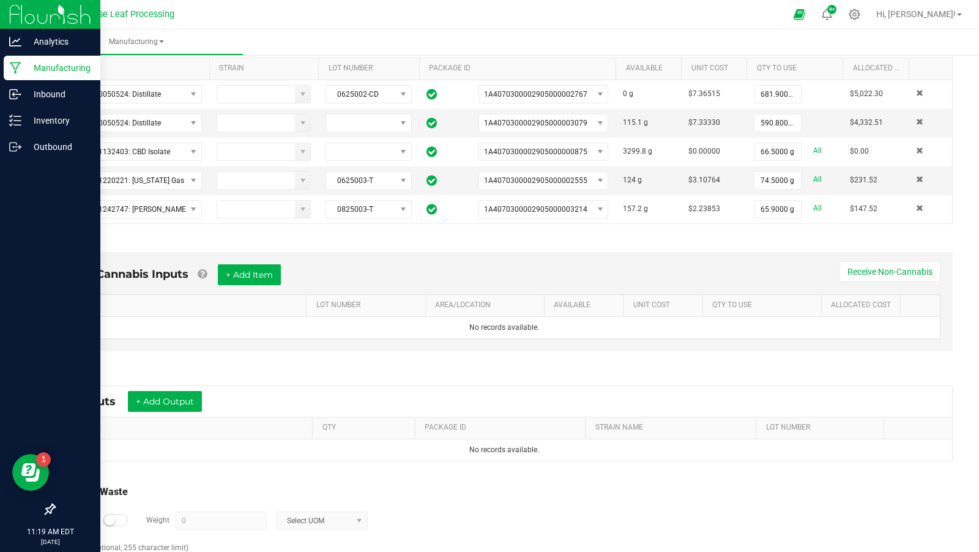
scroll to position [299, 0]
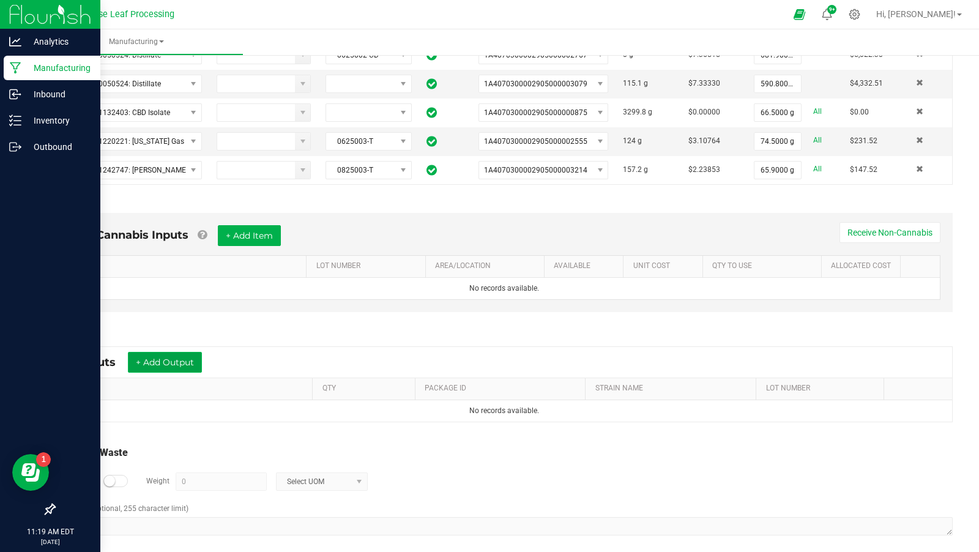
click at [196, 361] on button "+ Add Output" at bounding box center [165, 362] width 74 height 21
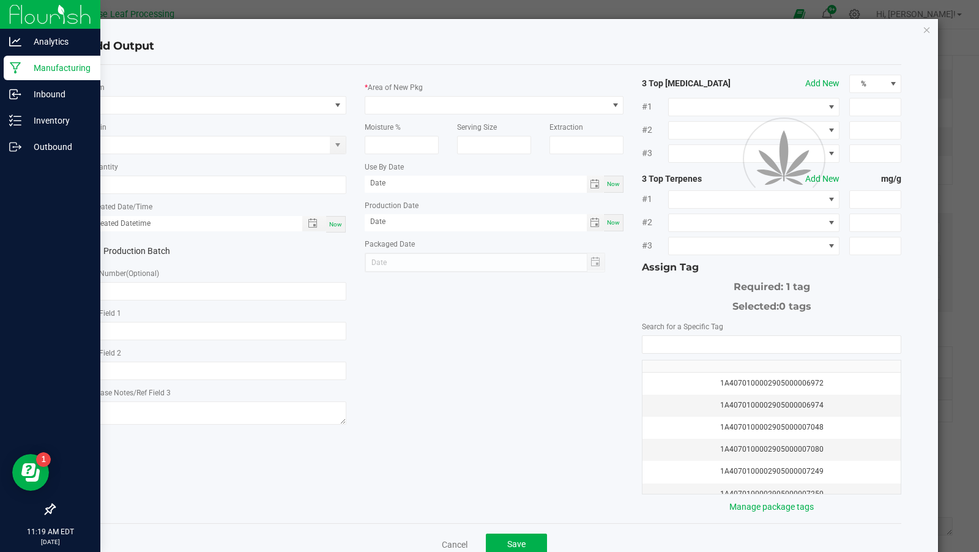
click at [177, 125] on div "Strain" at bounding box center [216, 138] width 259 height 34
click at [177, 110] on span "NO DATA FOUND" at bounding box center [209, 105] width 243 height 17
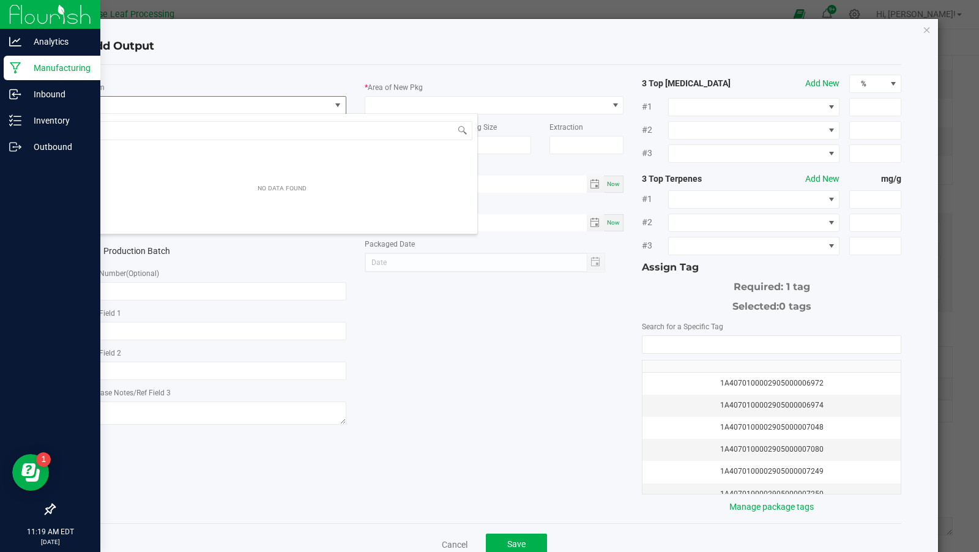
scroll to position [18, 259]
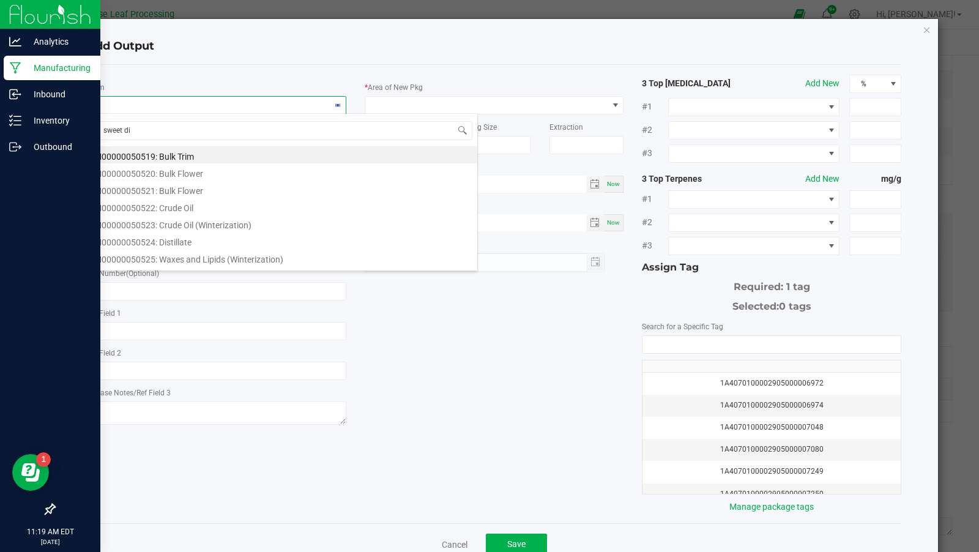
type input "sweet die"
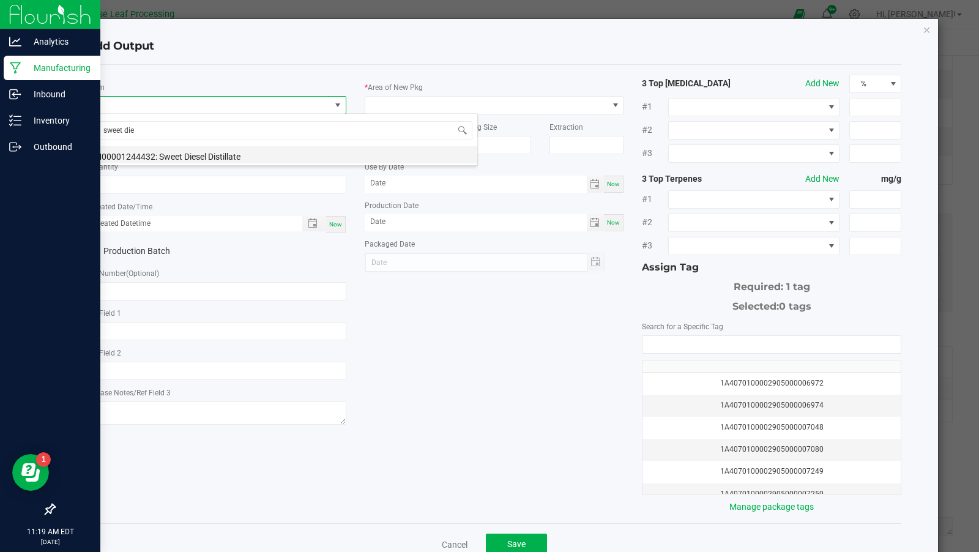
click at [206, 152] on li "M00001244432: Sweet Diesel Distillate" at bounding box center [282, 154] width 390 height 17
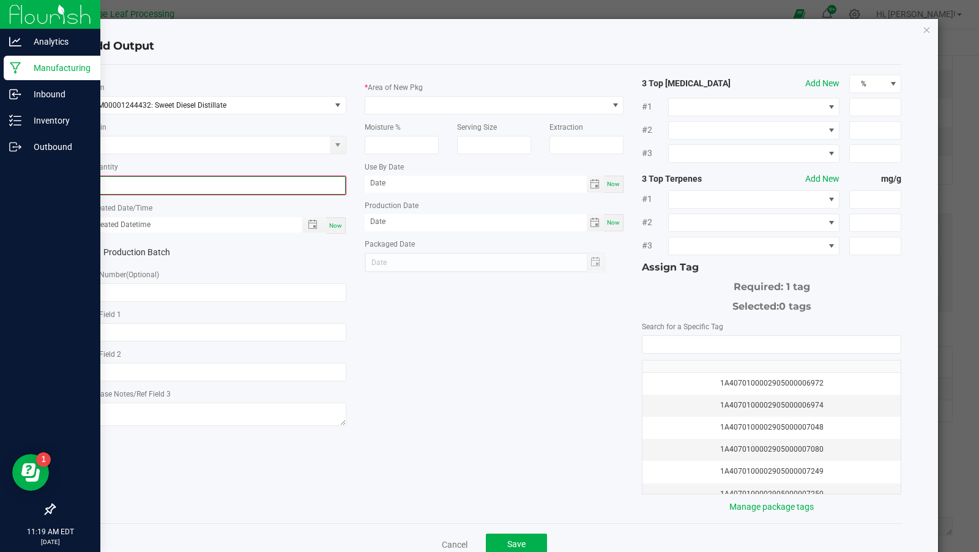
click at [189, 180] on input "0" at bounding box center [216, 185] width 257 height 17
type input "1402.9000 g"
click at [340, 223] on span "Now" at bounding box center [335, 224] width 13 height 7
type input "[DATE] 11:20 AM"
type input "[DATE]"
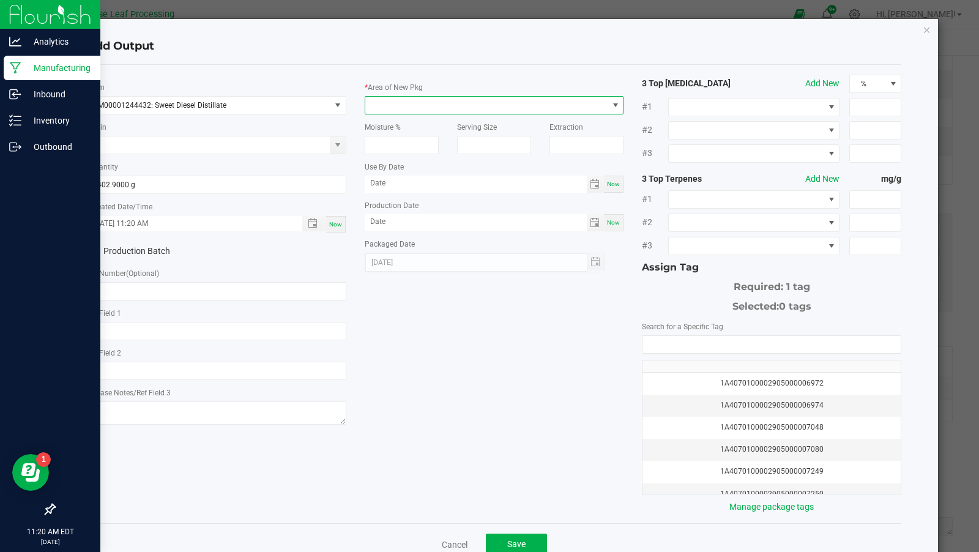
click at [387, 106] on span at bounding box center [486, 105] width 243 height 17
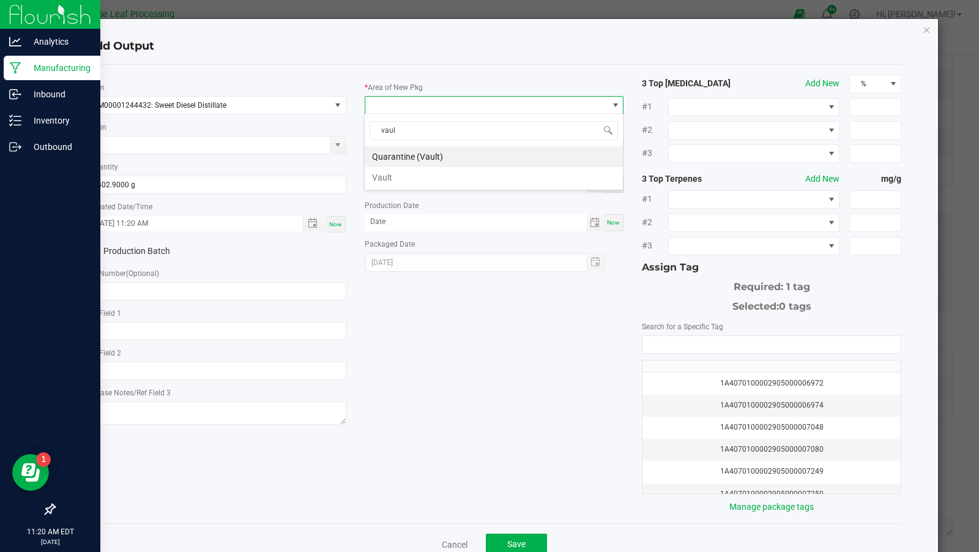
type input "vault"
click at [406, 179] on li "Vault" at bounding box center [494, 177] width 258 height 21
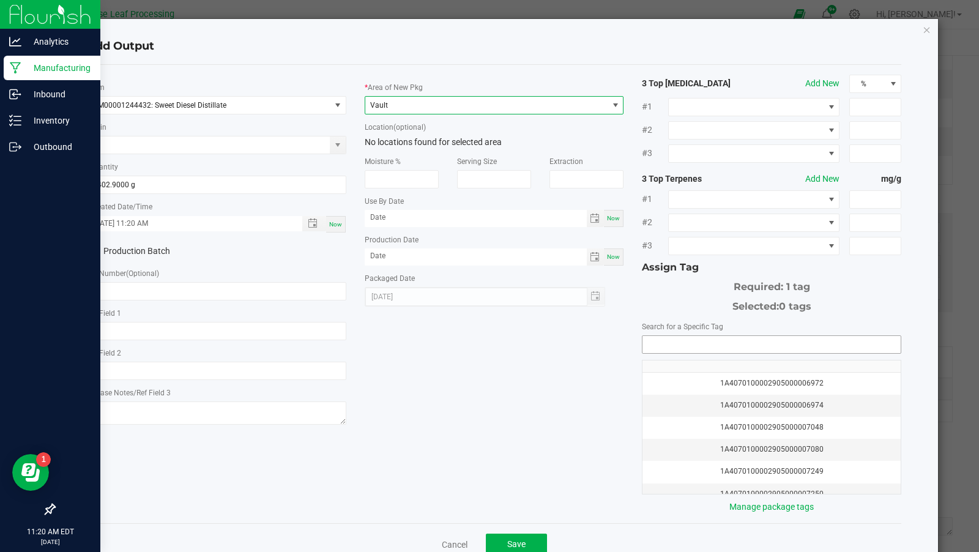
click at [694, 336] on input "NO DATA FOUND" at bounding box center [772, 344] width 258 height 17
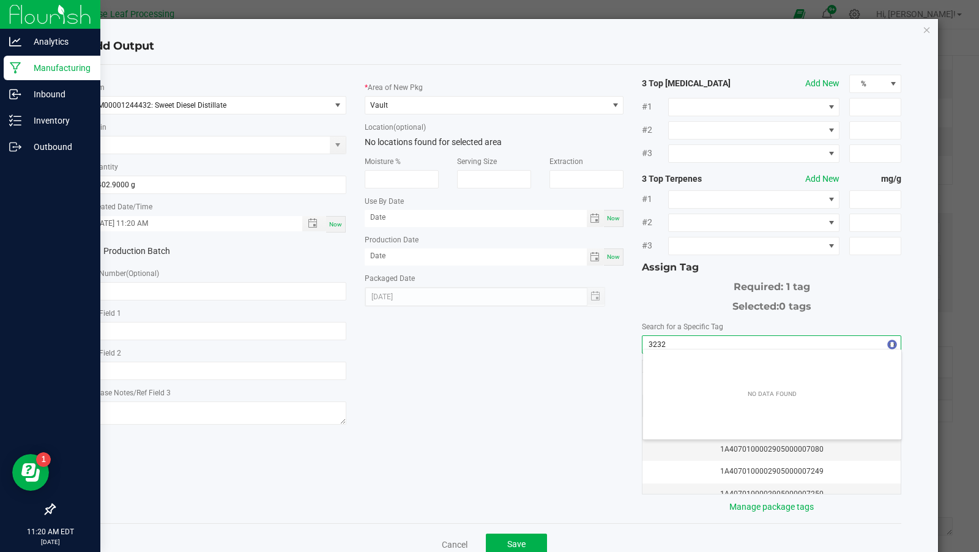
scroll to position [17, 259]
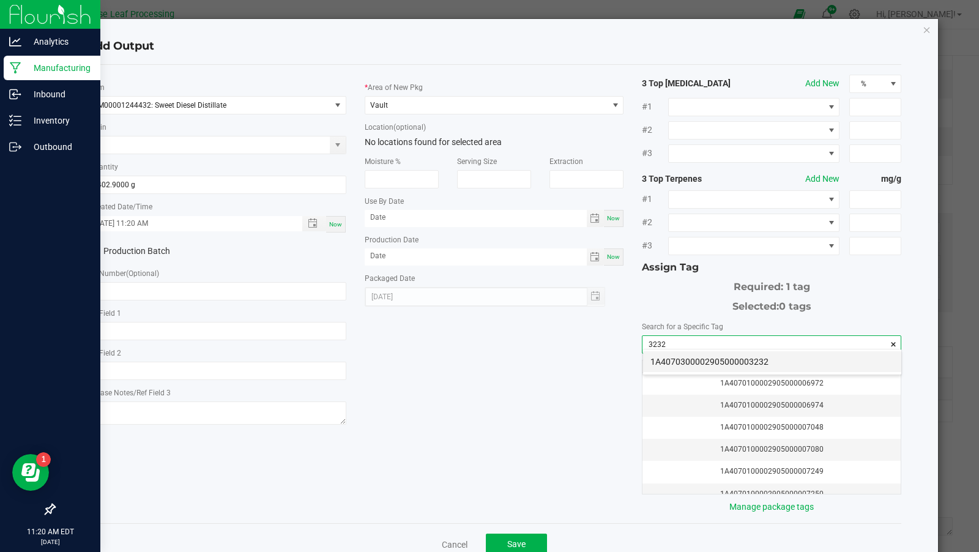
click at [713, 362] on li "1A4070300002905000003232" at bounding box center [772, 361] width 258 height 21
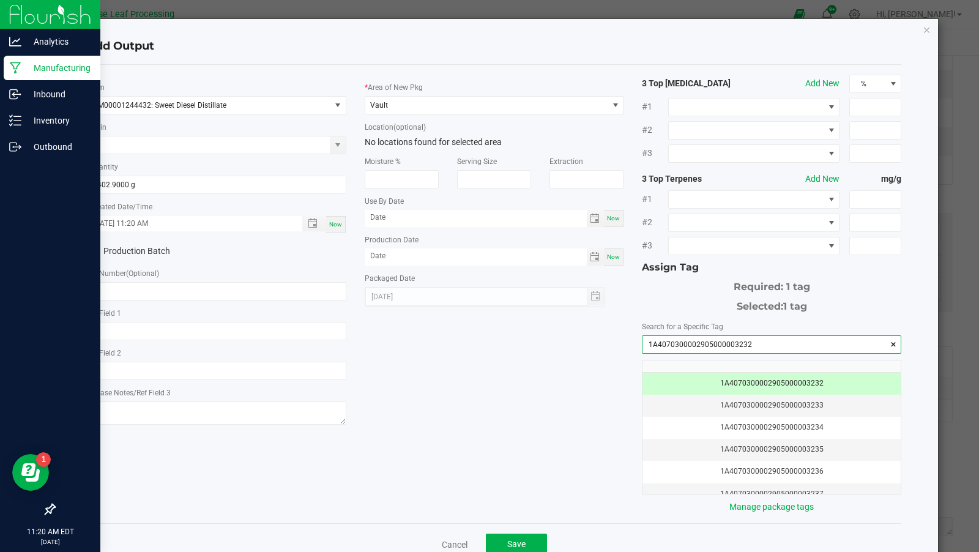
type input "1A4070300002905000003232"
drag, startPoint x: 425, startPoint y: 369, endPoint x: 529, endPoint y: 420, distance: 115.8
click at [523, 419] on div "* Item M00001244432: Sweet Diesel Distillate Strain * Quantity 1402.9000 g * Cr…" at bounding box center [495, 294] width 834 height 439
click at [512, 424] on div "* Item M00001244432: Sweet Diesel Distillate Strain * Quantity 1402.9000 g * Cr…" at bounding box center [495, 294] width 834 height 439
click at [338, 225] on span "Now" at bounding box center [335, 224] width 13 height 7
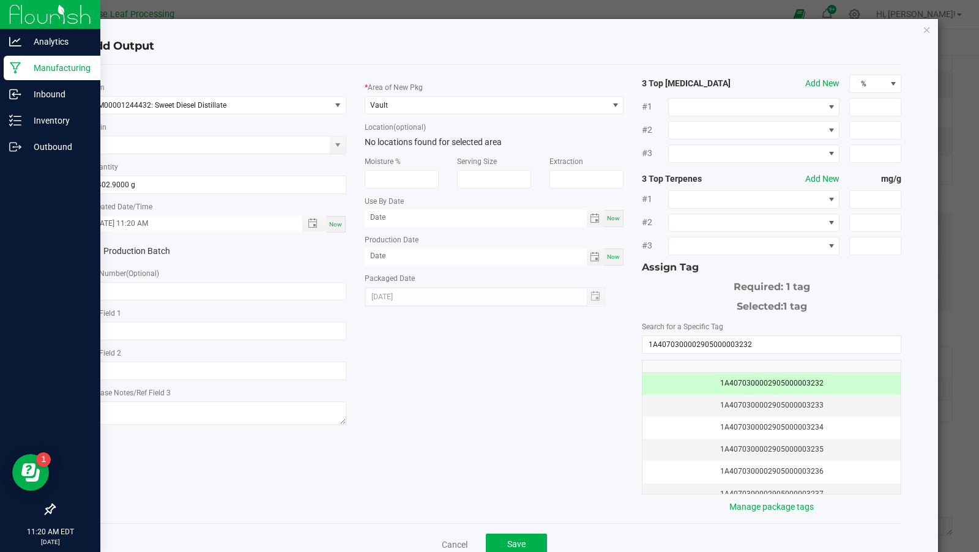
click at [338, 225] on span "Now" at bounding box center [335, 224] width 13 height 7
drag, startPoint x: 458, startPoint y: 364, endPoint x: 494, endPoint y: 379, distance: 39.8
click at [494, 378] on div "* Item M00001244432: Sweet Diesel Distillate Strain * Quantity 1402.9000 g * Cr…" at bounding box center [495, 294] width 834 height 439
click at [517, 534] on button "Save" at bounding box center [516, 545] width 61 height 22
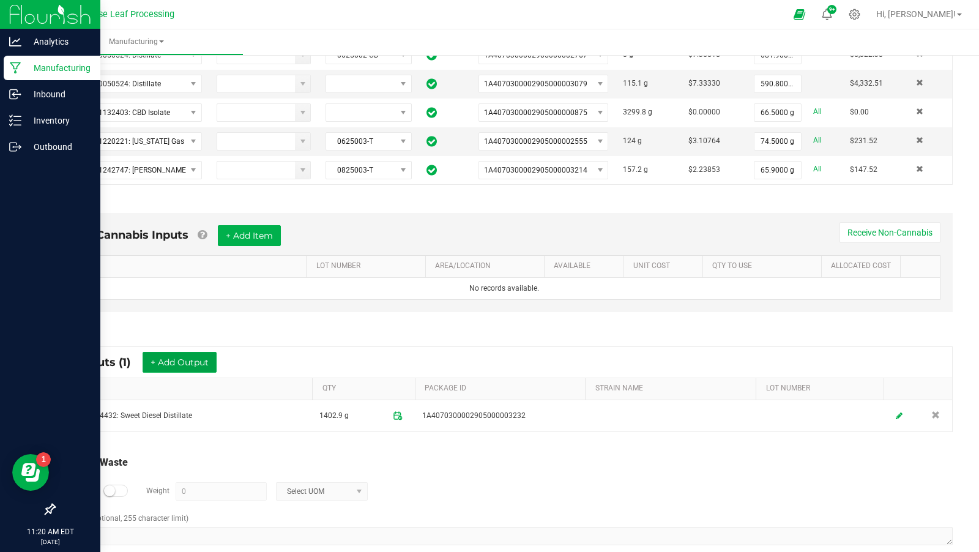
scroll to position [0, 0]
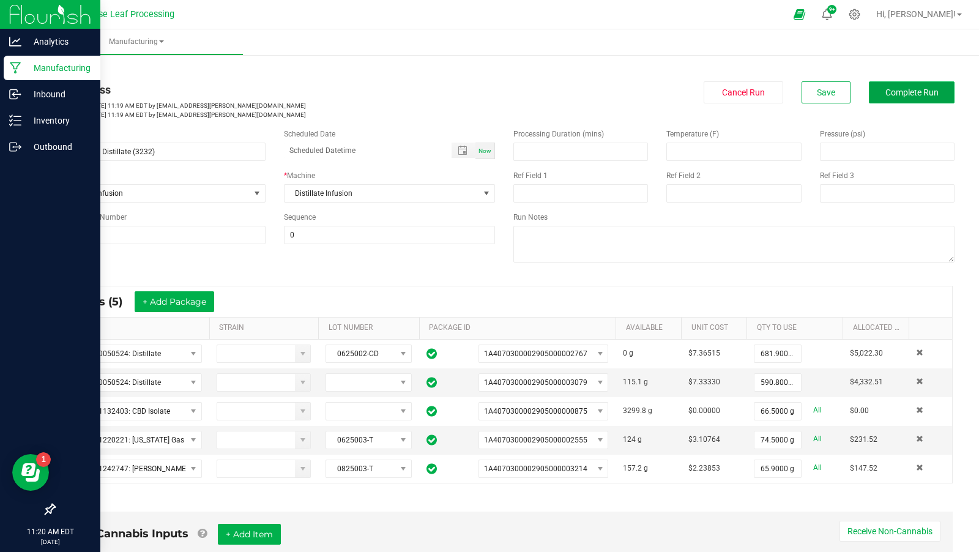
click at [898, 95] on span "Complete Run" at bounding box center [912, 93] width 53 height 10
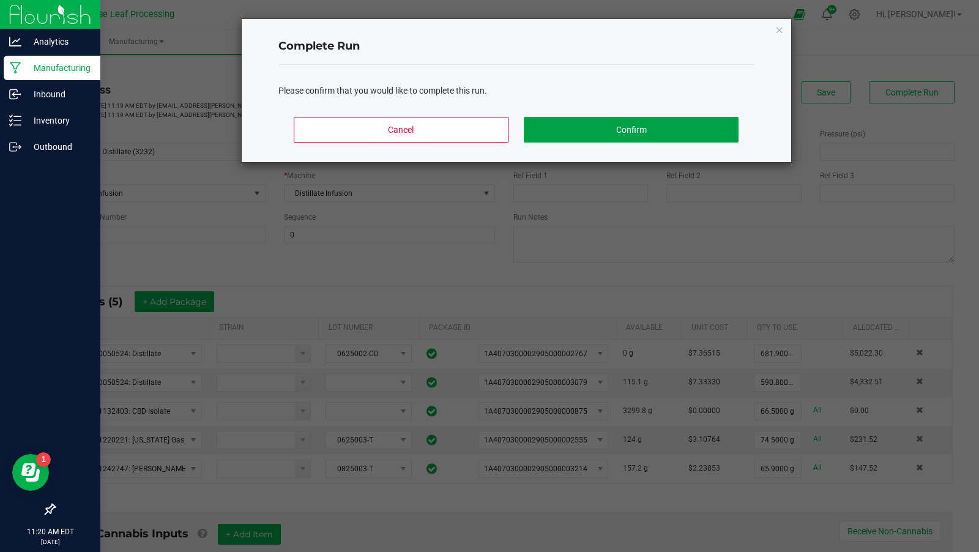
click at [723, 124] on button "Confirm" at bounding box center [631, 130] width 214 height 26
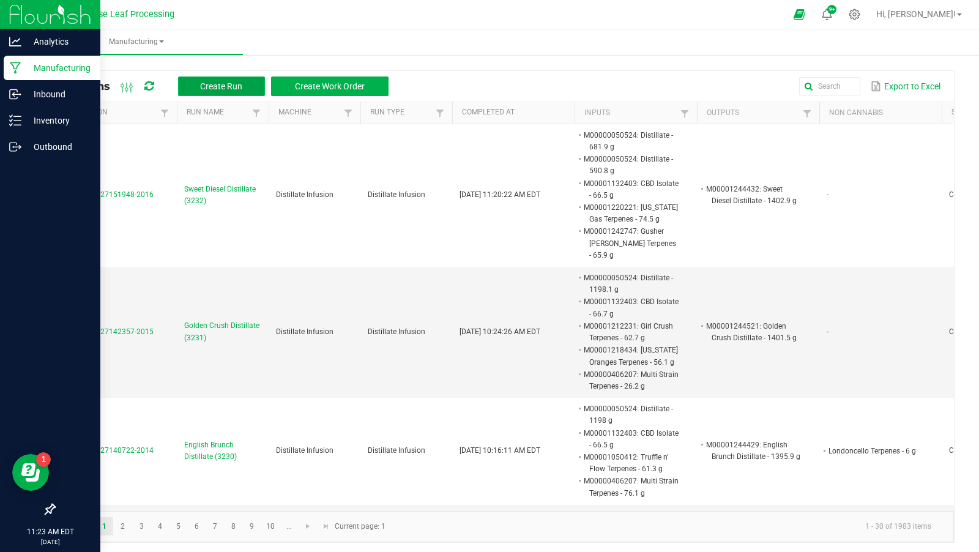
click at [245, 83] on button "Create Run" at bounding box center [221, 87] width 87 height 20
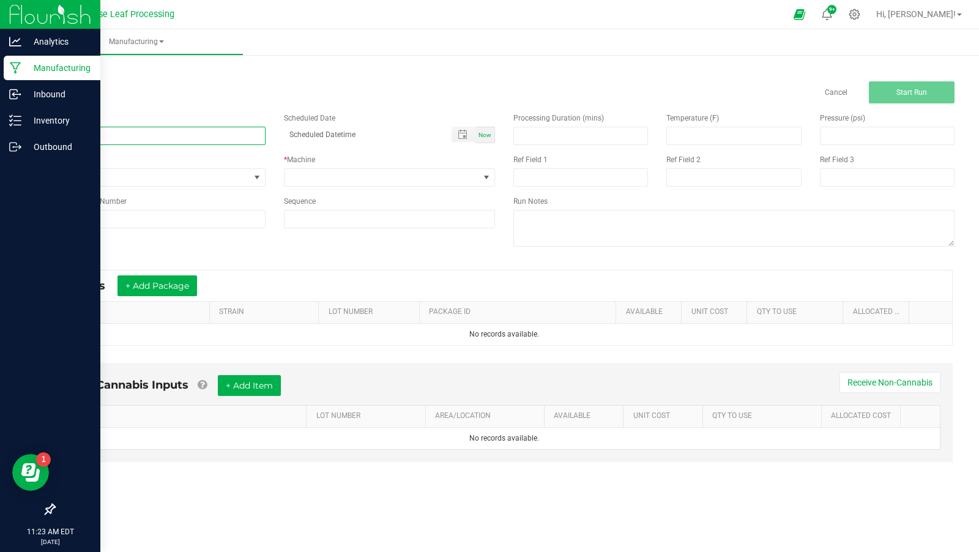
click at [171, 129] on input at bounding box center [160, 136] width 212 height 18
click at [155, 134] on input at bounding box center [160, 136] width 212 height 18
click at [173, 104] on div "Name Scheduled Date Now Run Type None * Machine Reference Lot Number Sequence" at bounding box center [275, 170] width 460 height 134
click at [162, 135] on input at bounding box center [160, 136] width 212 height 18
click at [861, 12] on icon at bounding box center [854, 14] width 13 height 13
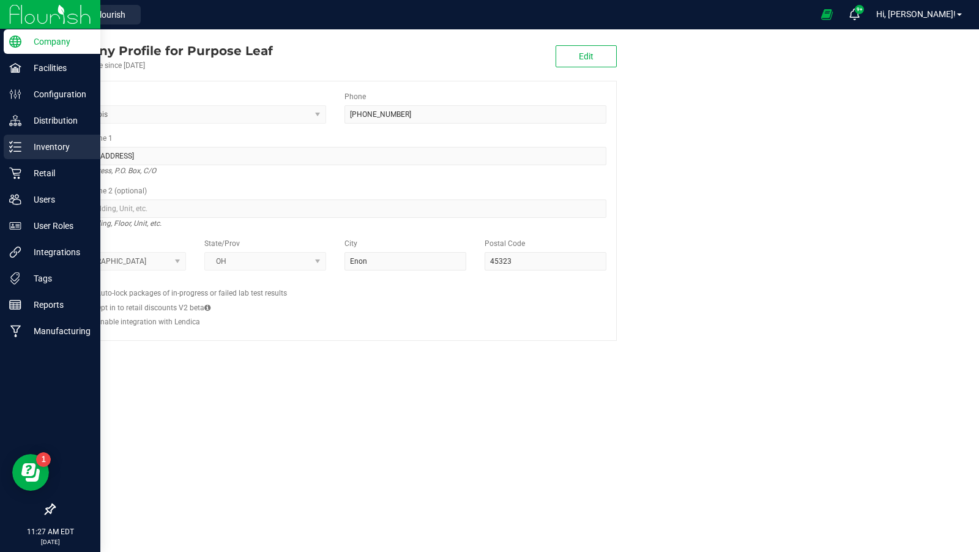
click at [39, 143] on p "Inventory" at bounding box center [57, 147] width 73 height 15
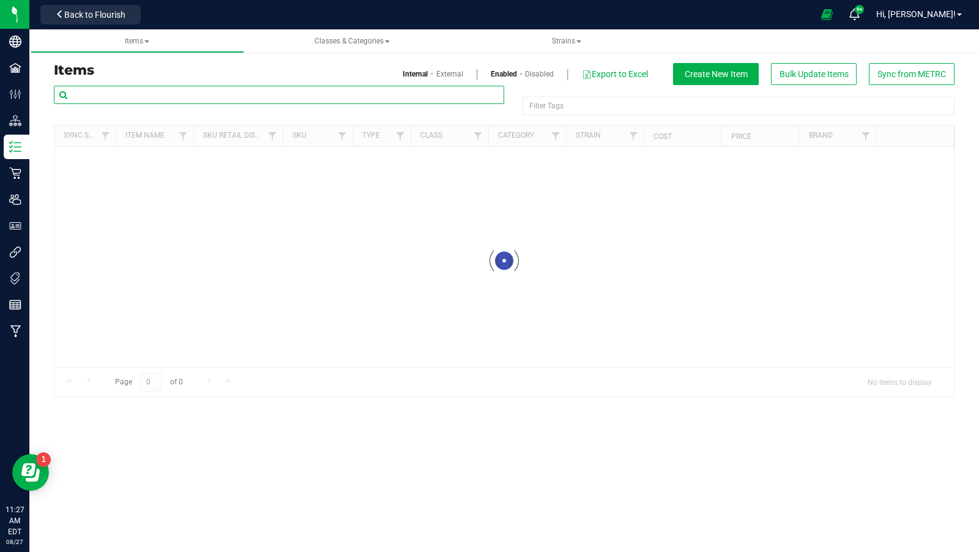
click at [219, 90] on input "text" at bounding box center [279, 95] width 450 height 18
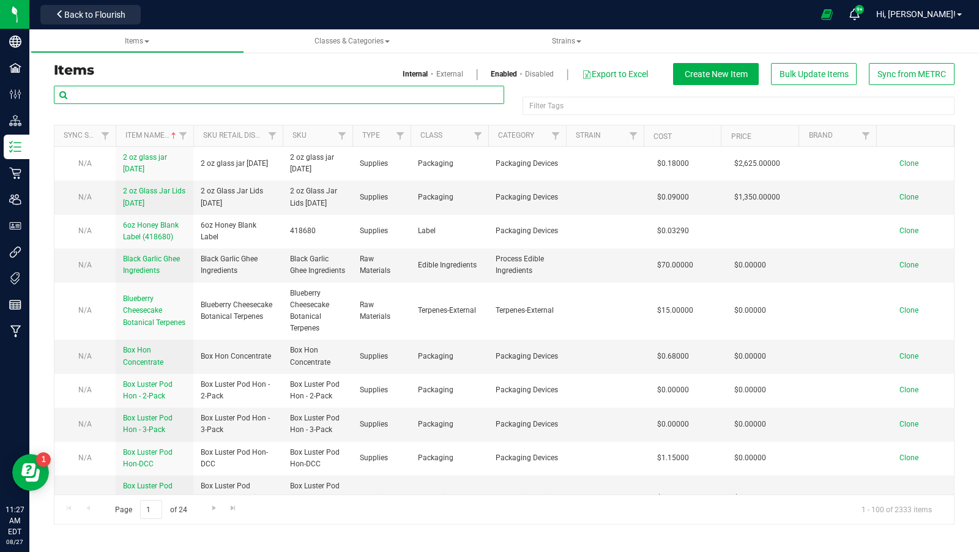
paste input "M00001244554: Spiced Cookies Terpenes"
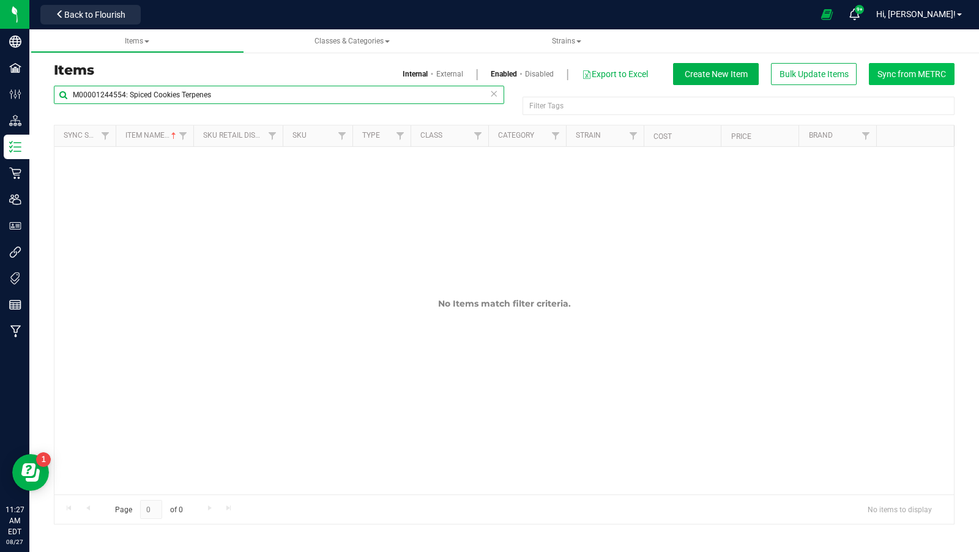
type input "M00001244554: Spiced Cookies Terpenes"
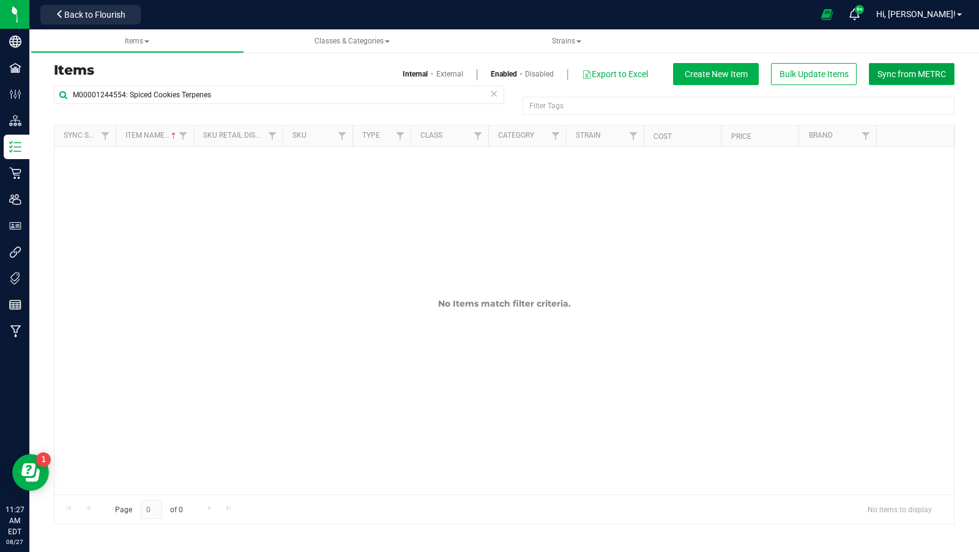
click at [928, 75] on span "Sync from METRC" at bounding box center [912, 74] width 69 height 10
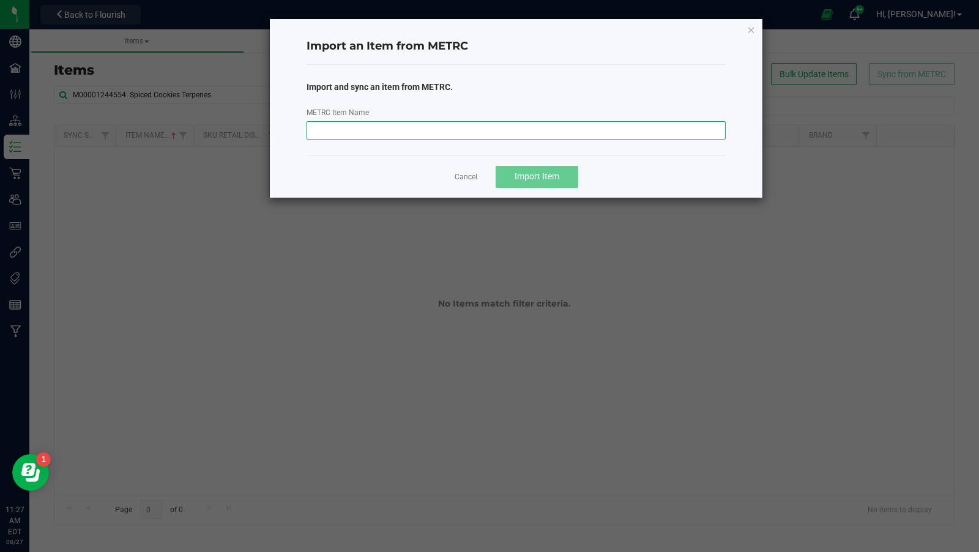
click at [455, 125] on input "METRC Item Name" at bounding box center [517, 130] width 420 height 18
paste input "M00001244554: Spiced Cookies Terpenes"
type input "M00001244554: Spiced Cookies Terpenes"
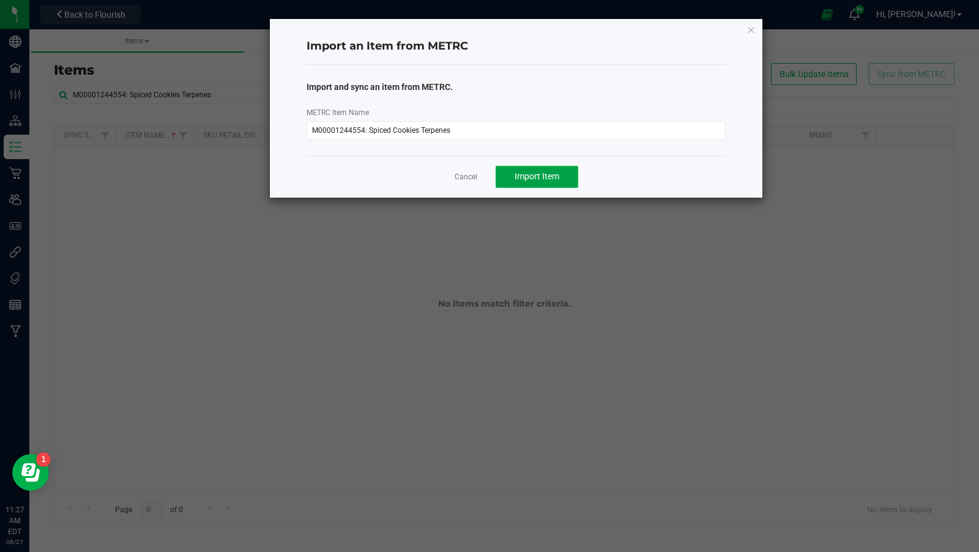
click at [542, 176] on span "Import Item" at bounding box center [537, 176] width 45 height 10
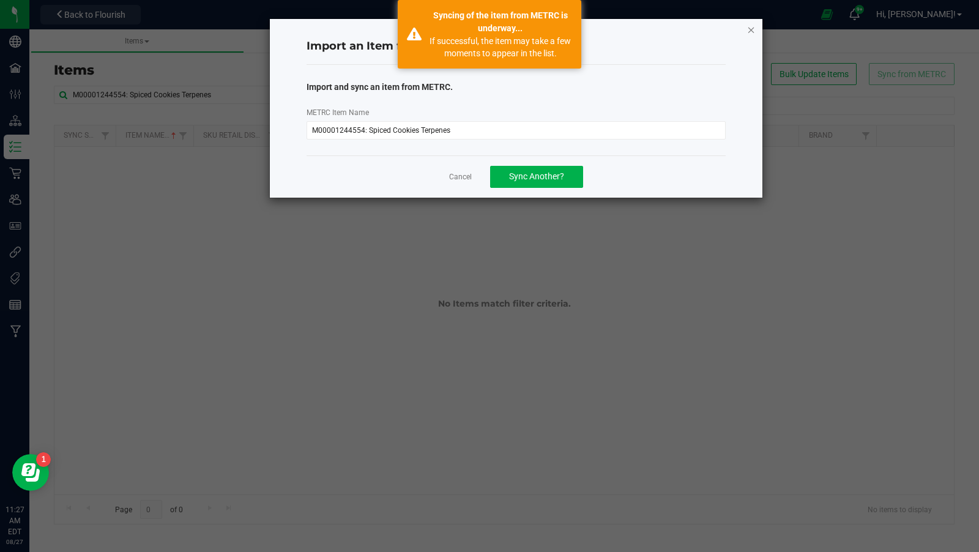
click at [752, 32] on icon "button" at bounding box center [751, 29] width 9 height 15
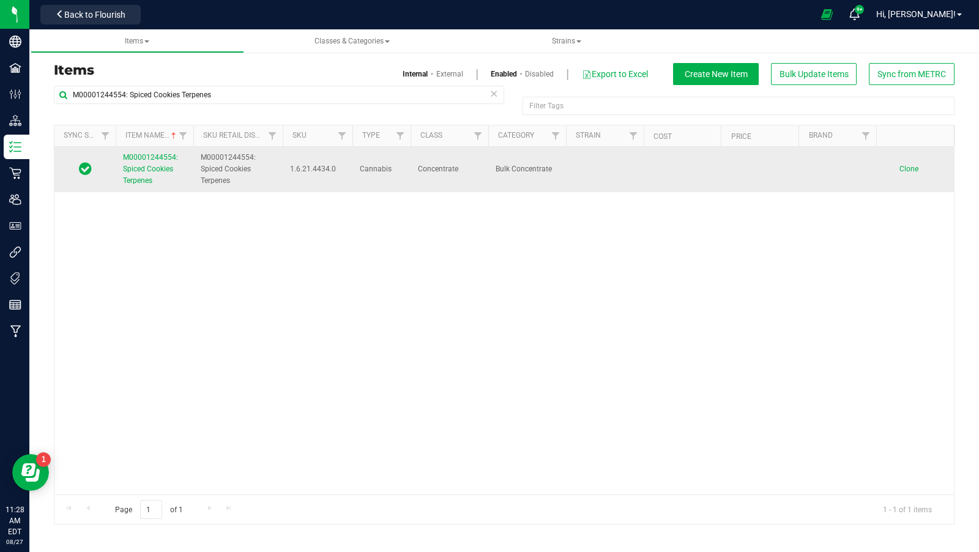
click at [151, 162] on link "M00001244554: Spiced Cookies Terpenes" at bounding box center [154, 169] width 63 height 35
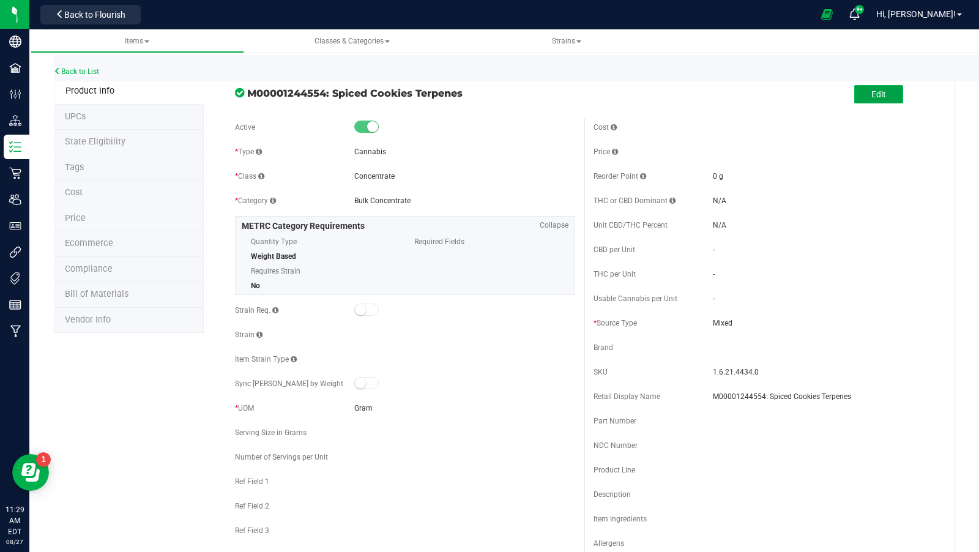
click at [869, 91] on button "Edit" at bounding box center [878, 94] width 49 height 18
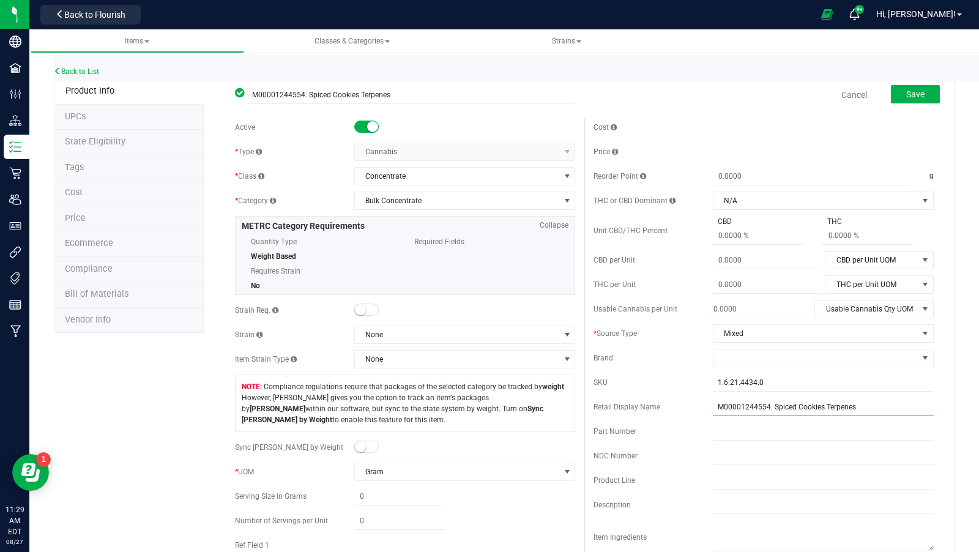
drag, startPoint x: 769, startPoint y: 403, endPoint x: 664, endPoint y: 394, distance: 105.1
click at [664, 394] on div "Cost Price Reorder Point g THC or CBD Dominant" at bounding box center [763, 359] width 359 height 483
click at [769, 383] on input "1.6.21.4434.0" at bounding box center [823, 382] width 221 height 18
click at [770, 383] on input "1.6.21.4434.0" at bounding box center [823, 382] width 221 height 18
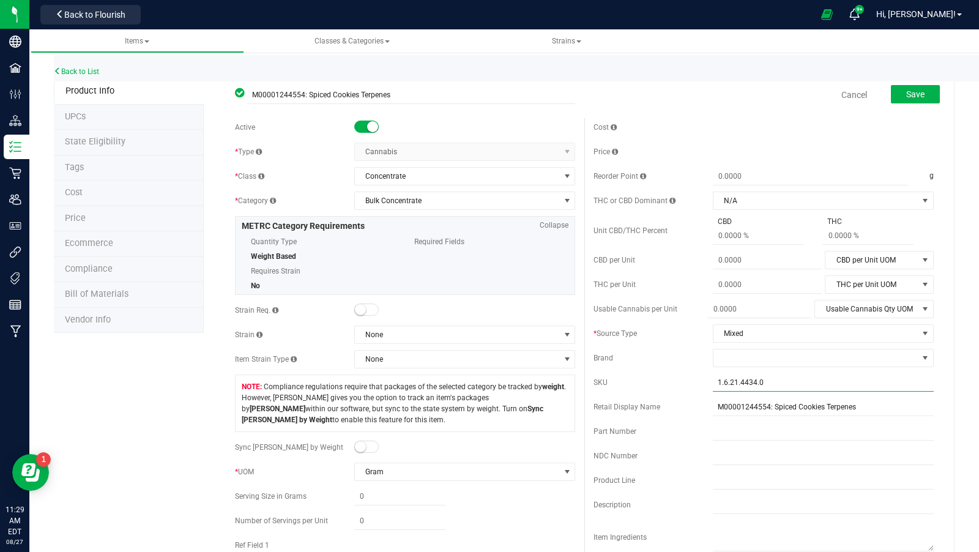
paste input "M00001244554"
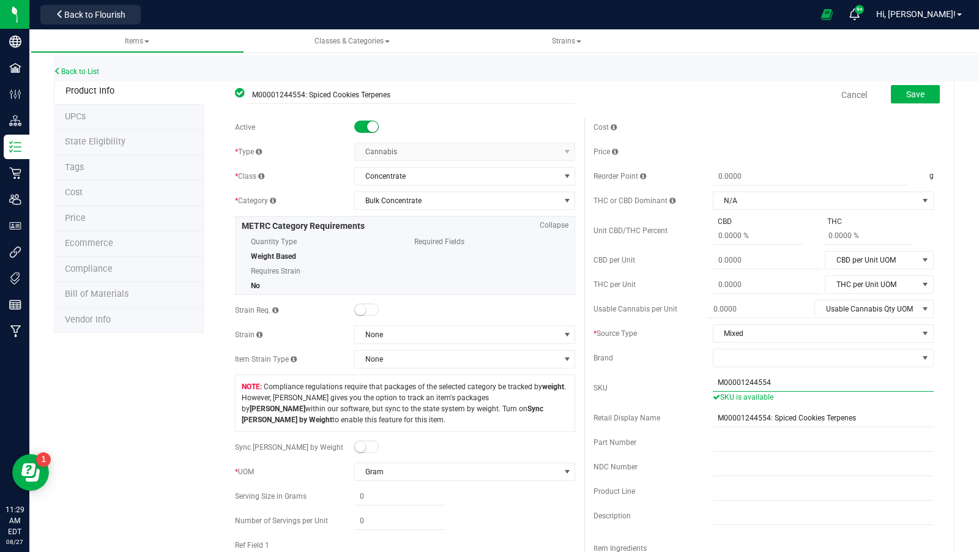
type input "M00001244554"
click at [932, 92] on button "Save" at bounding box center [915, 94] width 49 height 18
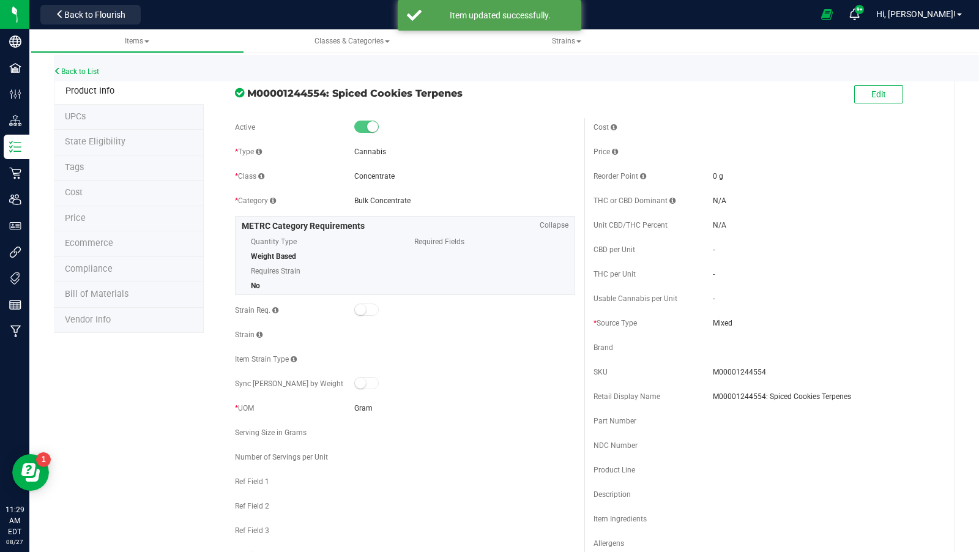
click at [102, 73] on div "Back to List" at bounding box center [543, 68] width 979 height 26
click at [96, 73] on link "Back to List" at bounding box center [76, 71] width 45 height 9
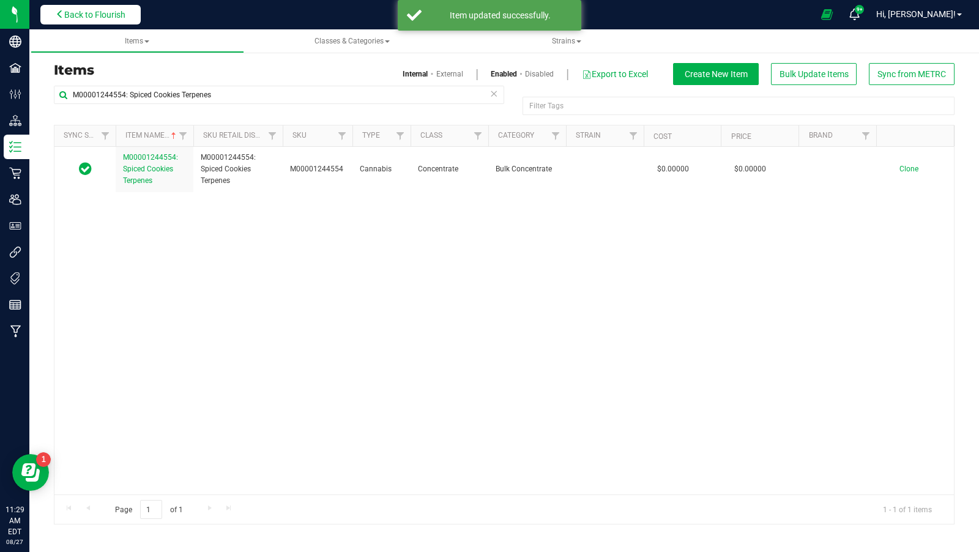
click at [106, 20] on button "Back to Flourish" at bounding box center [90, 15] width 100 height 20
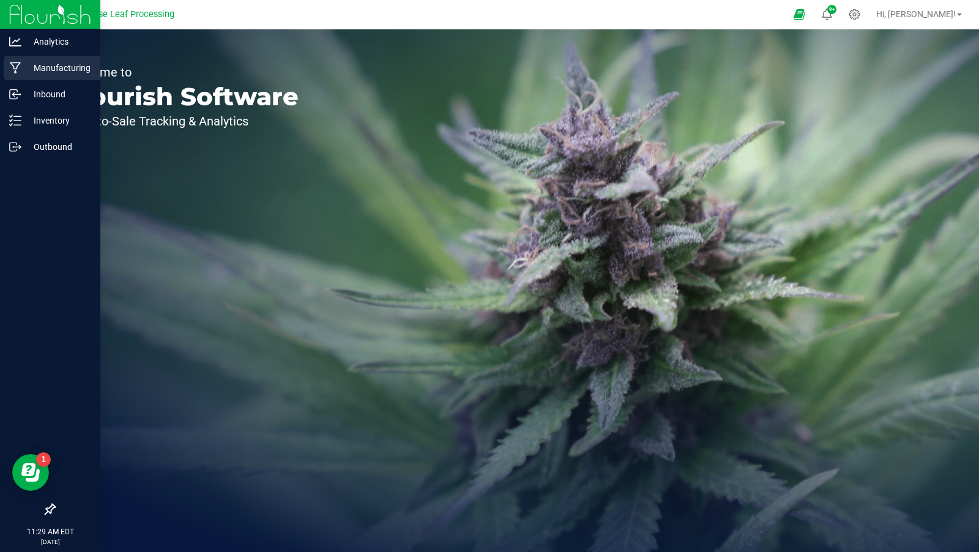
click at [23, 72] on p "Manufacturing" at bounding box center [57, 68] width 73 height 15
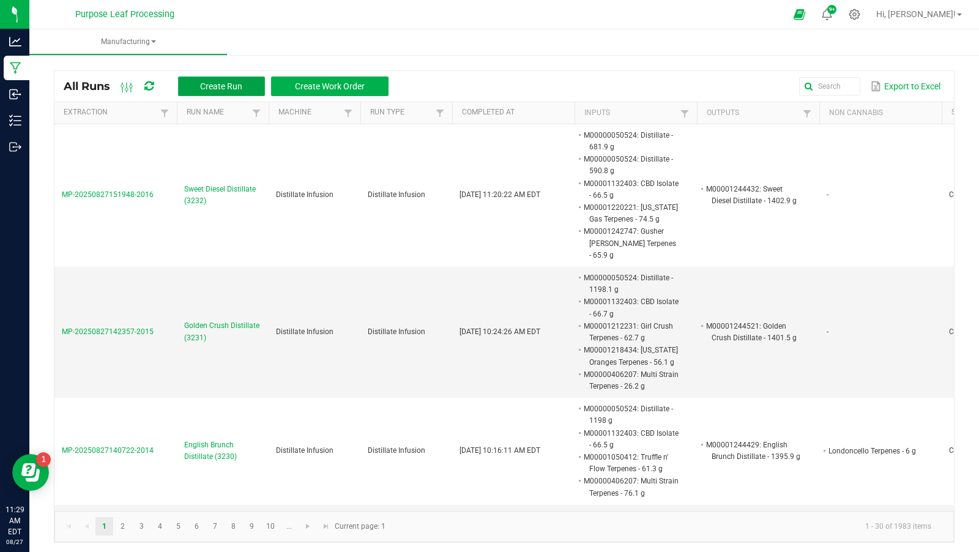
click at [214, 87] on span "Create Run" at bounding box center [221, 86] width 42 height 10
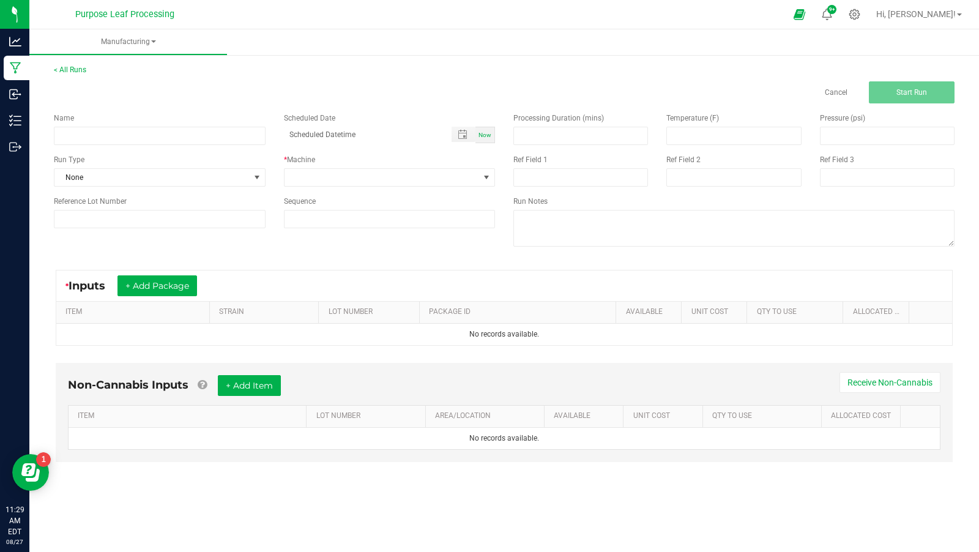
click at [181, 157] on div "Run Type" at bounding box center [160, 159] width 212 height 11
click at [184, 142] on input at bounding box center [160, 136] width 212 height 18
click at [133, 131] on input at bounding box center [160, 136] width 212 height 18
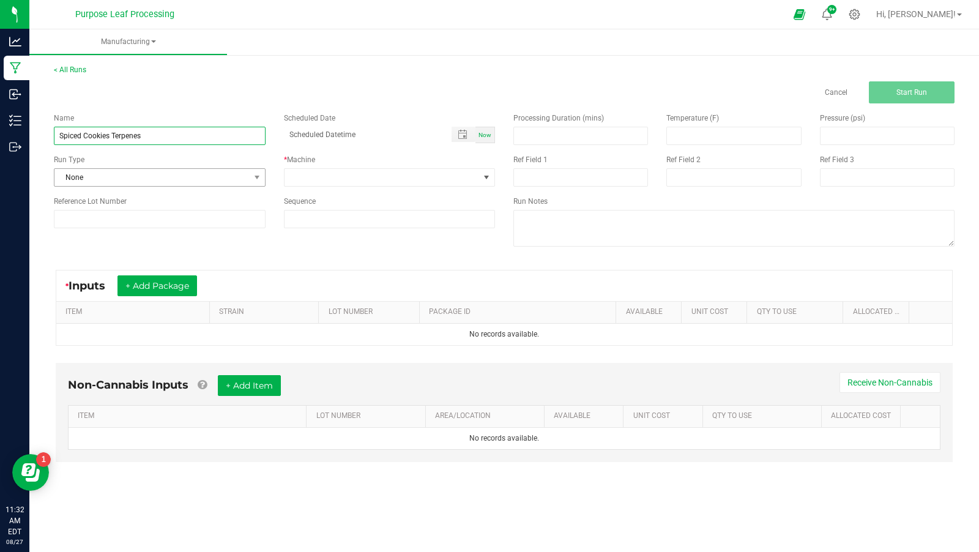
type input "Spiced Cookies Terpenes"
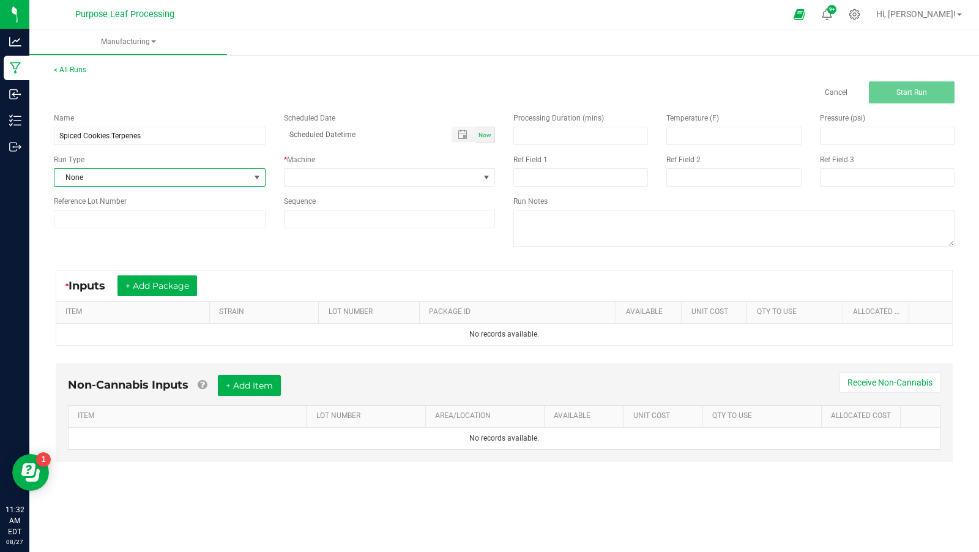
click at [157, 169] on span "None" at bounding box center [151, 177] width 195 height 17
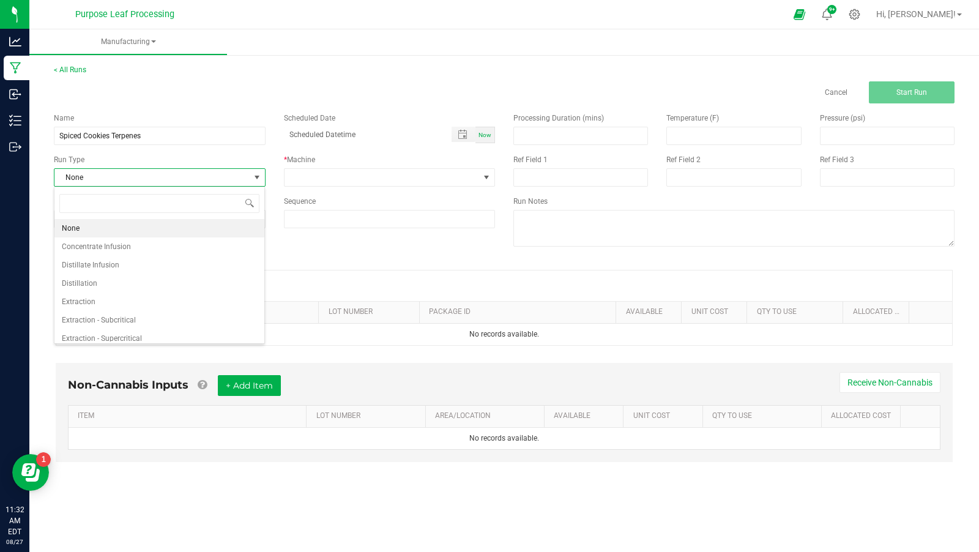
scroll to position [18, 211]
type input "dis"
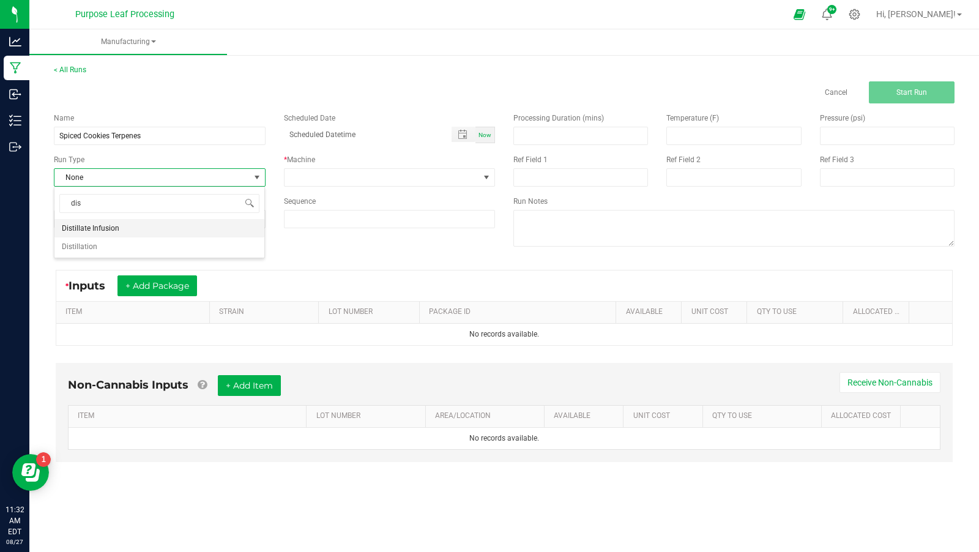
click at [163, 222] on li "Distillate Infusion" at bounding box center [159, 228] width 210 height 18
click at [178, 174] on span "Distillate Infusion" at bounding box center [151, 177] width 195 height 17
type input "pack"
click at [185, 233] on li "Package Splitter" at bounding box center [159, 228] width 210 height 18
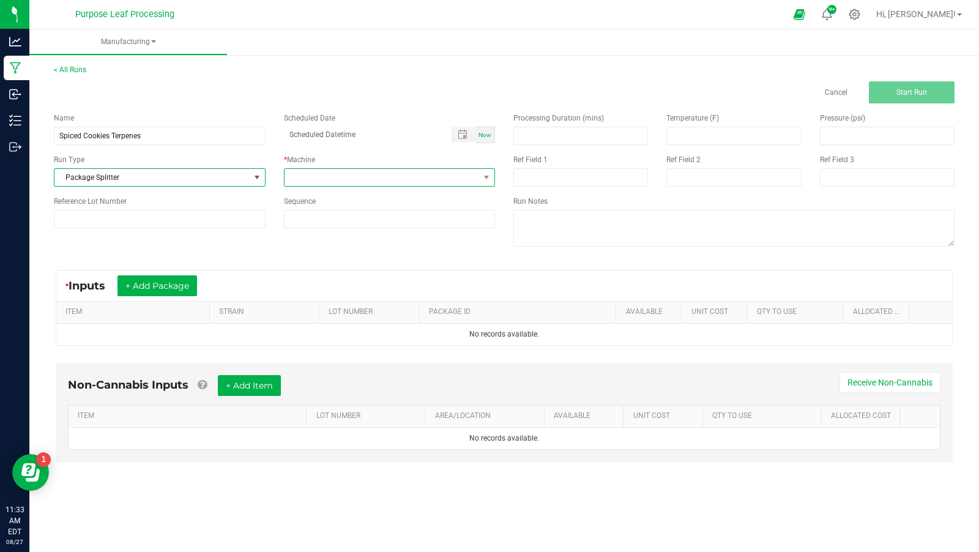
click at [297, 172] on span at bounding box center [382, 177] width 195 height 17
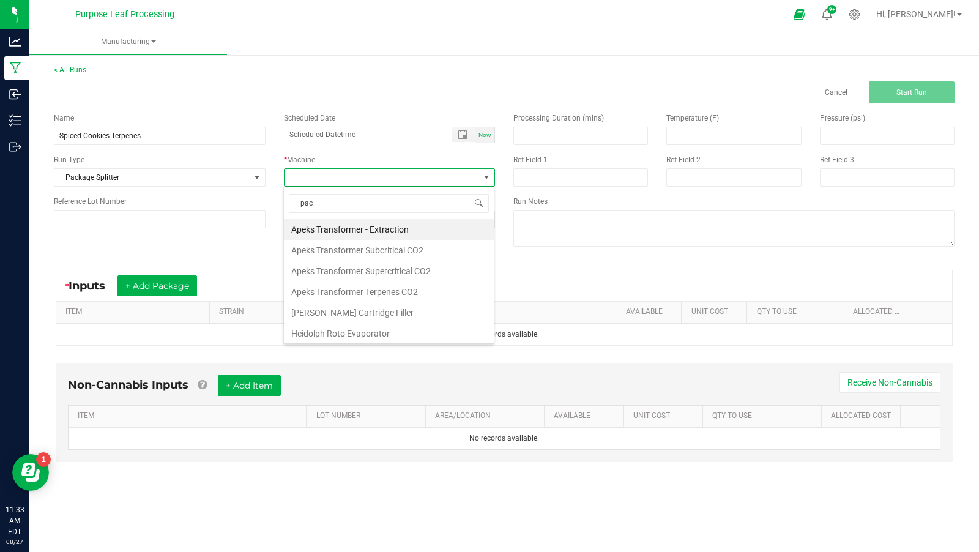
type input "pack"
click at [312, 235] on li "Package Splitter" at bounding box center [389, 229] width 210 height 21
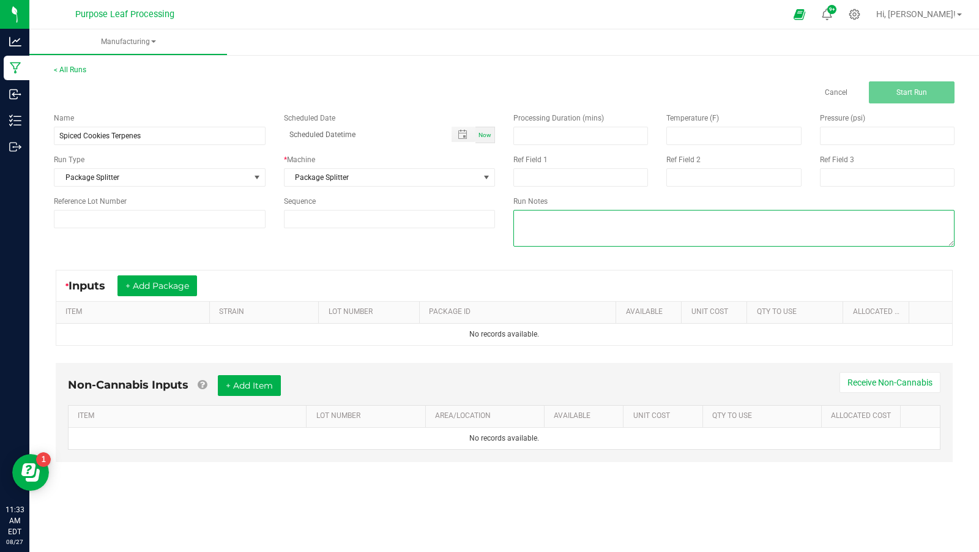
click at [563, 238] on textarea at bounding box center [733, 228] width 441 height 37
type textarea "Combining Gelato Cookies terpenes, Red Chimera terpenes and G33 terpenes"
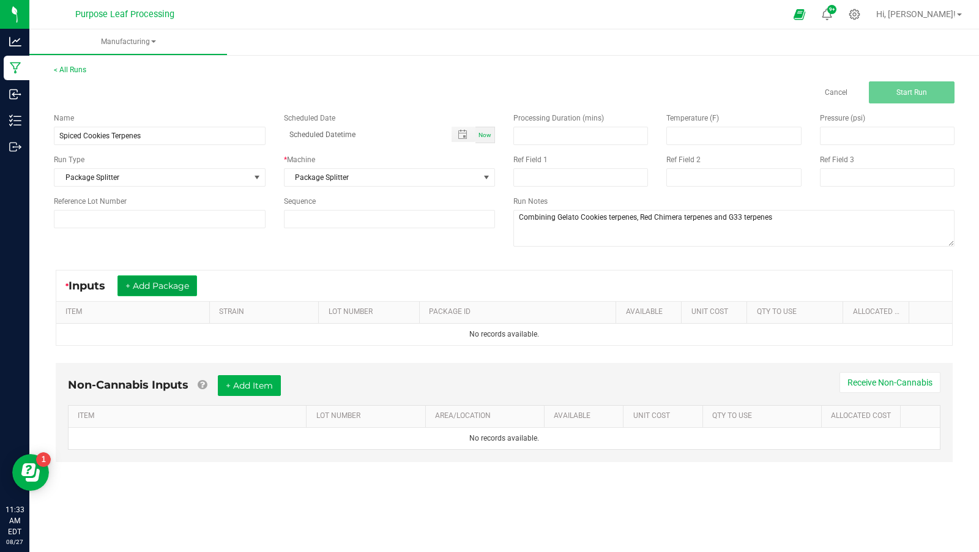
click at [181, 282] on button "+ Add Package" at bounding box center [158, 285] width 80 height 21
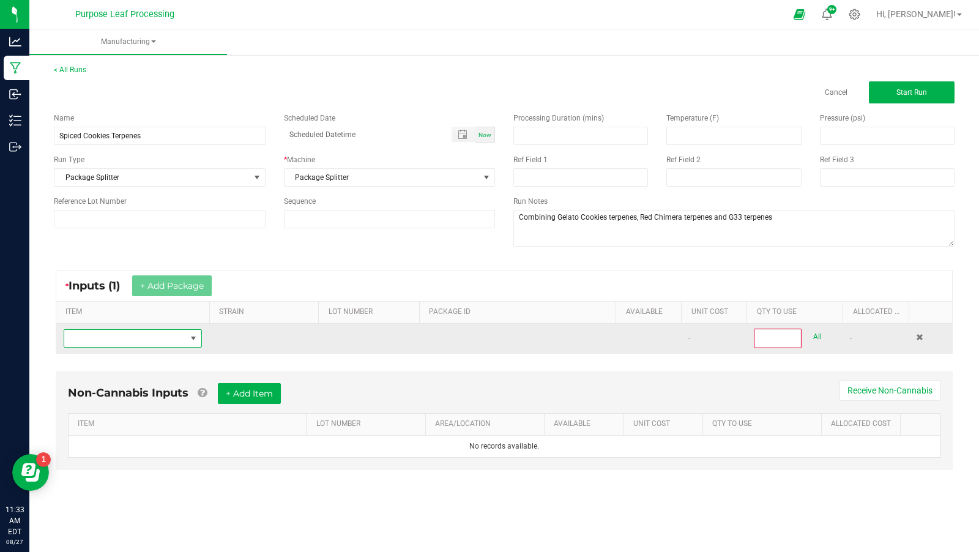
click at [177, 343] on span "NO DATA FOUND" at bounding box center [125, 338] width 122 height 17
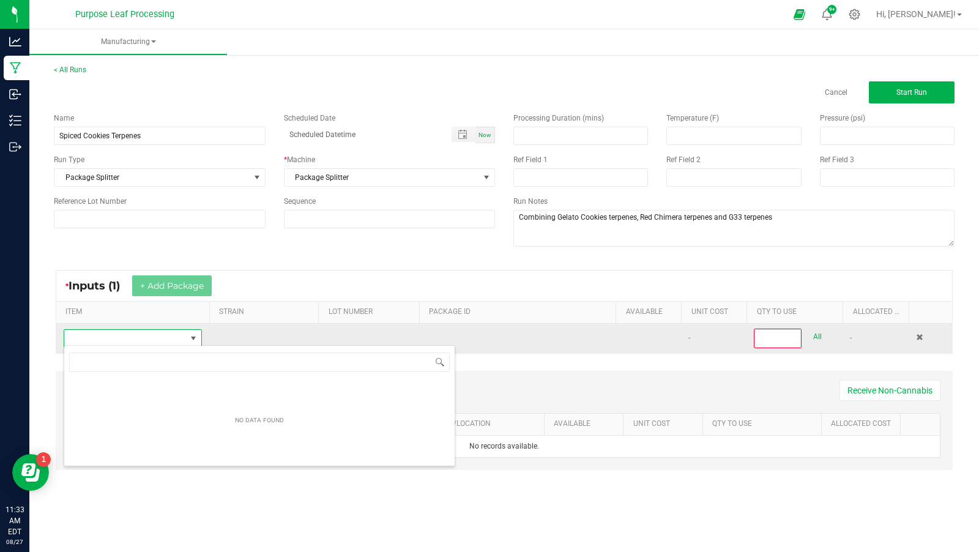
scroll to position [18, 138]
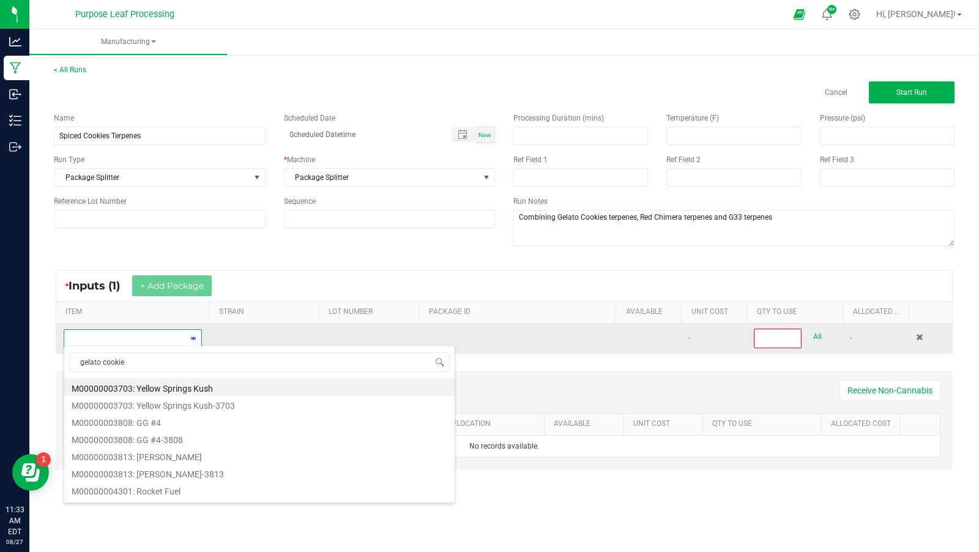
type input "gelato cookies"
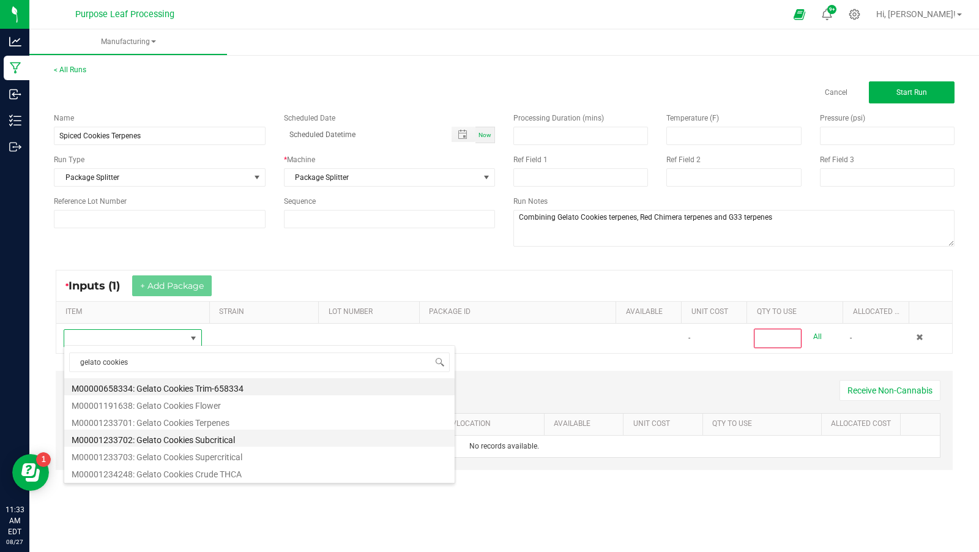
click at [222, 430] on li "M00001233702: Gelato Cookies Subcritical" at bounding box center [259, 438] width 390 height 17
type input "0"
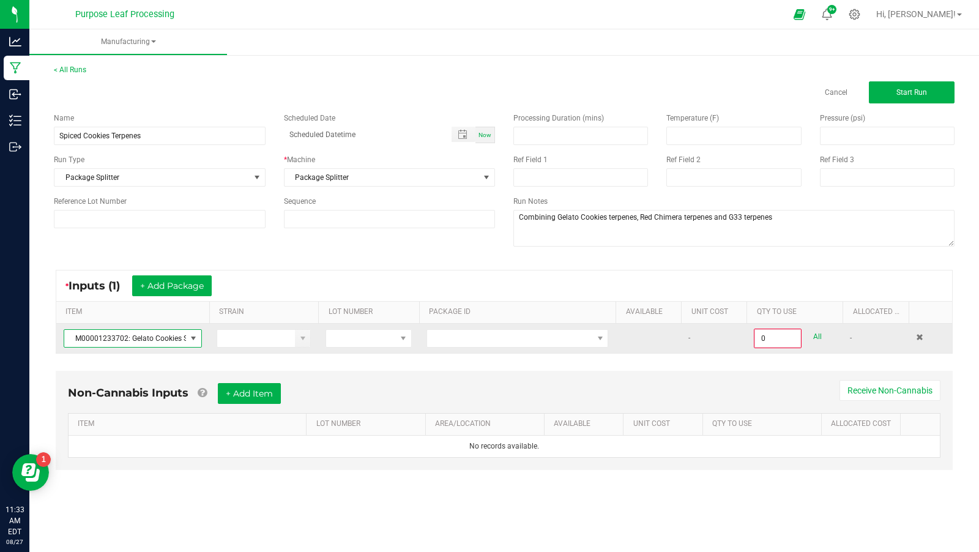
click at [190, 340] on span at bounding box center [193, 339] width 10 height 10
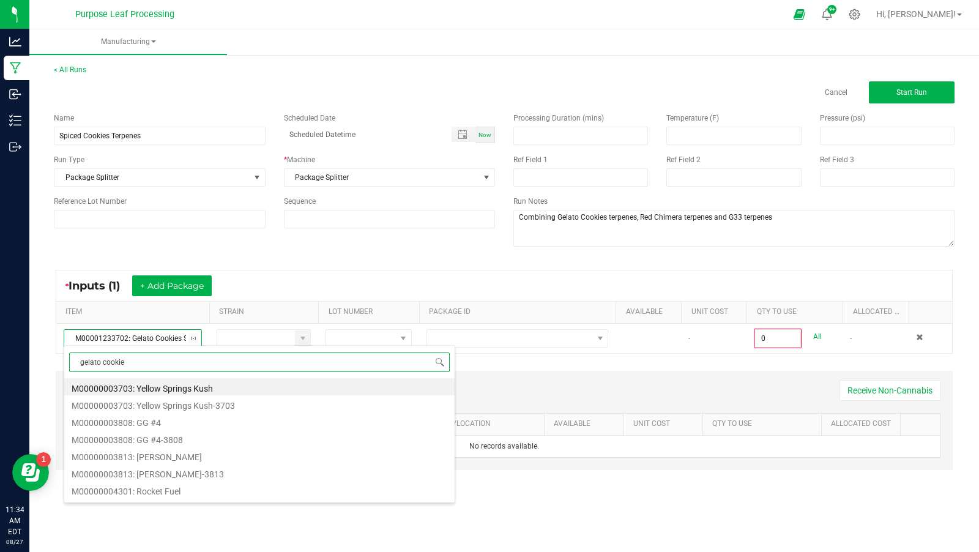
type input "gelato cookies"
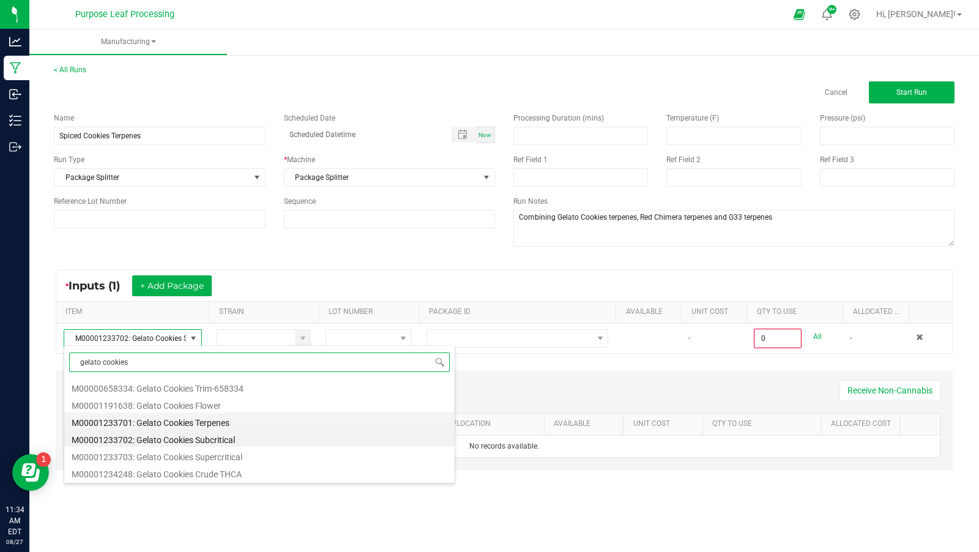
click at [203, 422] on li "M00001233701: Gelato Cookies Terpenes" at bounding box center [259, 420] width 390 height 17
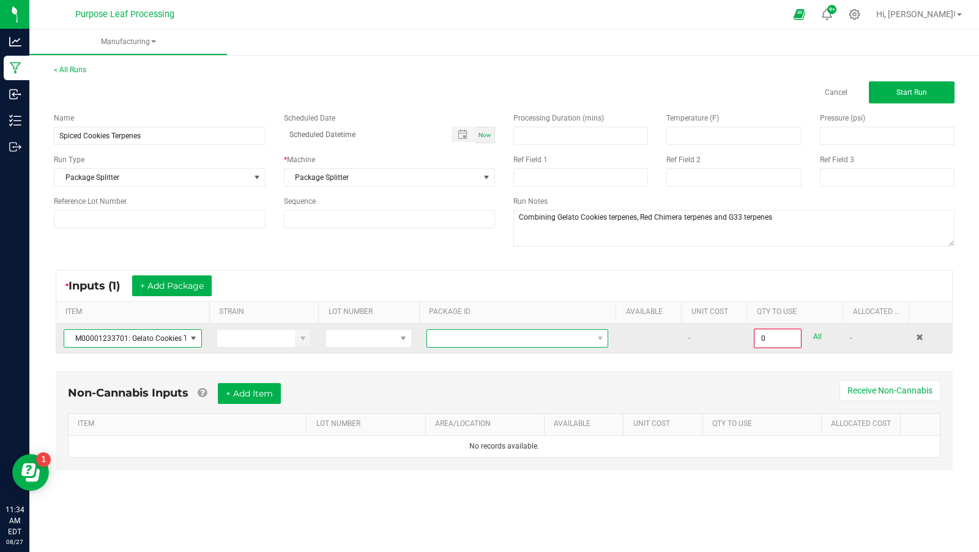
click at [515, 336] on span at bounding box center [509, 338] width 165 height 17
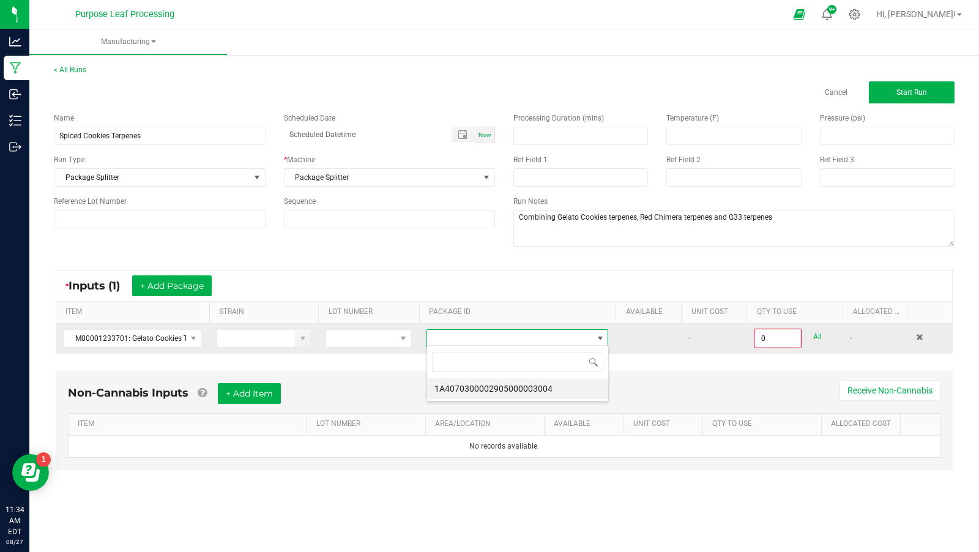
scroll to position [18, 182]
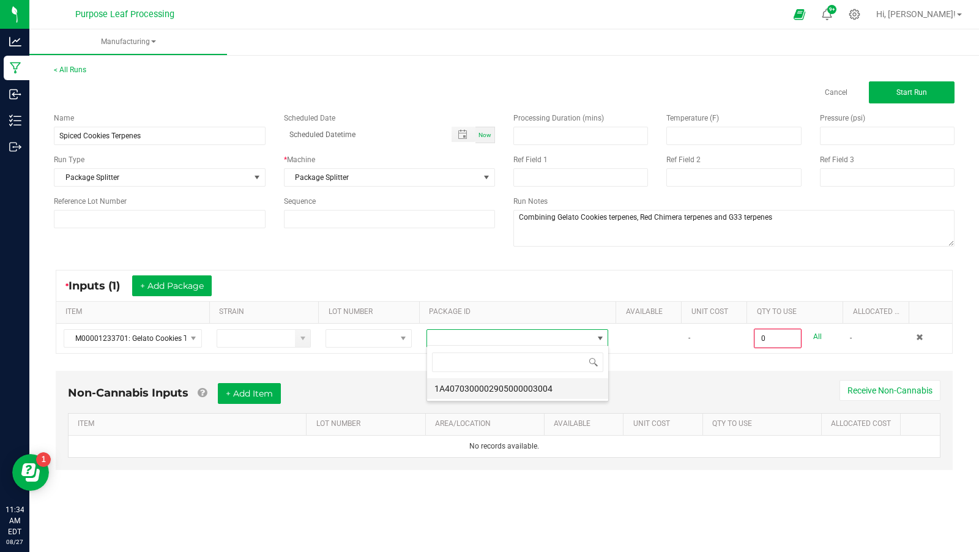
click at [528, 392] on li "1A4070300002905000003004" at bounding box center [517, 388] width 181 height 21
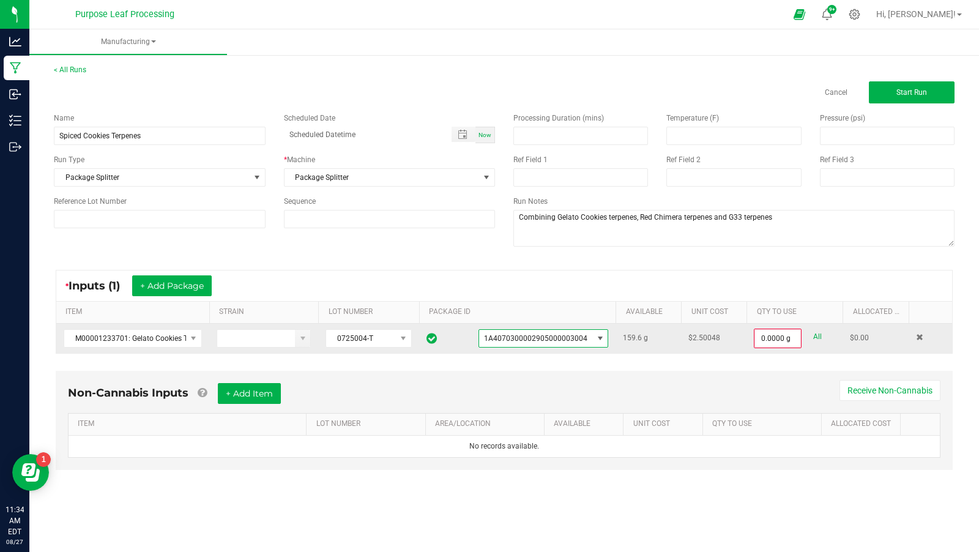
click at [776, 346] on td "0.0000 g All" at bounding box center [795, 338] width 96 height 29
click at [776, 341] on input "0" at bounding box center [777, 338] width 45 height 17
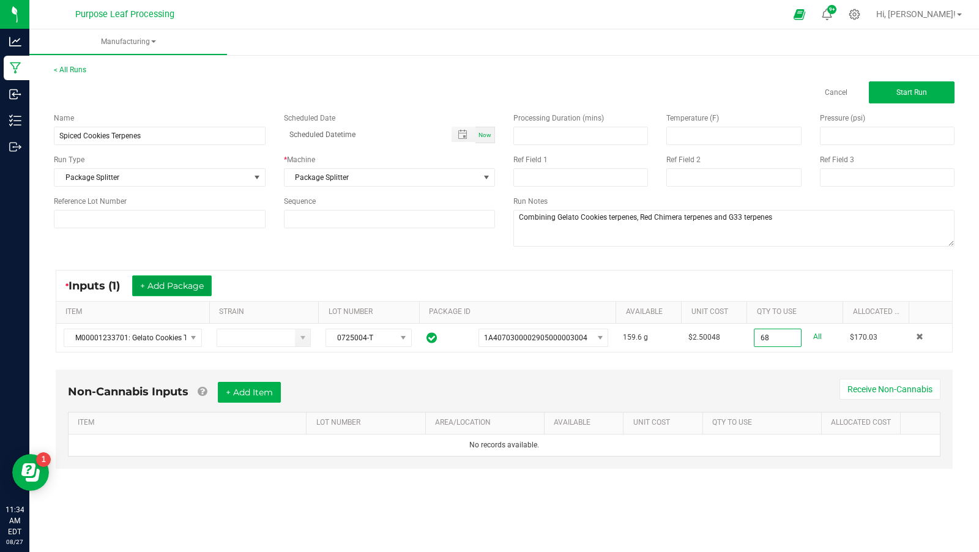
type input "68.0000 g"
click at [169, 279] on button "+ Add Package" at bounding box center [172, 285] width 80 height 21
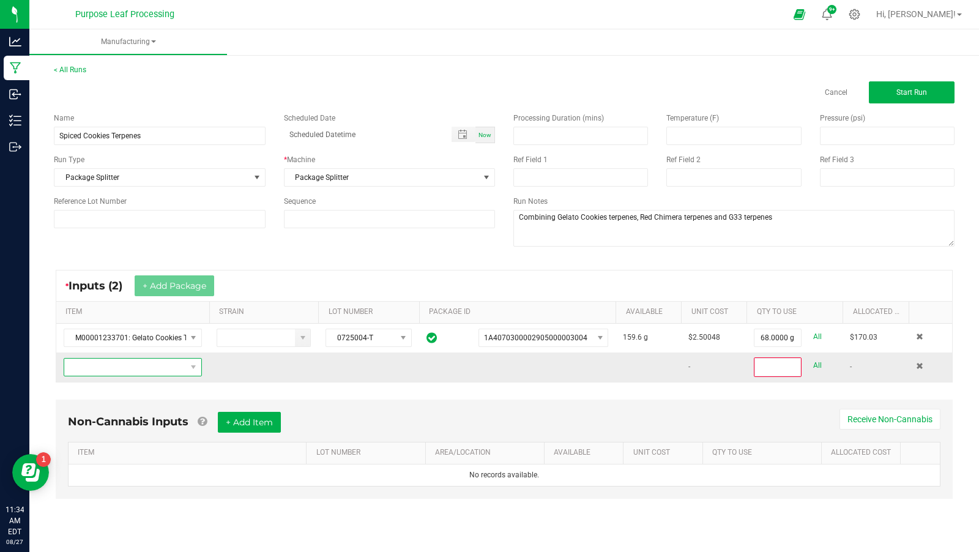
click at [146, 365] on span "NO DATA FOUND" at bounding box center [125, 367] width 122 height 17
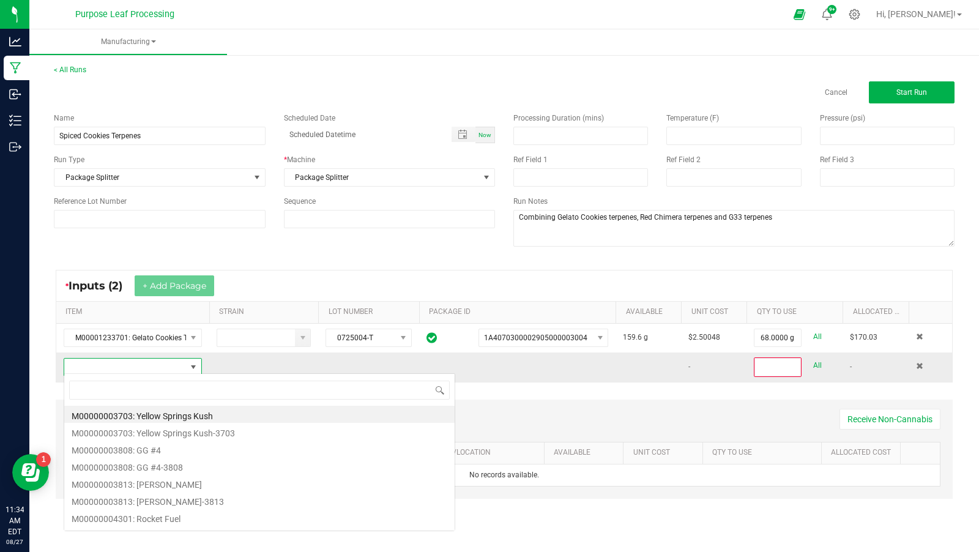
scroll to position [18, 138]
type input "red chimera"
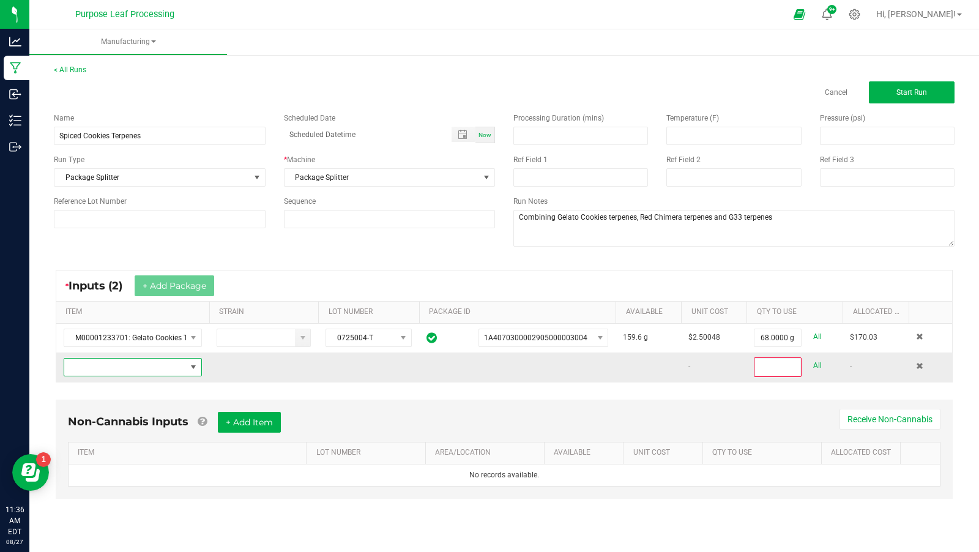
click at [170, 365] on span "NO DATA FOUND" at bounding box center [125, 367] width 122 height 17
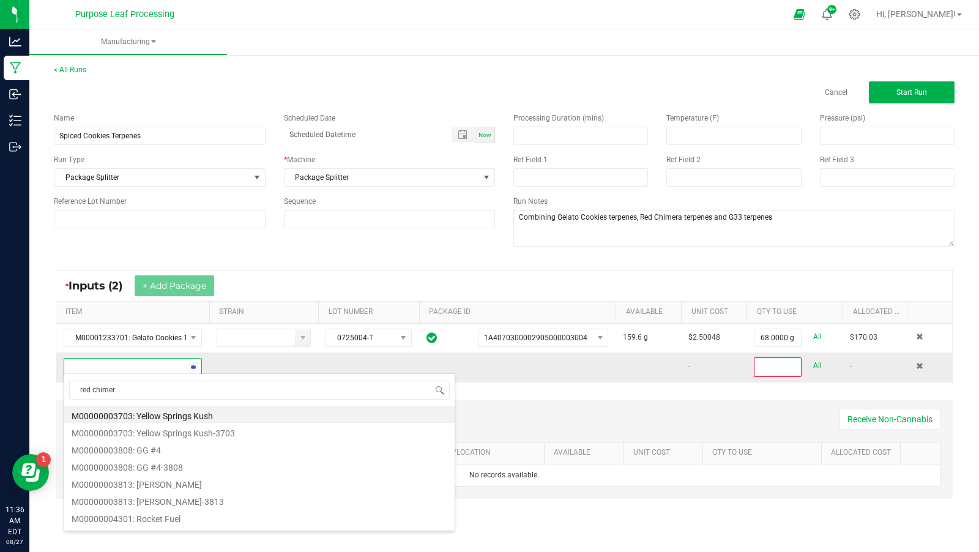
type input "red chimera"
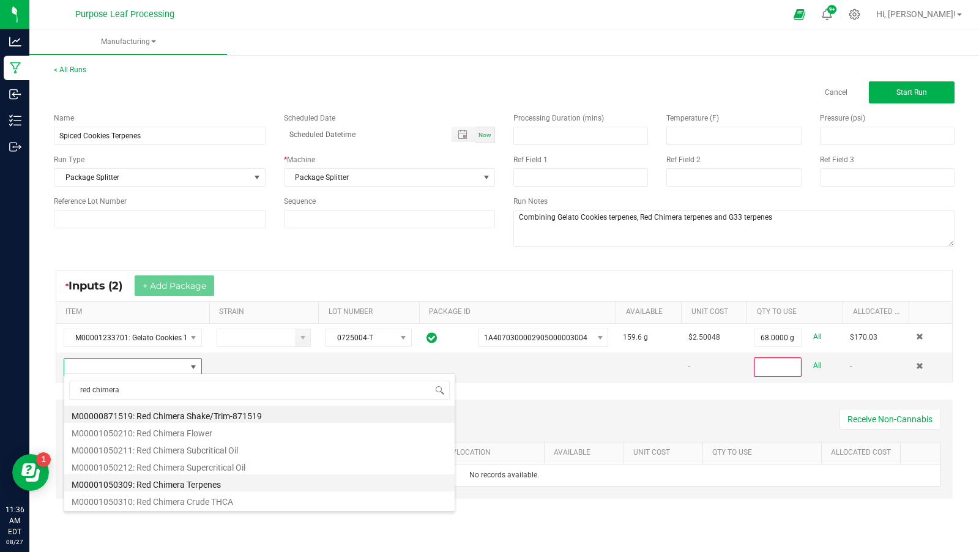
click at [210, 481] on li "M00001050309: Red Chimera Terpenes" at bounding box center [259, 482] width 390 height 17
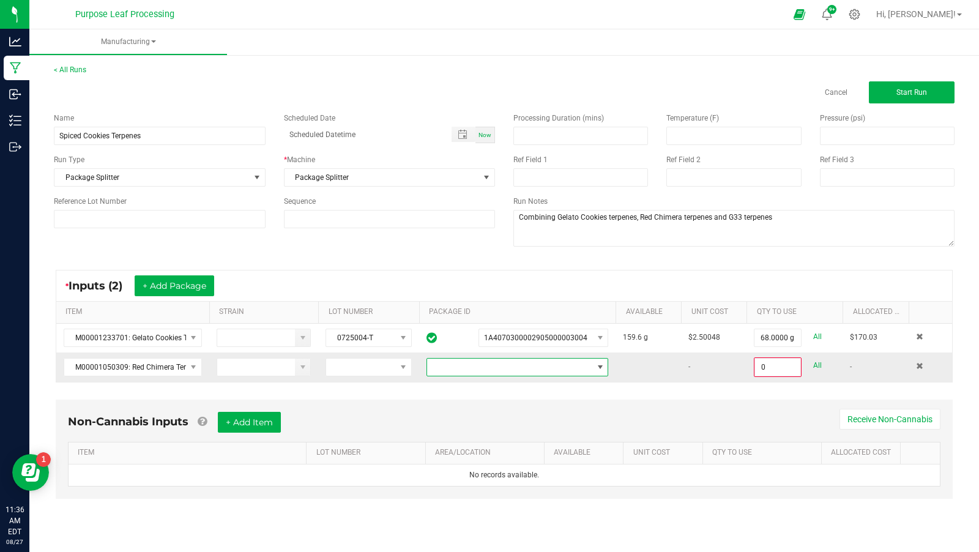
click at [562, 359] on span at bounding box center [509, 367] width 165 height 17
click at [517, 414] on li "1A4070300002905000001743" at bounding box center [517, 416] width 181 height 21
click at [765, 368] on input "0" at bounding box center [777, 367] width 45 height 17
type input "66.5000 g"
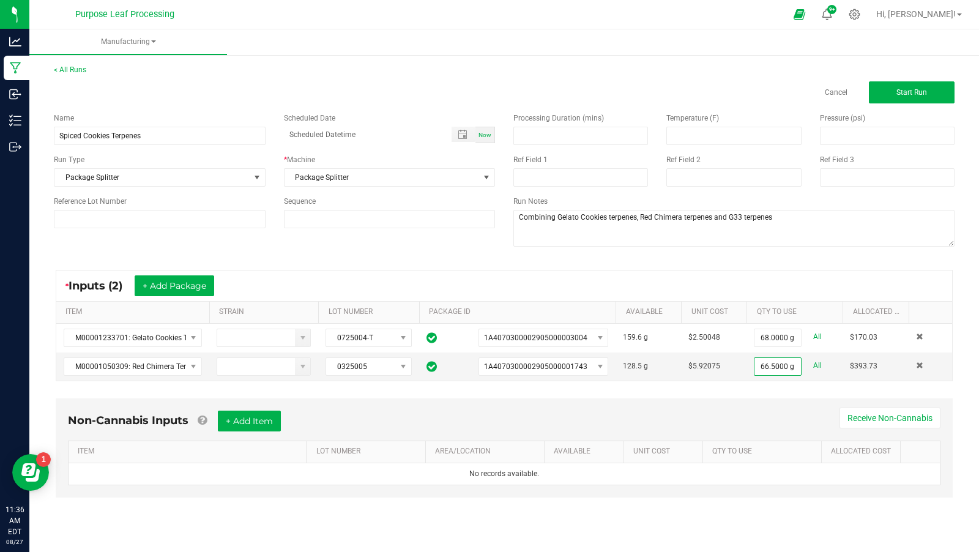
click at [810, 392] on div "Non-Cannabis Inputs + Add Item Receive Non-Cannabis ITEM LOT NUMBER AREA/LOCATI…" at bounding box center [504, 456] width 919 height 129
click at [173, 284] on button "+ Add Package" at bounding box center [175, 285] width 80 height 21
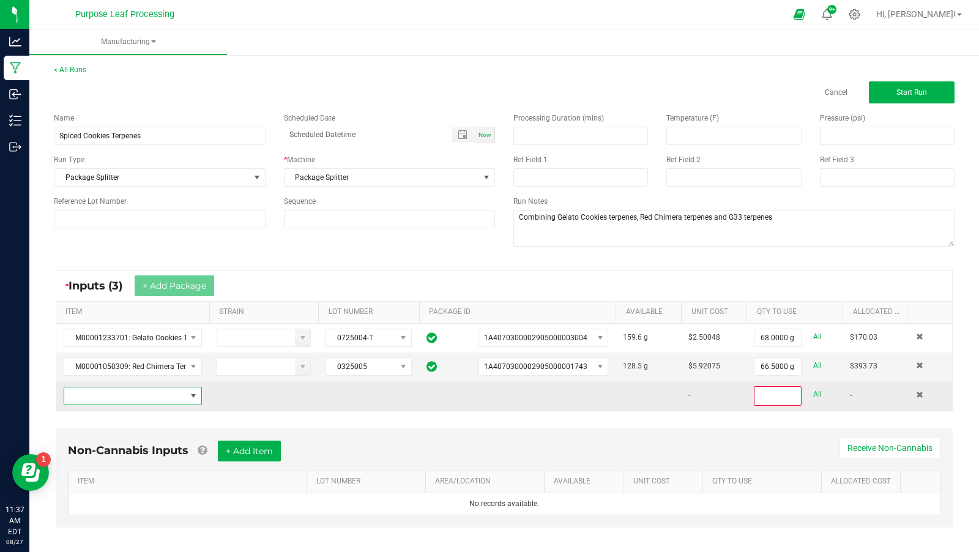
click at [143, 389] on span "NO DATA FOUND" at bounding box center [125, 395] width 122 height 17
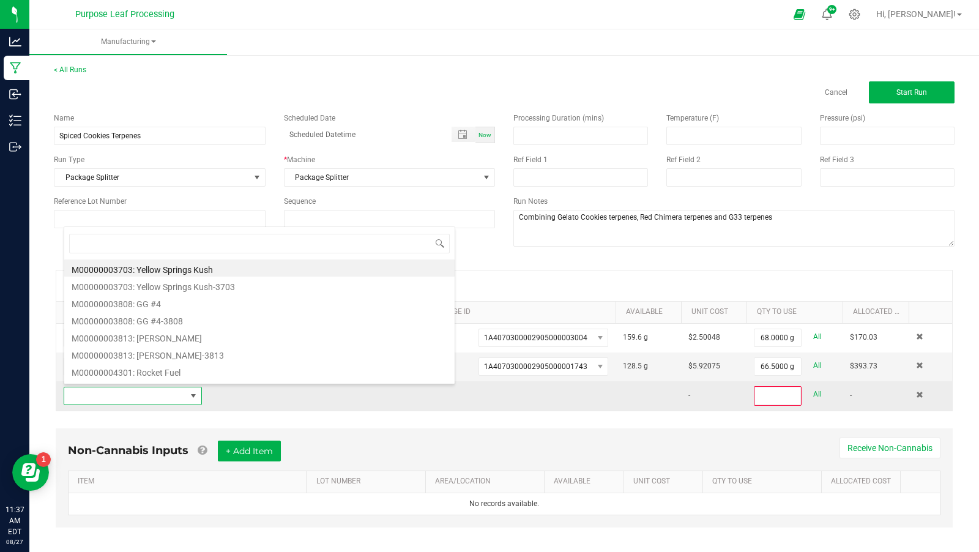
scroll to position [18, 138]
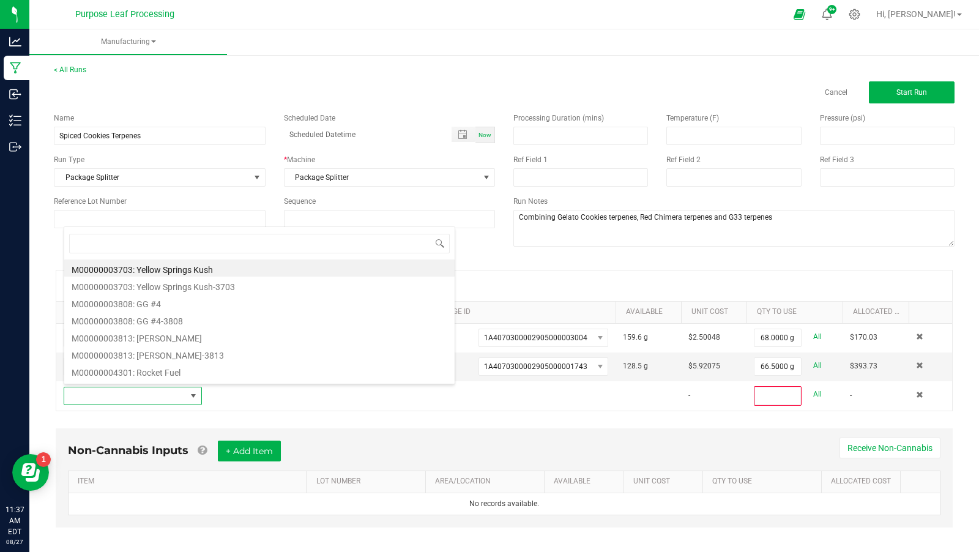
click at [446, 417] on div "* Inputs (3) + Add Package ITEM STRAIN LOT NUMBER PACKAGE ID AVAILABLE Unit Cos…" at bounding box center [504, 340] width 919 height 163
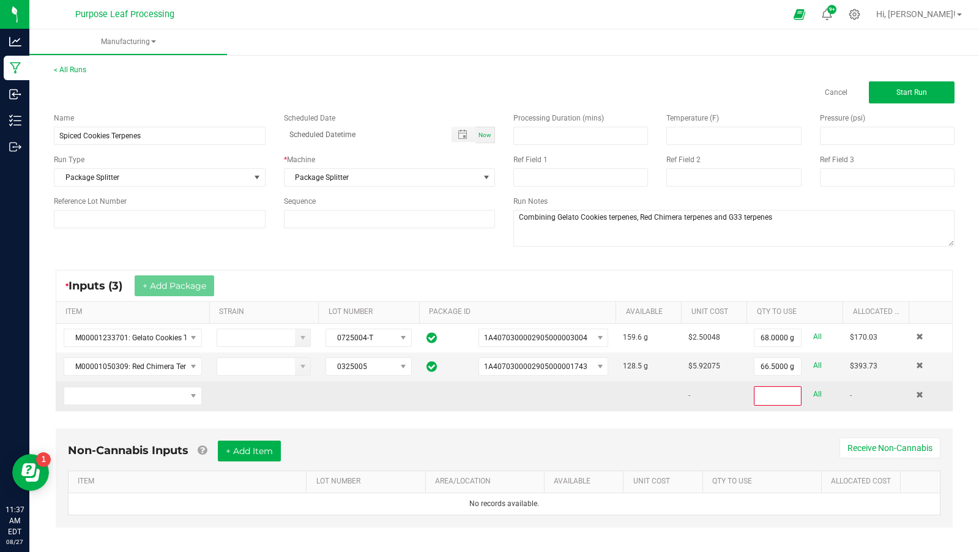
click at [924, 392] on td at bounding box center [930, 395] width 43 height 29
click at [922, 391] on span at bounding box center [919, 394] width 7 height 7
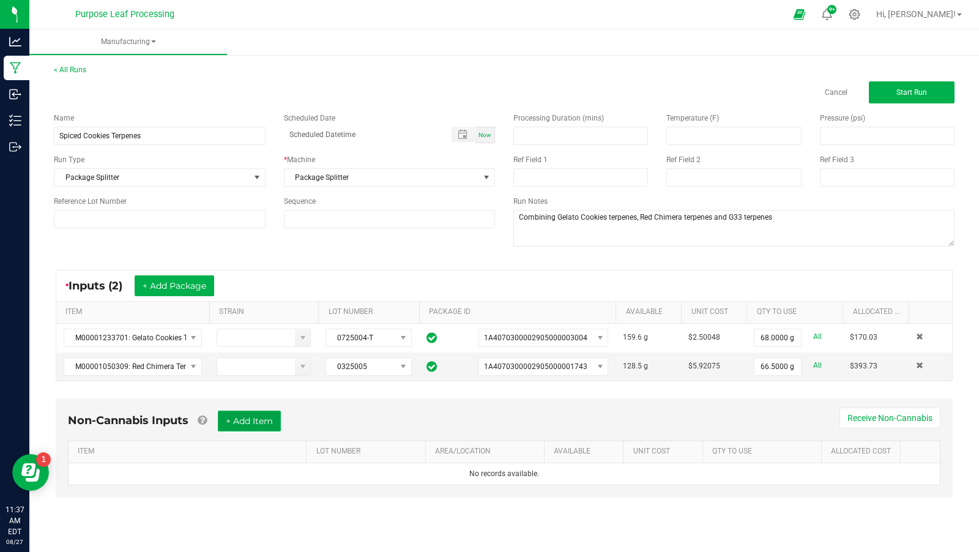
click at [262, 416] on button "+ Add Item" at bounding box center [249, 421] width 63 height 21
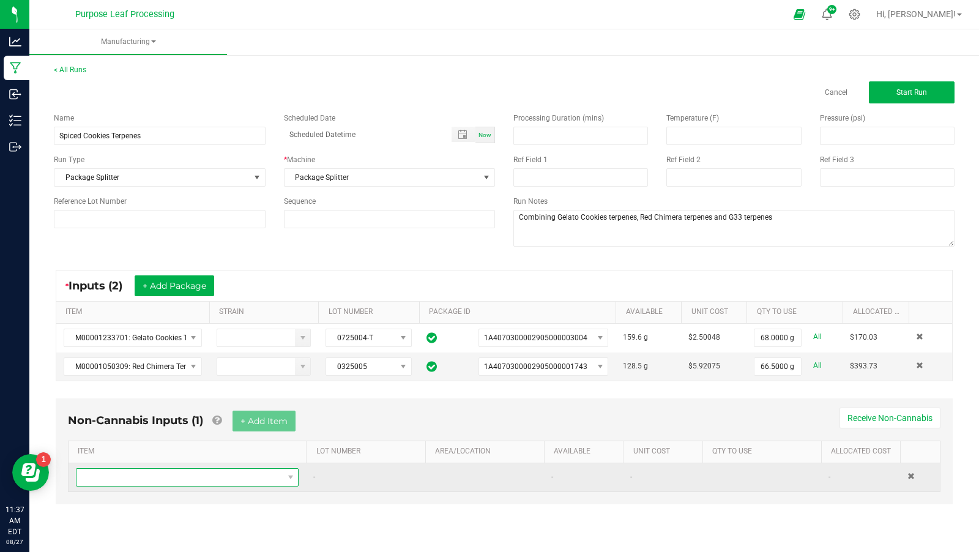
click at [203, 477] on span "NO DATA FOUND" at bounding box center [180, 477] width 206 height 17
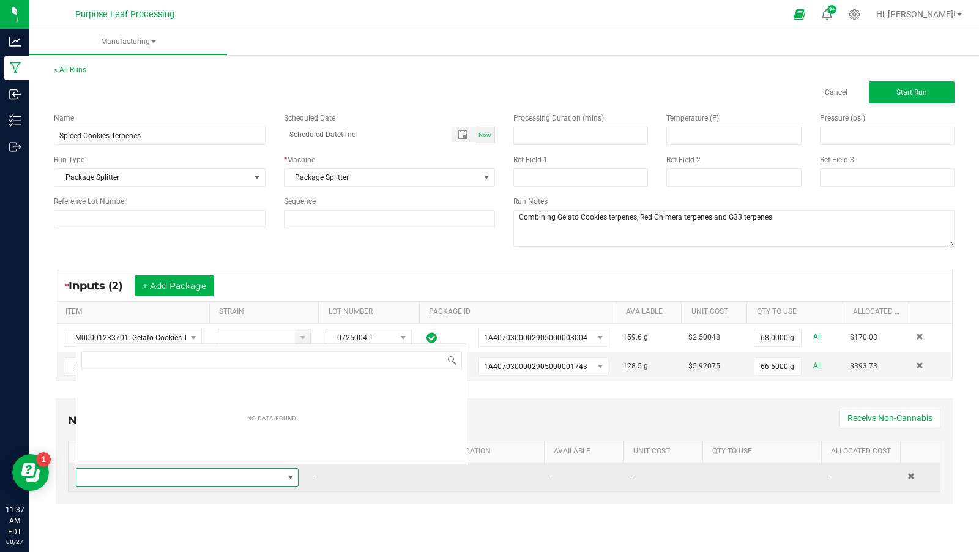
scroll to position [18, 223]
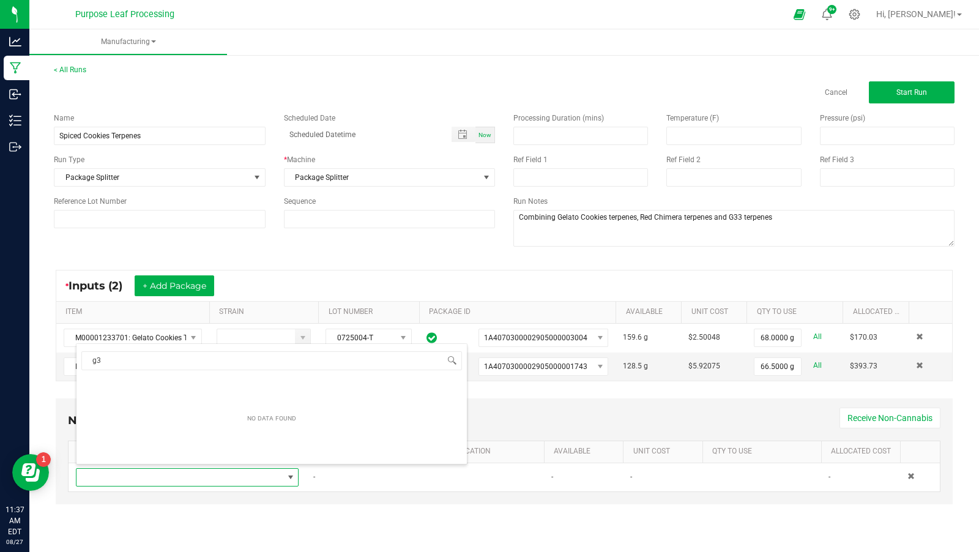
type input "g"
type input "G"
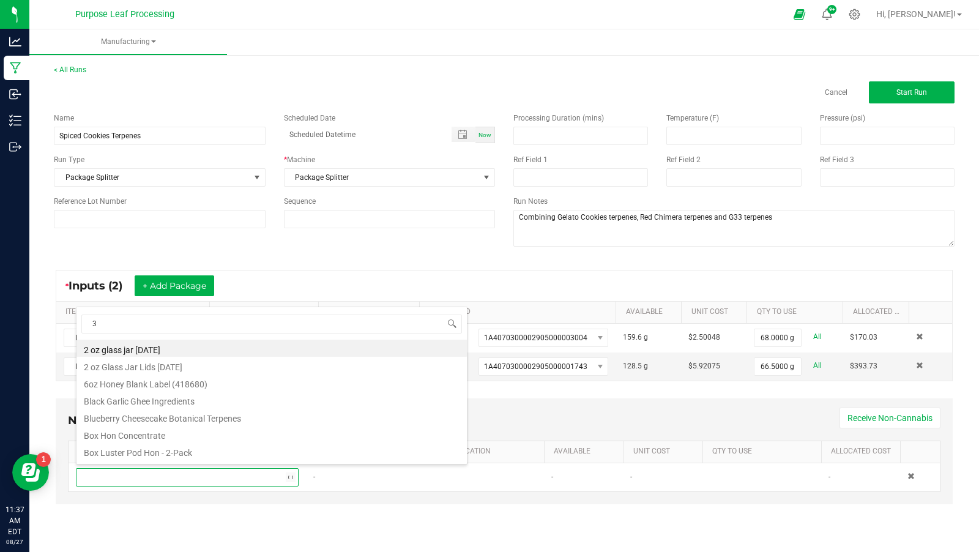
type input "33"
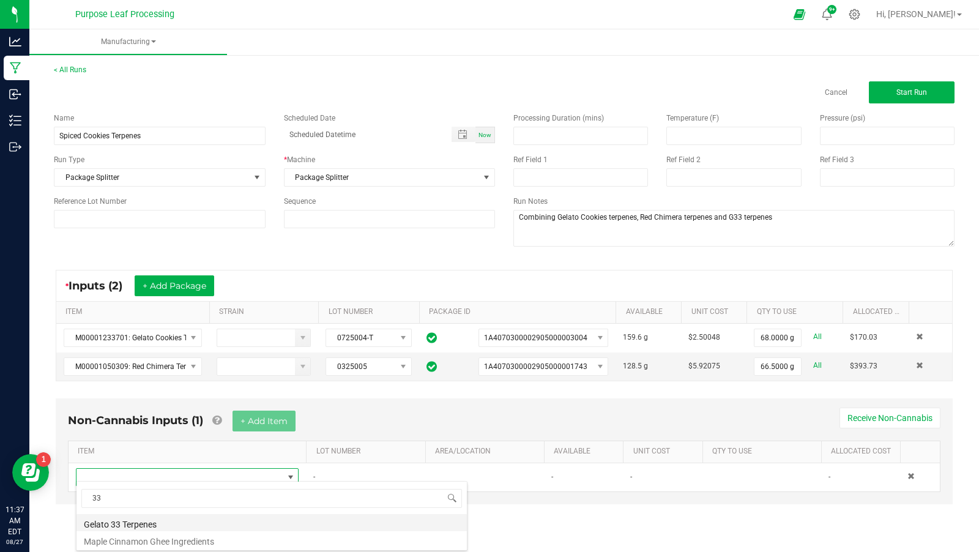
click at [208, 519] on li "Gelato 33 Terpenes" at bounding box center [272, 522] width 390 height 17
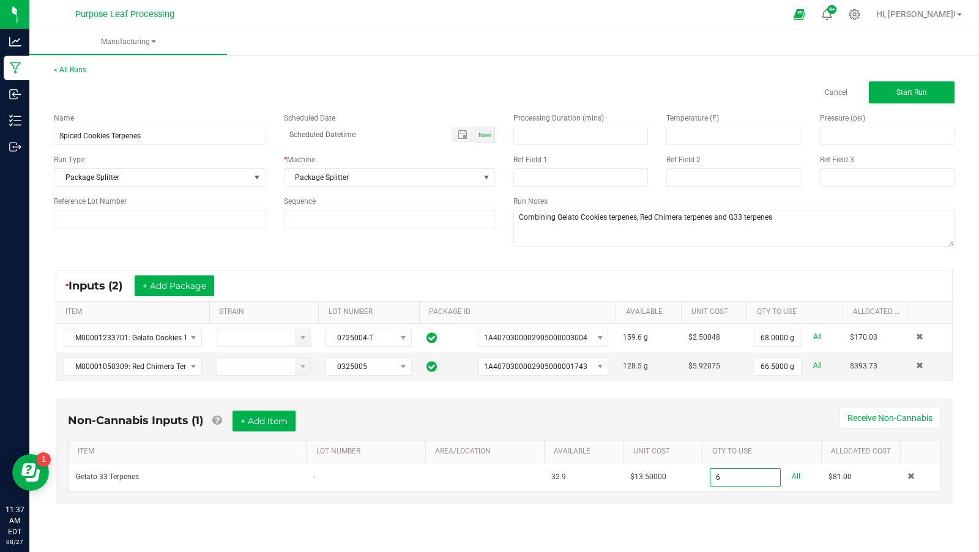
type input "6.0000 g"
click at [651, 508] on div "Non-Cannabis Inputs (1) + Add Item Receive Non-Cannabis ITEM LOT NUMBER AREA/LO…" at bounding box center [504, 459] width 919 height 135
click at [245, 218] on input at bounding box center [160, 219] width 212 height 18
type input "0725004-005"
click at [330, 267] on div "* Inputs (2) + Add Package ITEM STRAIN LOT NUMBER PACKAGE ID AVAILABLE Unit Cos…" at bounding box center [504, 325] width 919 height 133
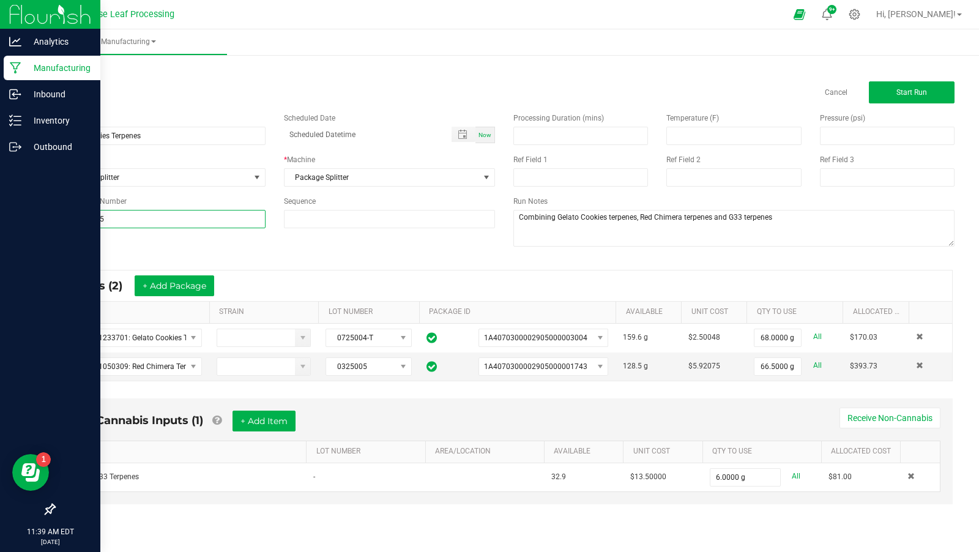
drag, startPoint x: 146, startPoint y: 223, endPoint x: 1, endPoint y: 221, distance: 145.7
click at [0, 223] on div "Analytics Manufacturing Inbound Inventory Outbound 11:39 AM EDT [DATE] 08/27 Pu…" at bounding box center [489, 276] width 979 height 552
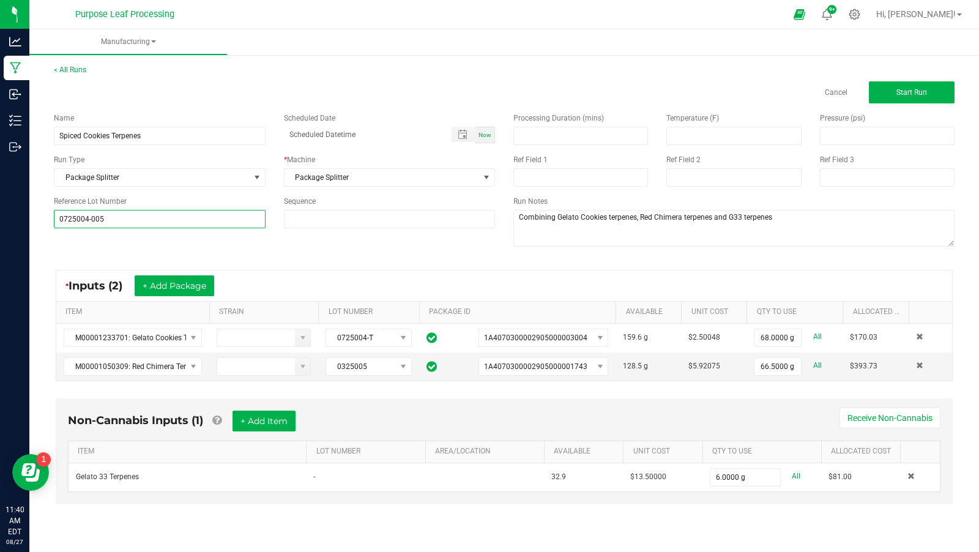
click at [114, 219] on input "0725004-005" at bounding box center [160, 219] width 212 height 18
click at [280, 247] on div "Name Spiced Cookies Terpenes Scheduled Date Now Run Type Package Splitter * Mac…" at bounding box center [504, 180] width 919 height 155
click at [916, 86] on button "Start Run" at bounding box center [912, 92] width 86 height 22
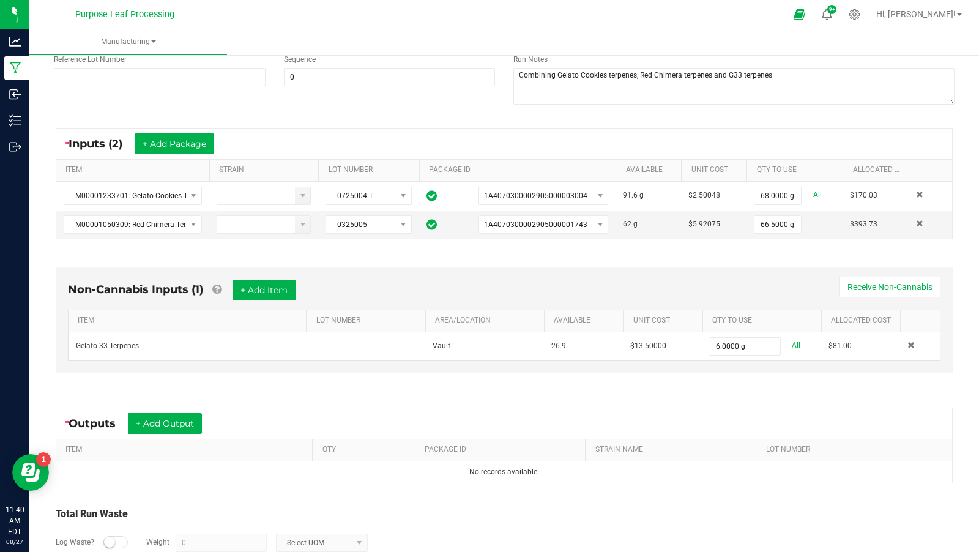
scroll to position [221, 0]
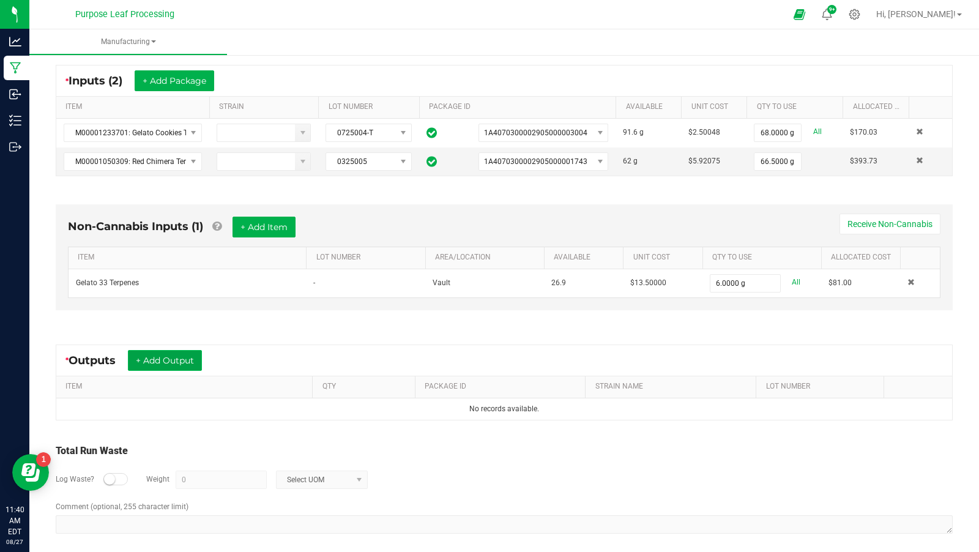
click at [183, 353] on button "+ Add Output" at bounding box center [165, 360] width 74 height 21
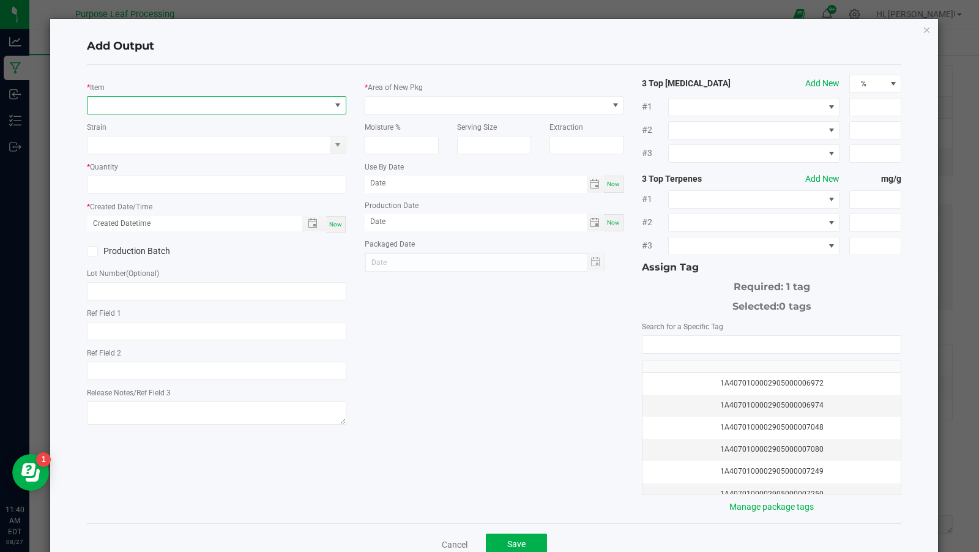
click at [234, 111] on span "NO DATA FOUND" at bounding box center [209, 105] width 243 height 17
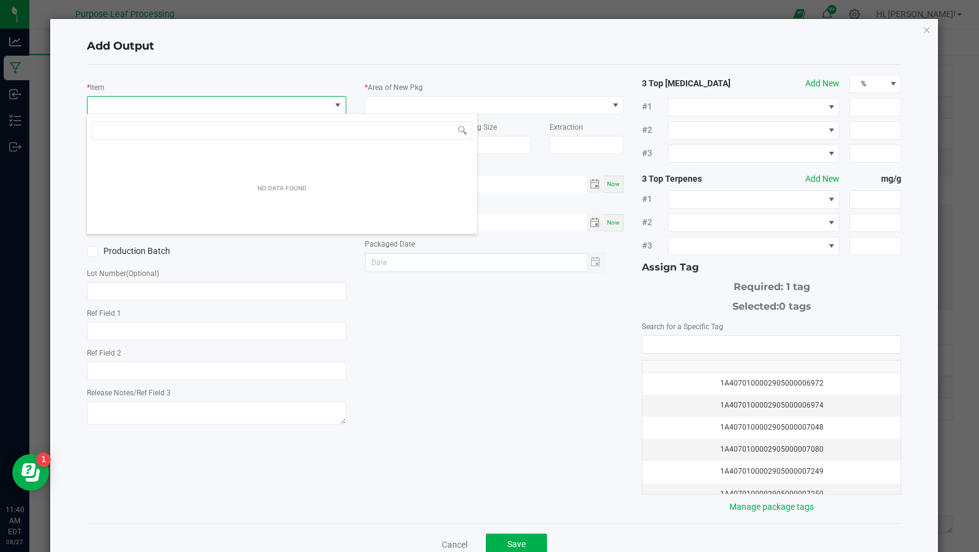
scroll to position [18, 259]
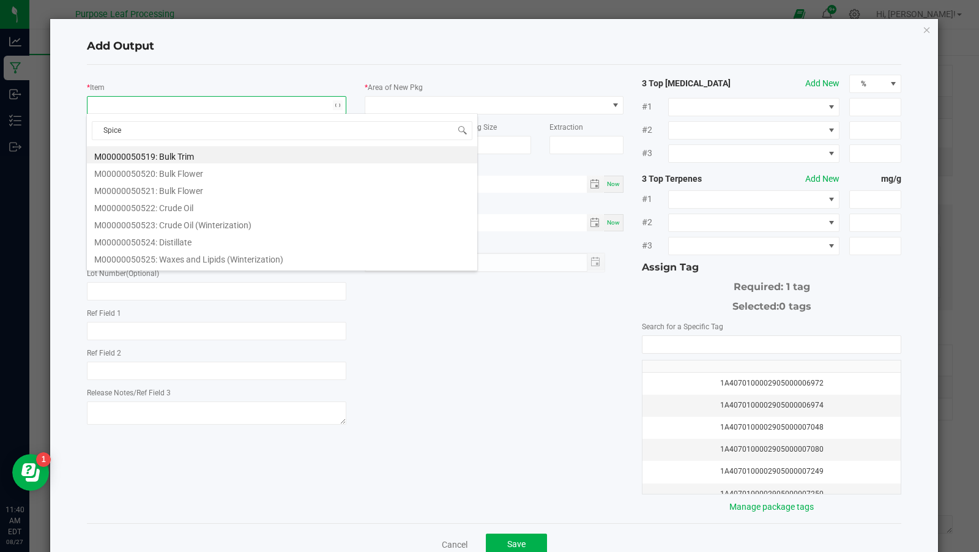
type input "Spiced"
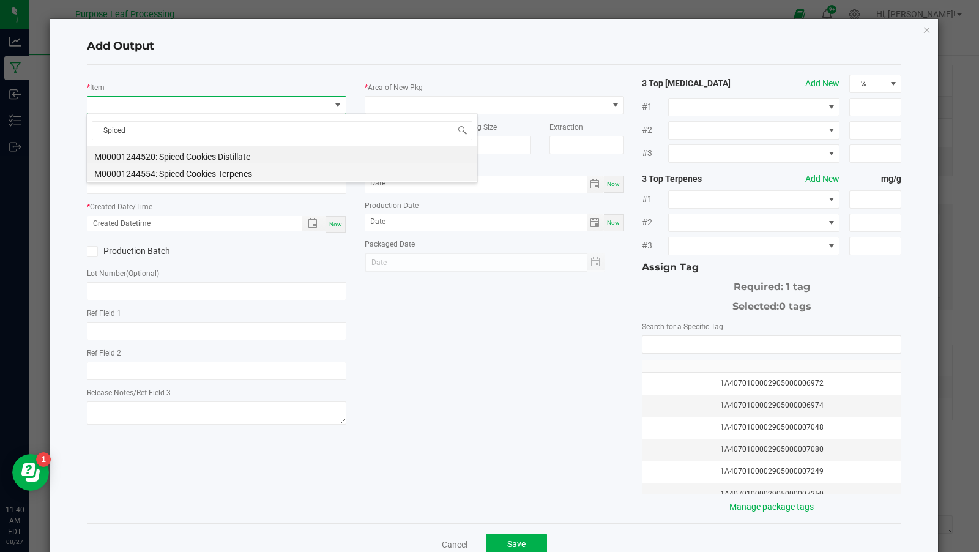
click at [263, 173] on li "M00001244554: Spiced Cookies Terpenes" at bounding box center [282, 171] width 390 height 17
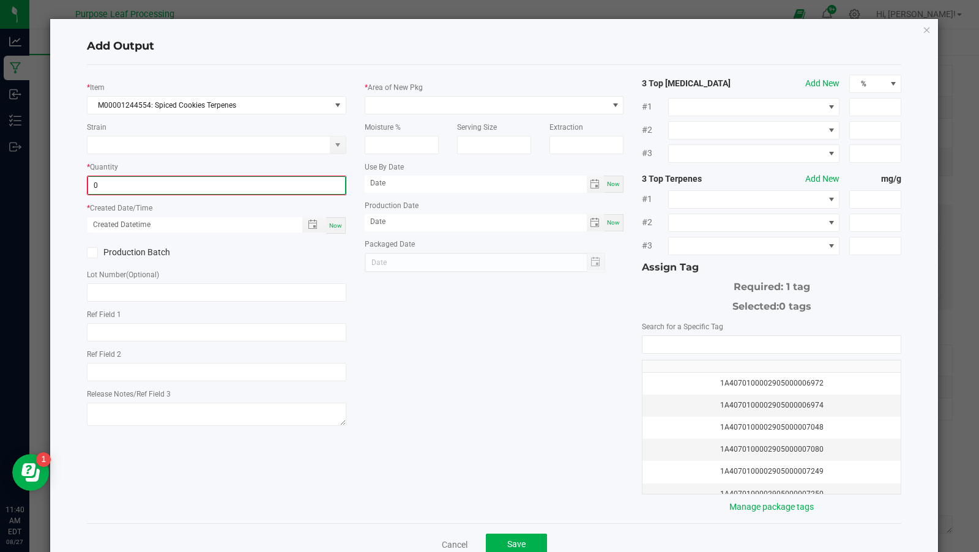
click at [220, 182] on input "0" at bounding box center [216, 185] width 257 height 17
type input "140.2000 g"
click at [344, 221] on div "Now" at bounding box center [336, 224] width 20 height 17
type input "[DATE] 11:40 AM"
type input "[DATE]"
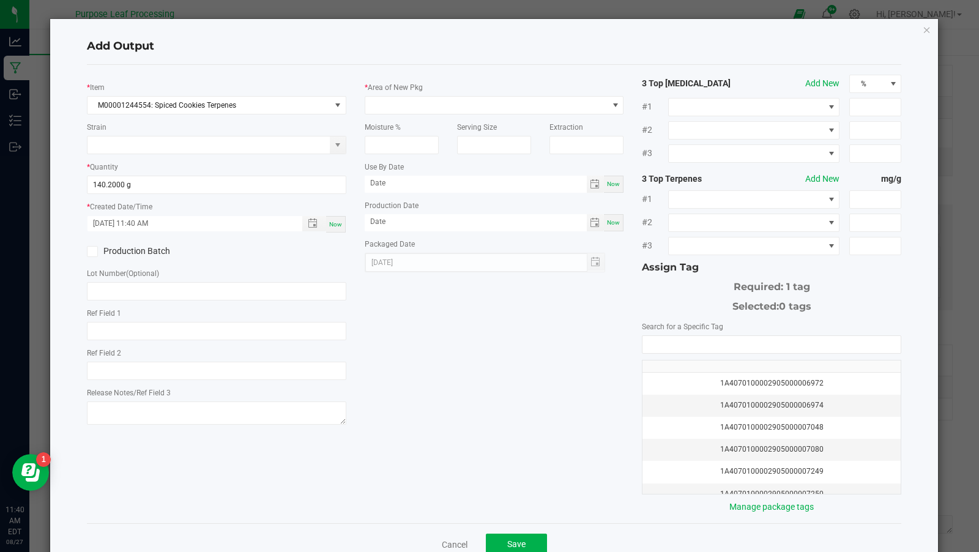
click at [136, 252] on label "Production Batch" at bounding box center [147, 251] width 121 height 13
click at [0, 0] on input "Production Batch" at bounding box center [0, 0] width 0 height 0
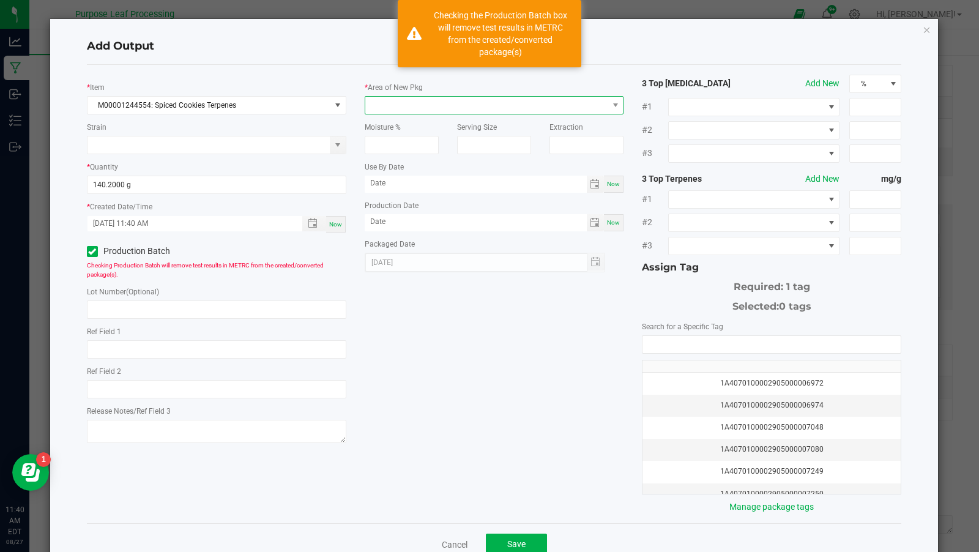
click at [397, 102] on span at bounding box center [486, 105] width 243 height 17
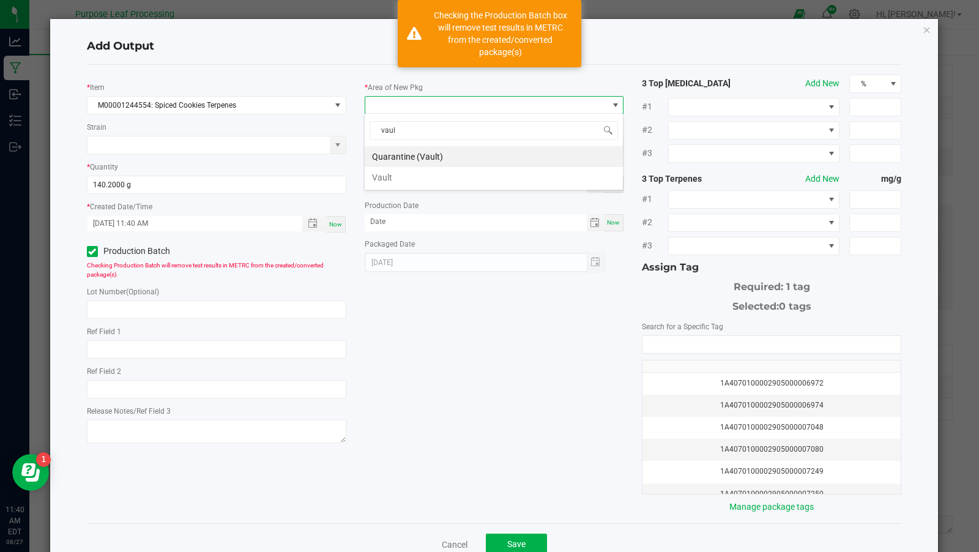
type input "vault"
click at [401, 173] on li "Vault" at bounding box center [494, 177] width 258 height 21
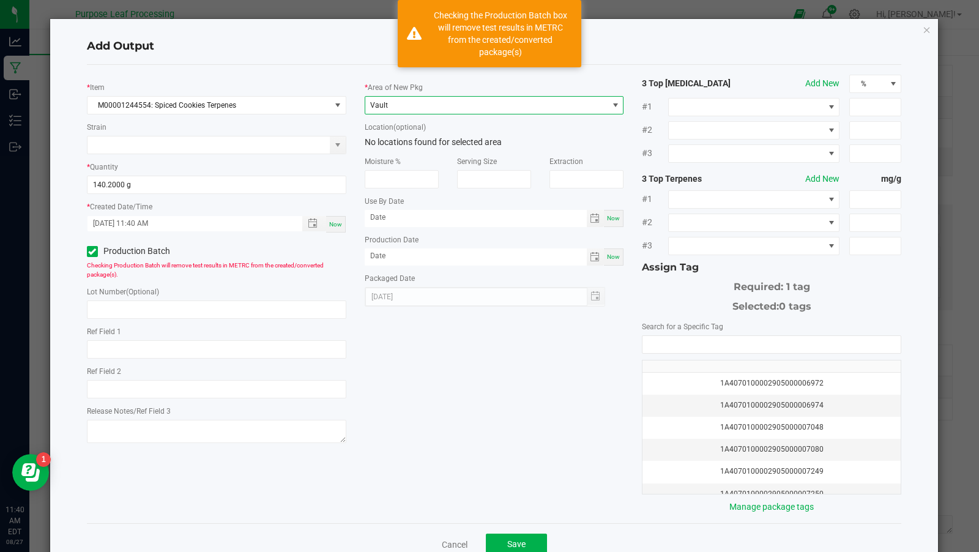
click at [431, 94] on div "* Area of New Pkg Vault" at bounding box center [494, 98] width 259 height 34
click at [431, 100] on span "Vault" at bounding box center [486, 105] width 243 height 17
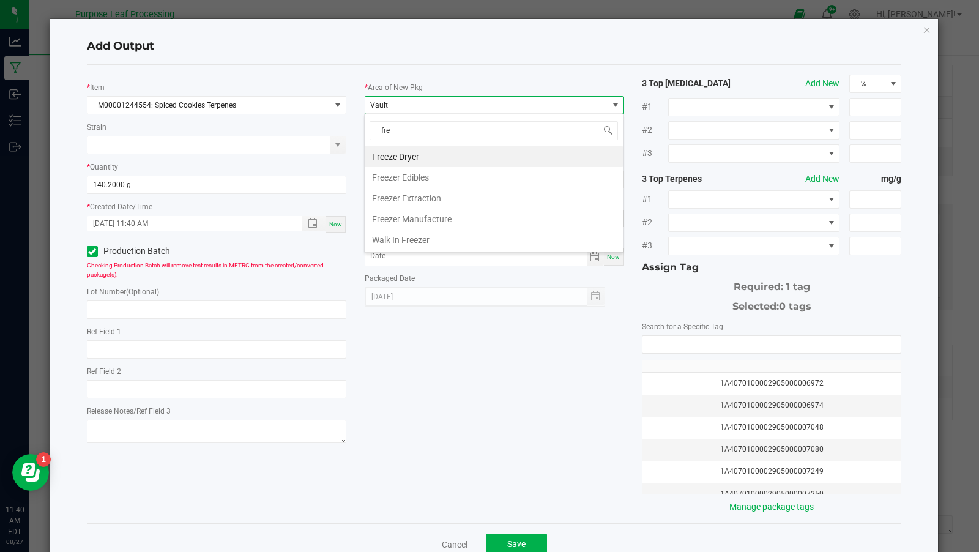
type input "free"
click at [438, 189] on li "Freezer Extraction" at bounding box center [494, 198] width 258 height 21
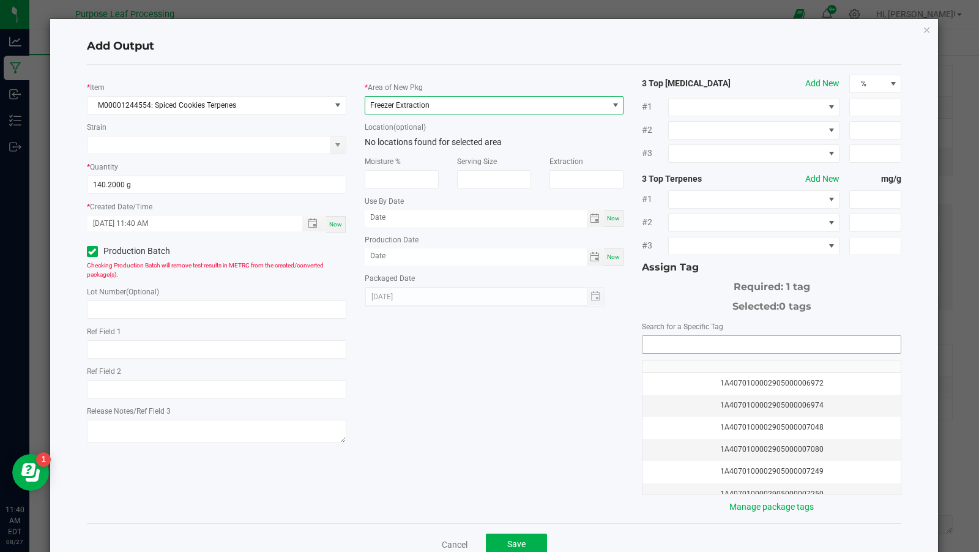
click at [677, 347] on input "NO DATA FOUND" at bounding box center [772, 344] width 258 height 17
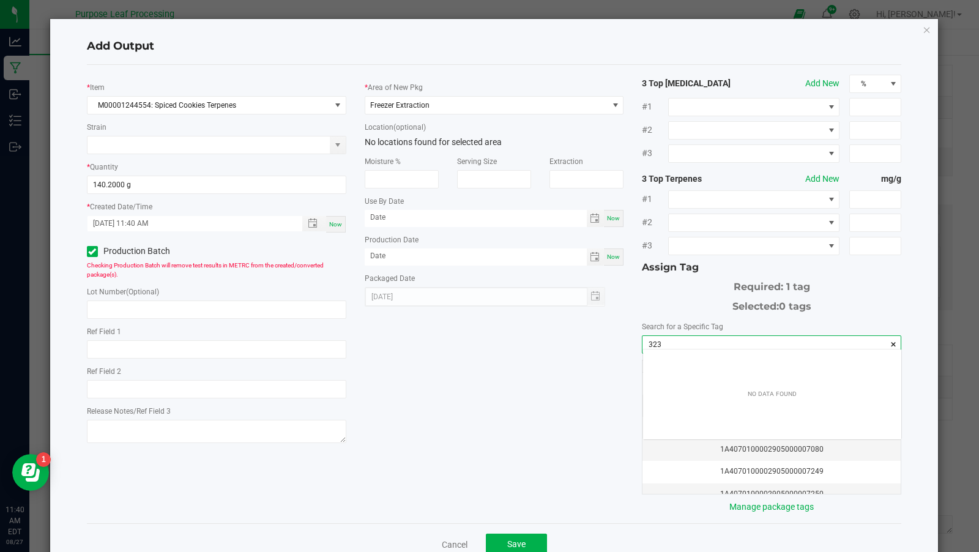
scroll to position [17, 259]
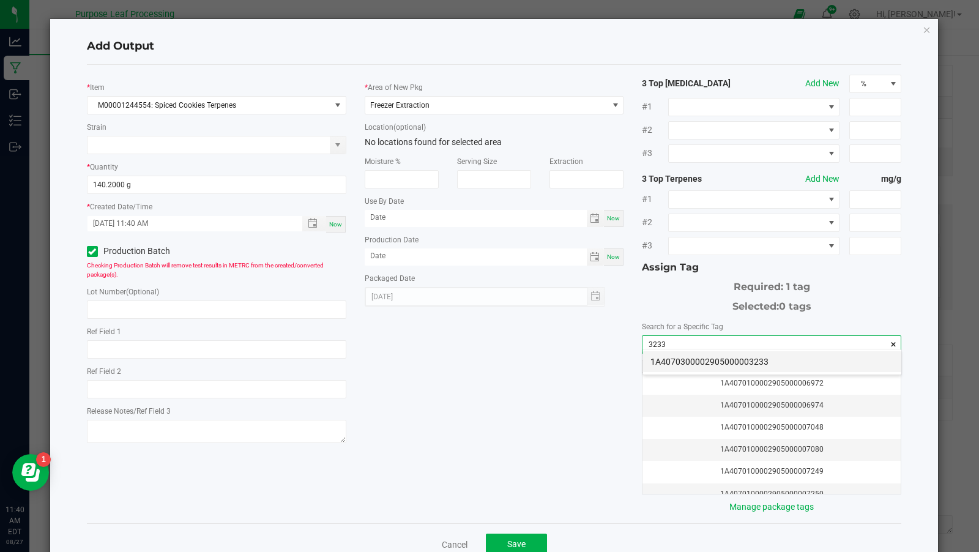
click at [706, 357] on li "1A4070300002905000003233" at bounding box center [772, 361] width 258 height 21
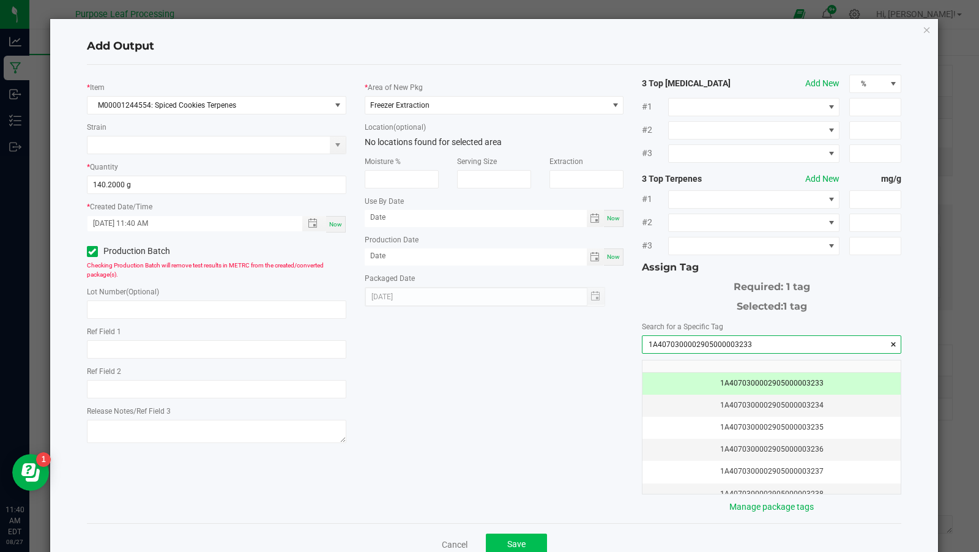
type input "1A4070300002905000003233"
click at [509, 539] on span "Save" at bounding box center [516, 544] width 18 height 10
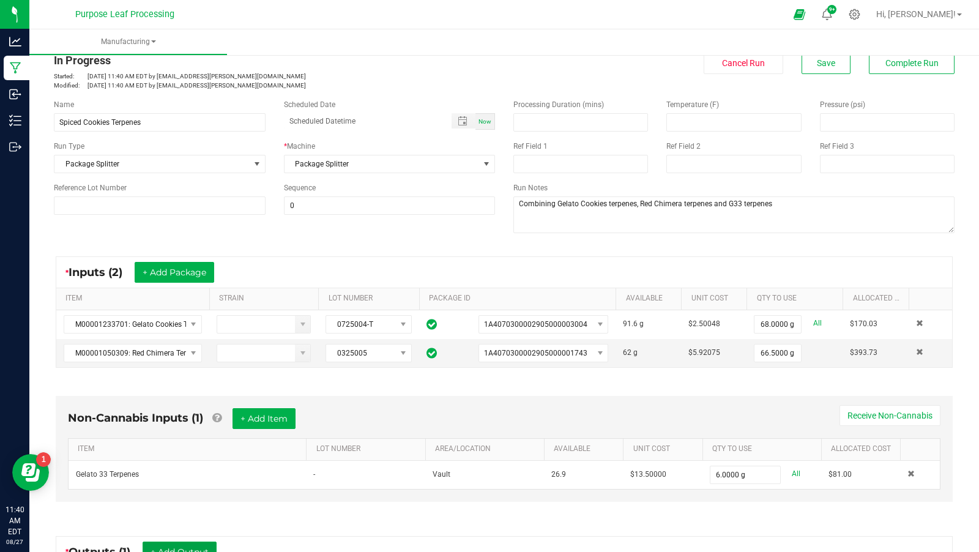
scroll to position [0, 0]
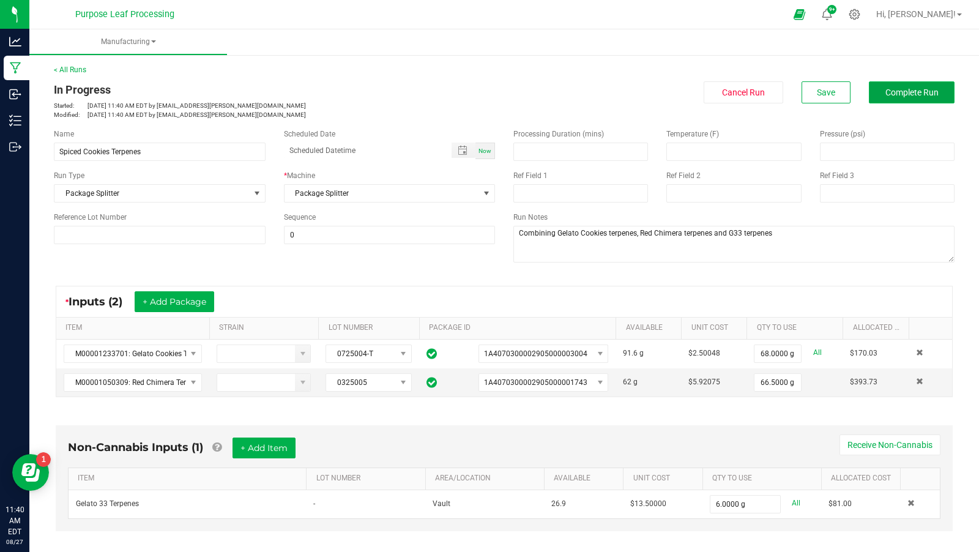
click at [924, 95] on span "Complete Run" at bounding box center [912, 93] width 53 height 10
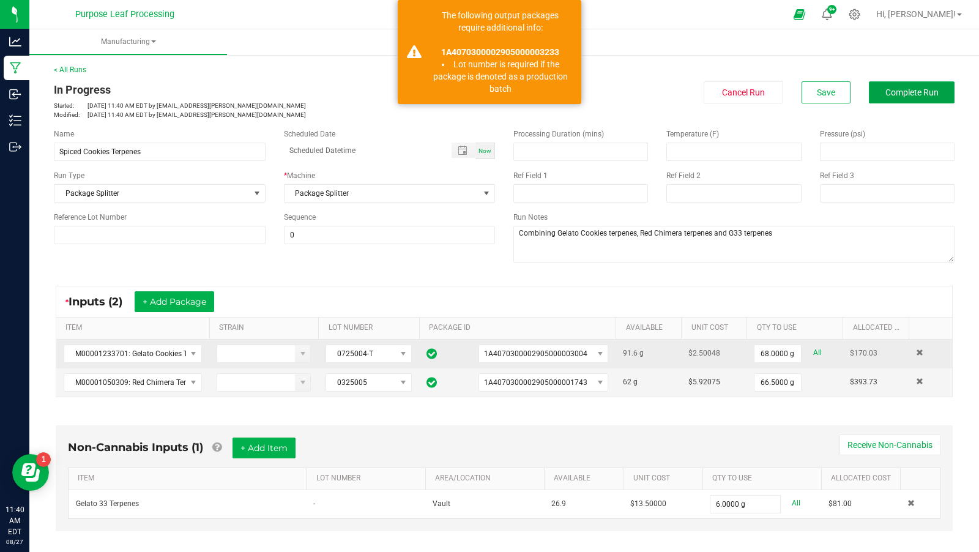
scroll to position [231, 0]
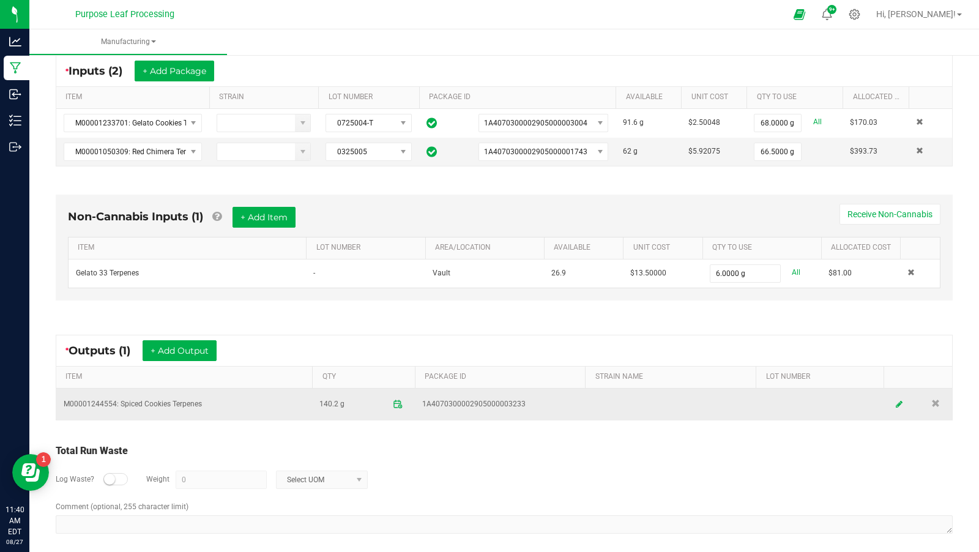
click at [185, 395] on td "M00001244554: Spiced Cookies Terpenes" at bounding box center [184, 404] width 256 height 31
click at [890, 389] on td at bounding box center [918, 404] width 69 height 31
click at [900, 400] on icon at bounding box center [899, 404] width 7 height 9
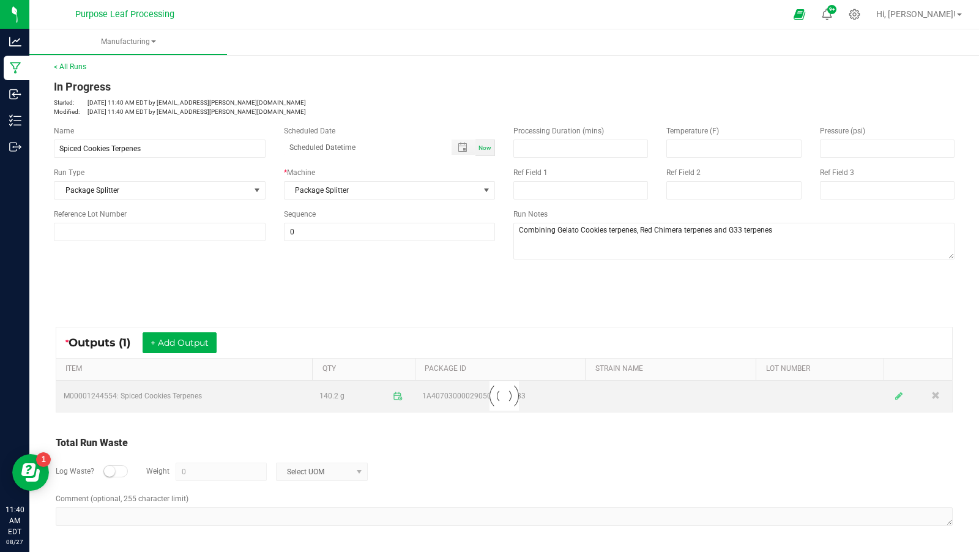
scroll to position [1, 0]
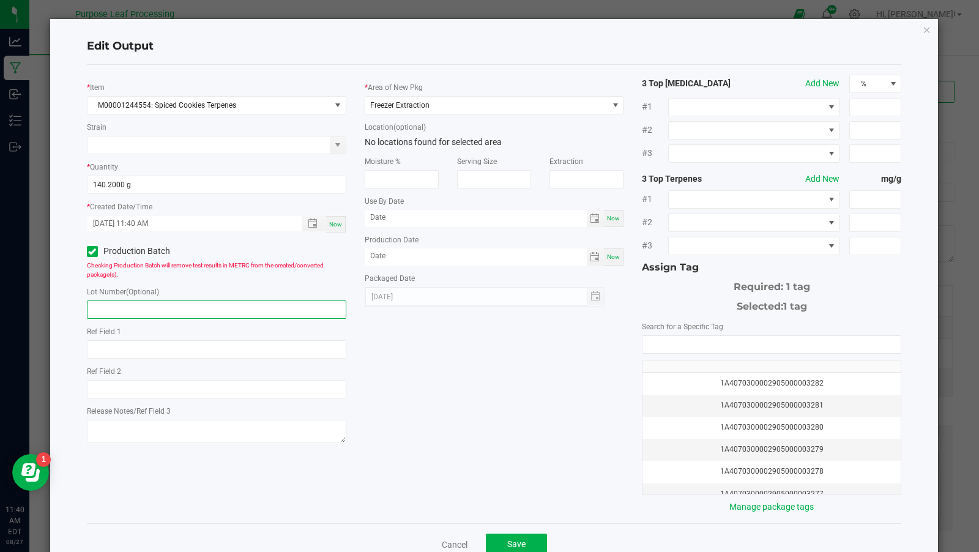
click at [160, 300] on input "text" at bounding box center [216, 309] width 259 height 18
type input "0725004"
click at [512, 534] on button "Save" at bounding box center [516, 545] width 61 height 22
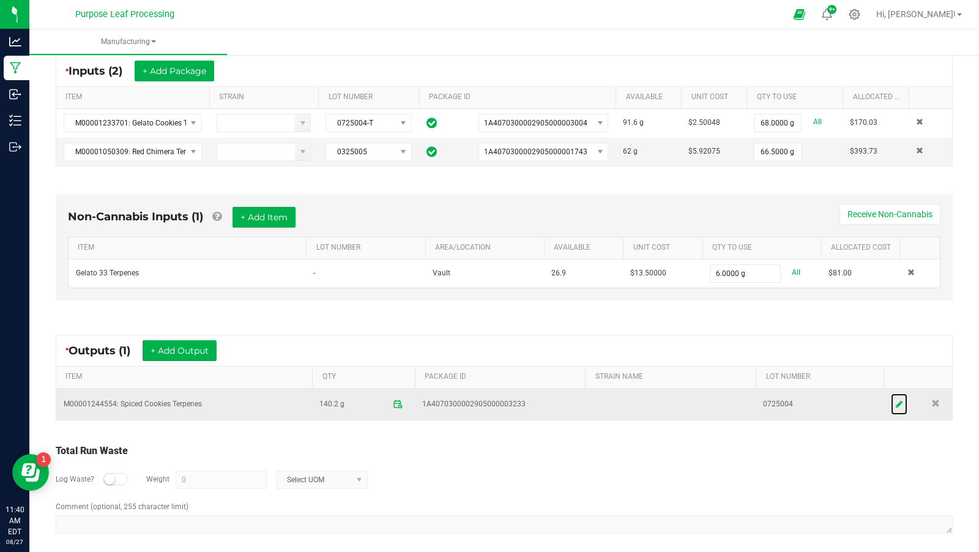
scroll to position [0, 0]
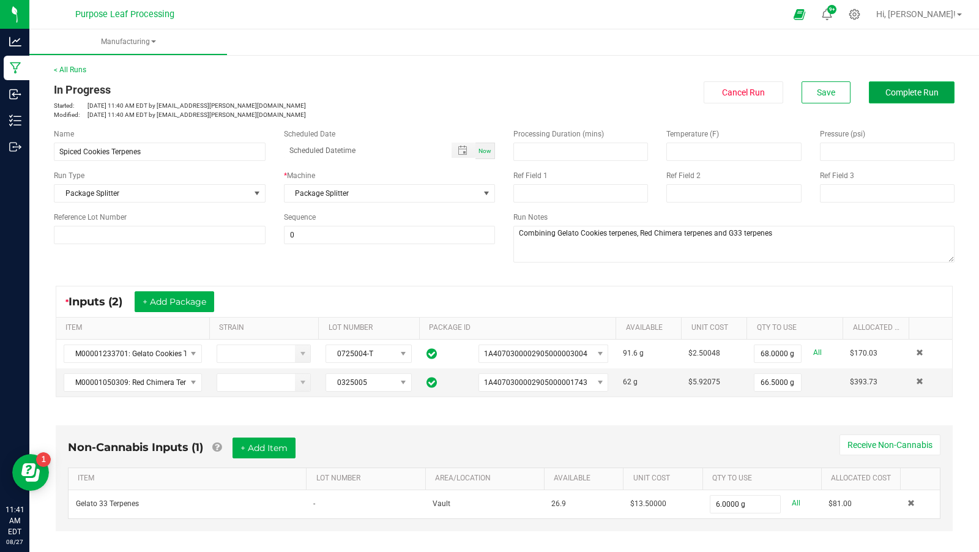
click at [916, 93] on span "Complete Run" at bounding box center [912, 93] width 53 height 10
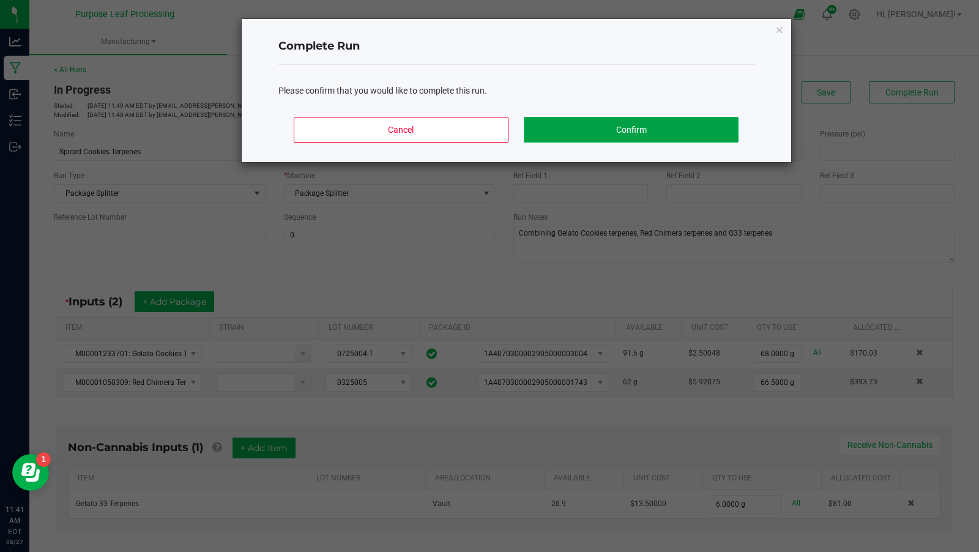
click at [582, 127] on button "Confirm" at bounding box center [631, 130] width 214 height 26
